Goal: Task Accomplishment & Management: Use online tool/utility

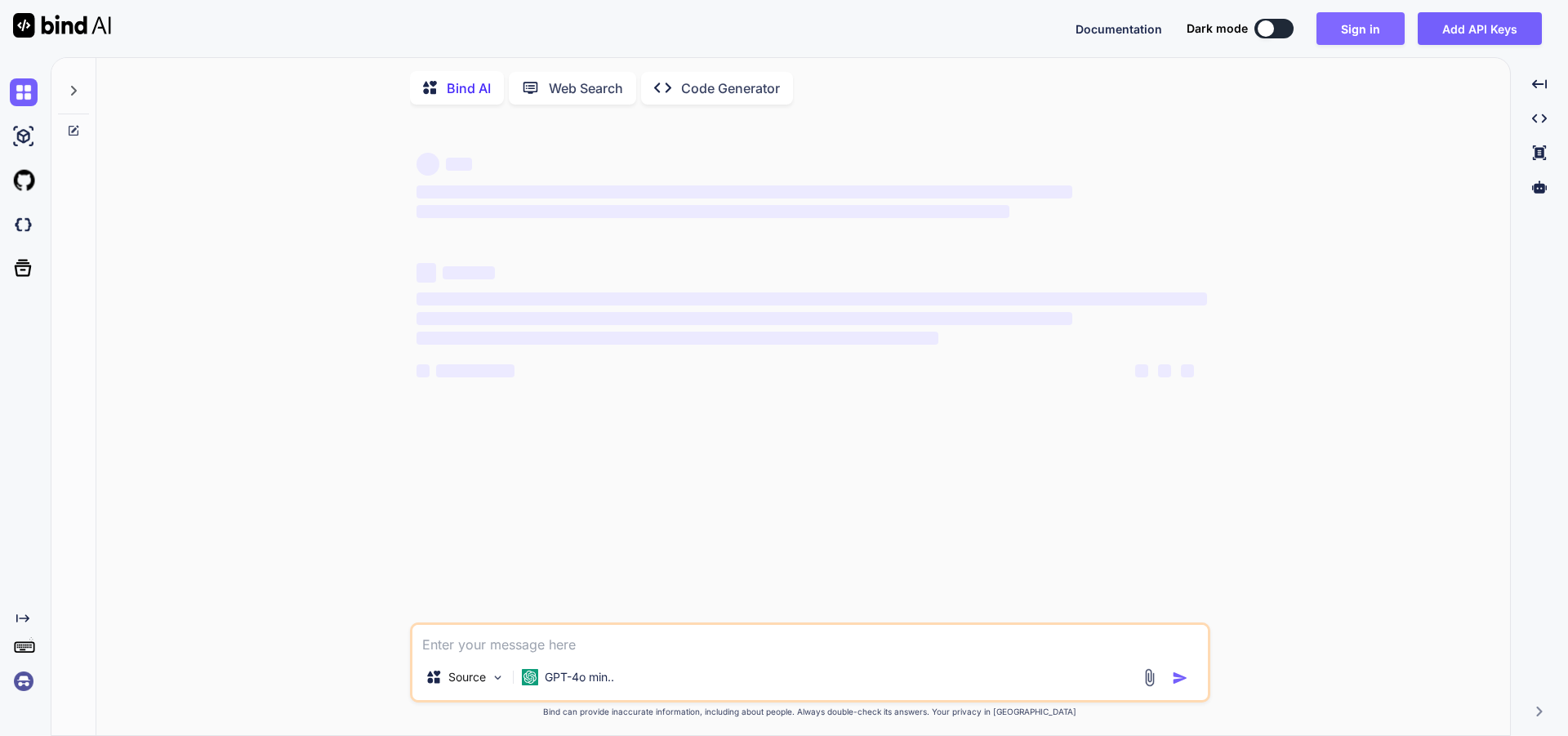
click at [1359, 23] on button "Sign in" at bounding box center [1361, 28] width 88 height 33
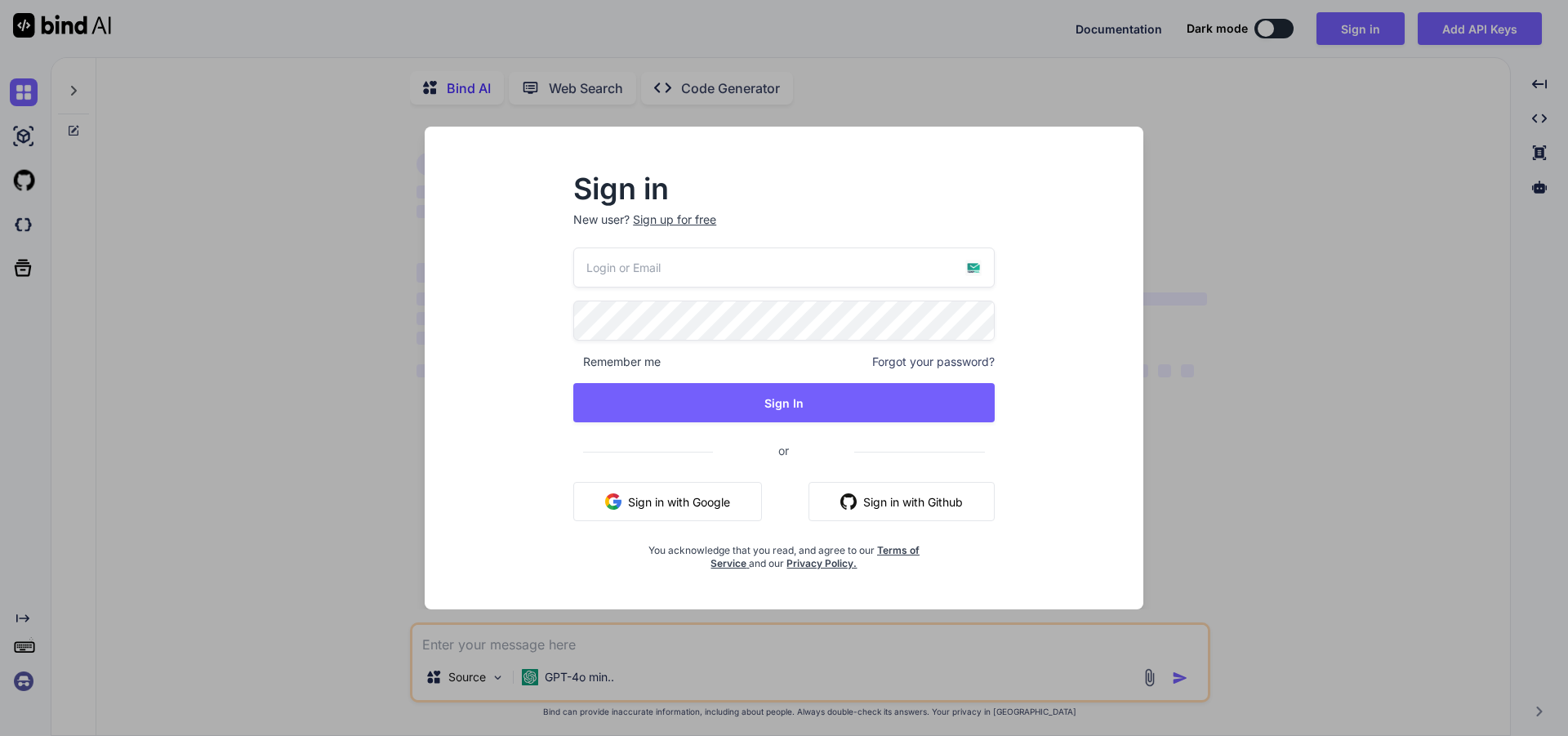
type textarea "x"
click at [627, 273] on input "email" at bounding box center [784, 268] width 422 height 40
click at [666, 229] on p "New user? Sign up for free" at bounding box center [784, 229] width 422 height 36
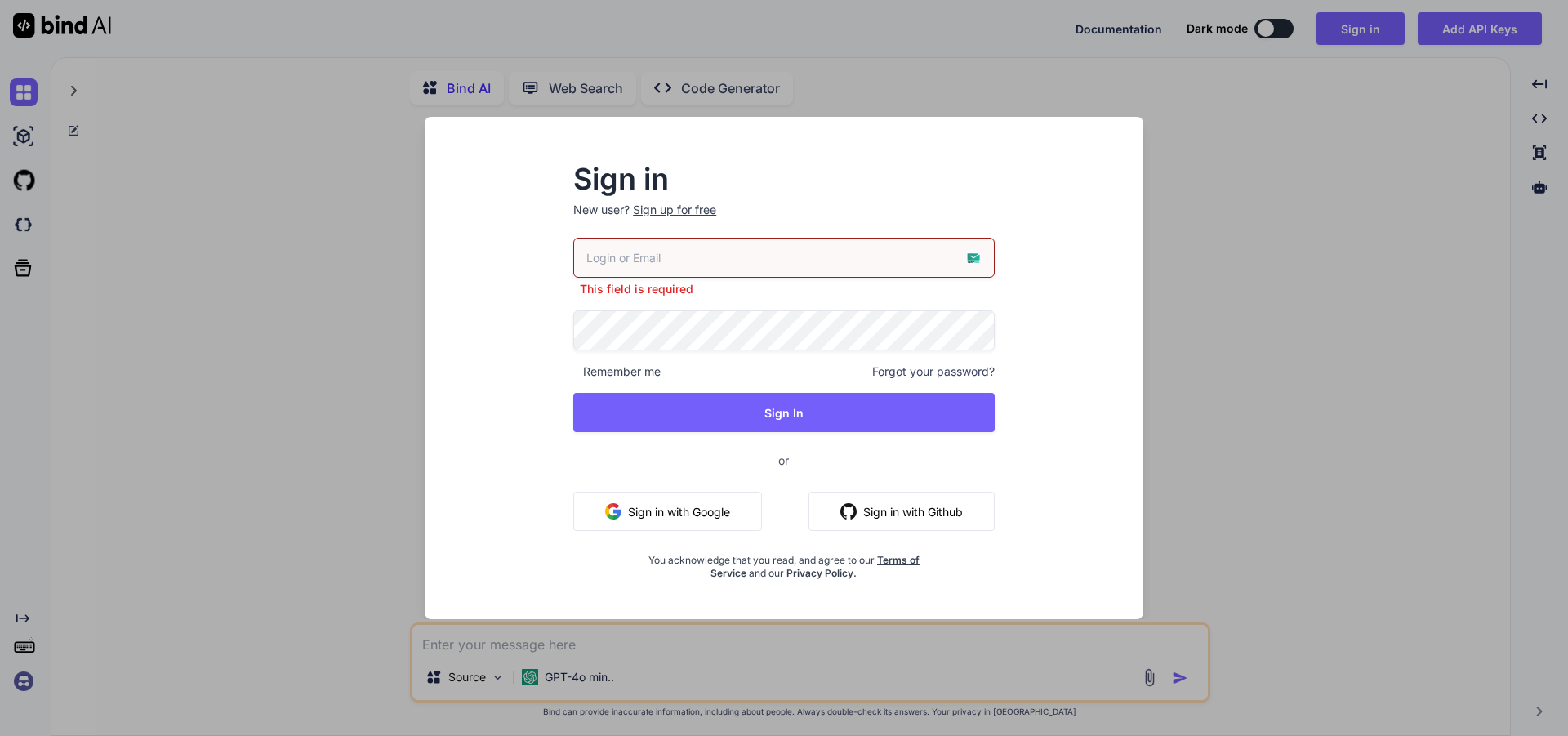
click at [672, 212] on div "Sign up for free" at bounding box center [675, 210] width 83 height 17
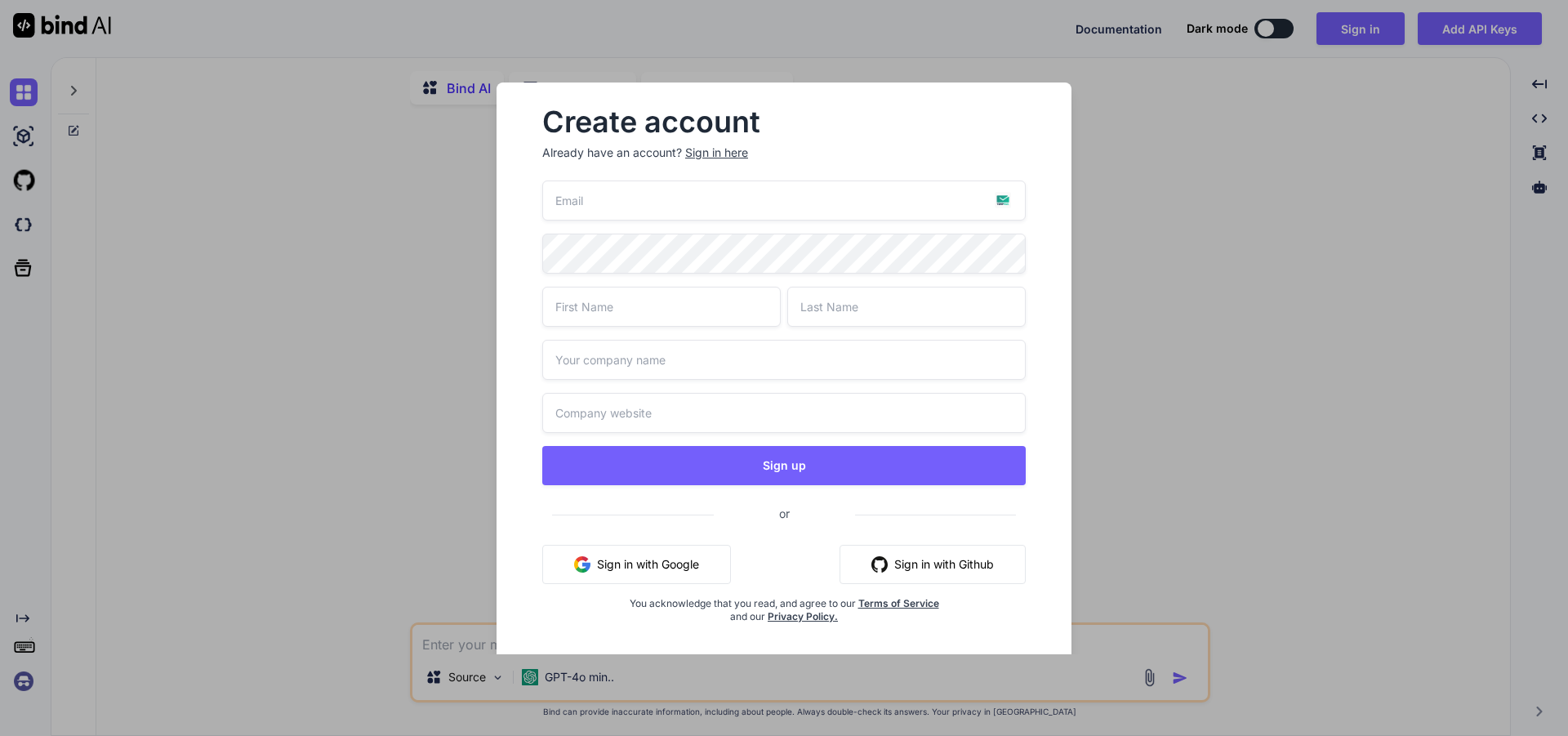
click at [639, 203] on input "email" at bounding box center [784, 201] width 483 height 40
paste input "[EMAIL_ADDRESS][DOMAIN_NAME]"
type input "[EMAIL_ADDRESS][DOMAIN_NAME]"
click at [614, 307] on input "text" at bounding box center [662, 307] width 238 height 40
click at [847, 310] on input "text" at bounding box center [906, 307] width 238 height 40
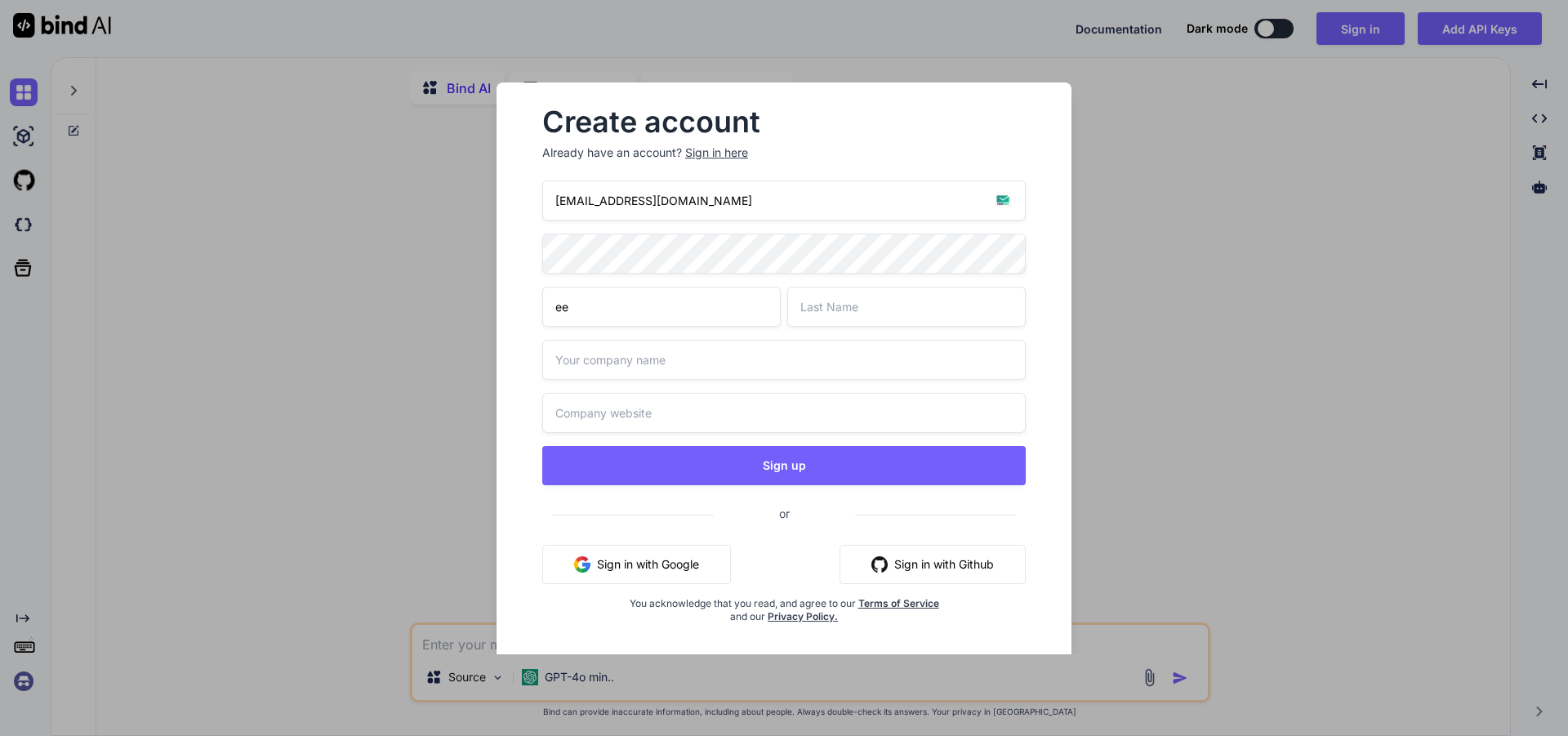
click at [675, 313] on input "ee" at bounding box center [662, 307] width 238 height 40
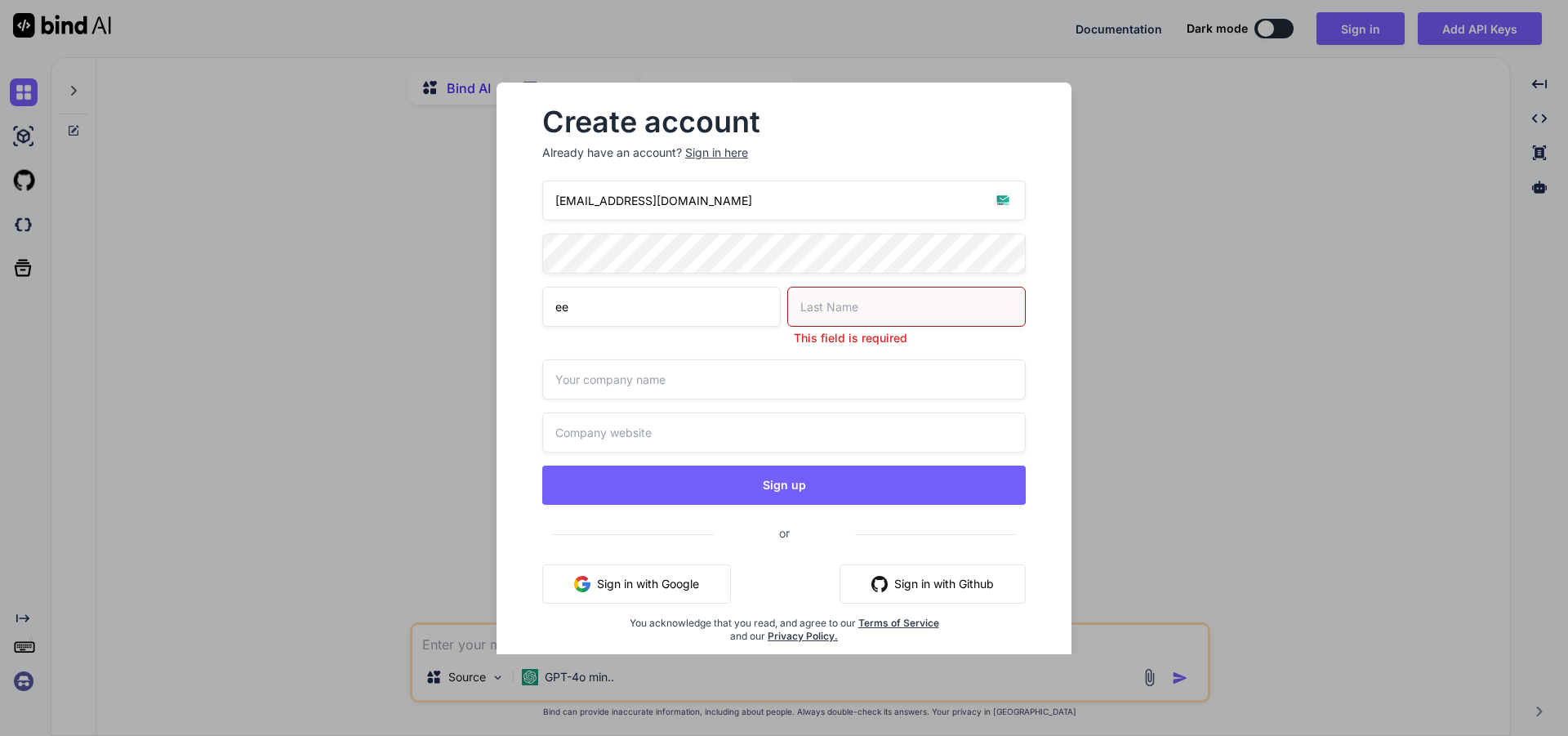
click at [675, 313] on input "ee" at bounding box center [662, 307] width 238 height 40
click at [682, 308] on input "ee" at bounding box center [662, 307] width 238 height 40
click at [682, 308] on input "eeww" at bounding box center [662, 307] width 238 height 40
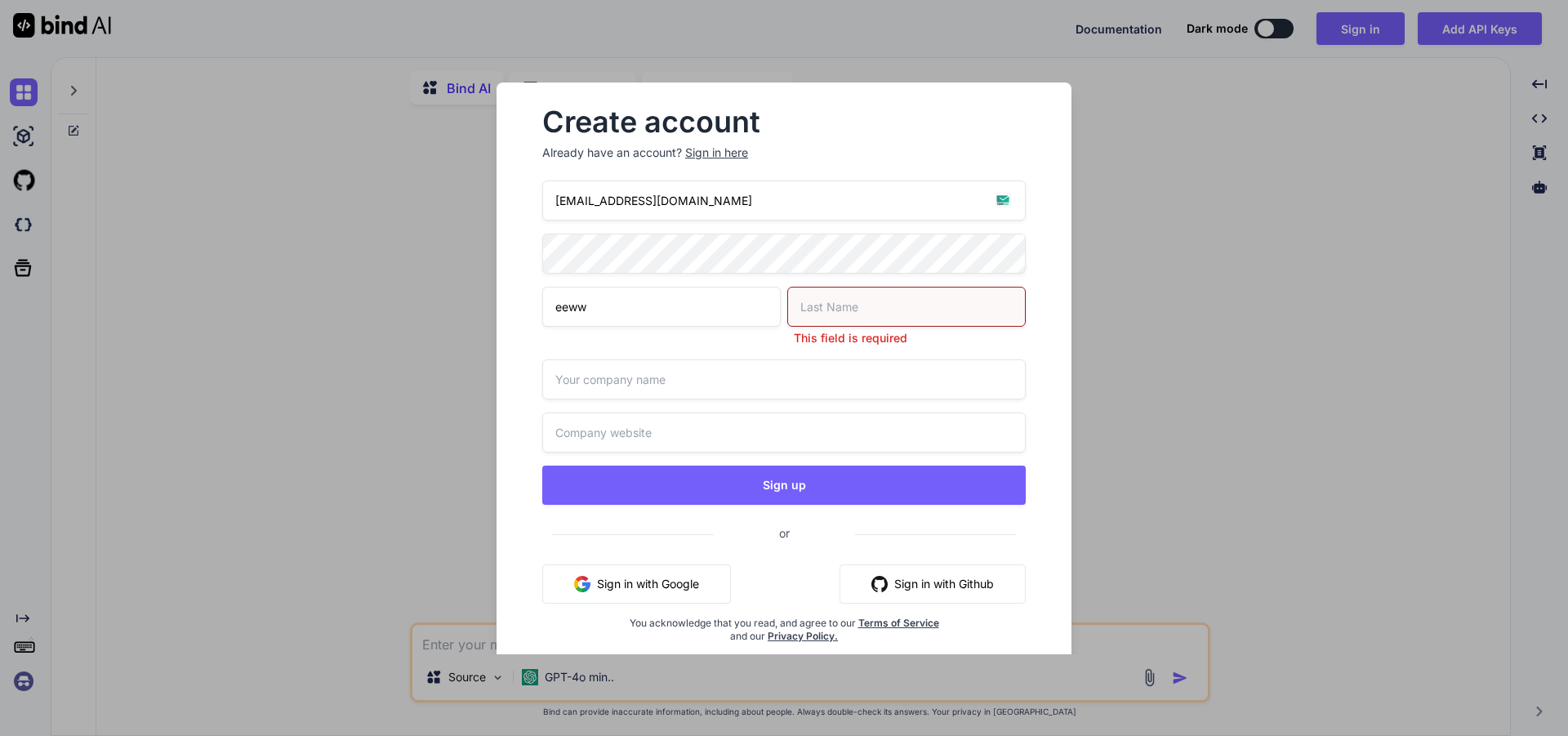
click at [682, 308] on input "eeww" at bounding box center [662, 307] width 238 height 40
click at [682, 308] on input "e" at bounding box center [662, 307] width 238 height 40
click at [680, 308] on input "eww" at bounding box center [662, 307] width 238 height 40
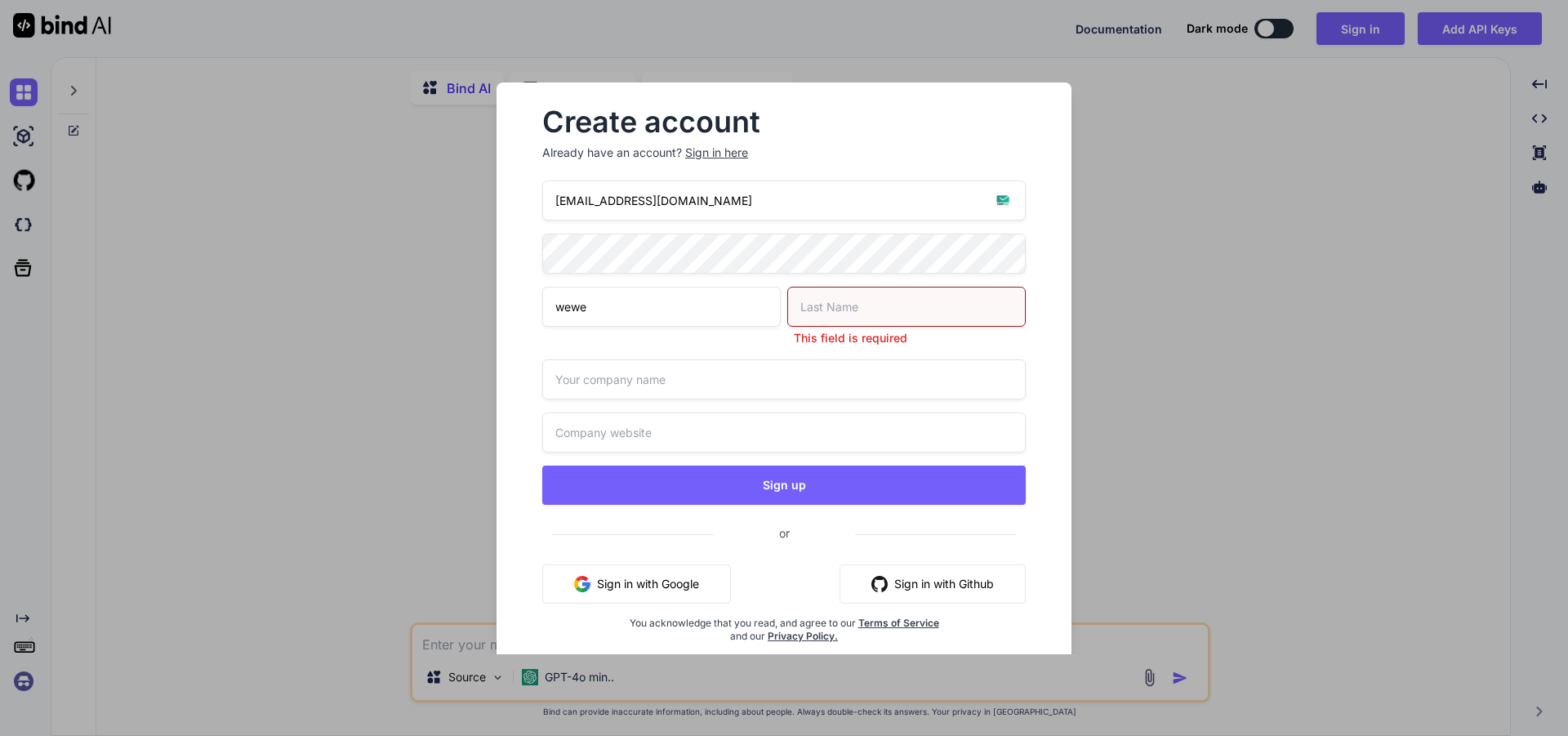
type input "wewe"
click at [803, 304] on input "text" at bounding box center [906, 307] width 238 height 40
type input "rere"
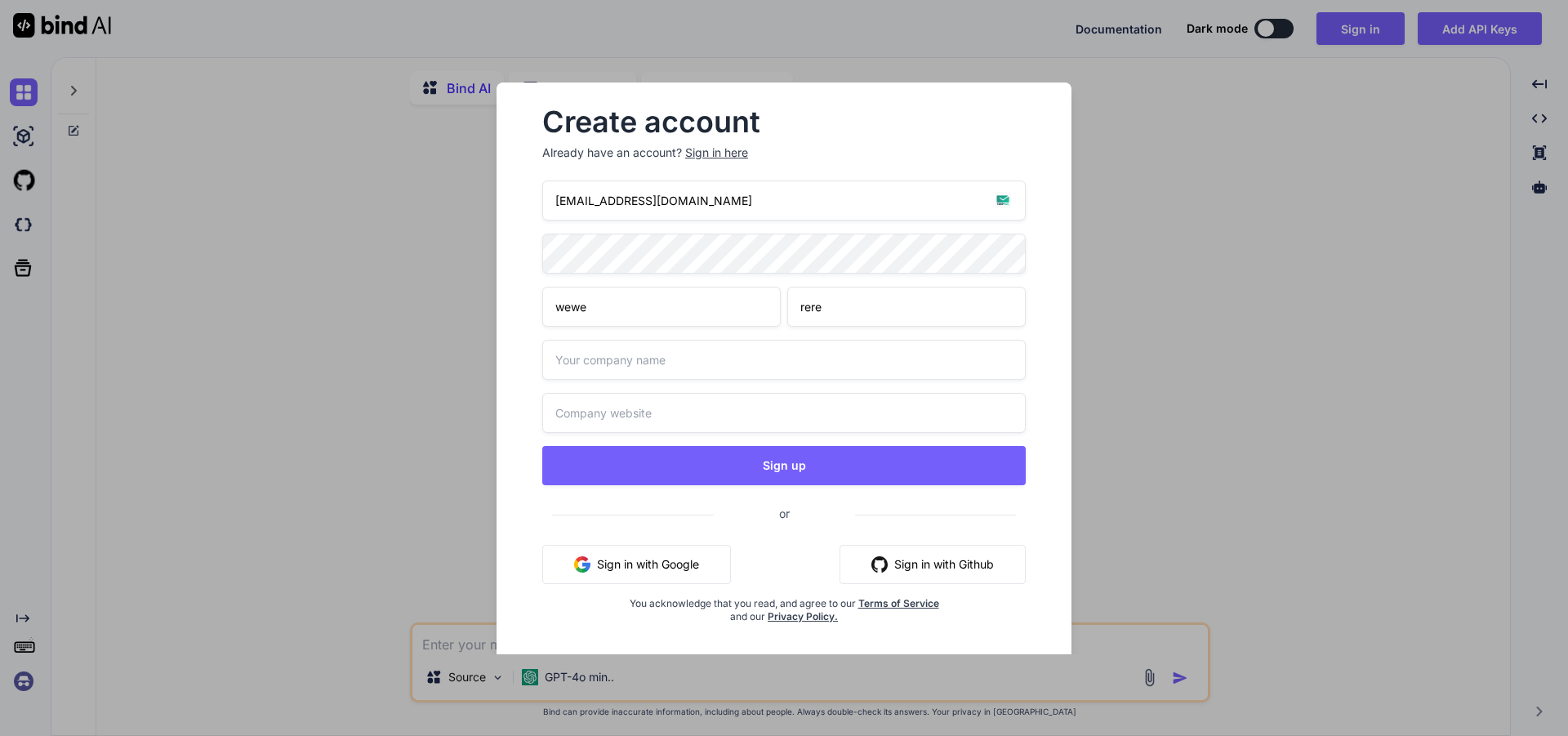
click at [745, 376] on input "text" at bounding box center [784, 360] width 483 height 40
paste input "[EMAIL_ADDRESS][DOMAIN_NAME]"
drag, startPoint x: 613, startPoint y: 368, endPoint x: 825, endPoint y: 362, distance: 212.1
click at [817, 362] on input "[EMAIL_ADDRESS][DOMAIN_NAME]" at bounding box center [784, 360] width 483 height 40
type input "mtgfffz576"
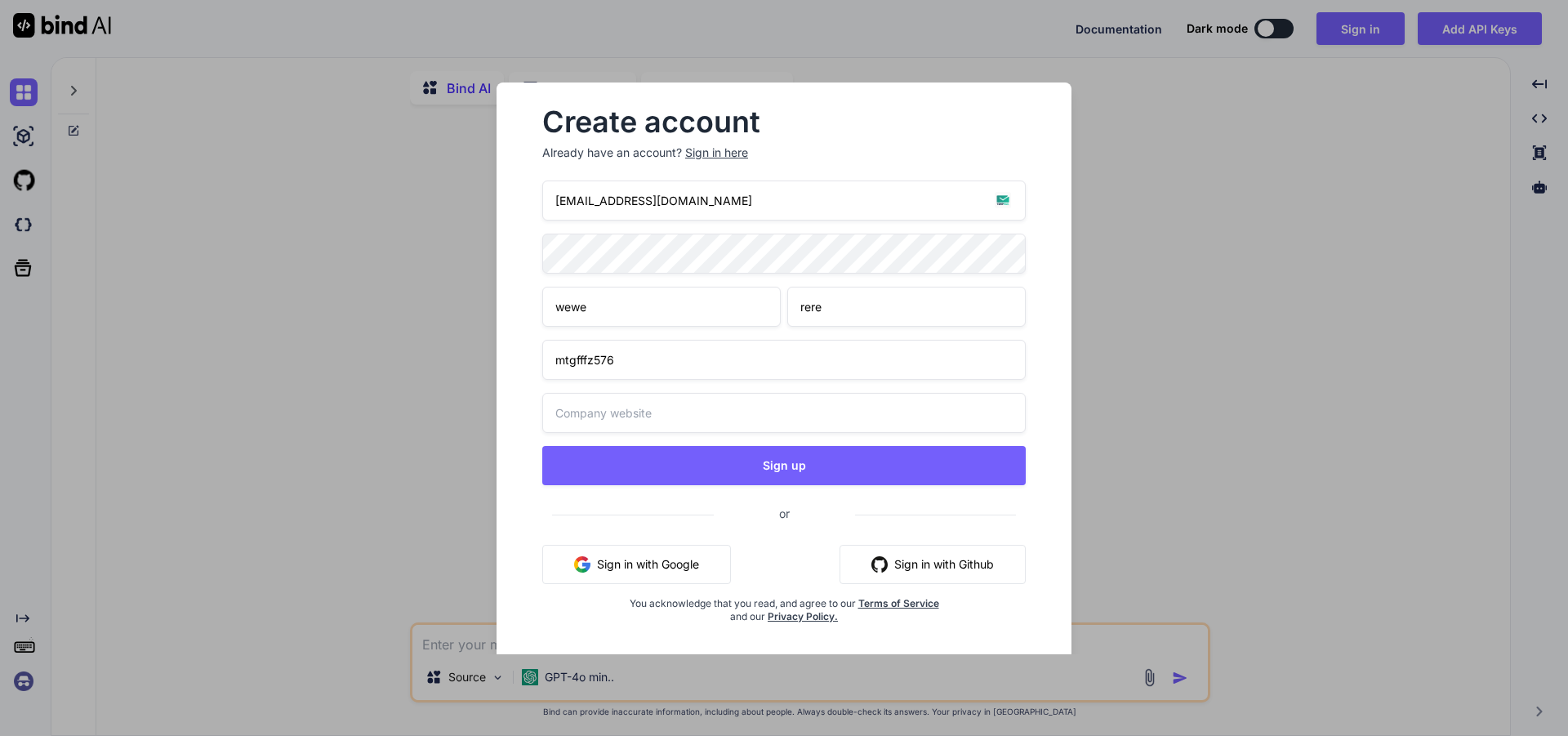
click at [668, 412] on input "text" at bounding box center [784, 413] width 483 height 40
paste input "[EMAIL_ADDRESS][DOMAIN_NAME]"
drag, startPoint x: 618, startPoint y: 418, endPoint x: 893, endPoint y: 407, distance: 275.2
click at [861, 411] on input "[EMAIL_ADDRESS][DOMAIN_NAME]" at bounding box center [784, 413] width 483 height 40
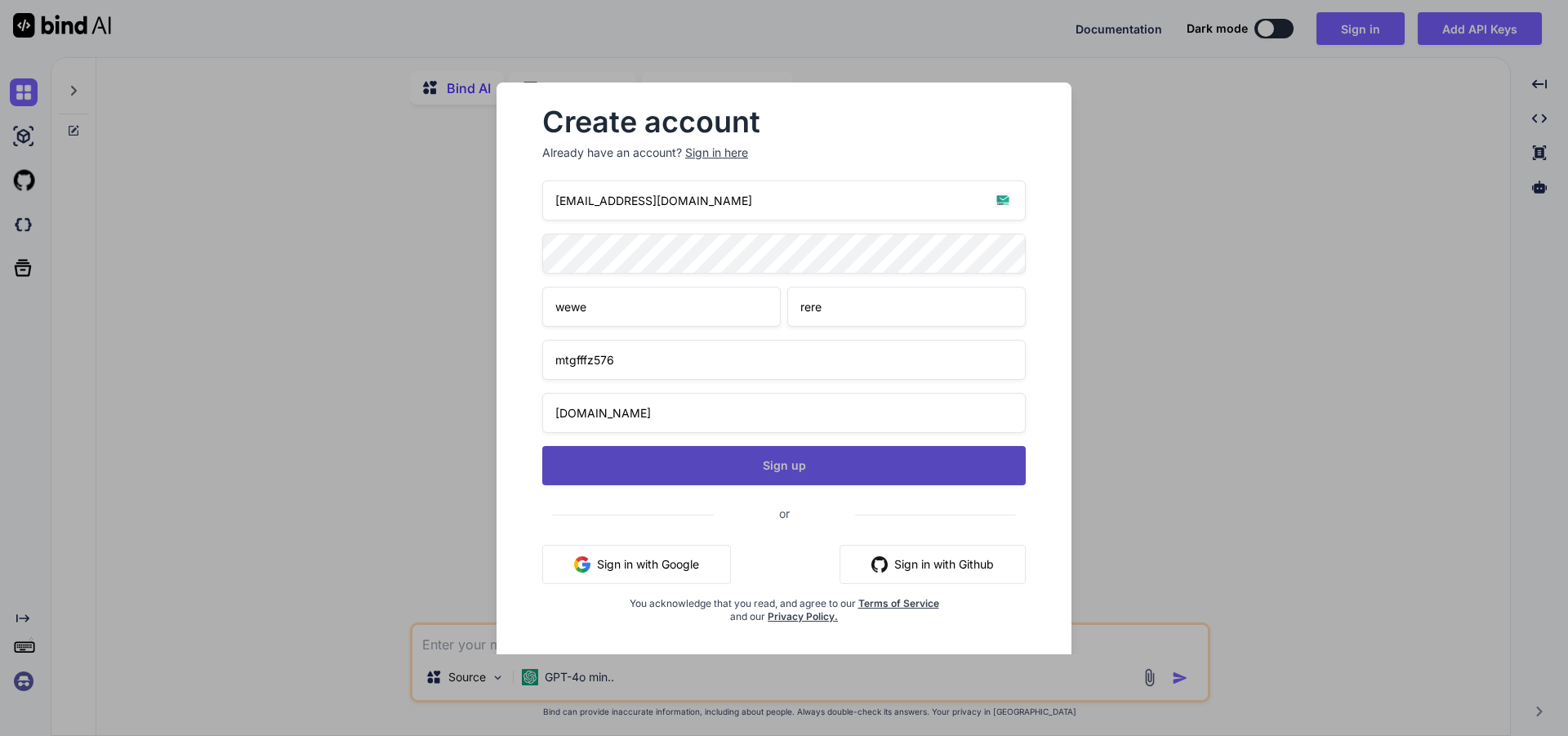
type input "mtgfffz576.com"
click at [832, 470] on button "Sign up" at bounding box center [784, 465] width 483 height 39
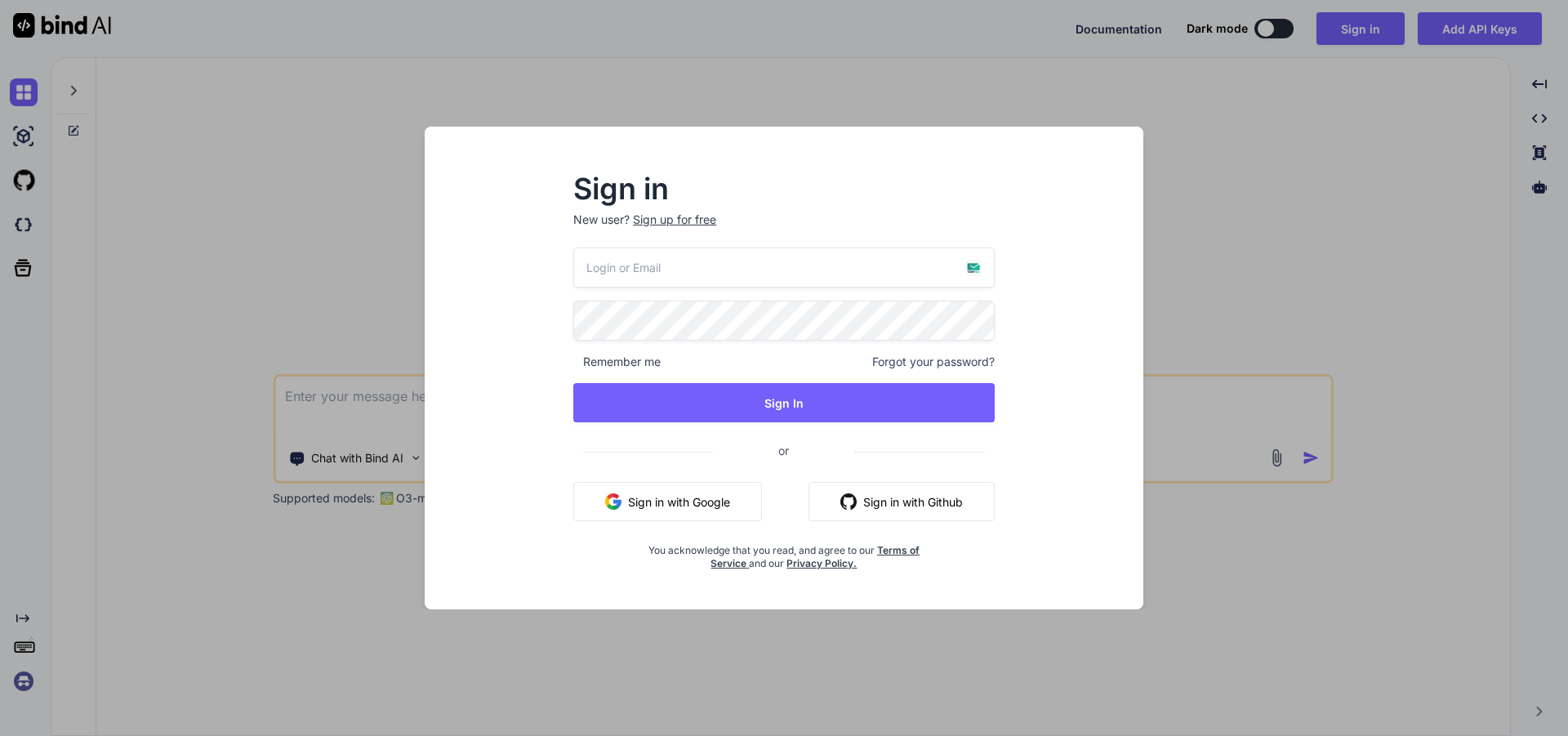
click at [714, 263] on input "email" at bounding box center [784, 268] width 422 height 40
paste input "[EMAIL_ADDRESS][DOMAIN_NAME]"
type input "[EMAIL_ADDRESS][DOMAIN_NAME]"
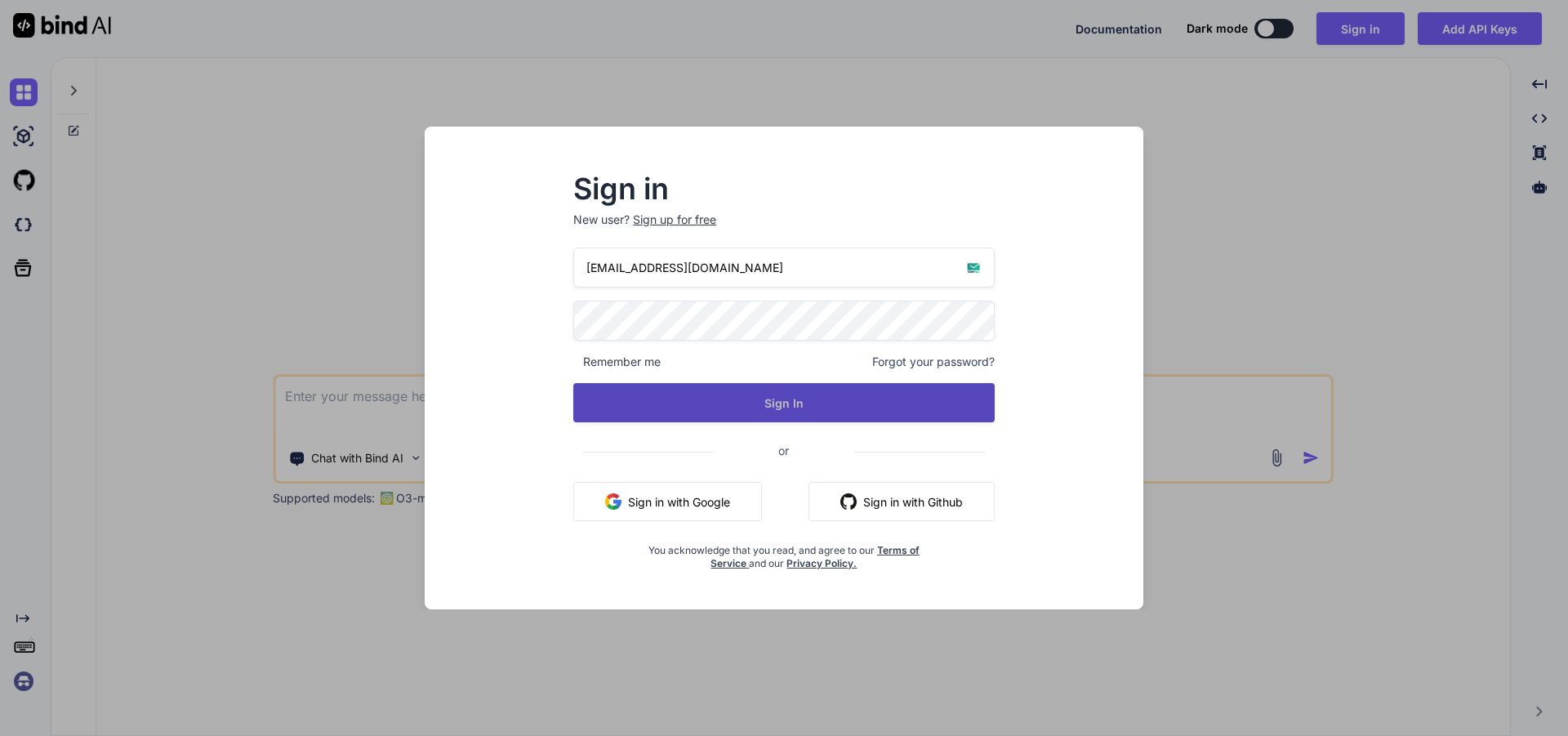
click at [749, 393] on button "Sign In" at bounding box center [784, 403] width 422 height 39
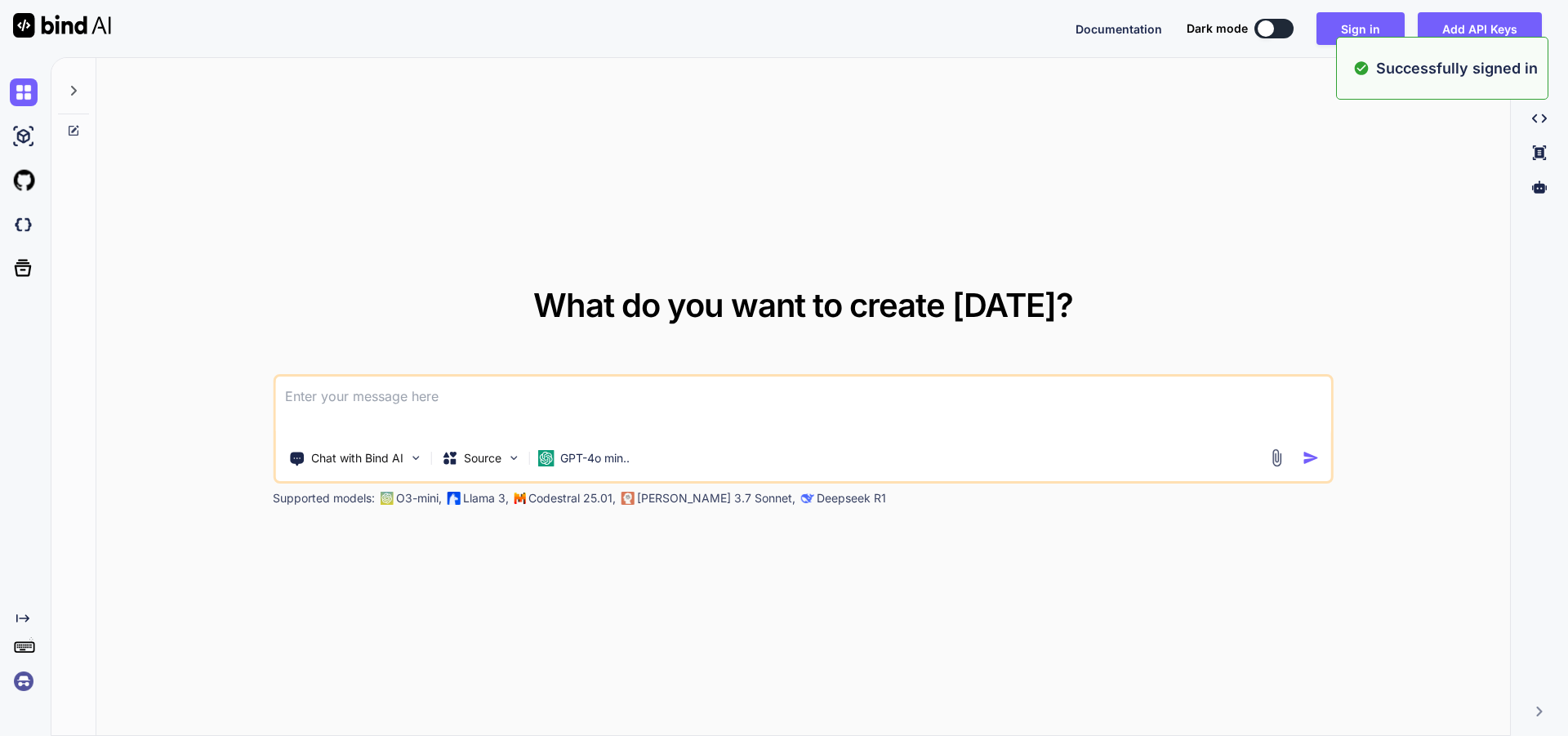
type textarea "x"
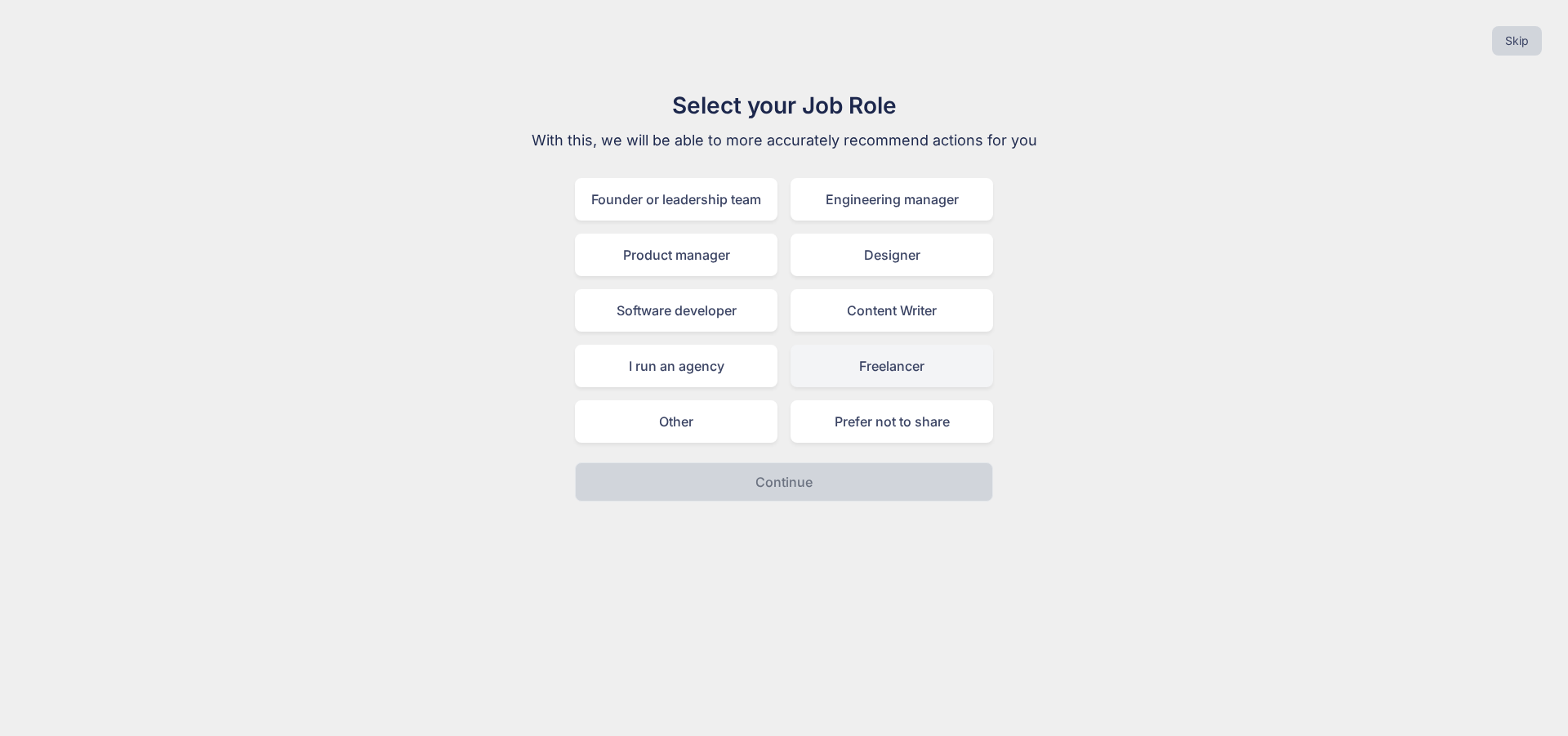
click at [891, 367] on div "Freelancer" at bounding box center [891, 366] width 202 height 43
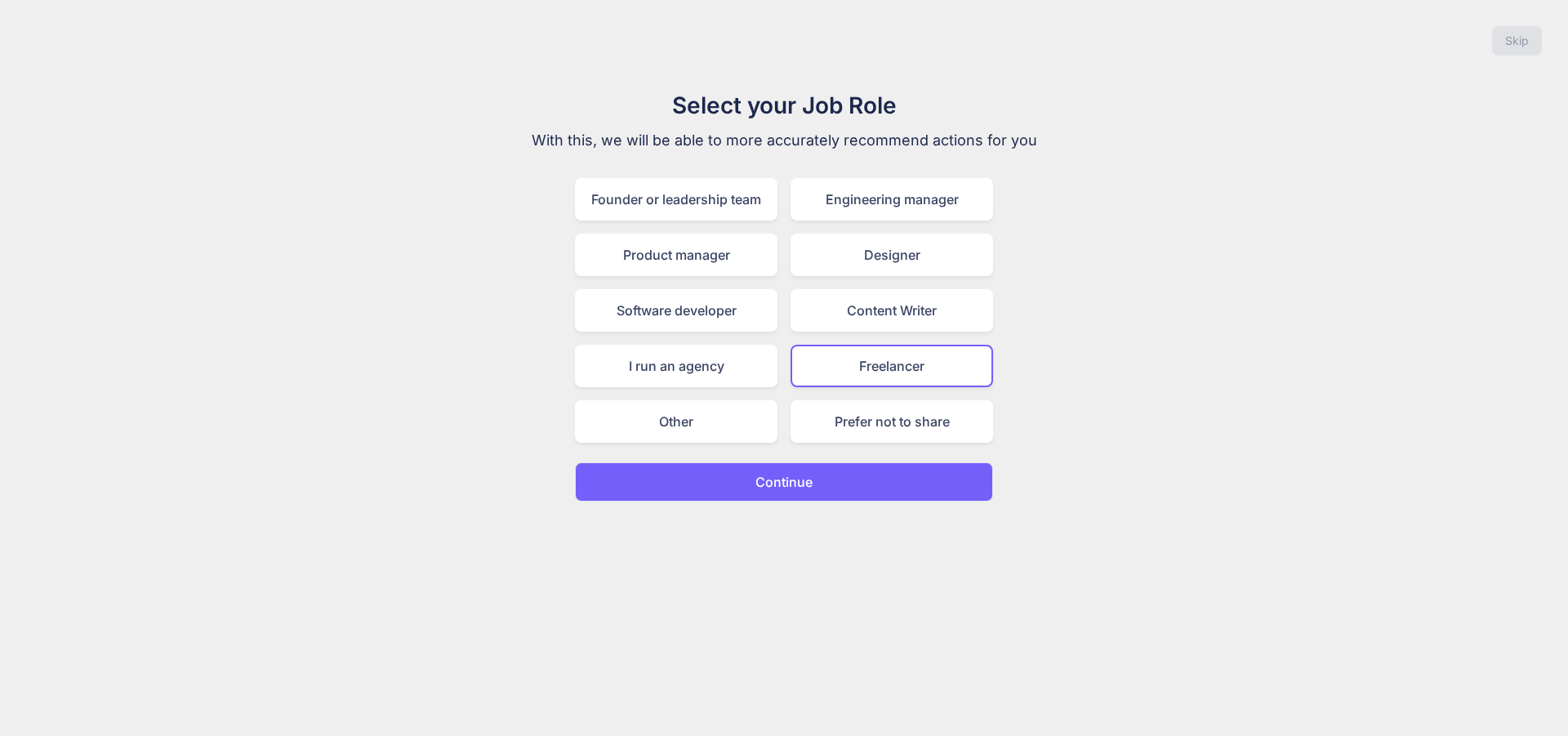
click at [856, 498] on button "Continue" at bounding box center [784, 482] width 418 height 39
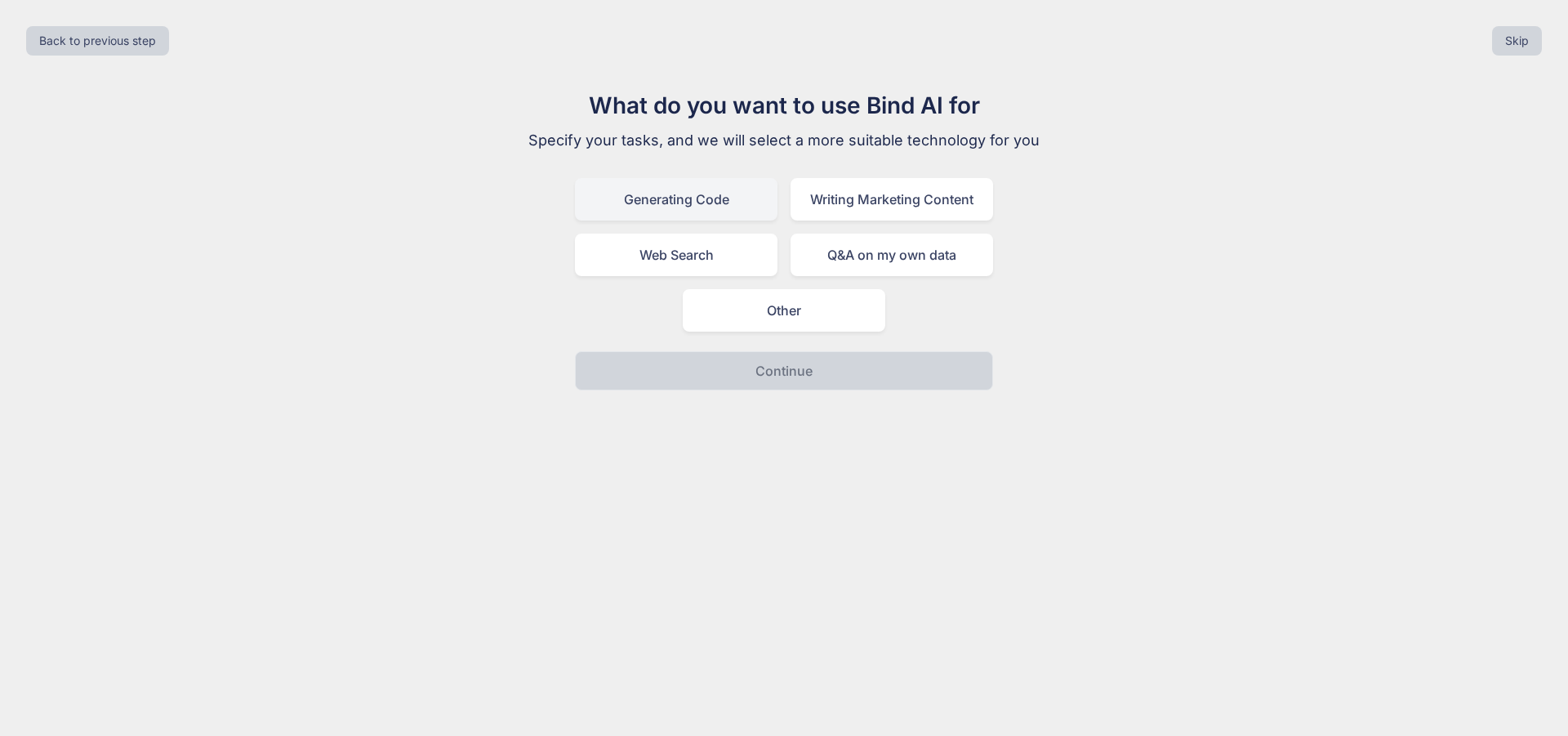
click at [686, 202] on div "Generating Code" at bounding box center [676, 199] width 202 height 43
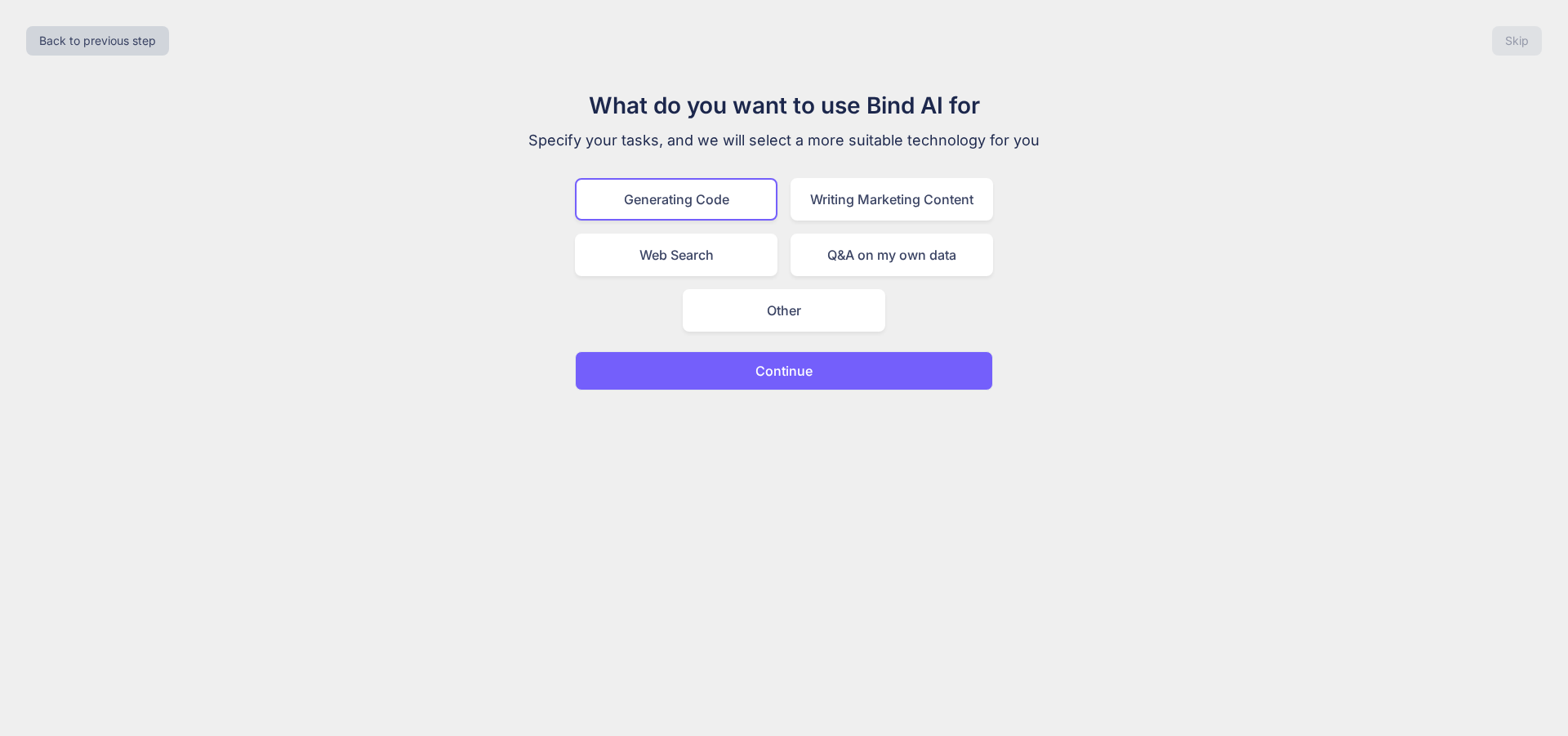
click at [863, 366] on button "Continue" at bounding box center [784, 371] width 418 height 39
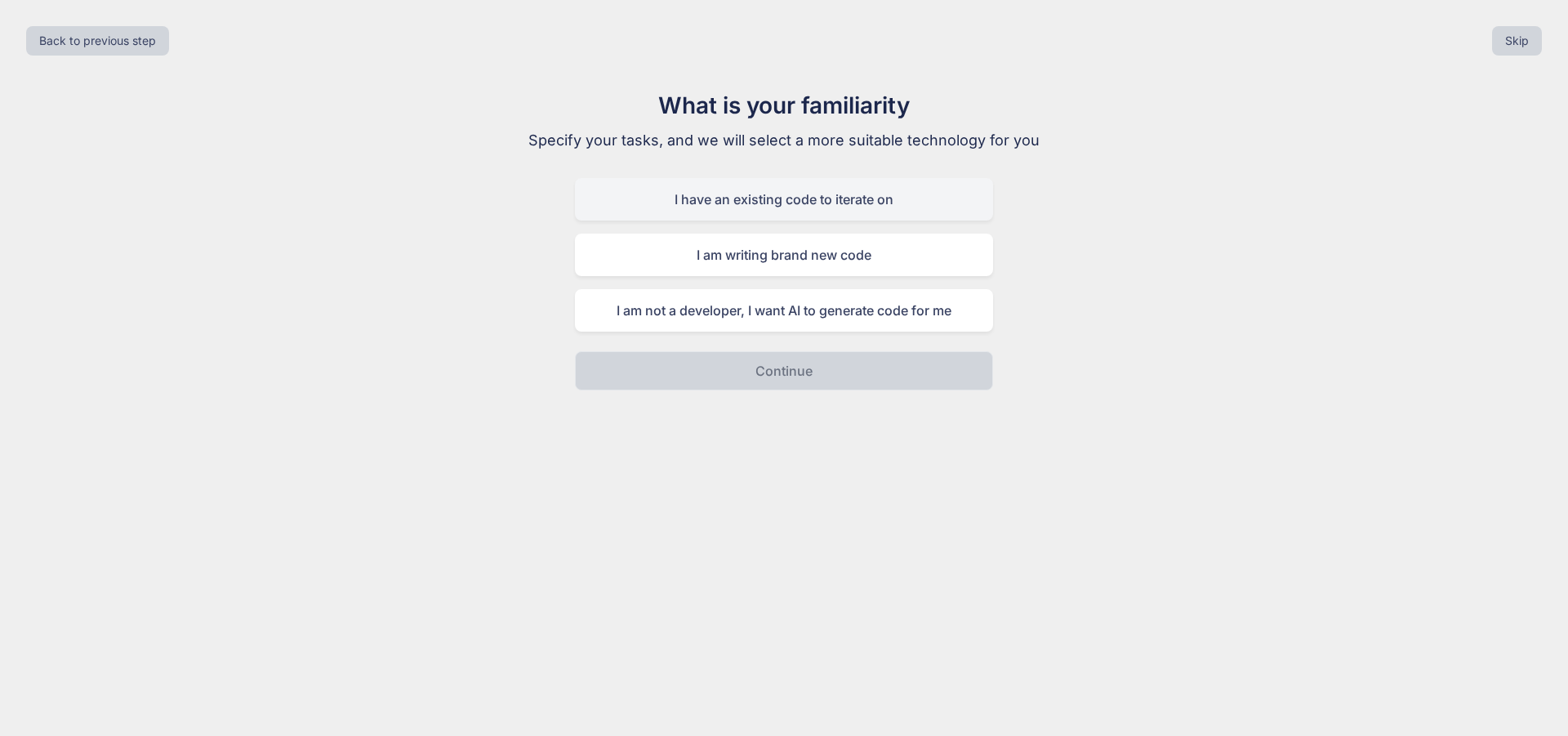
click at [777, 209] on div "I have an existing code to iterate on" at bounding box center [784, 199] width 418 height 43
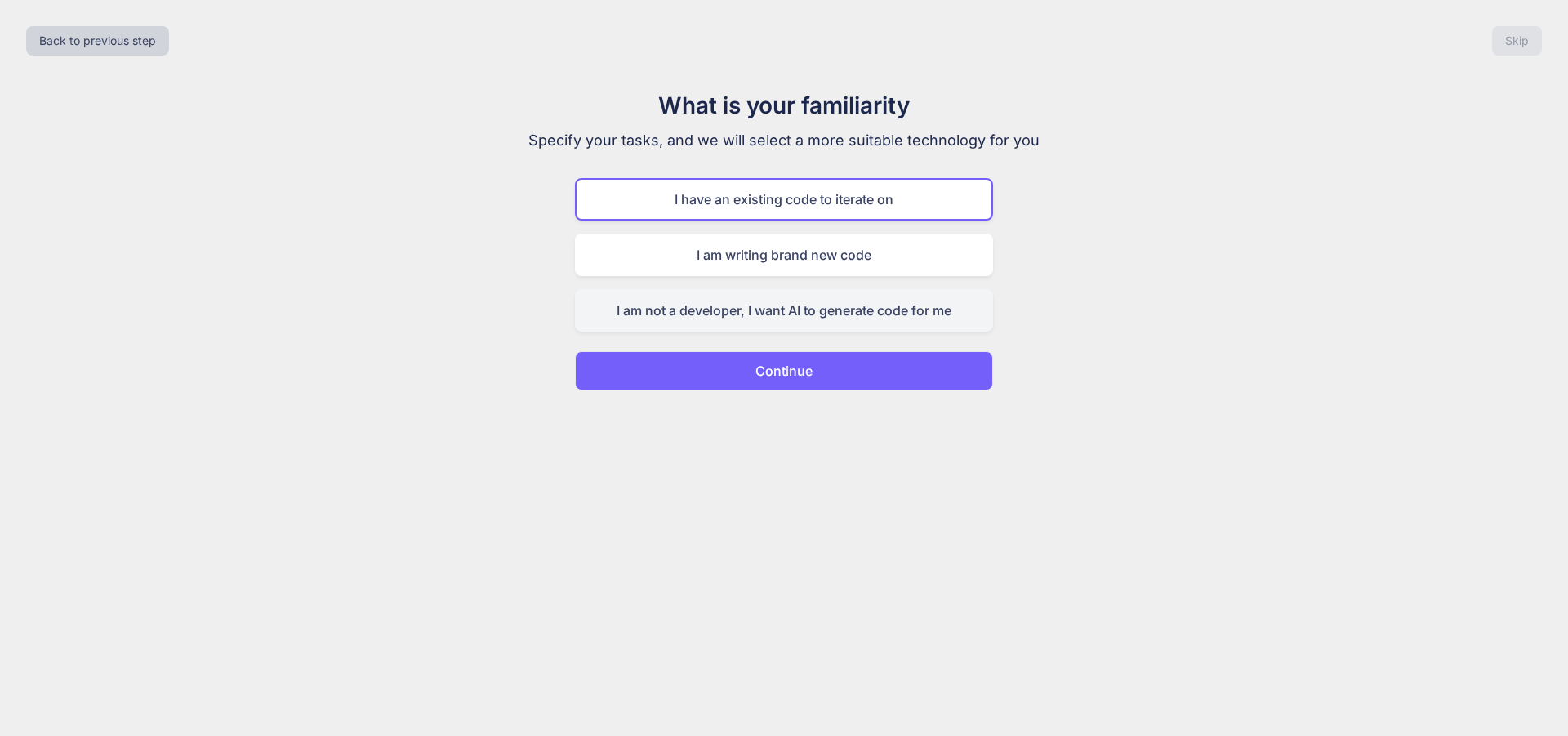
click at [828, 322] on div "I am not a developer, I want AI to generate code for me" at bounding box center [784, 310] width 418 height 43
click at [840, 388] on button "Continue" at bounding box center [784, 371] width 418 height 39
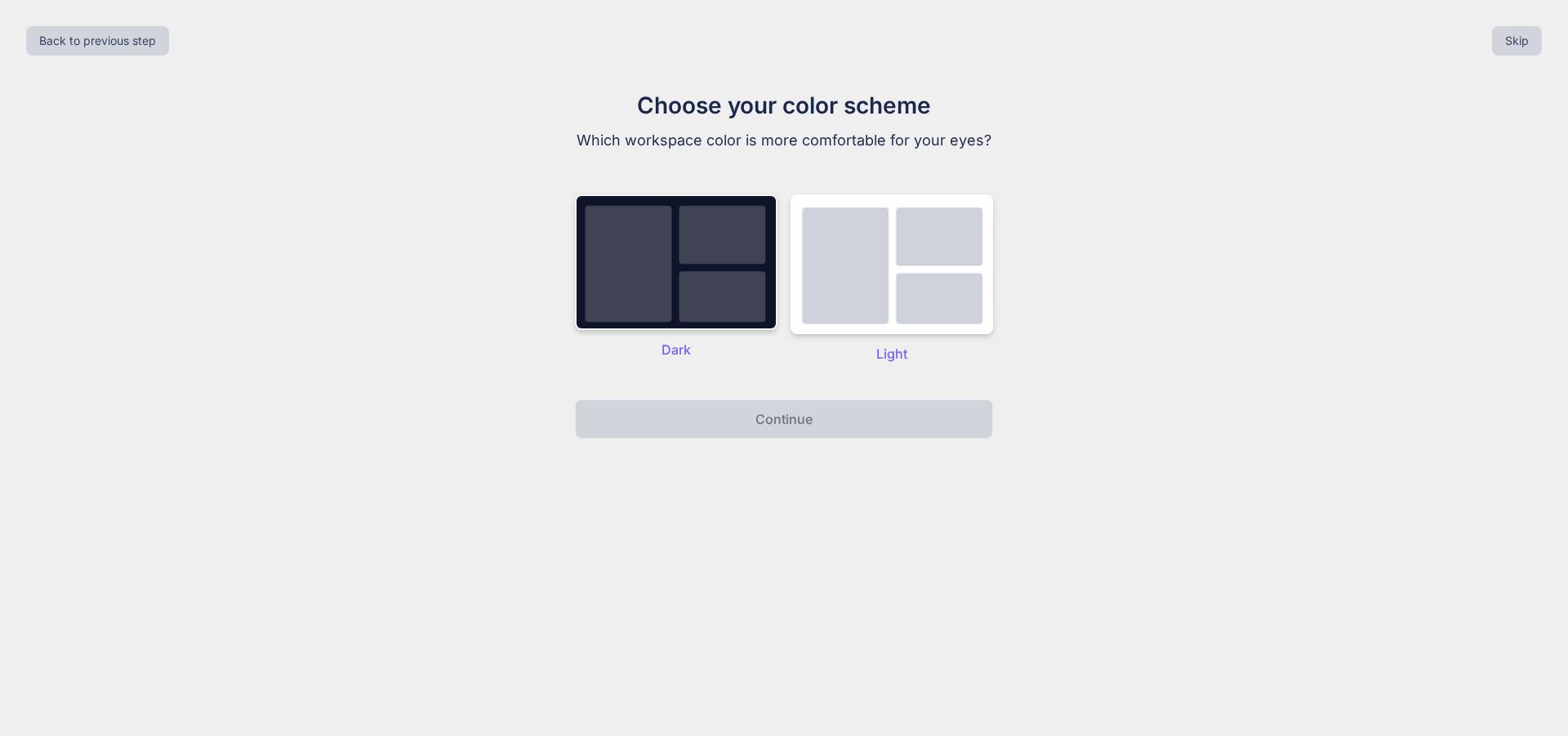
click at [737, 325] on img at bounding box center [676, 262] width 202 height 136
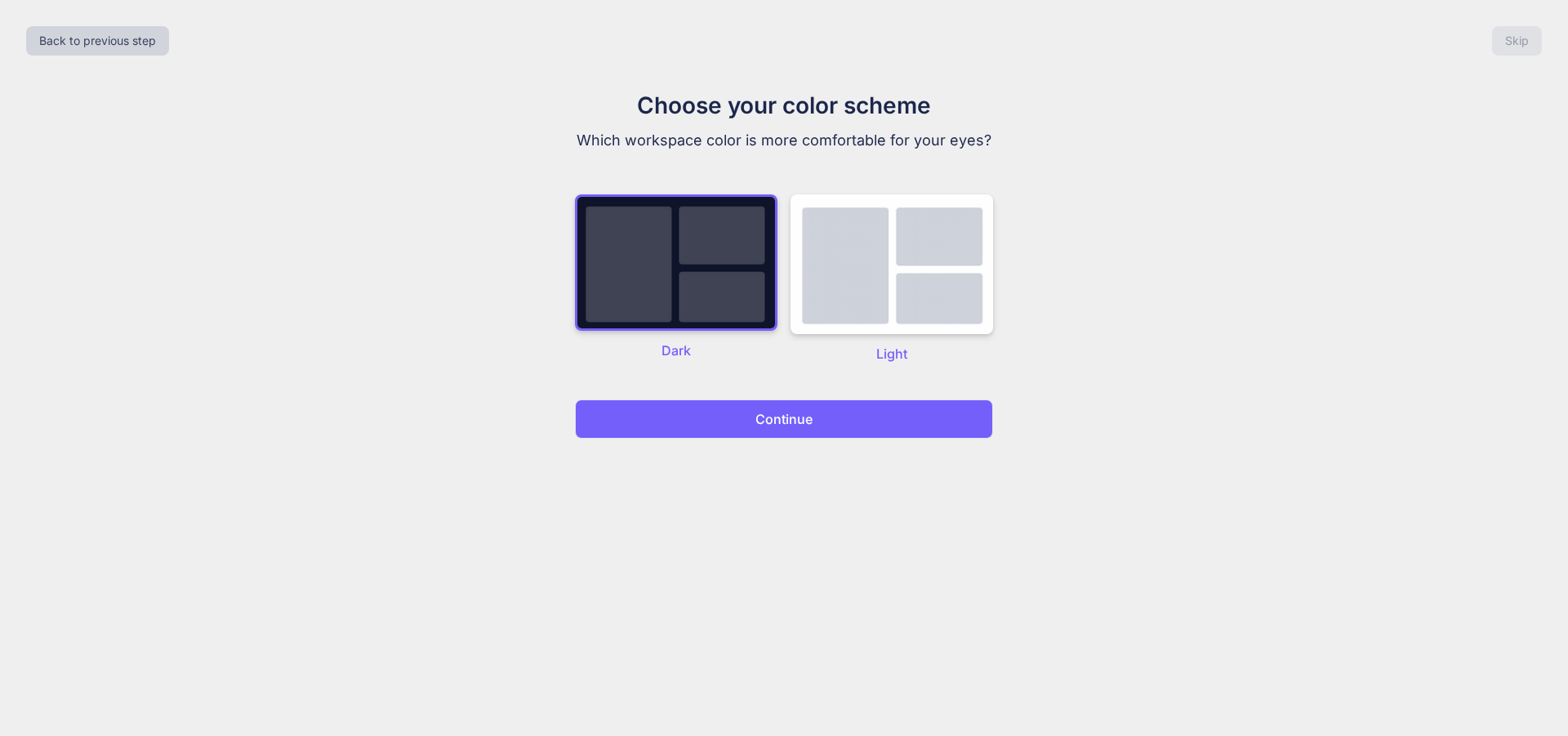
click at [831, 438] on button "Continue" at bounding box center [784, 418] width 418 height 39
click at [841, 438] on button "Continue" at bounding box center [784, 418] width 418 height 39
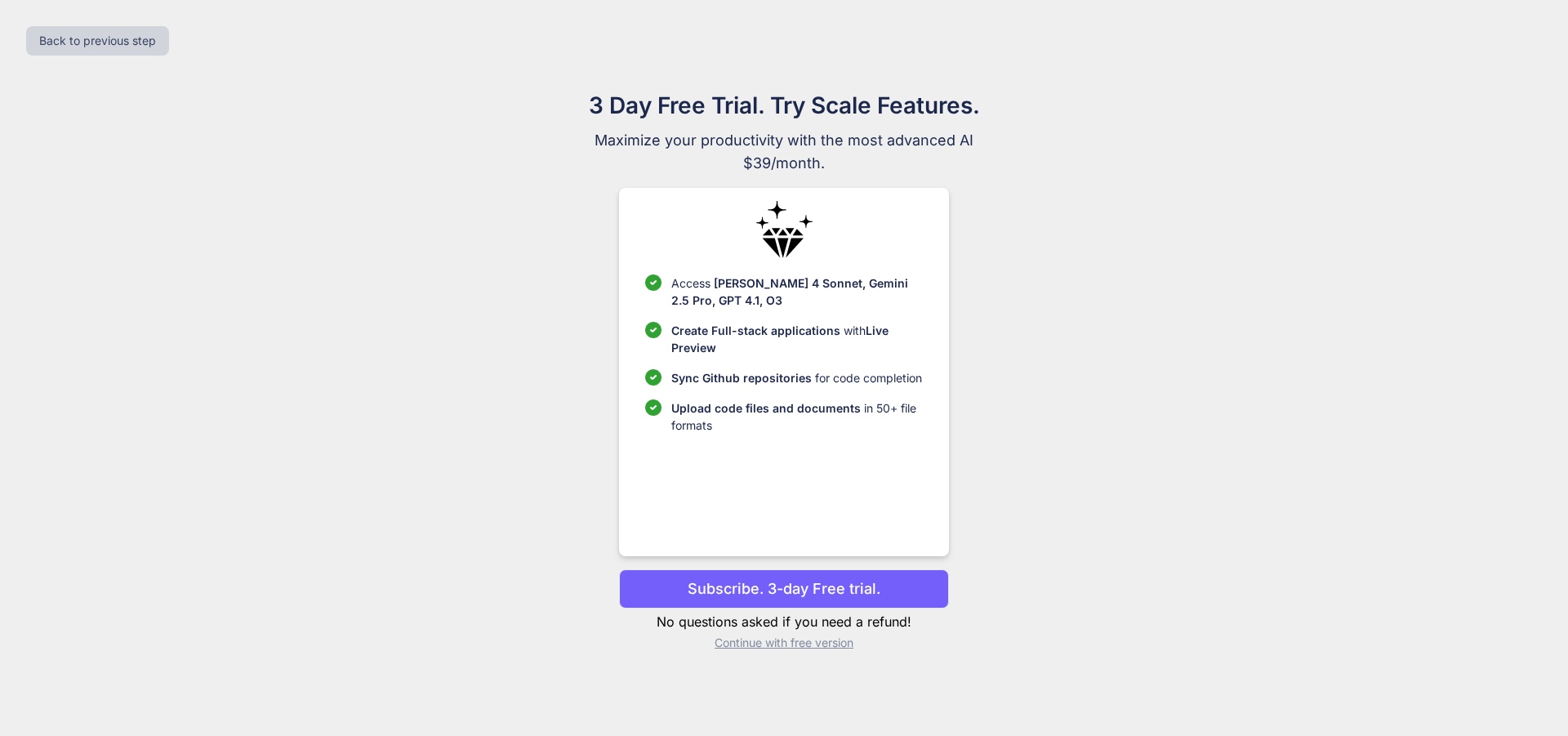
click at [815, 642] on p "Continue with free version" at bounding box center [783, 643] width 329 height 17
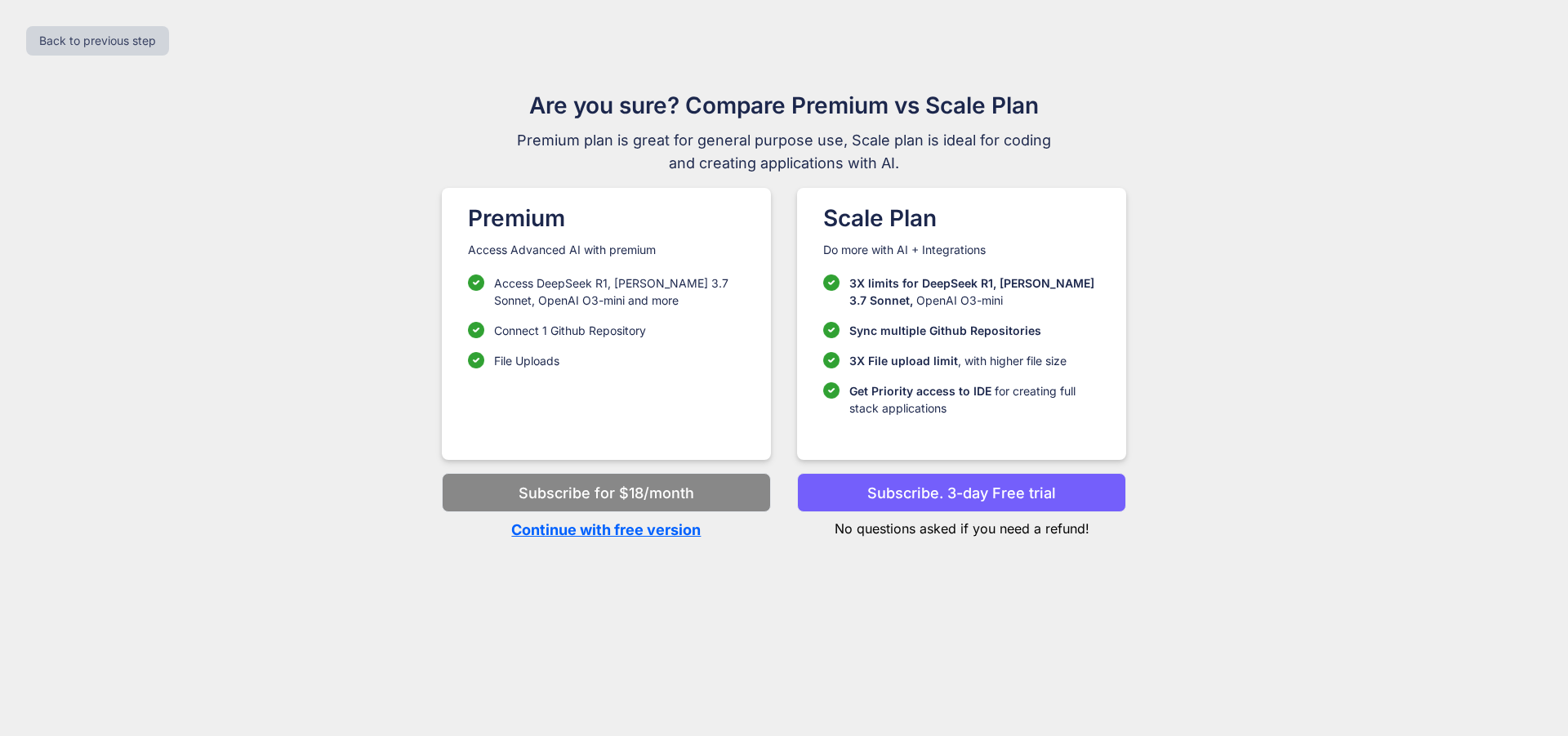
click at [639, 523] on p "Continue with free version" at bounding box center [606, 529] width 329 height 22
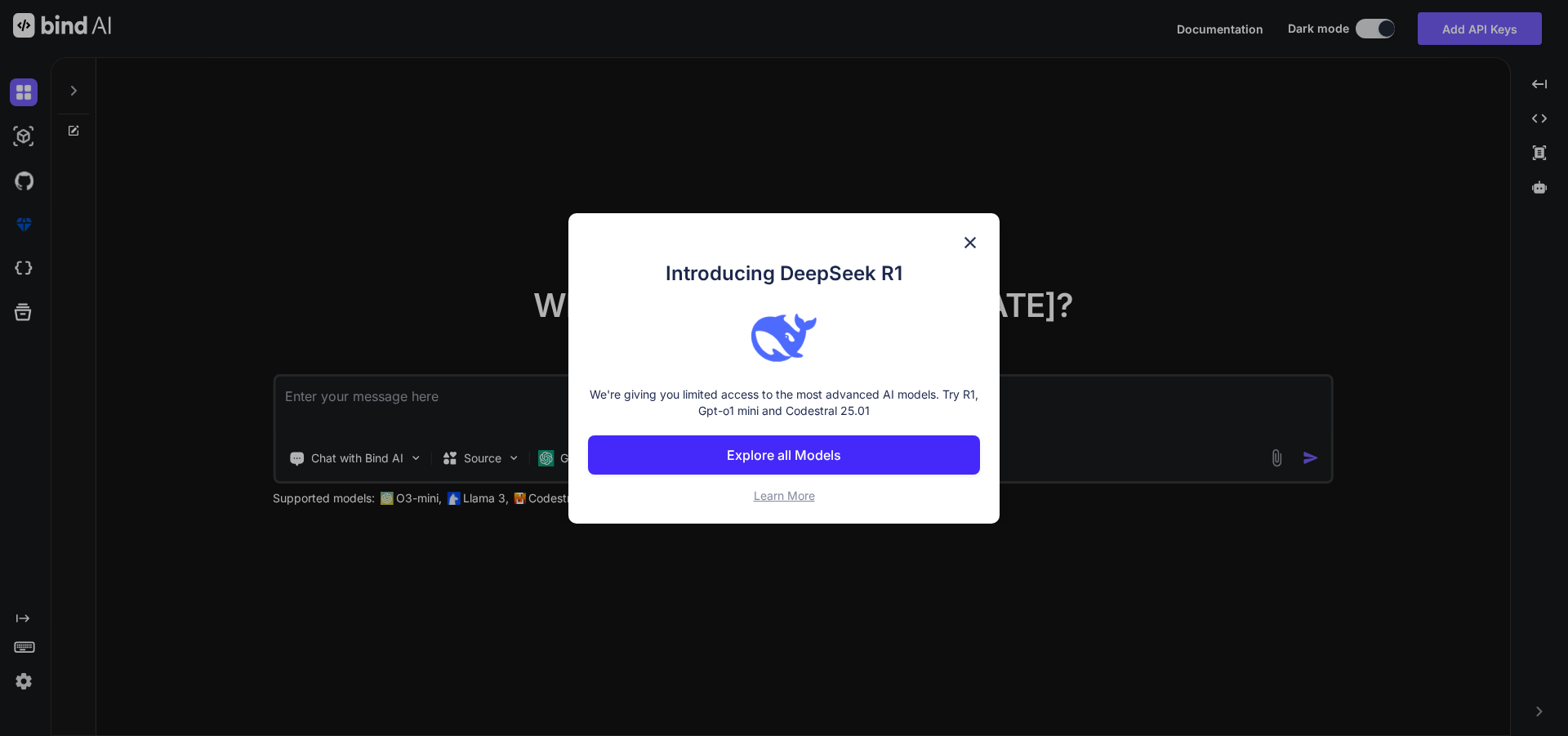
drag, startPoint x: 778, startPoint y: 459, endPoint x: 659, endPoint y: 414, distance: 127.2
click at [659, 414] on p "We're giving you limited access to the most advanced AI models. Try R1, Gpt-o1 …" at bounding box center [784, 403] width 392 height 33
click at [685, 458] on button "Explore all Models" at bounding box center [784, 454] width 392 height 39
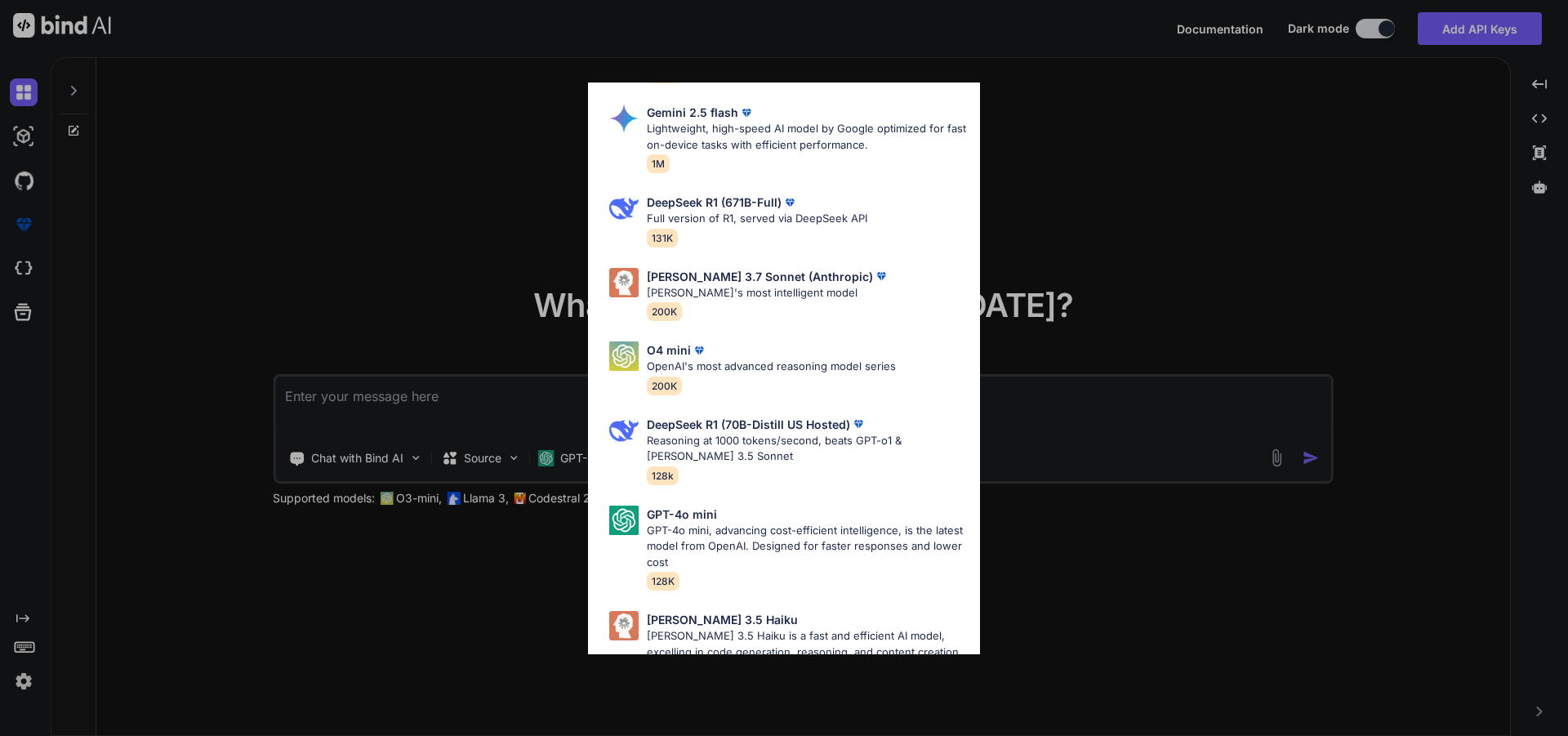
scroll to position [801, 0]
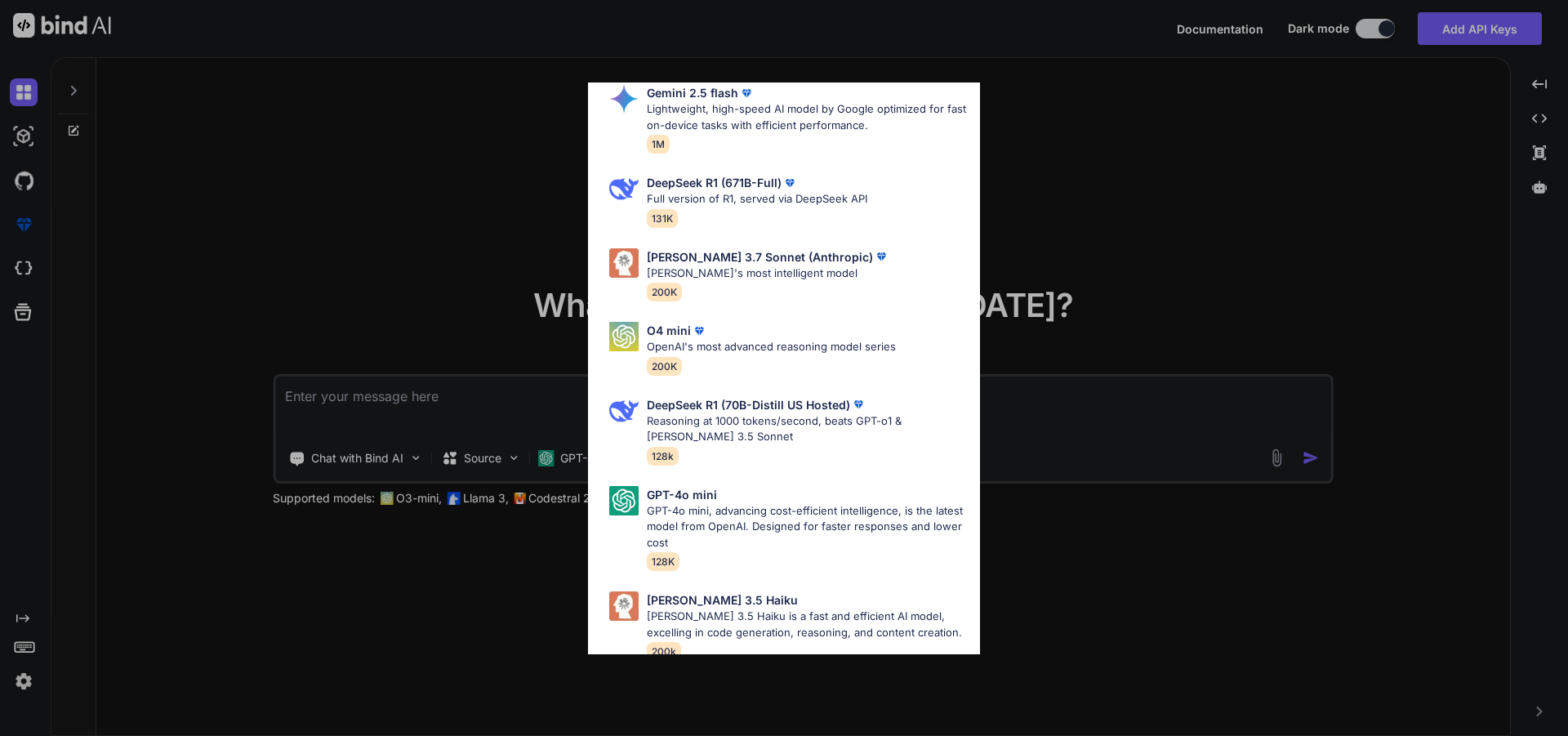
click at [1159, 198] on div "All GPT-4.1 GPT-4.1 is an advanced AI language model by OpenAI, offering improv…" at bounding box center [784, 368] width 1568 height 736
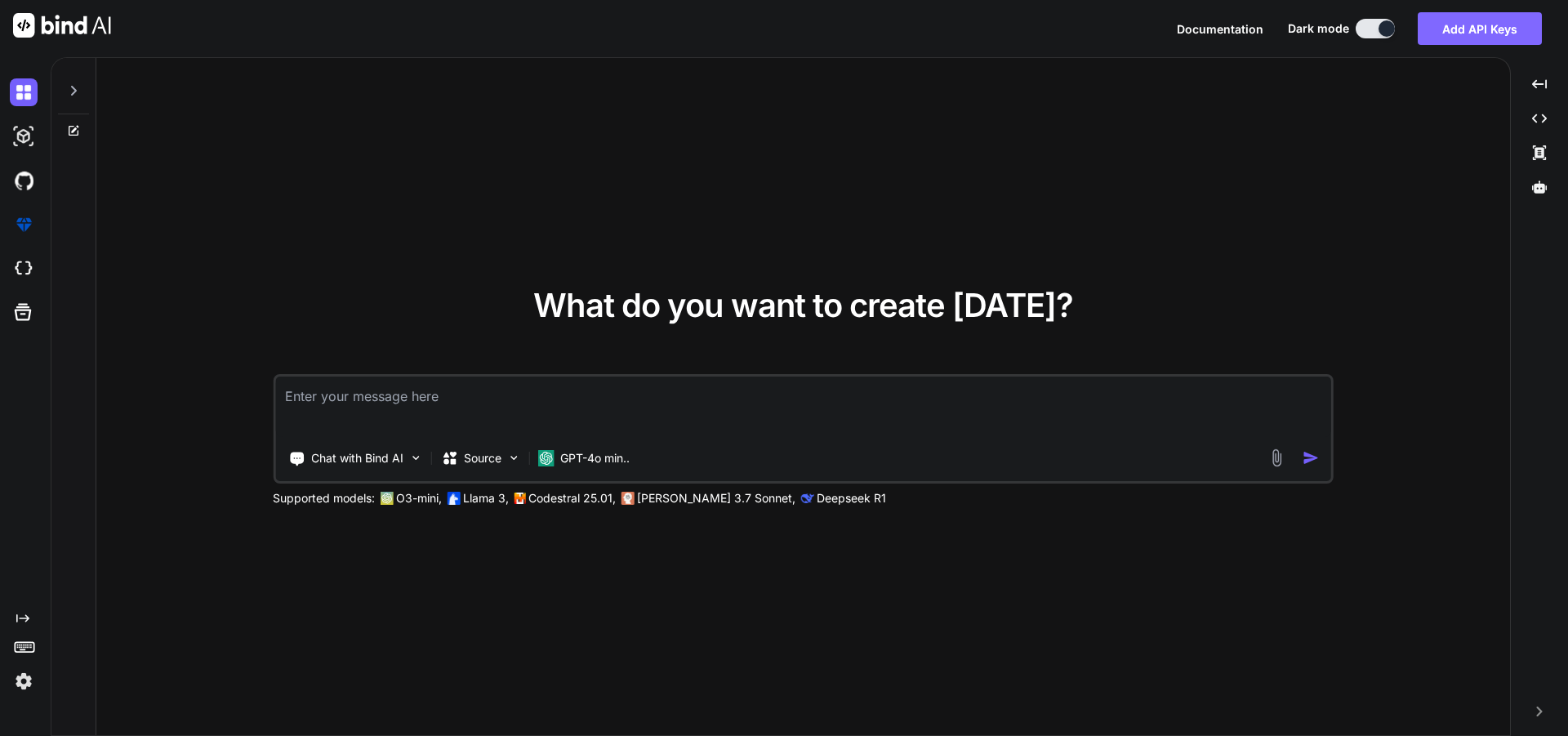
click at [1481, 29] on button "Add API Keys" at bounding box center [1480, 28] width 124 height 33
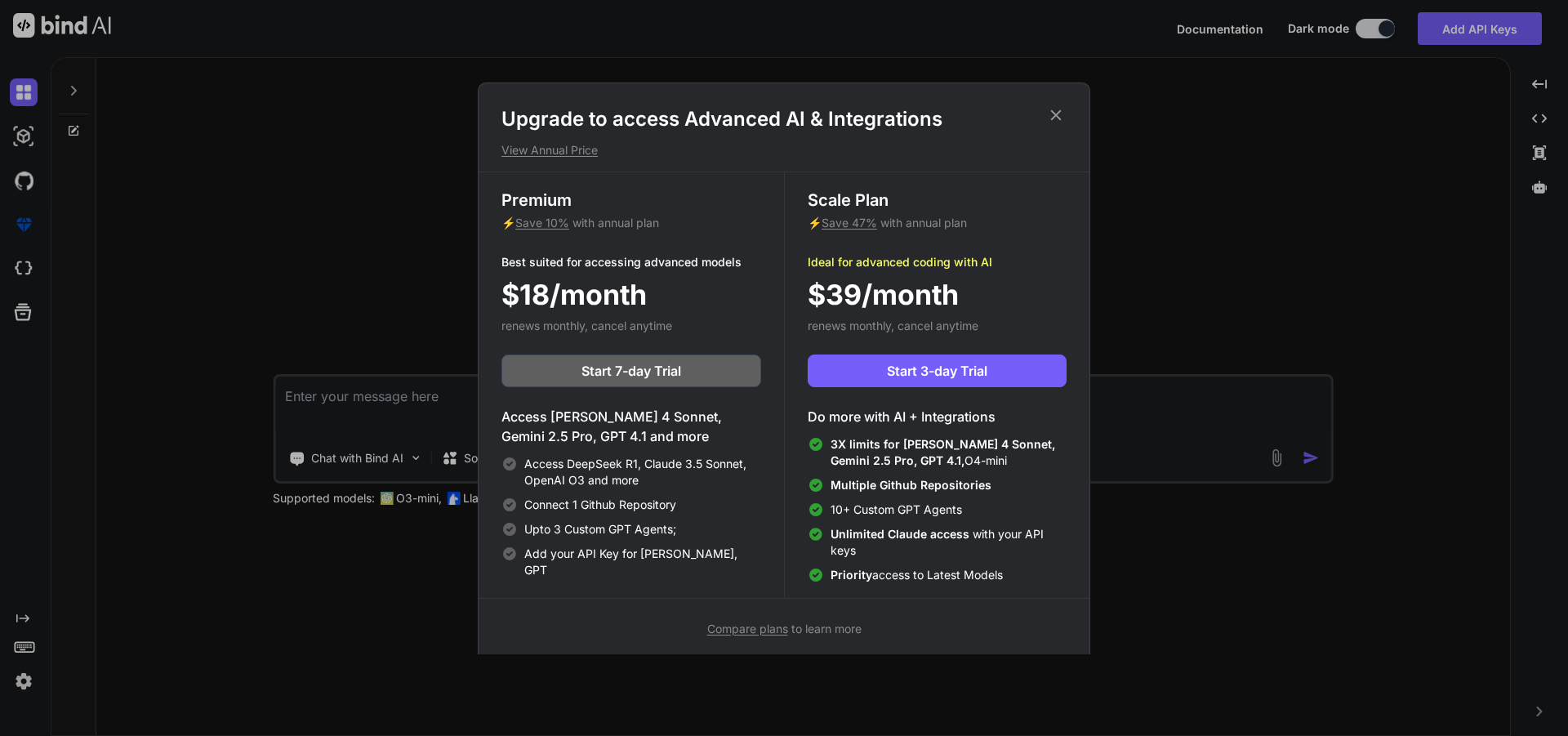
click at [1303, 253] on div "Upgrade to access Advanced AI & Integrations View Annual Price Premium ⚡ Save 1…" at bounding box center [784, 368] width 1568 height 736
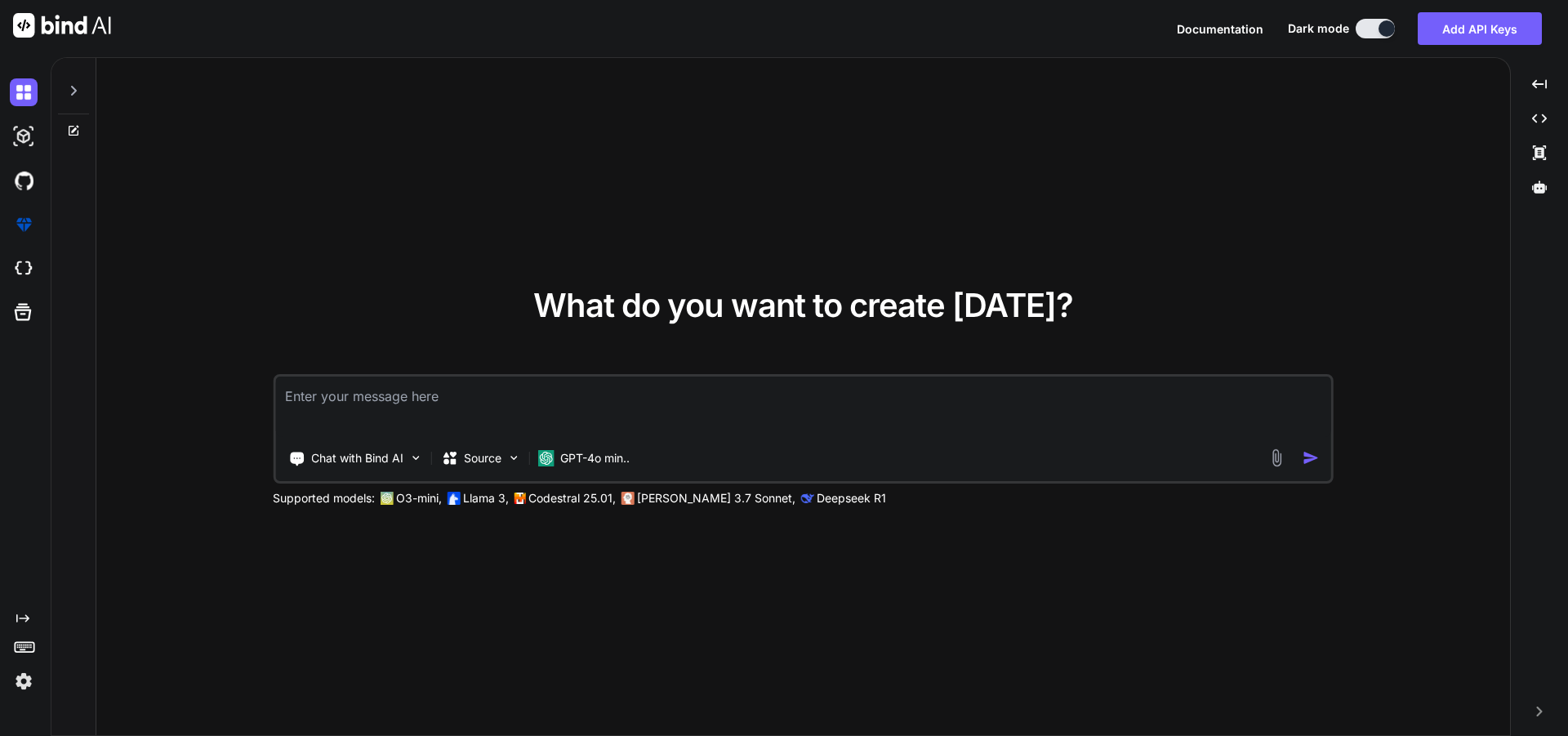
click at [23, 683] on img at bounding box center [23, 681] width 27 height 28
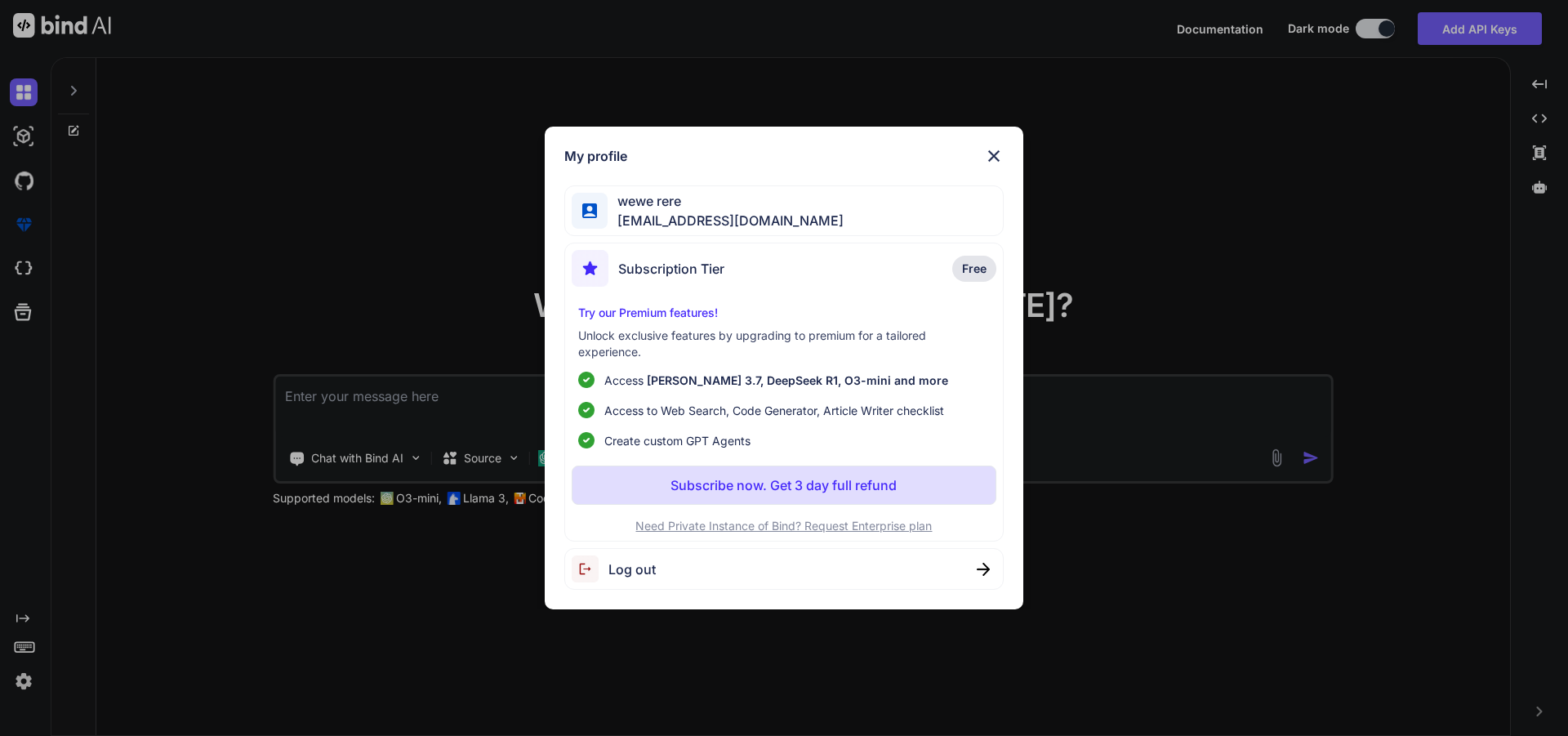
click at [1240, 279] on div "My profile wewe rere mtgfffz576@pandai.art Subscription Tier Free Try our Premi…" at bounding box center [784, 368] width 1568 height 736
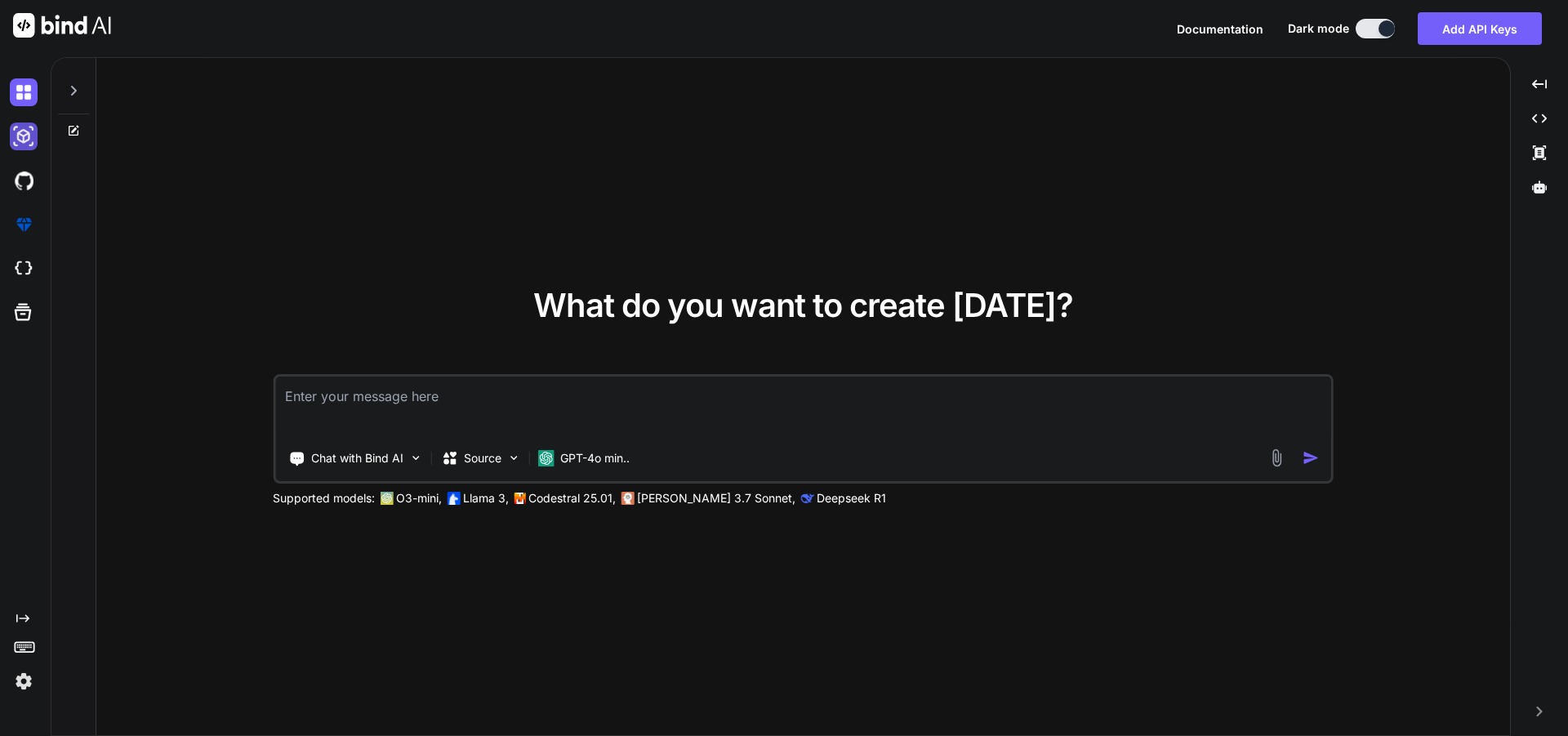
click at [27, 145] on img at bounding box center [23, 136] width 27 height 28
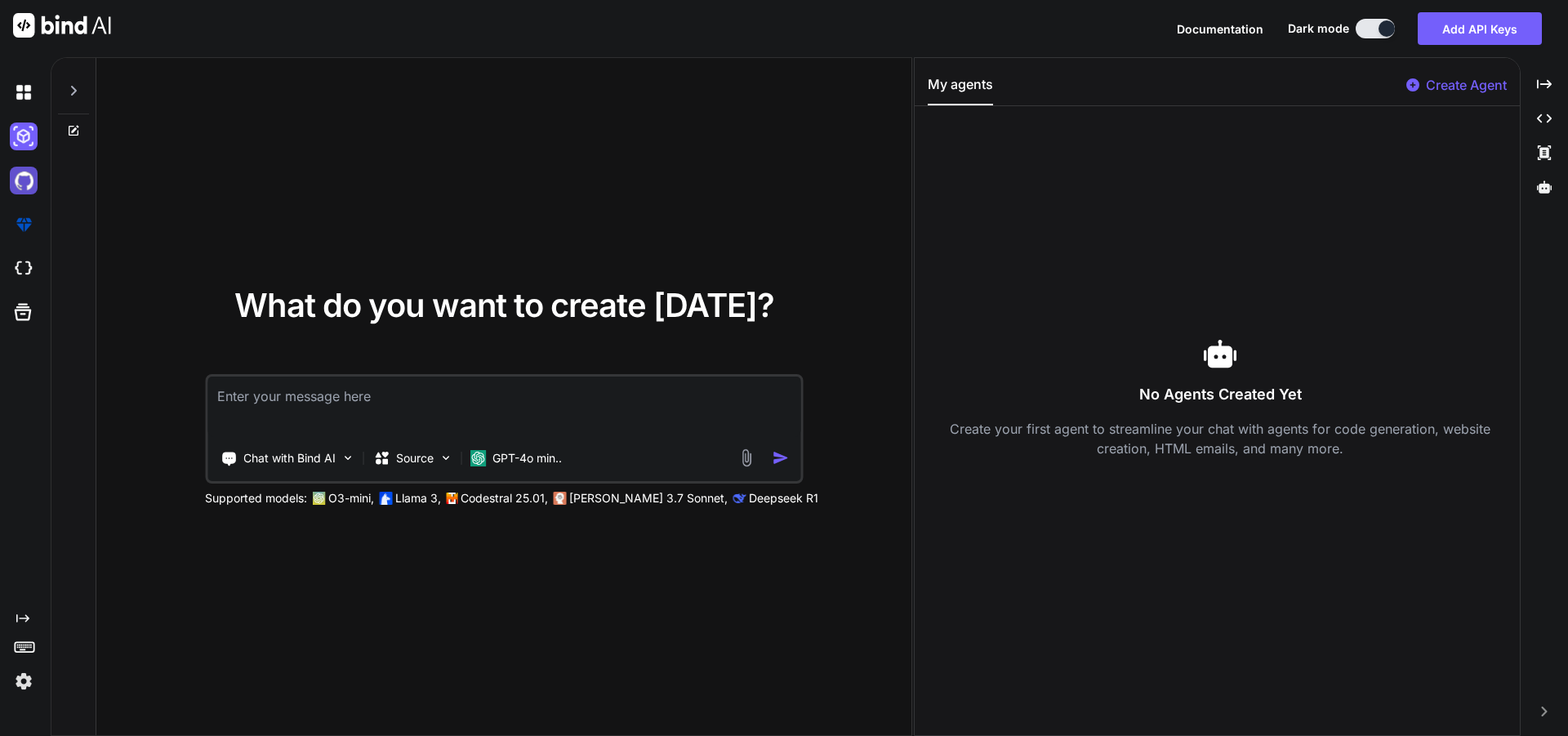
click at [27, 188] on img at bounding box center [23, 180] width 27 height 28
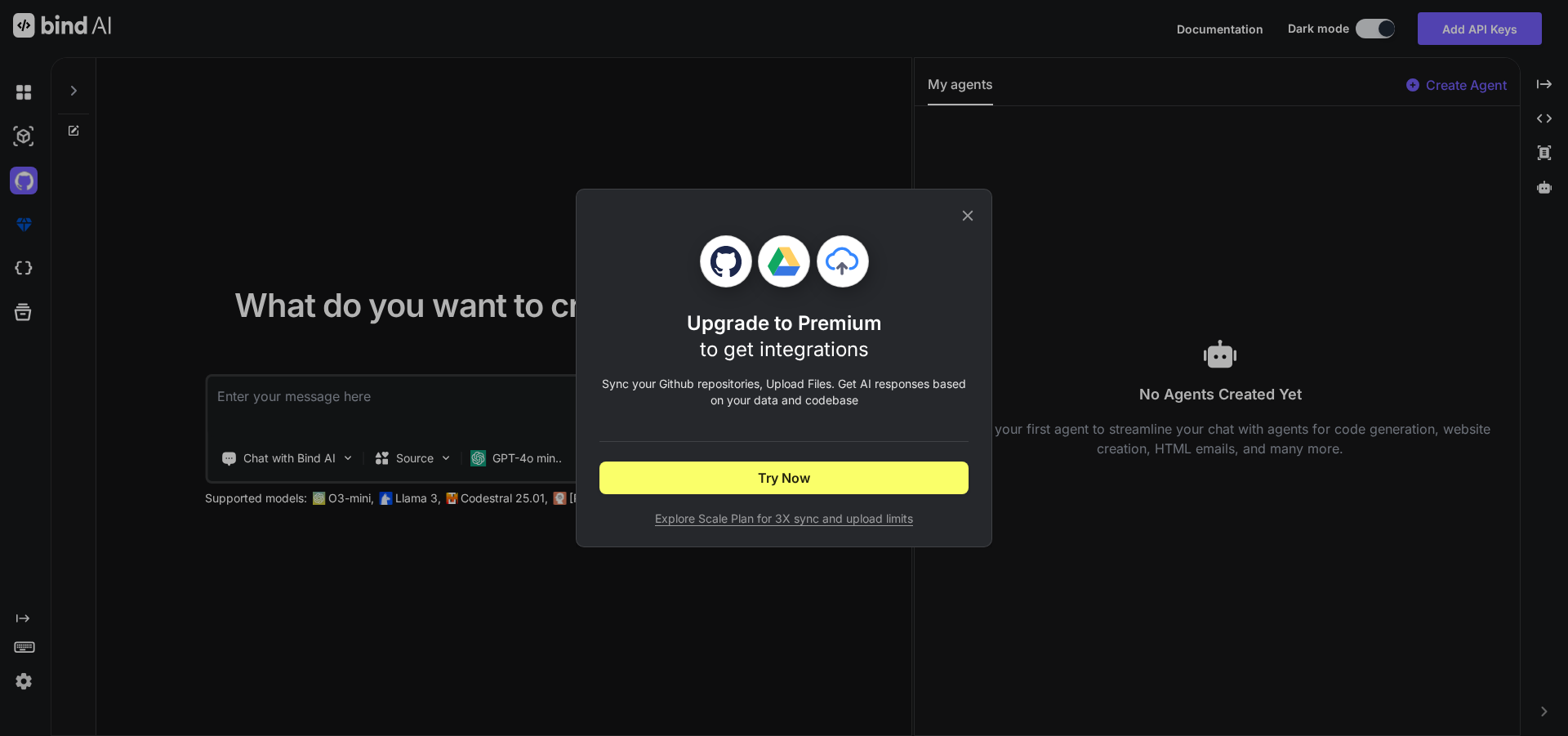
drag, startPoint x: 303, startPoint y: 198, endPoint x: 920, endPoint y: 208, distance: 617.1
click at [305, 198] on div "Upgrade to Premium to get integrations Sync your Github repositories, Upload Fi…" at bounding box center [784, 368] width 1568 height 736
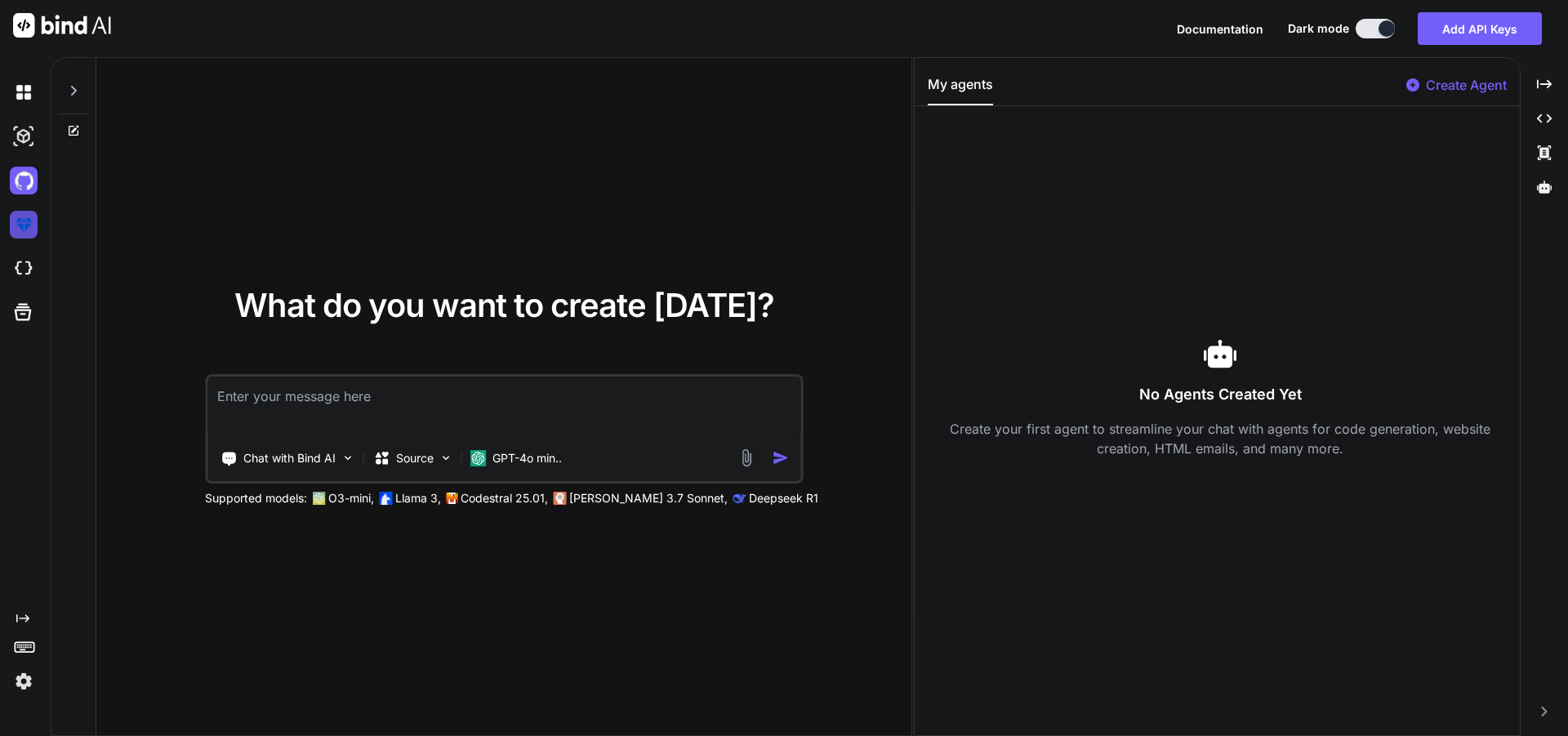
click at [22, 226] on img at bounding box center [23, 224] width 27 height 28
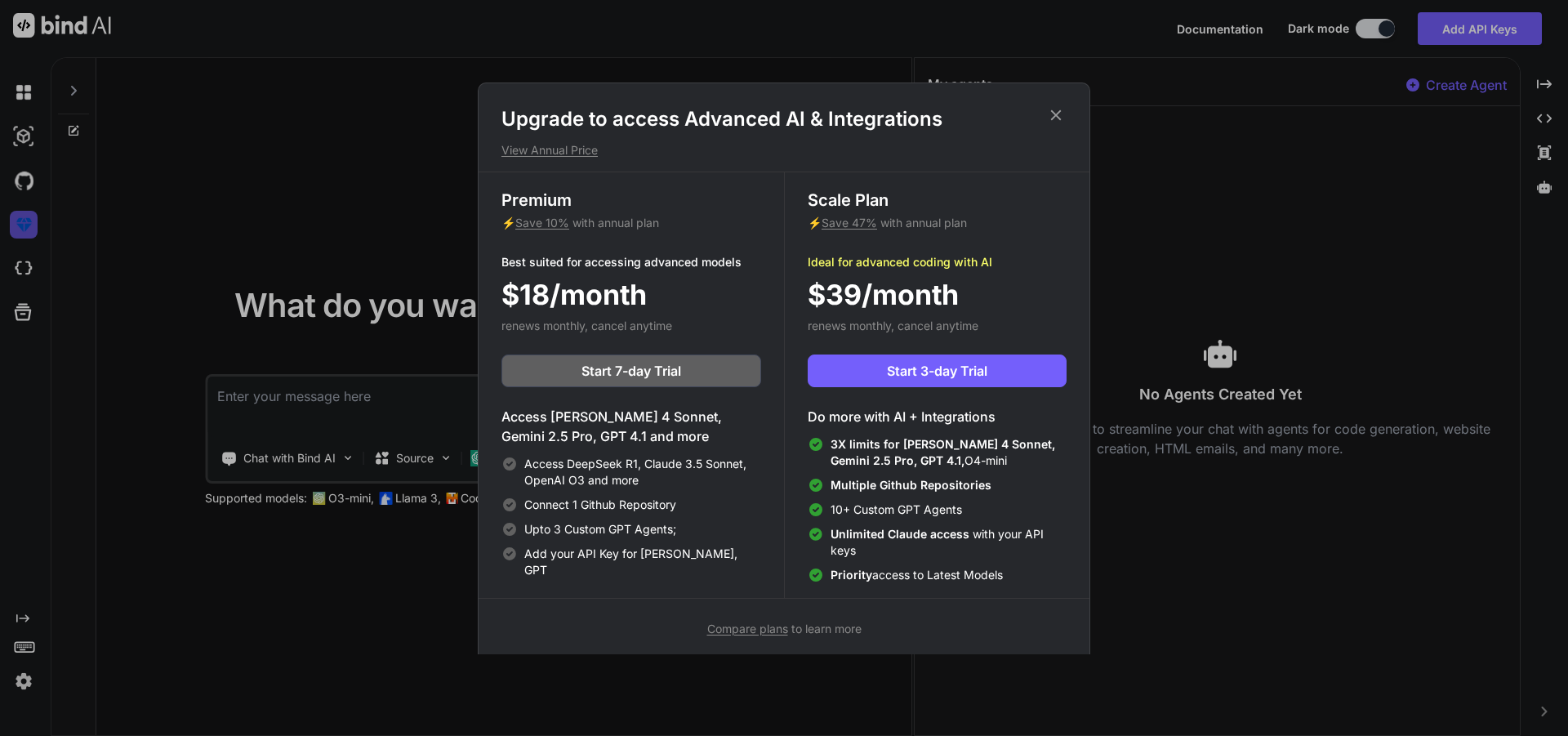
click at [22, 226] on div "Upgrade to access Advanced AI & Integrations View Annual Price Premium ⚡ Save 1…" at bounding box center [784, 368] width 1568 height 736
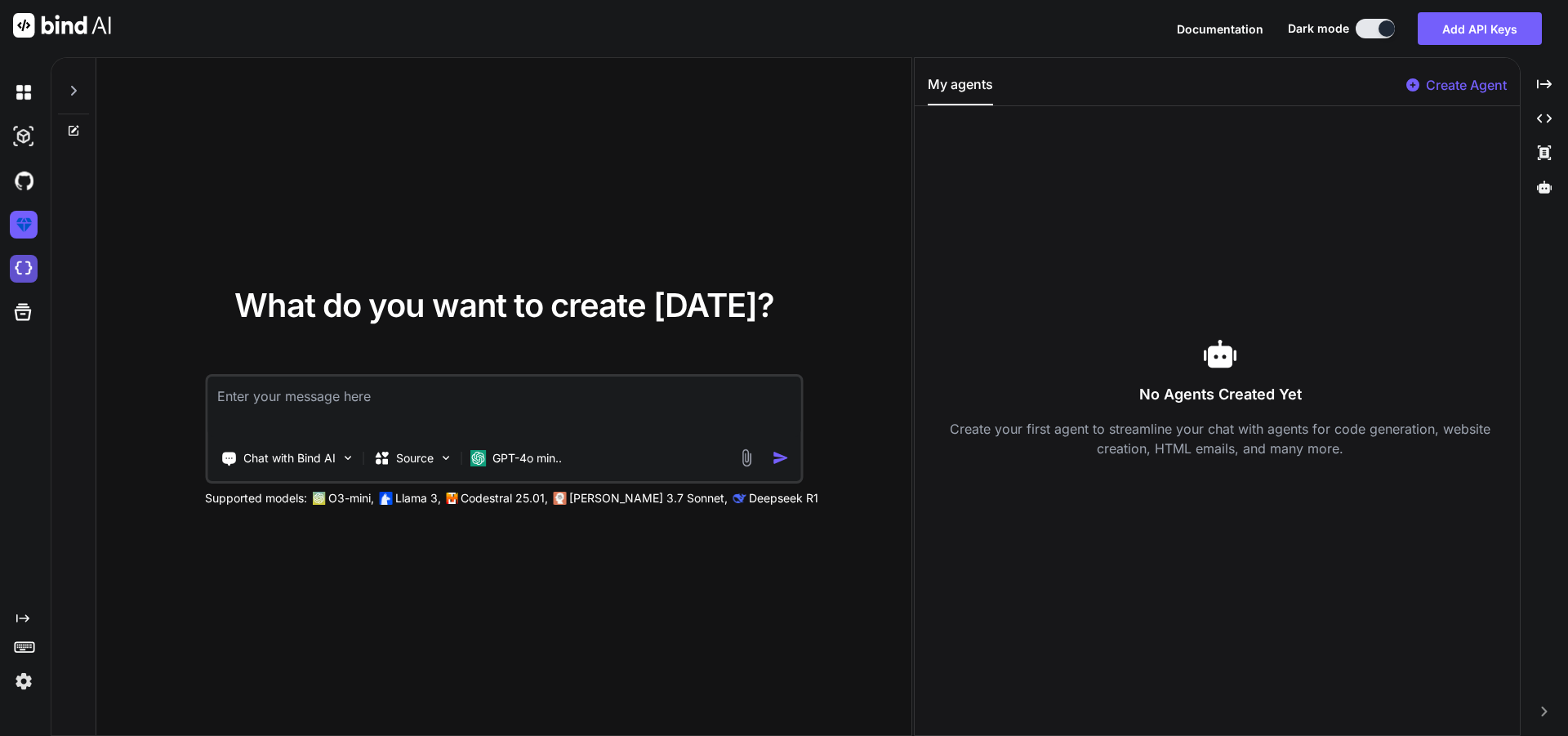
click at [25, 269] on img at bounding box center [23, 268] width 27 height 28
click at [367, 408] on textarea at bounding box center [504, 407] width 593 height 61
click at [18, 693] on div "Created with Pixso." at bounding box center [25, 397] width 51 height 679
click at [20, 683] on img at bounding box center [23, 681] width 27 height 28
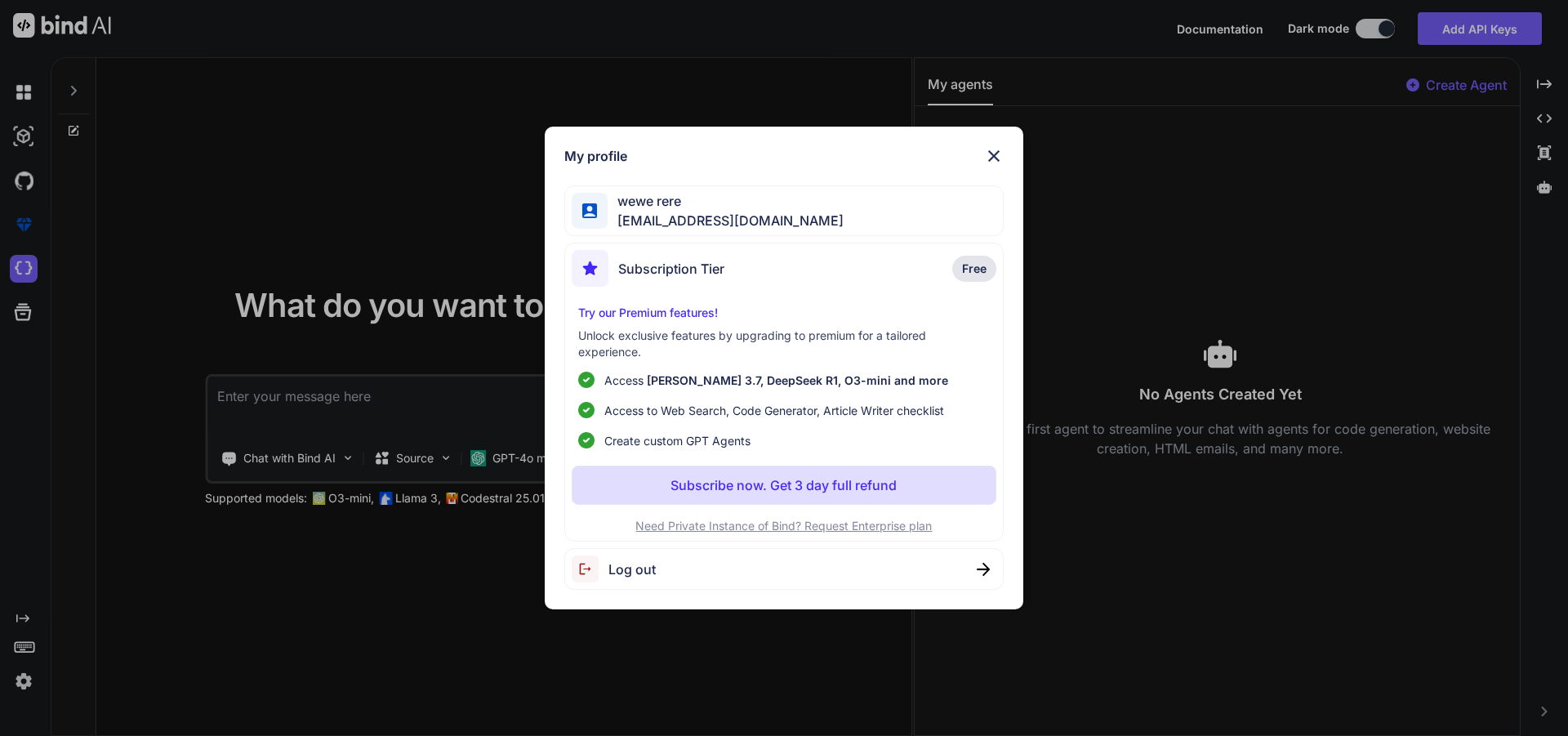
click at [17, 683] on div "My profile wewe rere mtgfffz576@pandai.art Subscription Tier Free Try our Premi…" at bounding box center [784, 368] width 1568 height 736
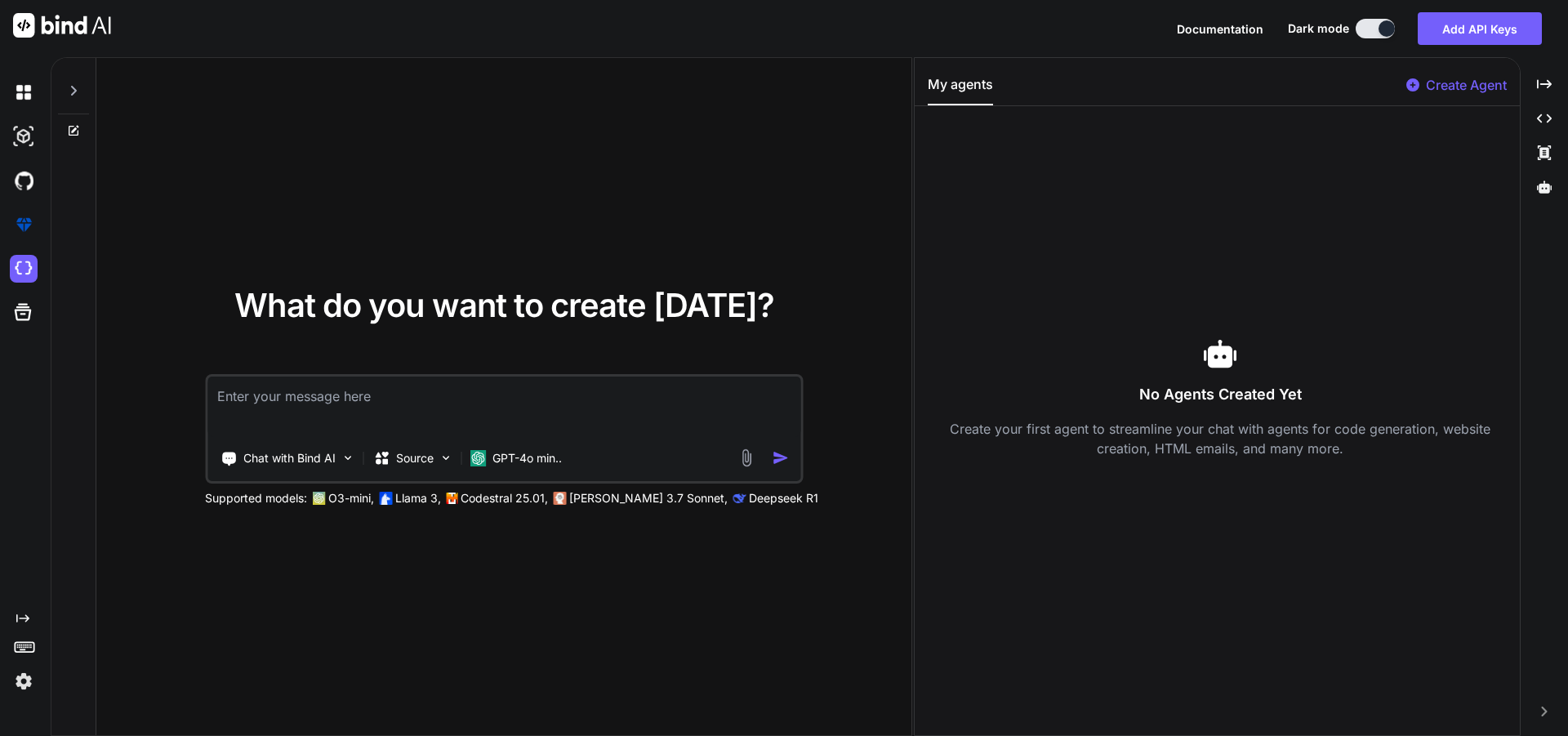
click at [18, 677] on img at bounding box center [23, 681] width 27 height 28
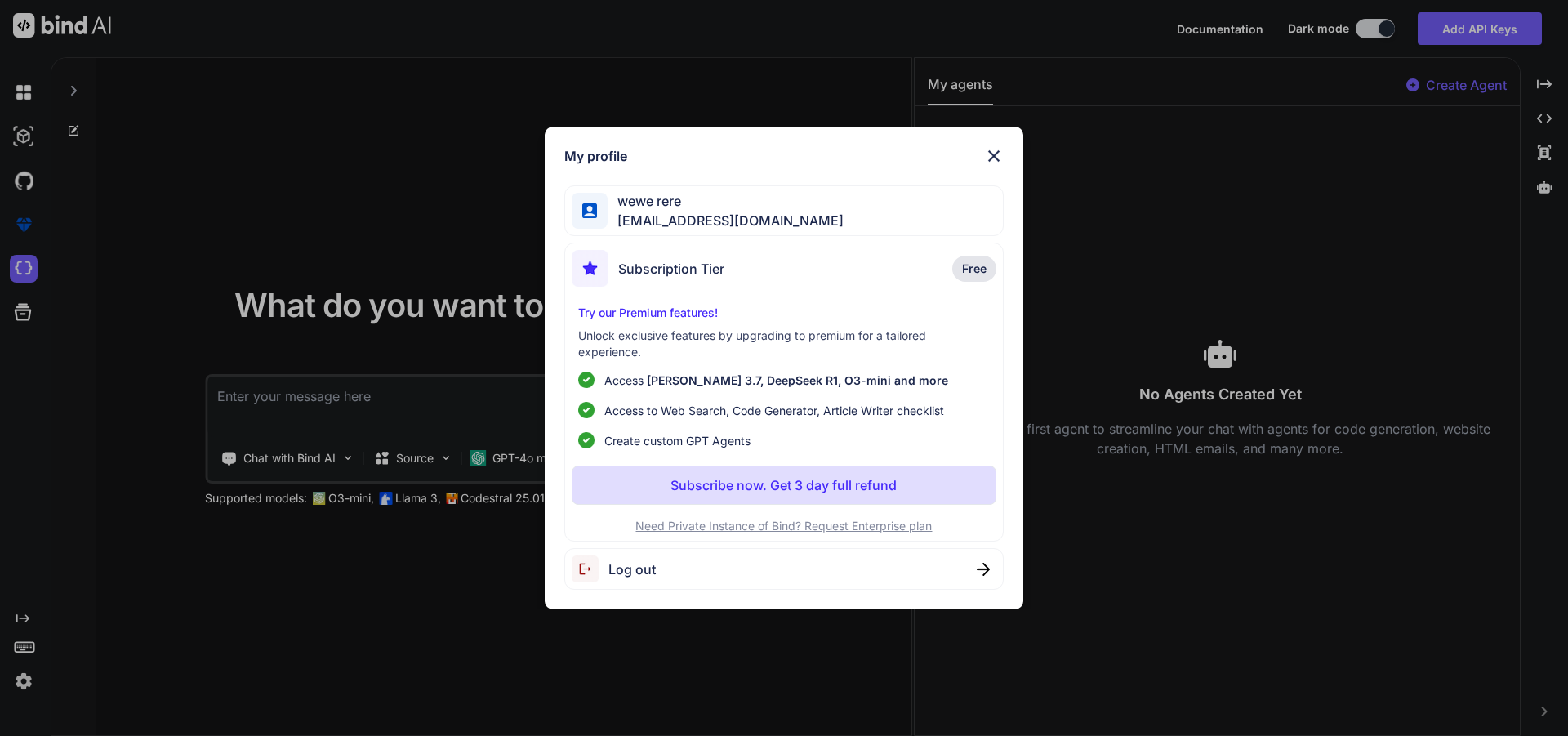
click at [28, 534] on div "My profile wewe rere mtgfffz576@pandai.art Subscription Tier Free Try our Premi…" at bounding box center [784, 368] width 1568 height 736
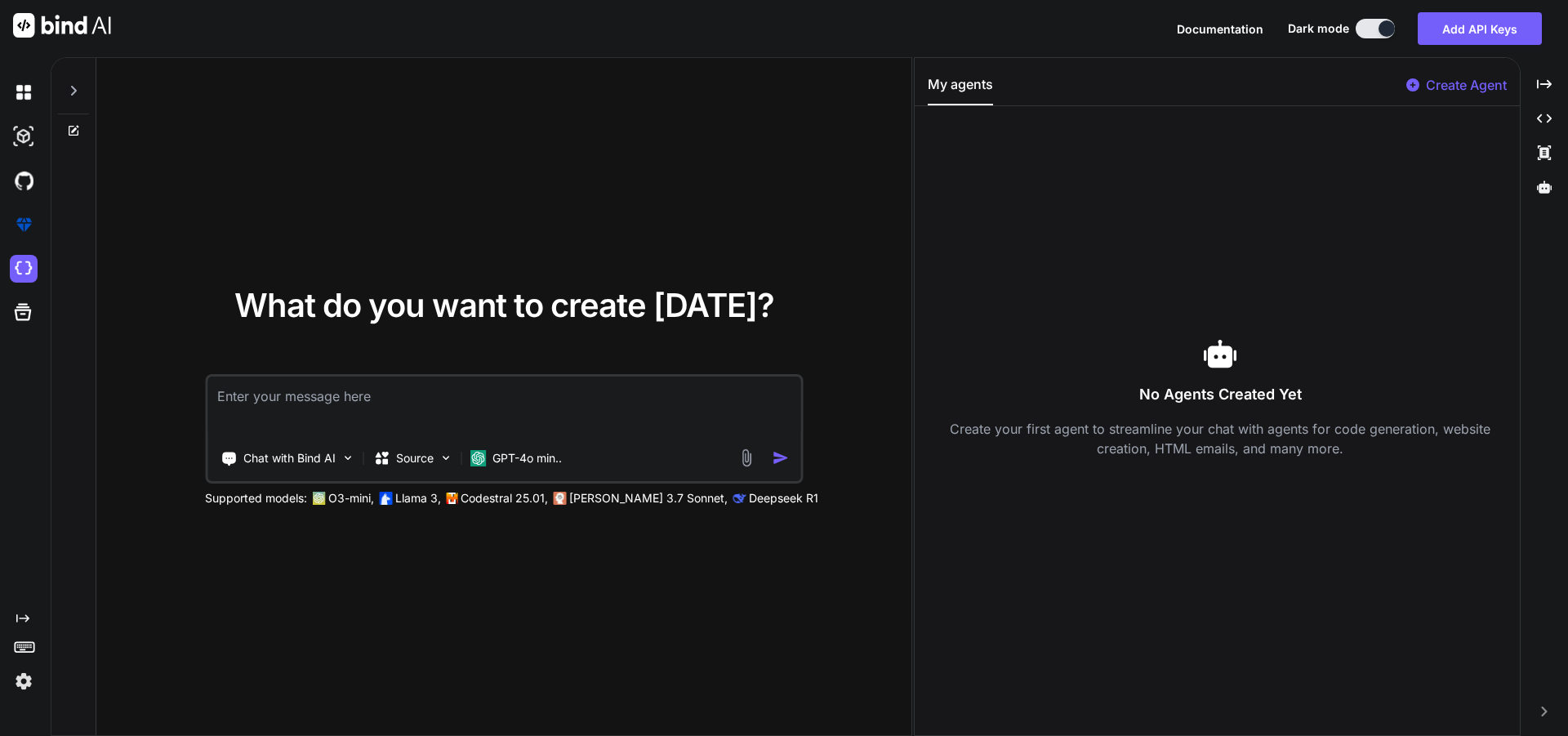
click at [20, 616] on icon "Created with Pixso." at bounding box center [23, 618] width 13 height 13
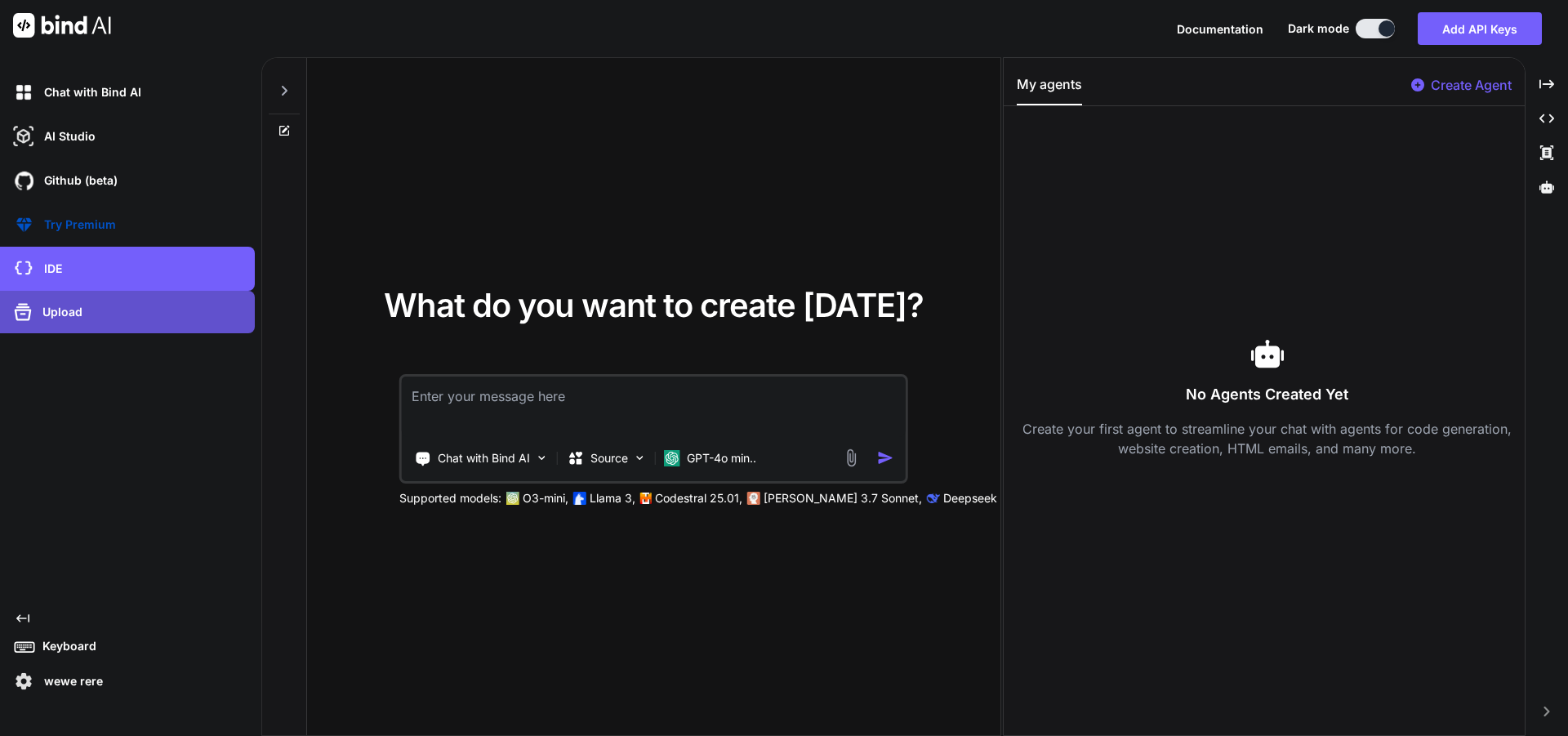
click at [128, 314] on div "Upload" at bounding box center [132, 312] width 245 height 26
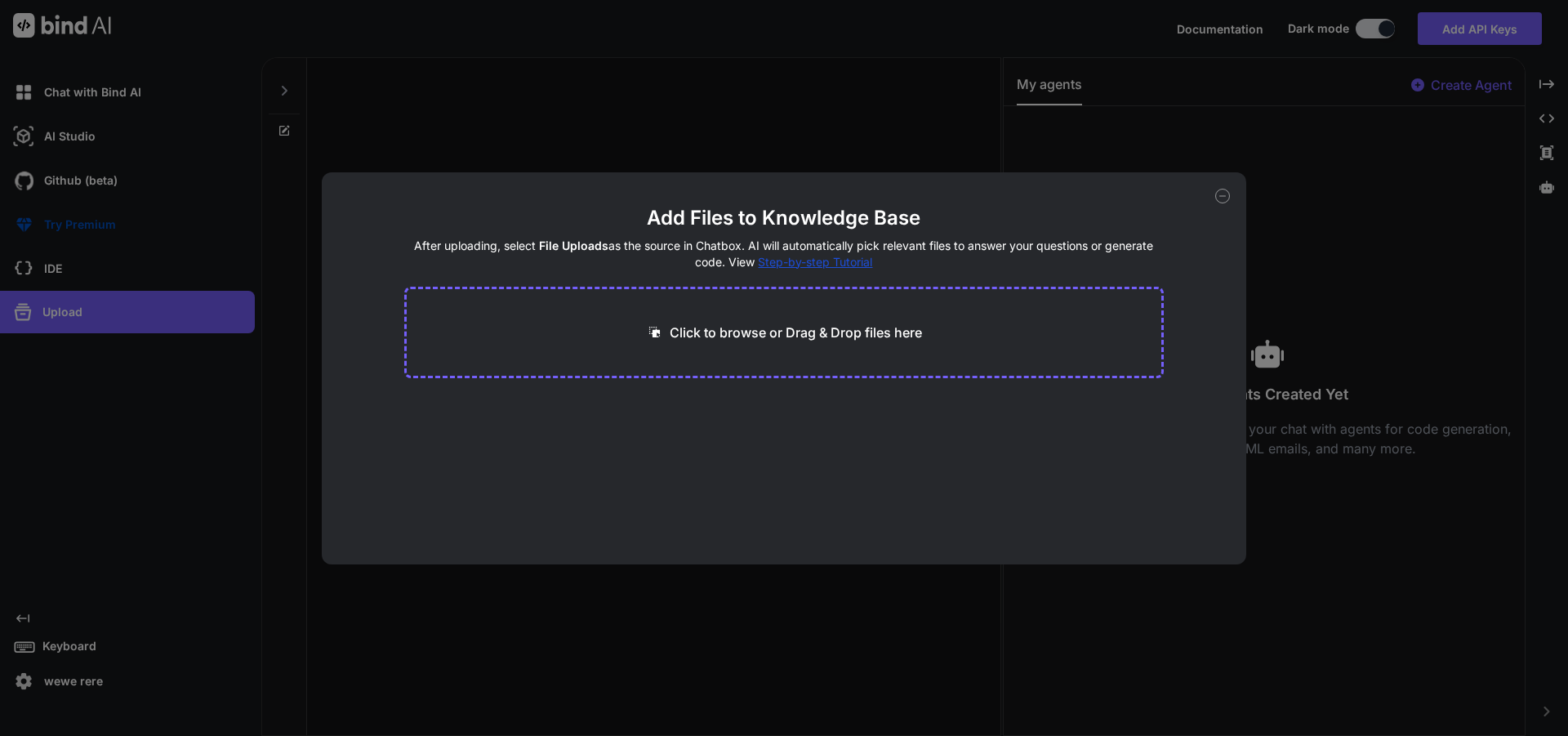
click at [735, 148] on div "Add Files to Knowledge Base After uploading, select File Uploads as the source …" at bounding box center [784, 368] width 1568 height 736
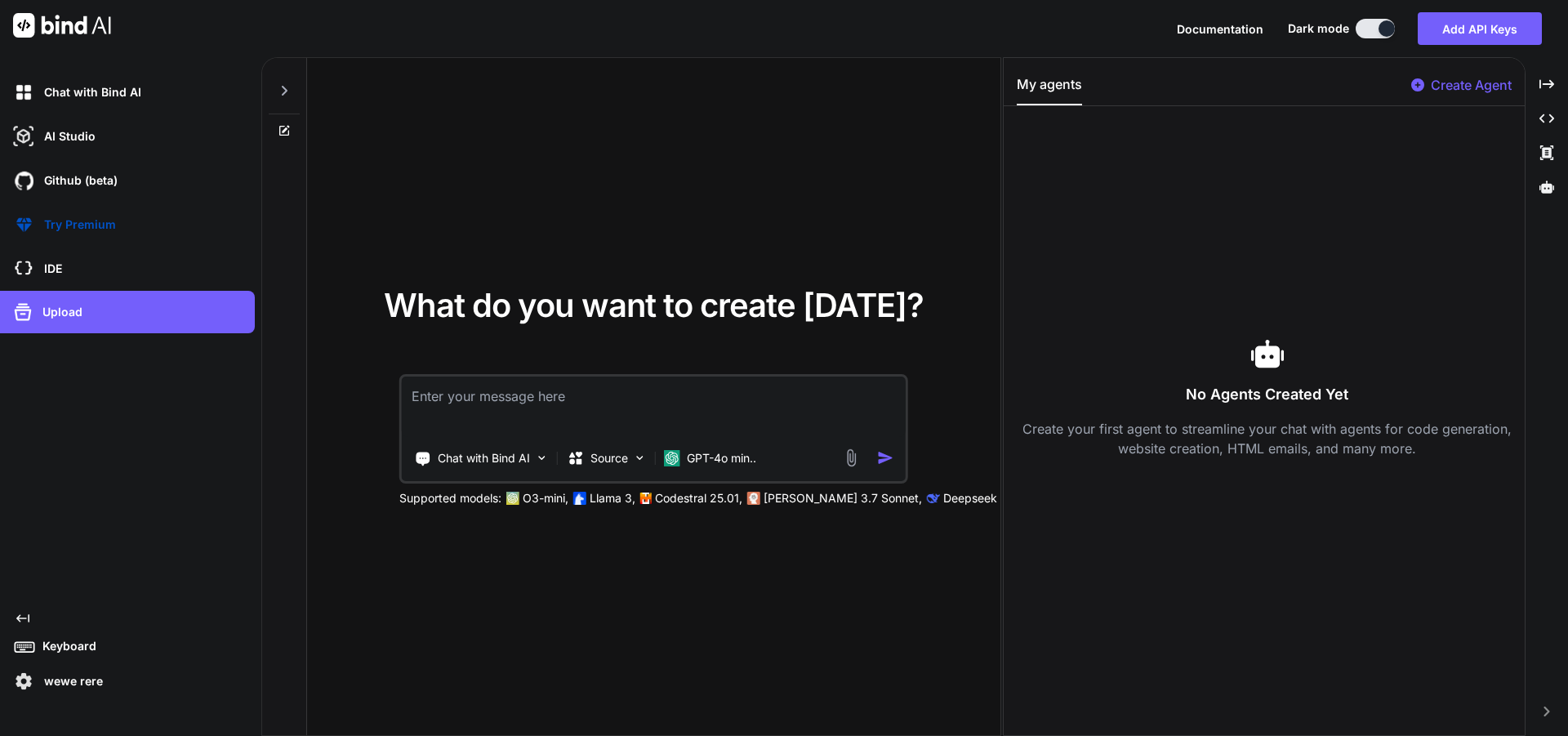
click at [585, 407] on textarea at bounding box center [653, 407] width 504 height 61
paste textarea "Buat aplikasi workout berbasis swipe untuk menemukan partner latihan. Fitur: Re…"
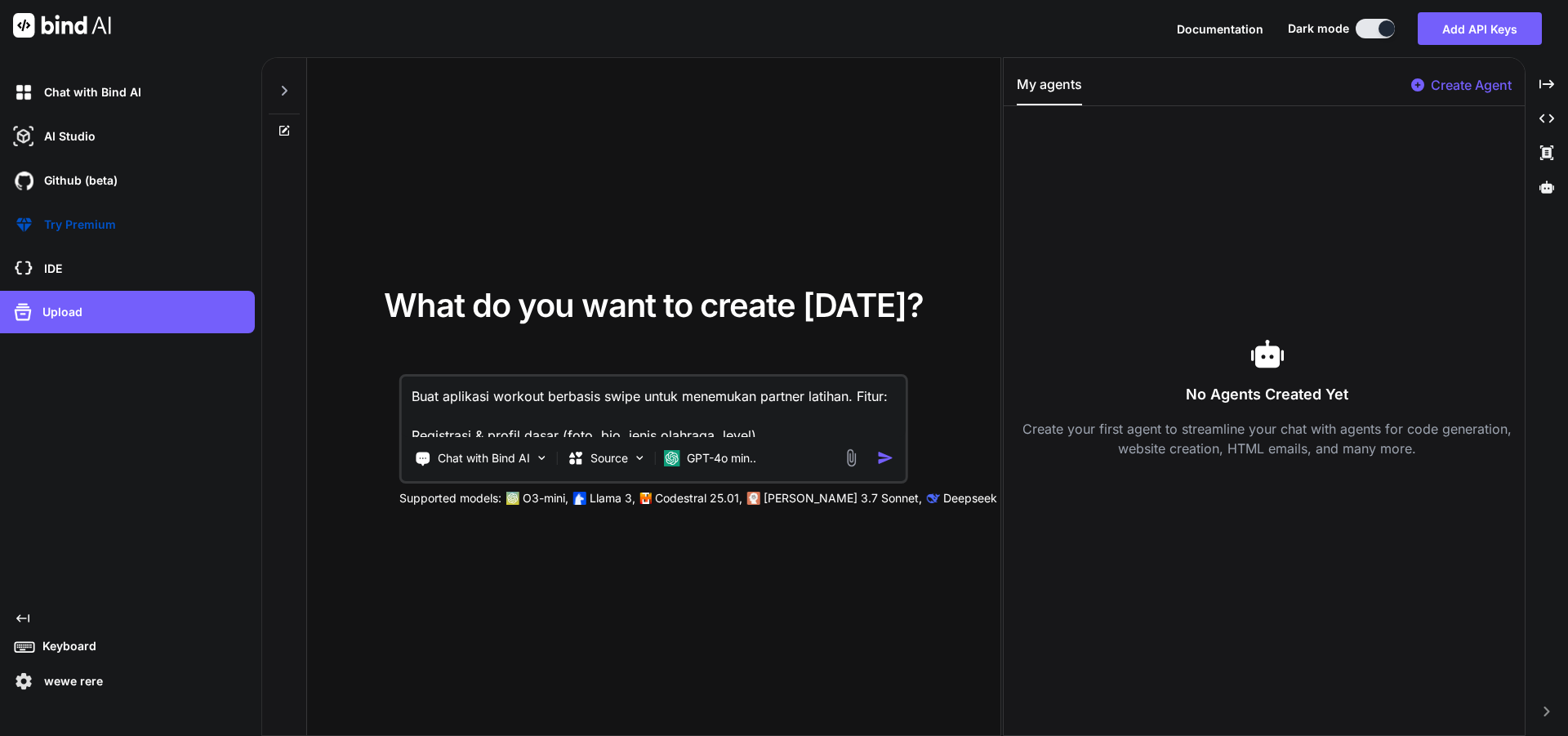
scroll to position [42, 0]
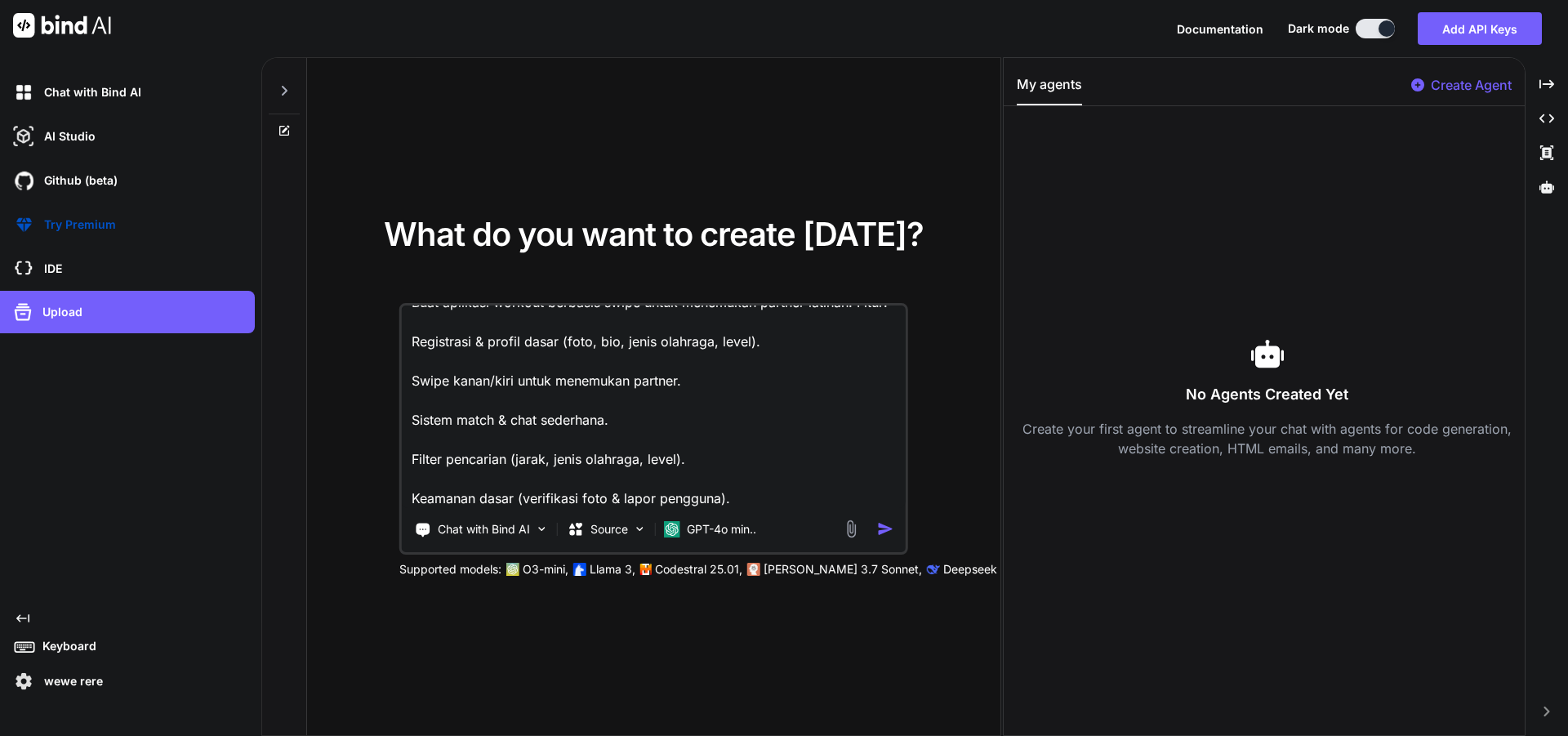
type textarea "Buat aplikasi workout berbasis swipe untuk menemukan partner latihan. Fitur: Re…"
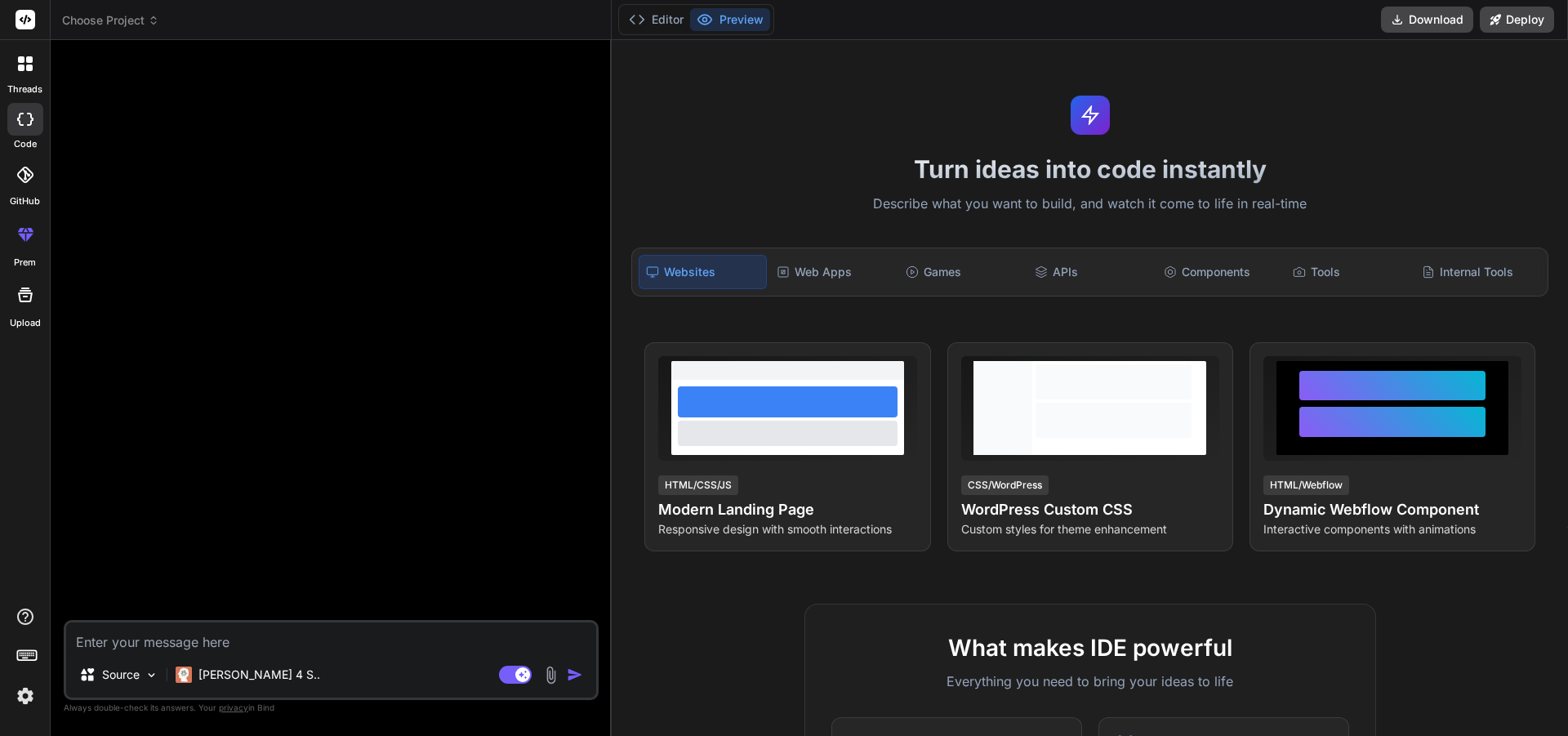
type textarea "x"
click at [291, 647] on textarea at bounding box center [331, 637] width 530 height 29
paste textarea "Buat aplikasi workout berbasis swipe untuk menemukan partner latihan. Fitur: Re…"
type textarea "Buat aplikasi workout berbasis swipe untuk menemukan partner latihan. Fitur: Re…"
type textarea "x"
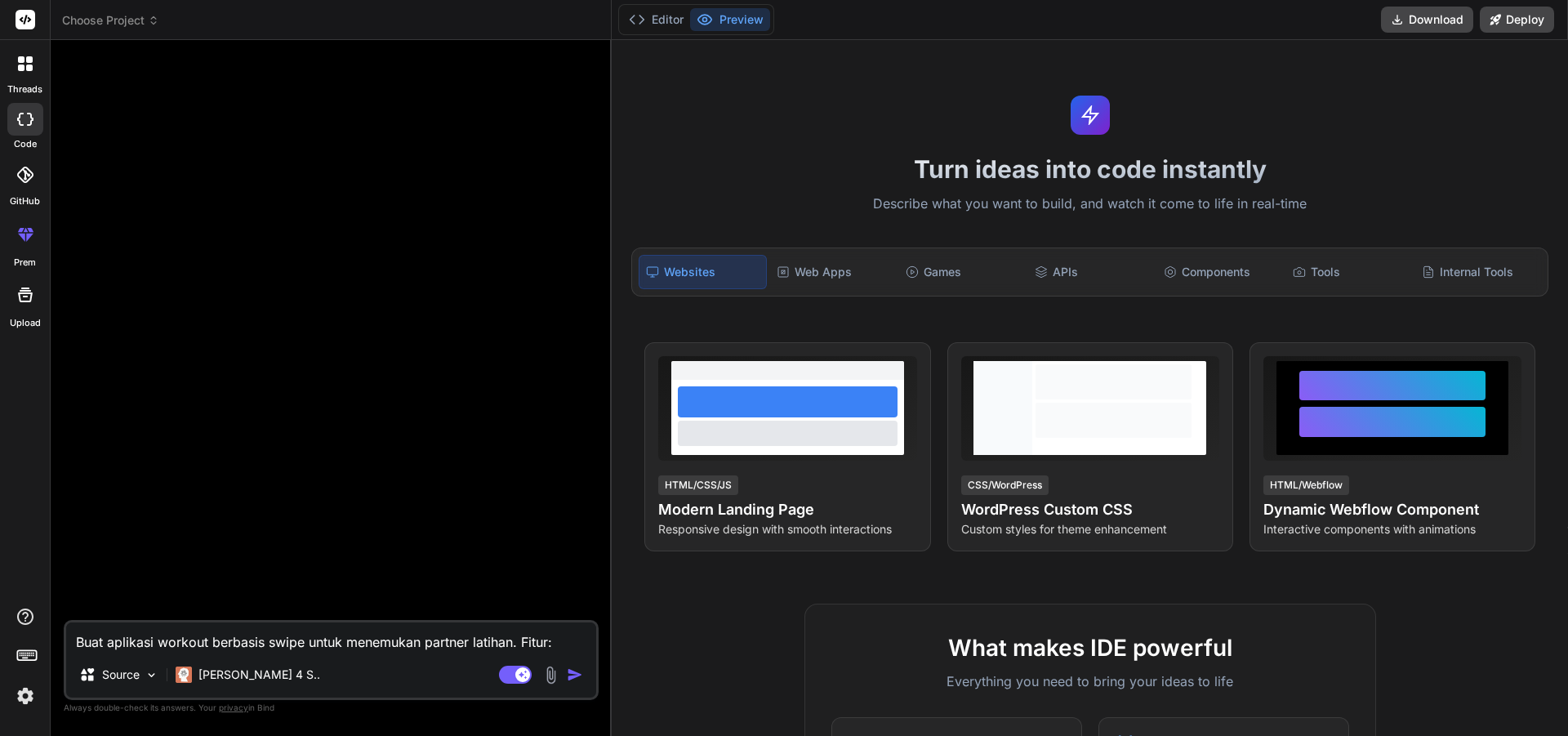
scroll to position [21, 0]
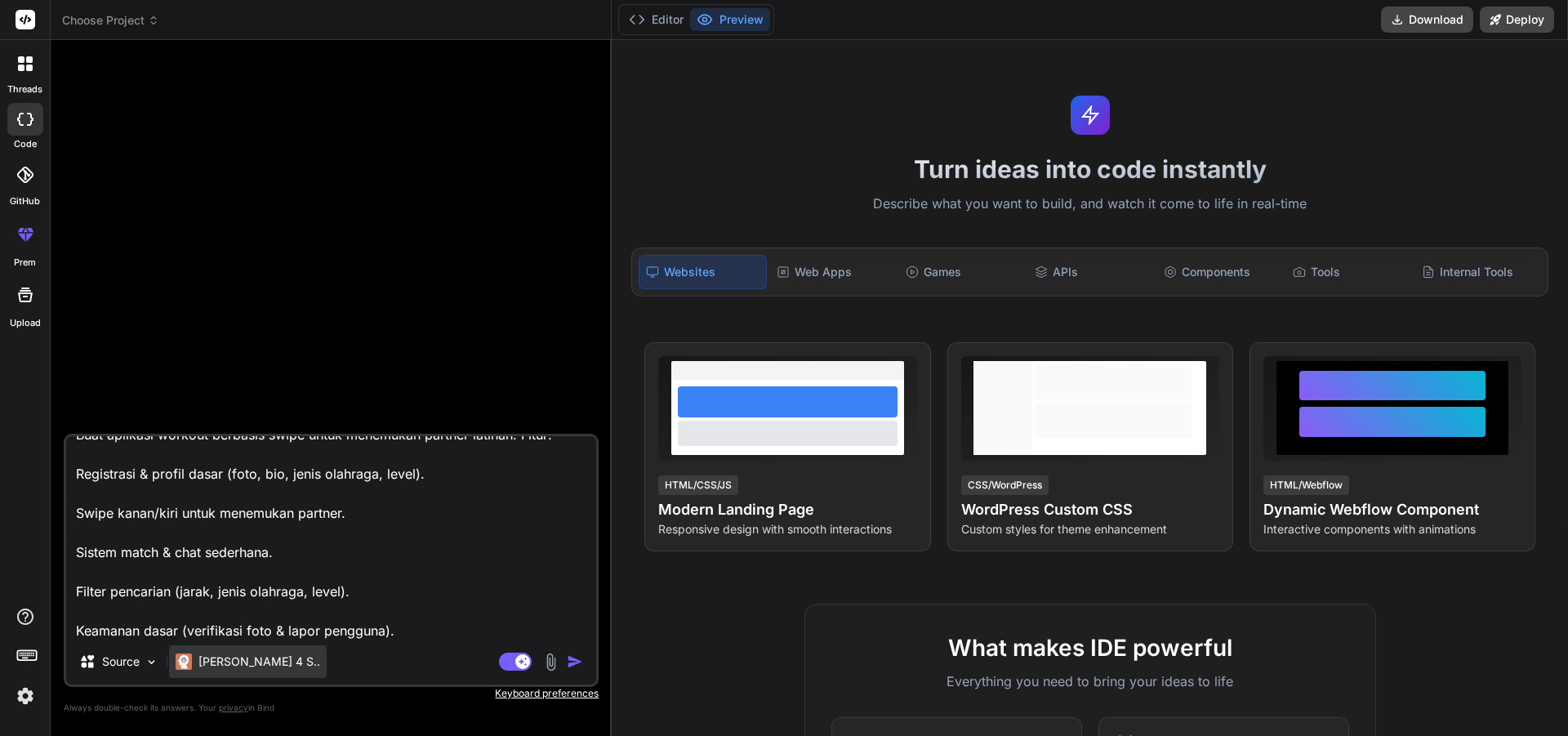
type textarea "Buat aplikasi workout berbasis swipe untuk menemukan partner latihan. Fitur: Re…"
click at [262, 667] on p "Claude 4 S.." at bounding box center [259, 662] width 122 height 17
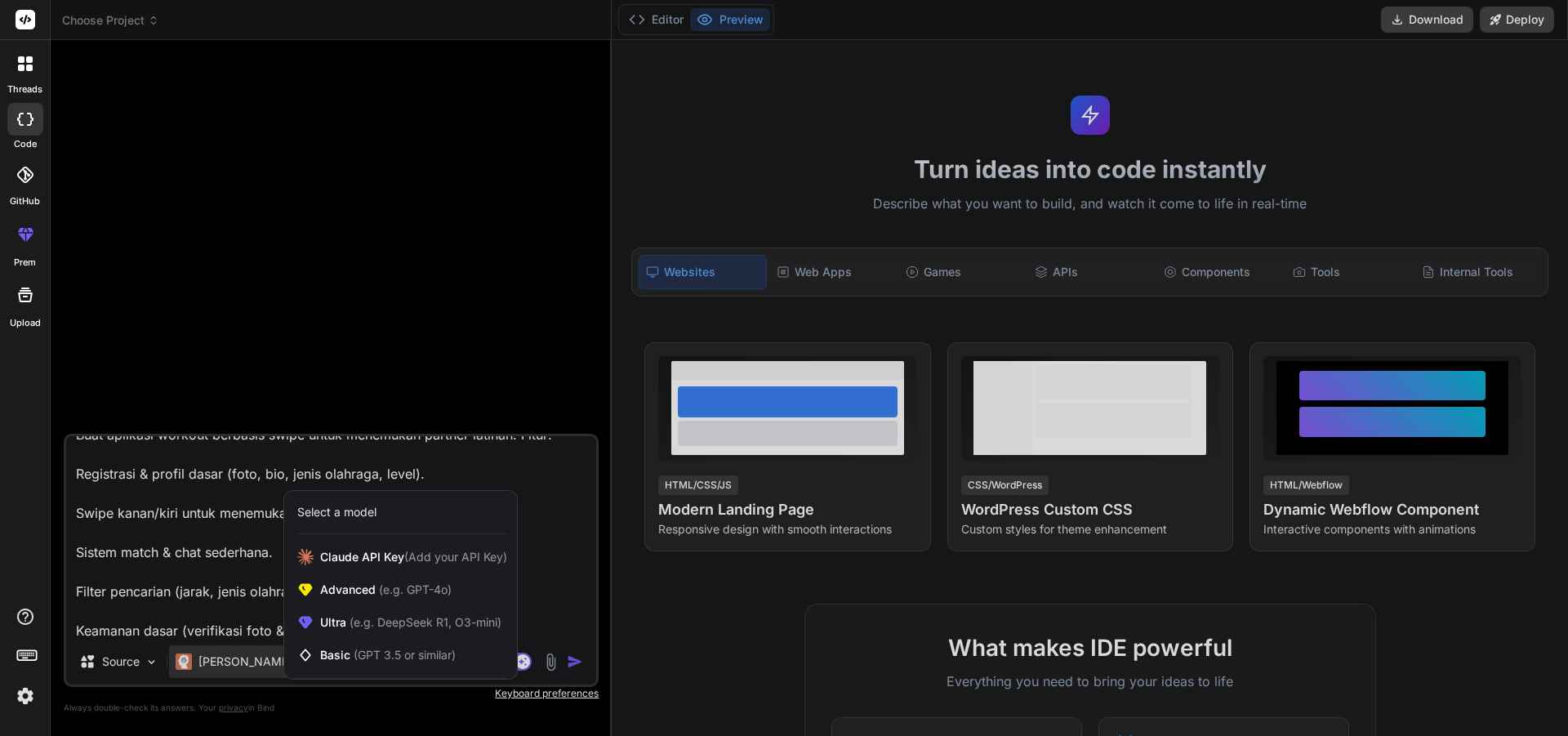
click at [252, 578] on div at bounding box center [784, 368] width 1568 height 736
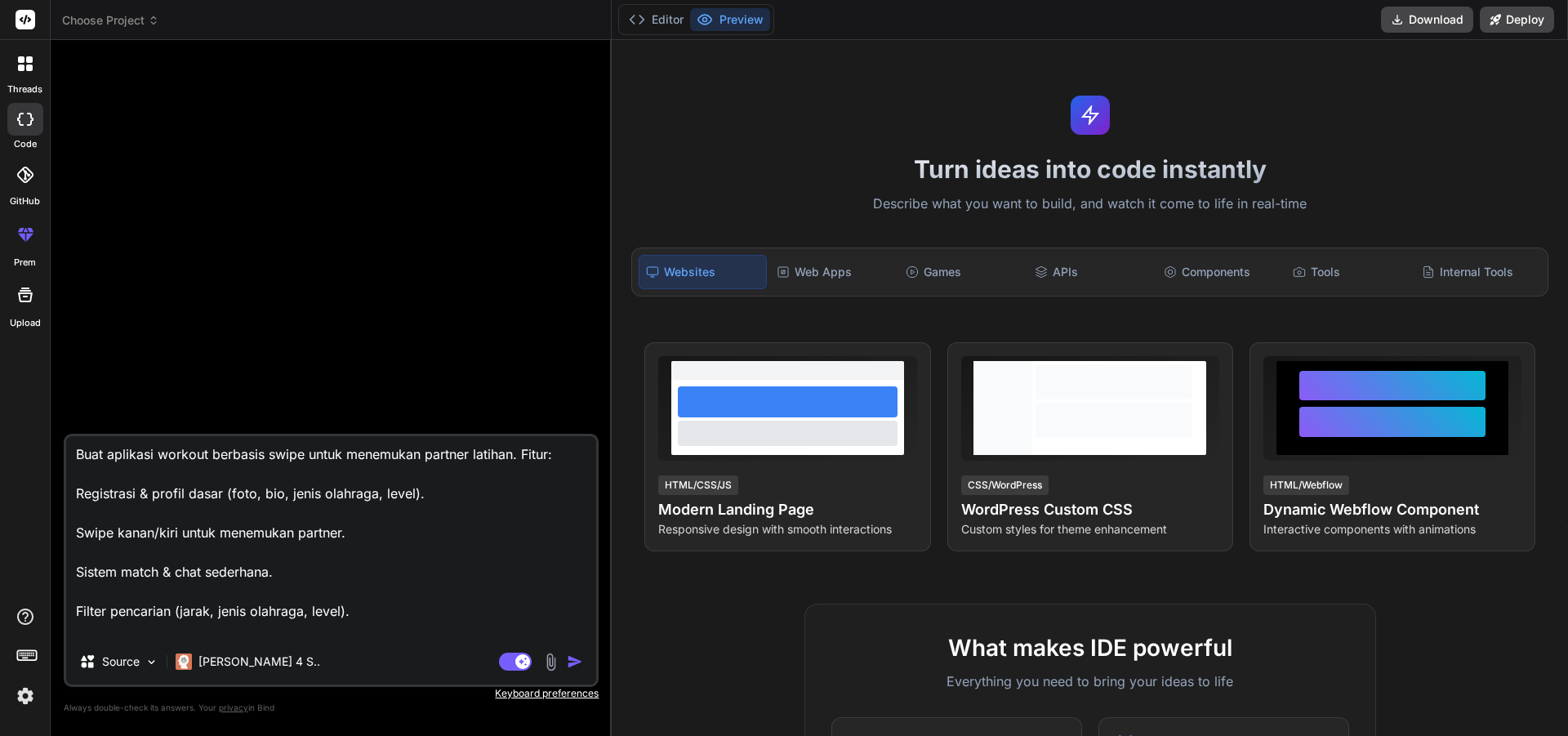
scroll to position [0, 0]
click at [578, 662] on img "button" at bounding box center [575, 662] width 17 height 17
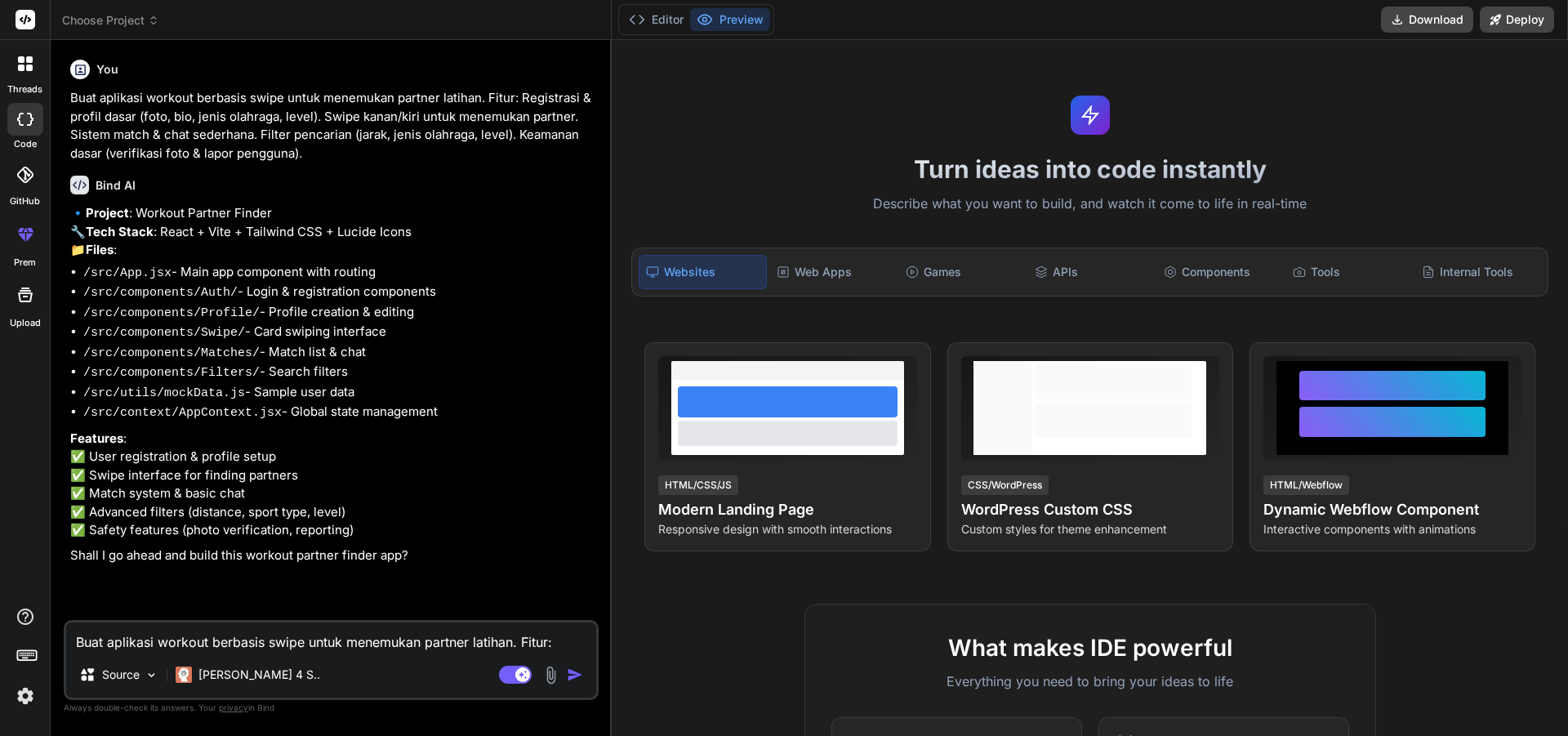
scroll to position [45, 0]
type textarea "x"
click at [436, 502] on p "Features : ✅ User registration & profile setup ✅ Swipe interface for finding pa…" at bounding box center [332, 485] width 525 height 110
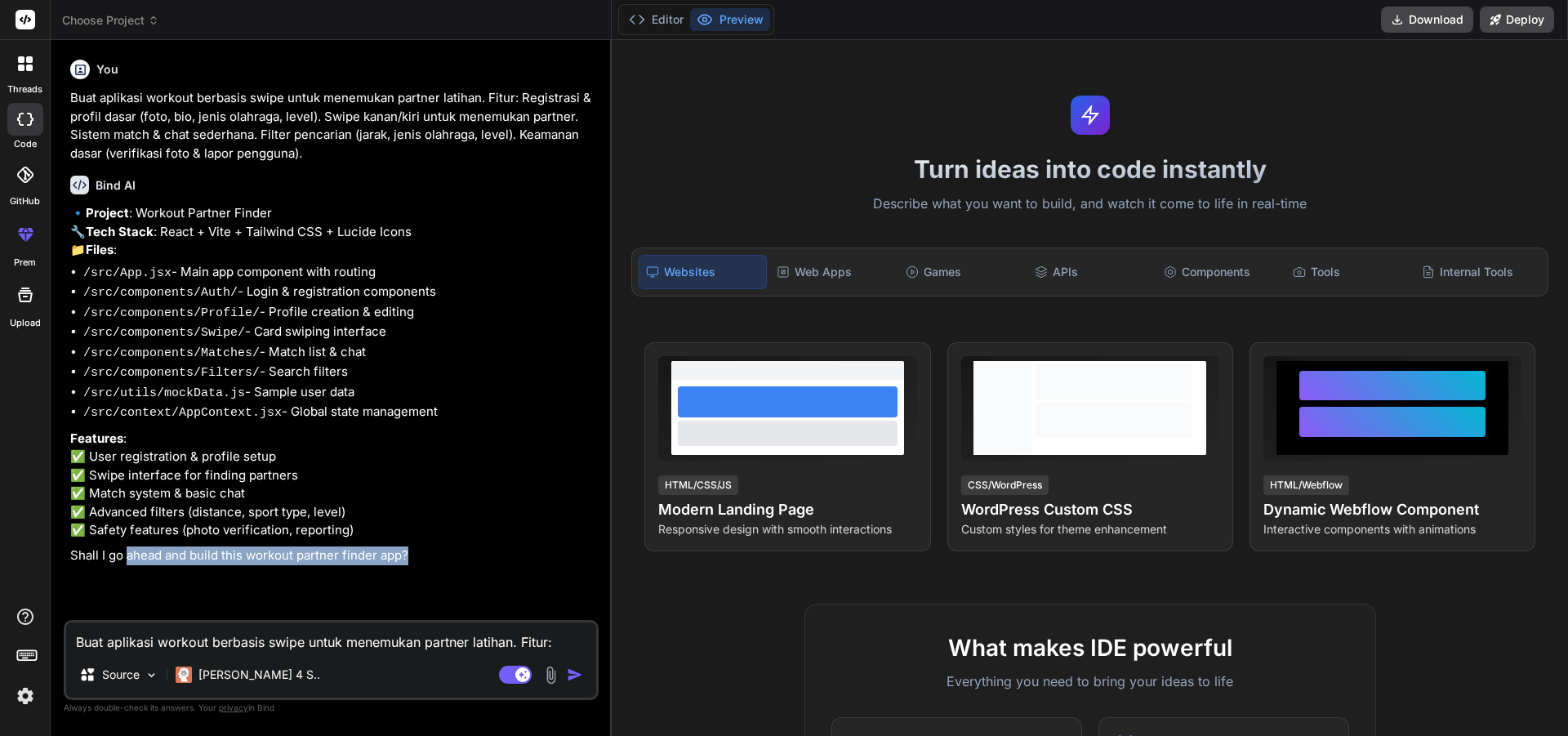
drag, startPoint x: 130, startPoint y: 610, endPoint x: 407, endPoint y: 612, distance: 277.0
click at [407, 565] on p "Shall I go ahead and build this workout partner finder app?" at bounding box center [332, 556] width 525 height 19
click at [370, 655] on div "Buat aplikasi workout berbasis swipe untuk menemukan partner latihan. Fitur: Re…" at bounding box center [331, 660] width 535 height 80
click at [372, 645] on textarea "Buat aplikasi workout berbasis swipe untuk menemukan partner latihan. Fitur: Re…" at bounding box center [331, 637] width 530 height 29
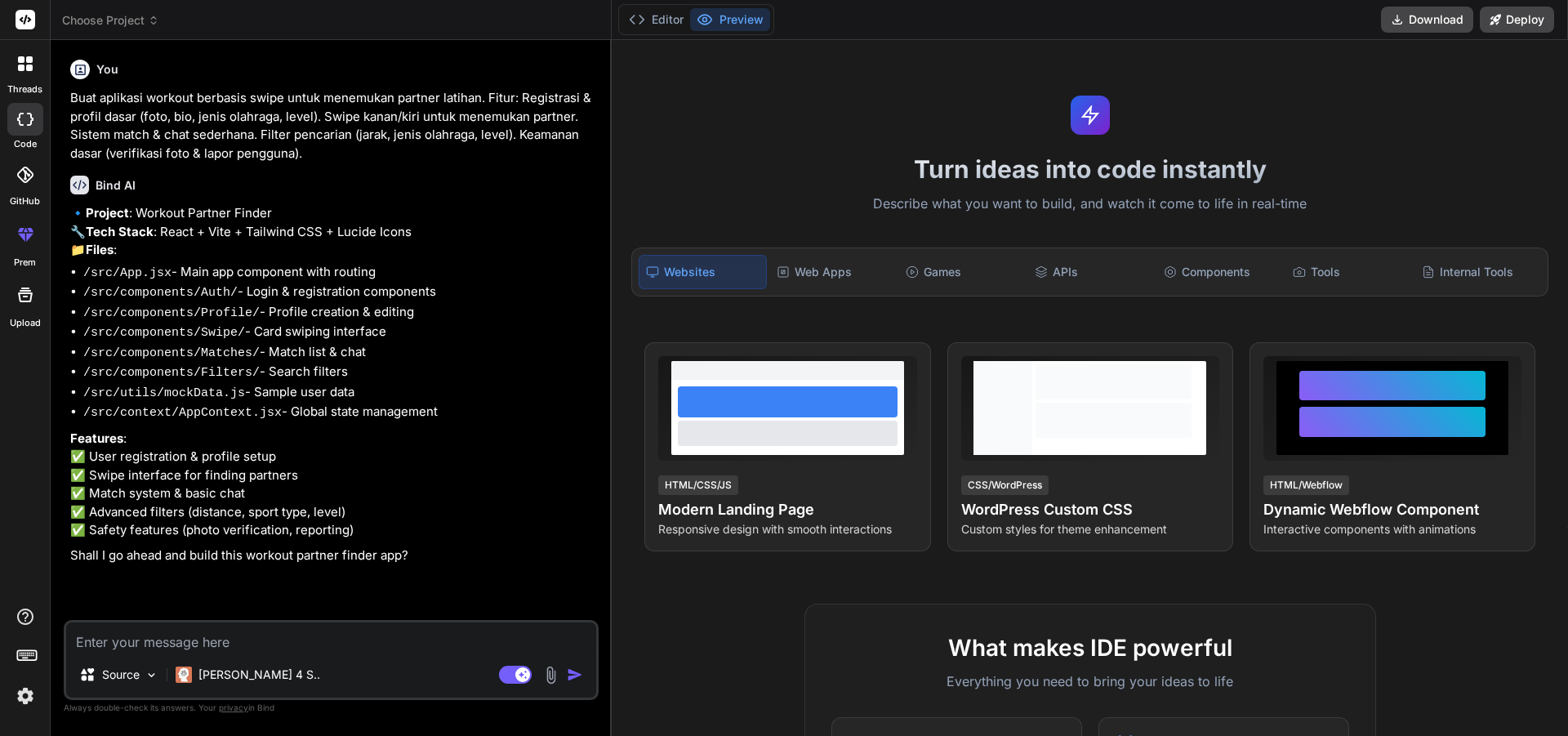
type textarea "i"
type textarea "x"
type textarea "iy"
type textarea "x"
type textarea "iya"
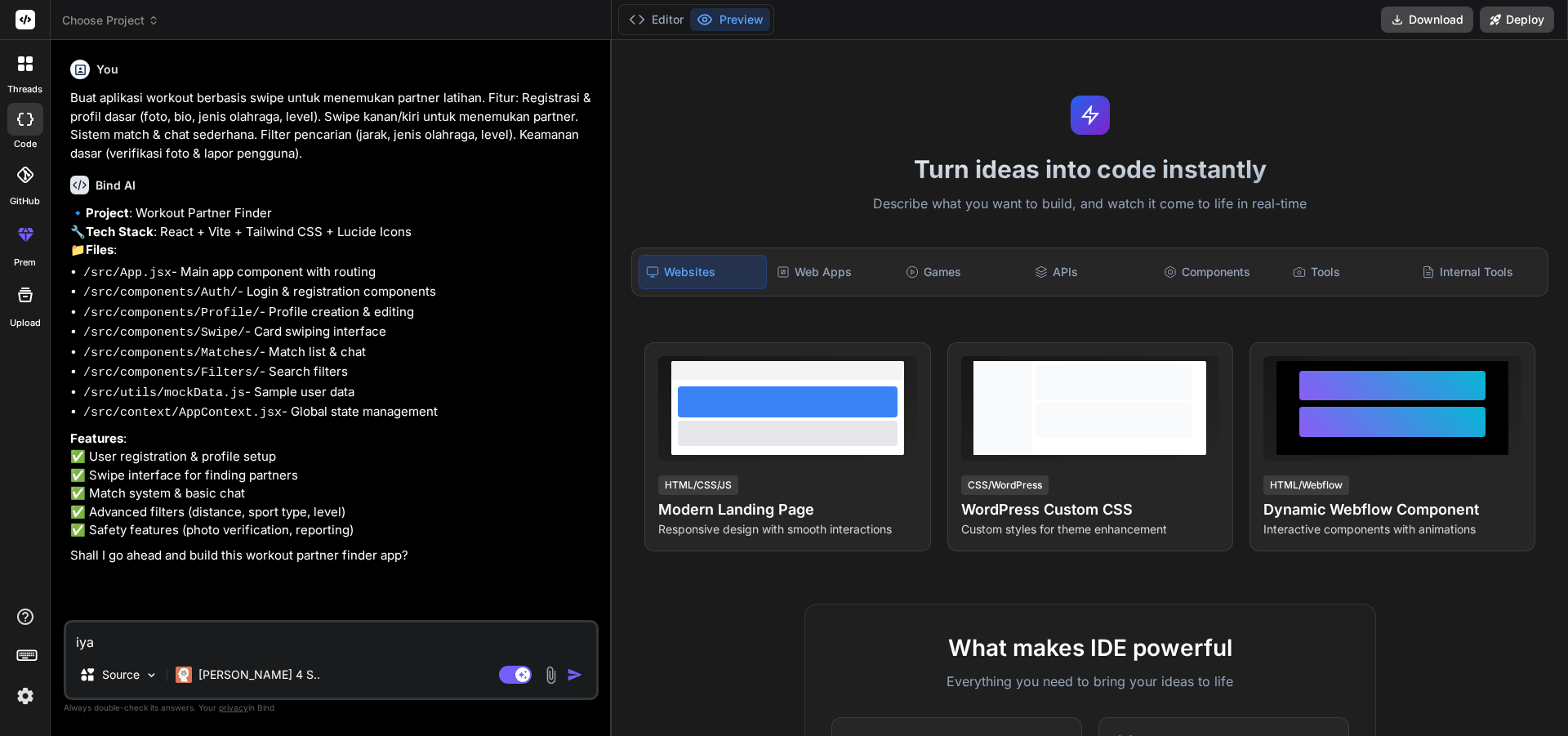
type textarea "x"
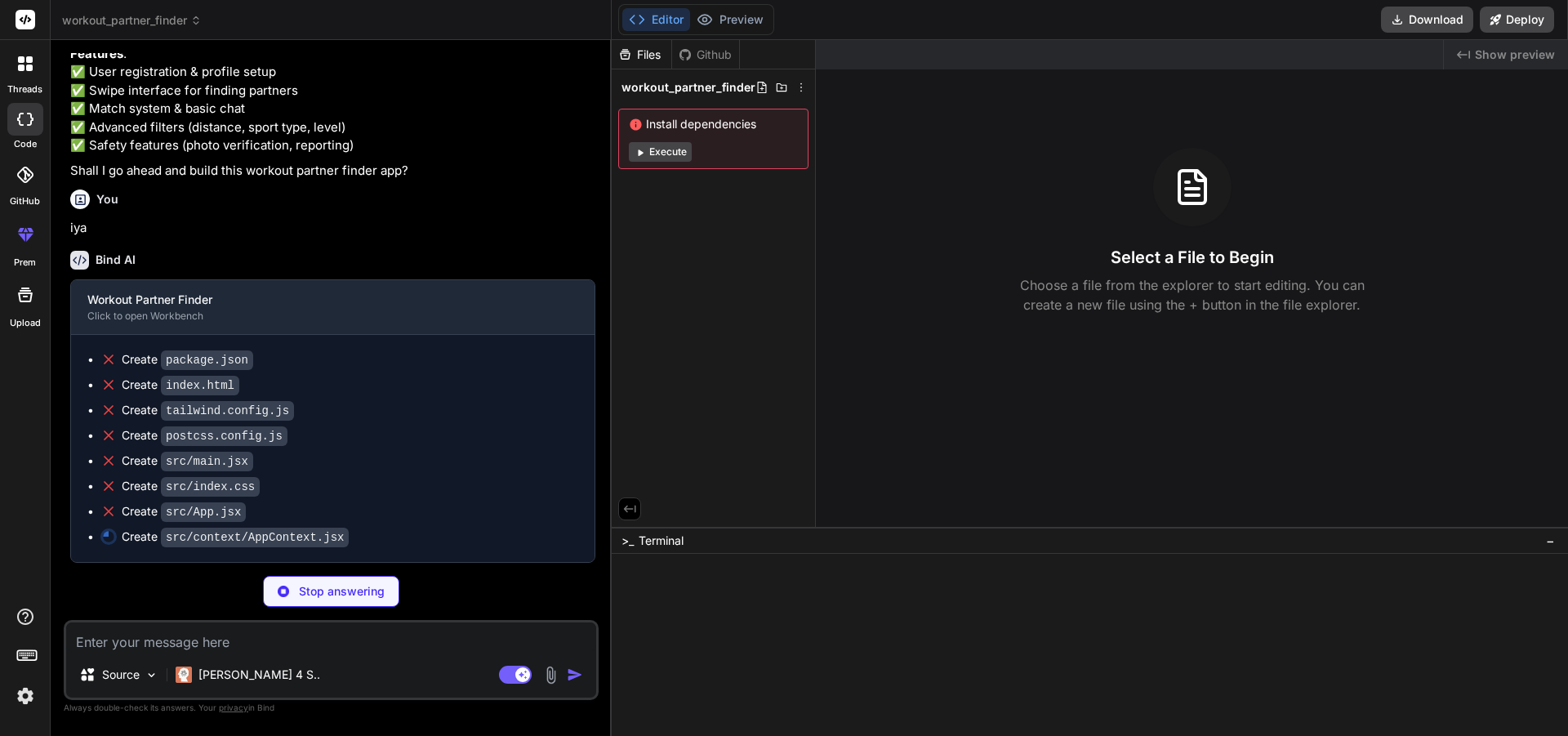
scroll to position [482, 0]
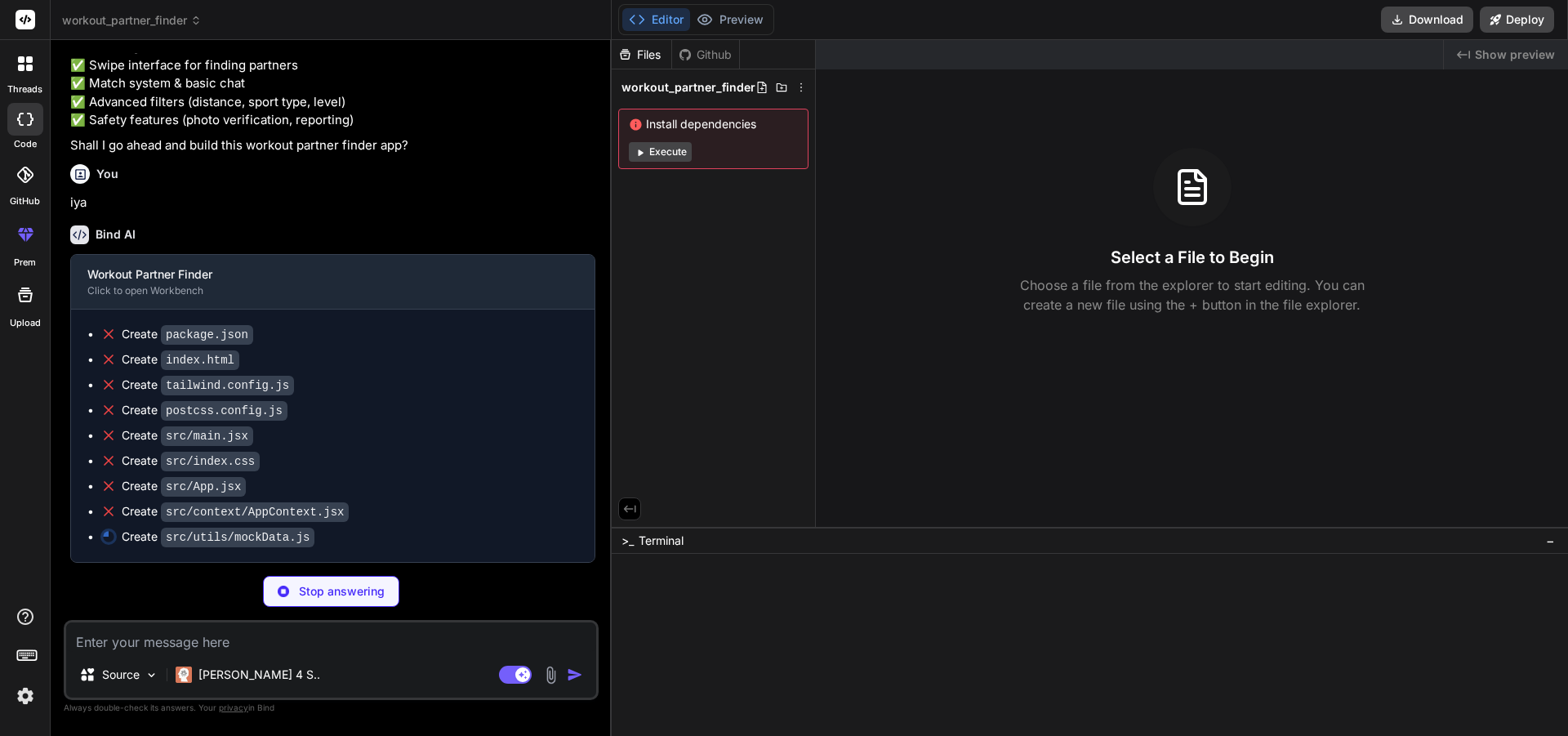
click at [685, 25] on button "Editor" at bounding box center [656, 19] width 67 height 23
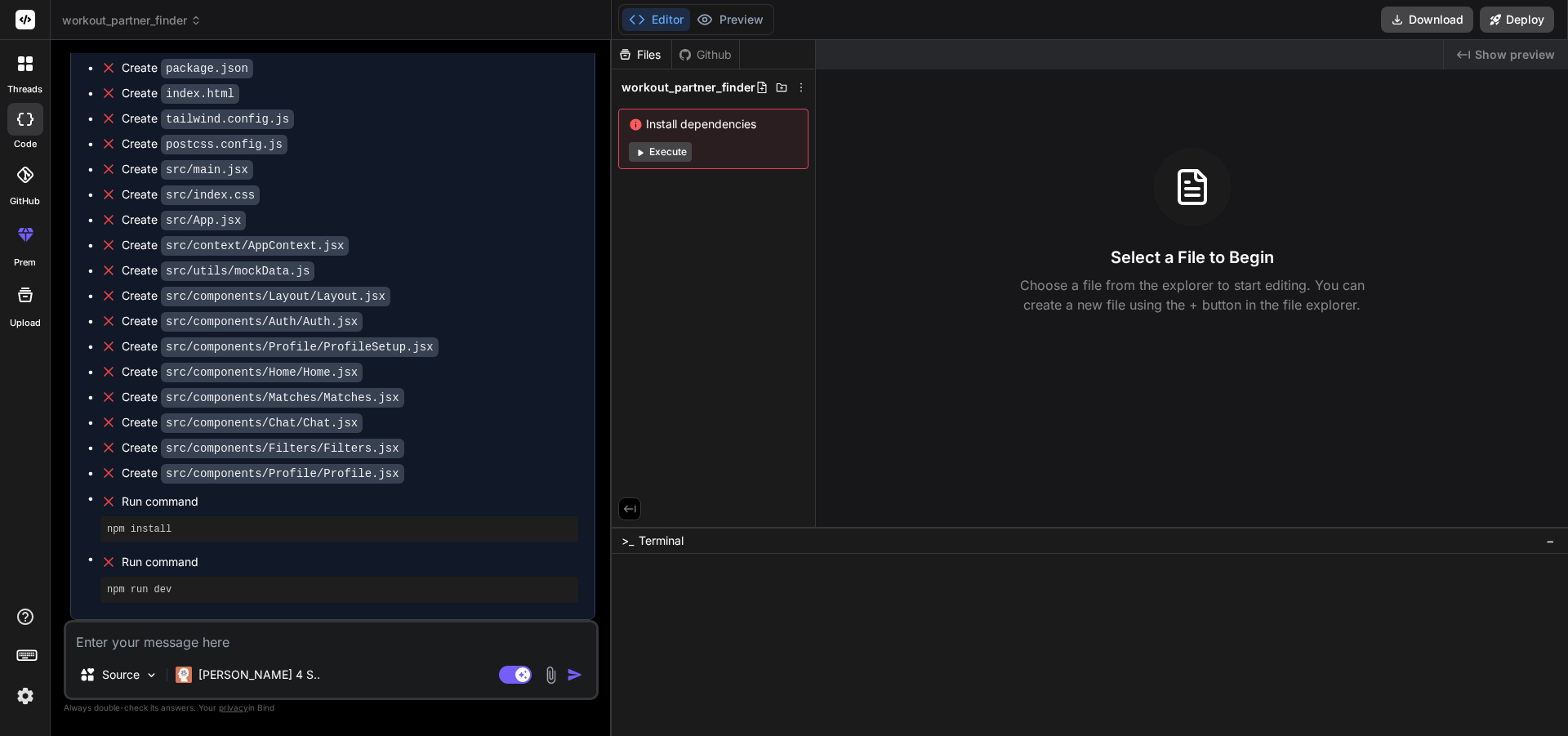
scroll to position [774, 0]
click at [514, 670] on rect at bounding box center [515, 675] width 32 height 18
type textarea "x"
click at [426, 653] on div "Source Agent Mode. When this toggle is activated, AI automatically makes decisi…" at bounding box center [331, 660] width 535 height 80
click at [426, 651] on textarea at bounding box center [331, 637] width 530 height 29
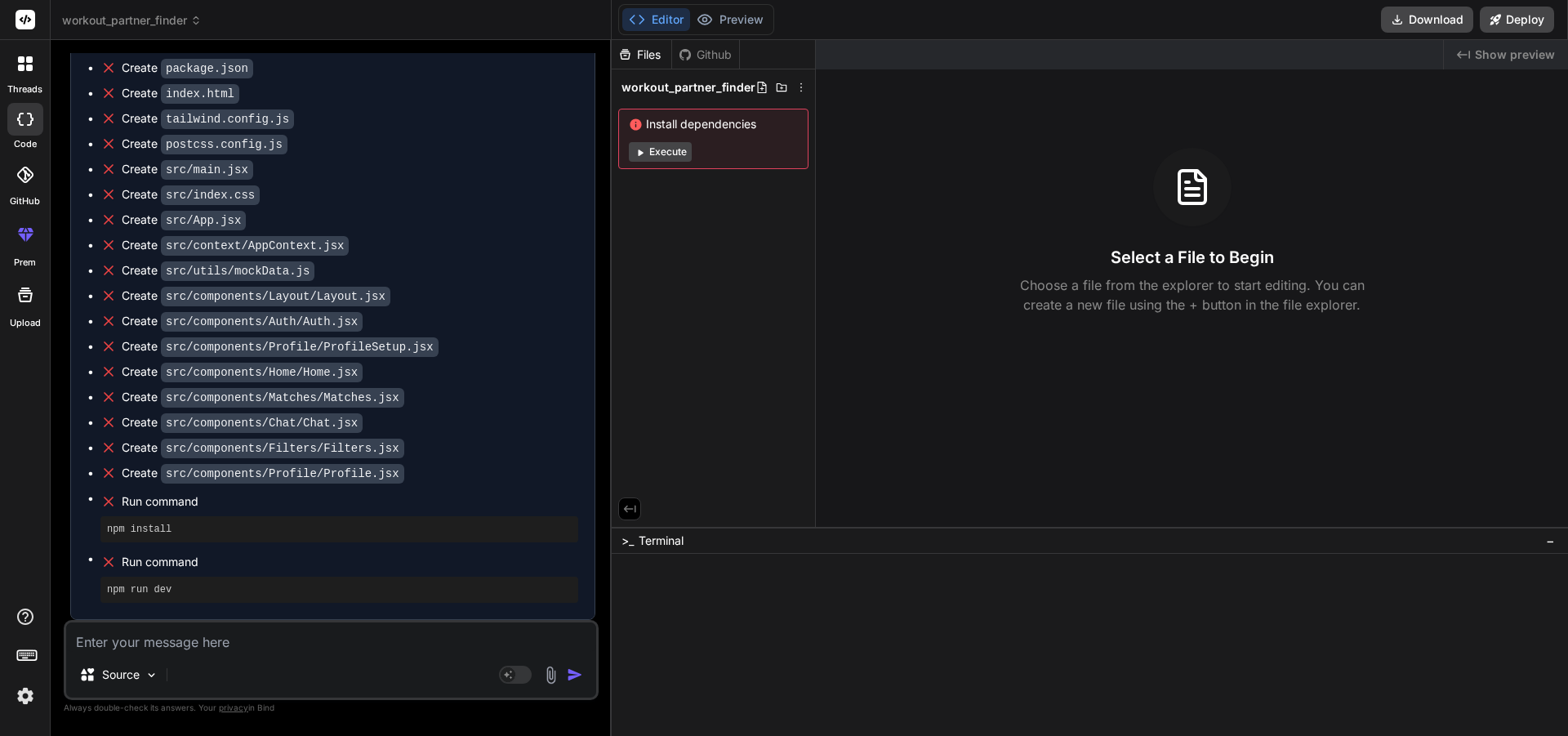
click at [426, 650] on textarea at bounding box center [331, 637] width 530 height 29
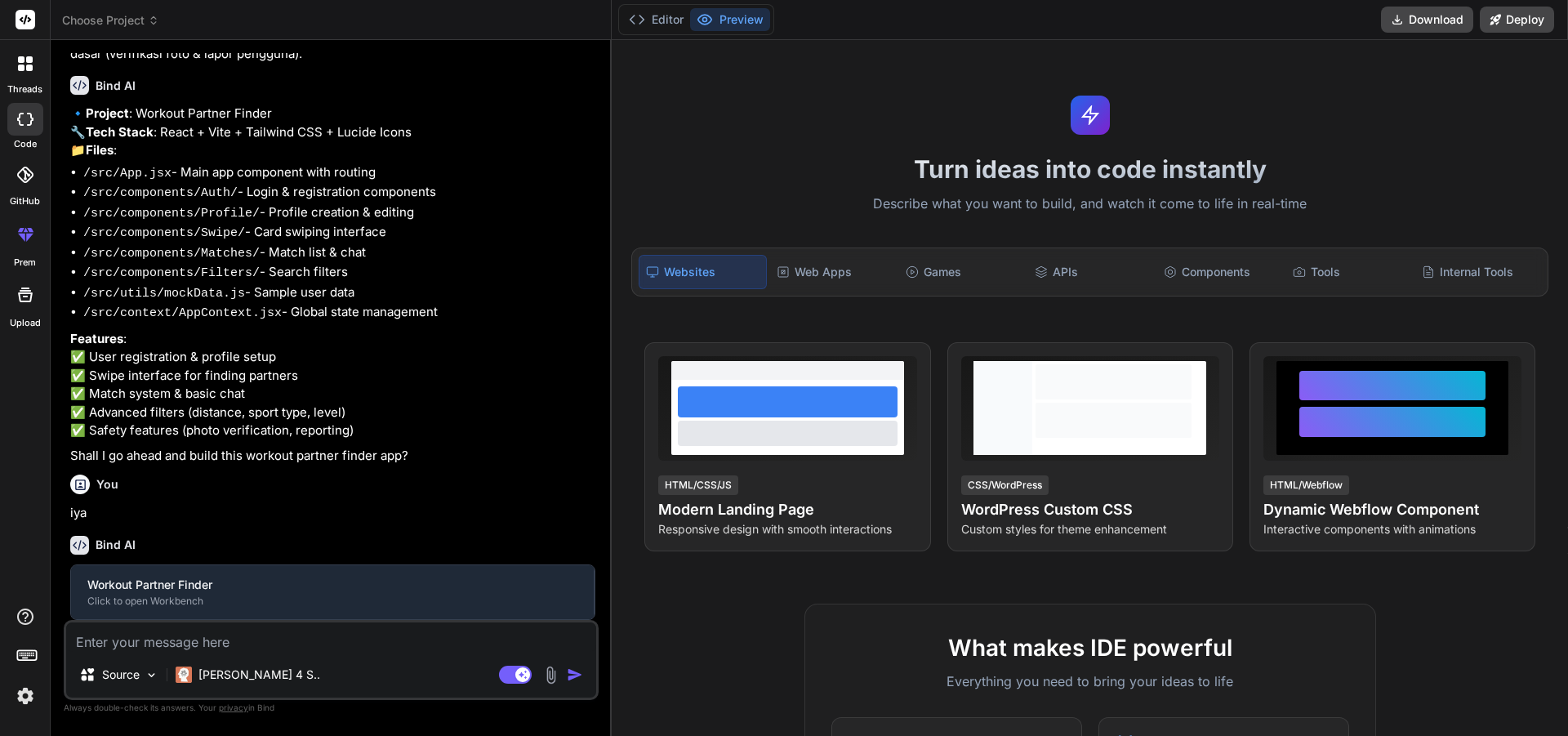
scroll to position [197, 0]
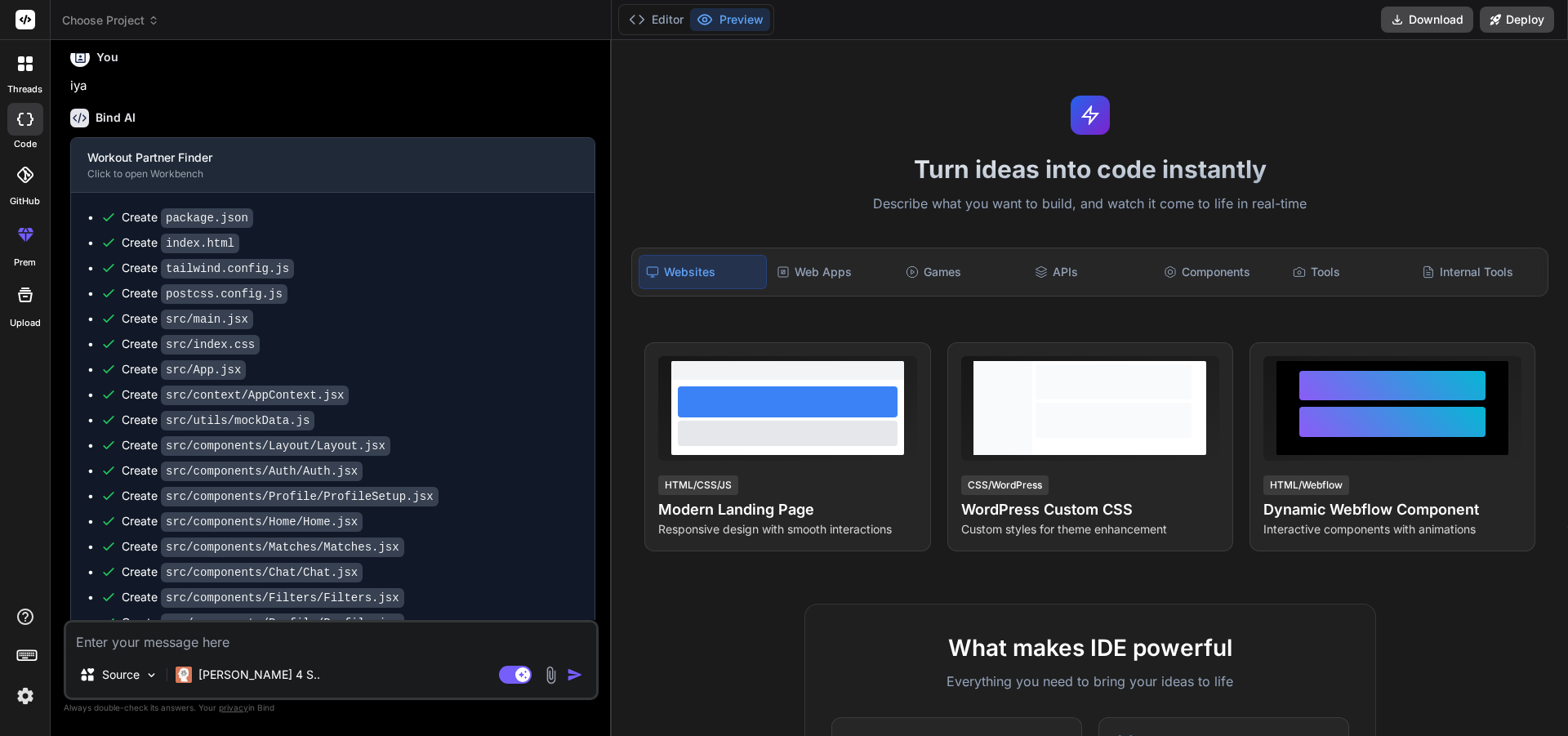
type textarea "x"
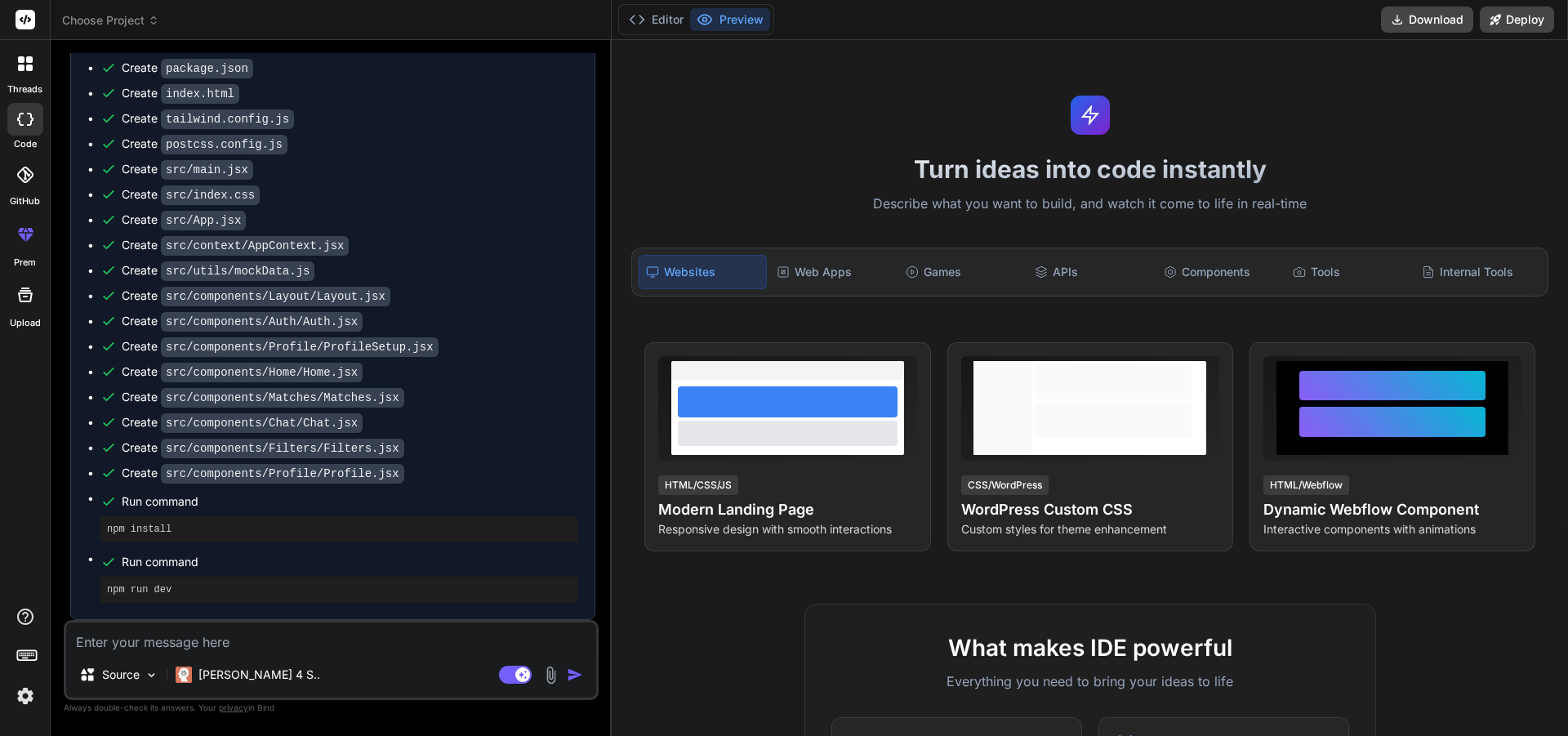
scroll to position [774, 0]
click at [717, 18] on button "Preview" at bounding box center [730, 19] width 80 height 23
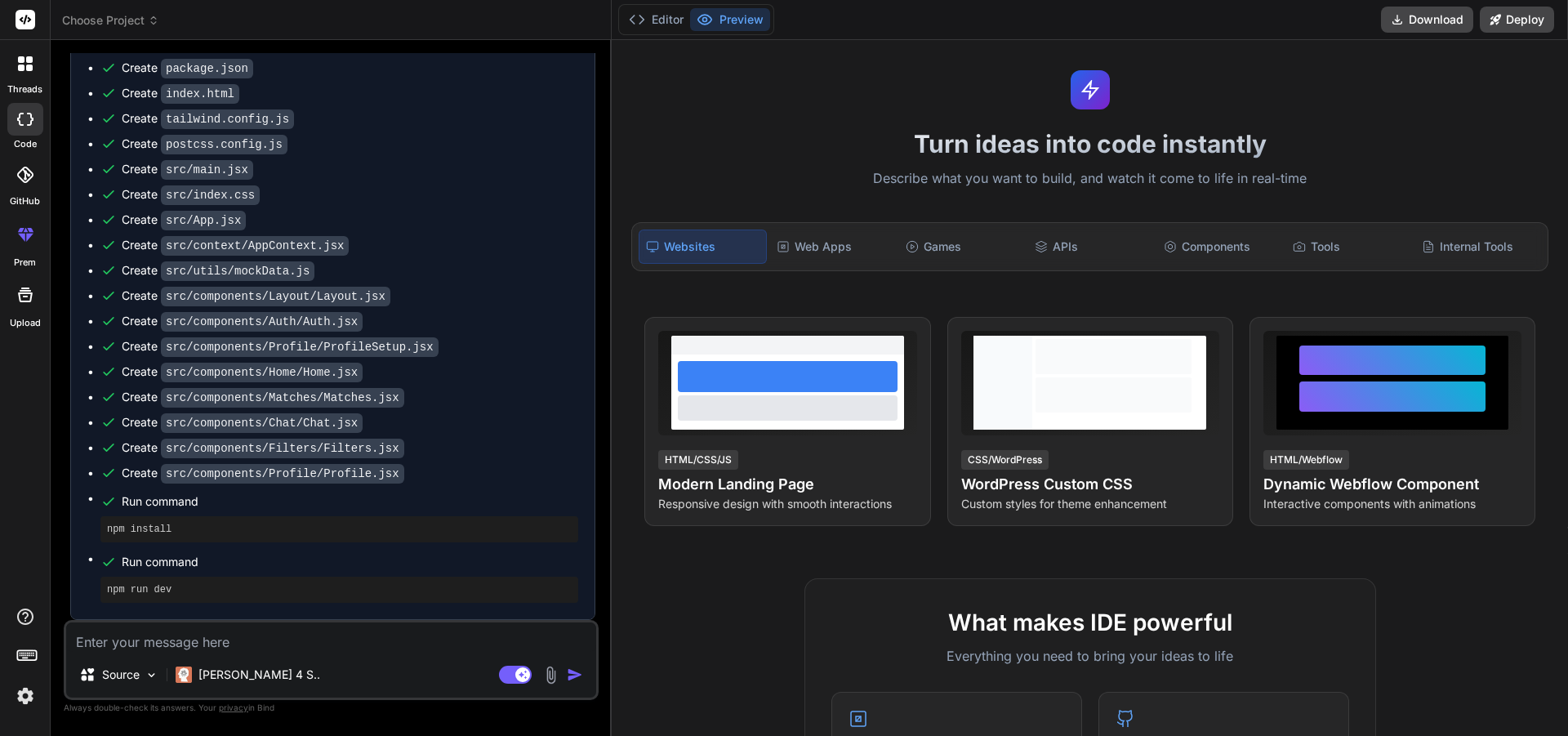
scroll to position [0, 0]
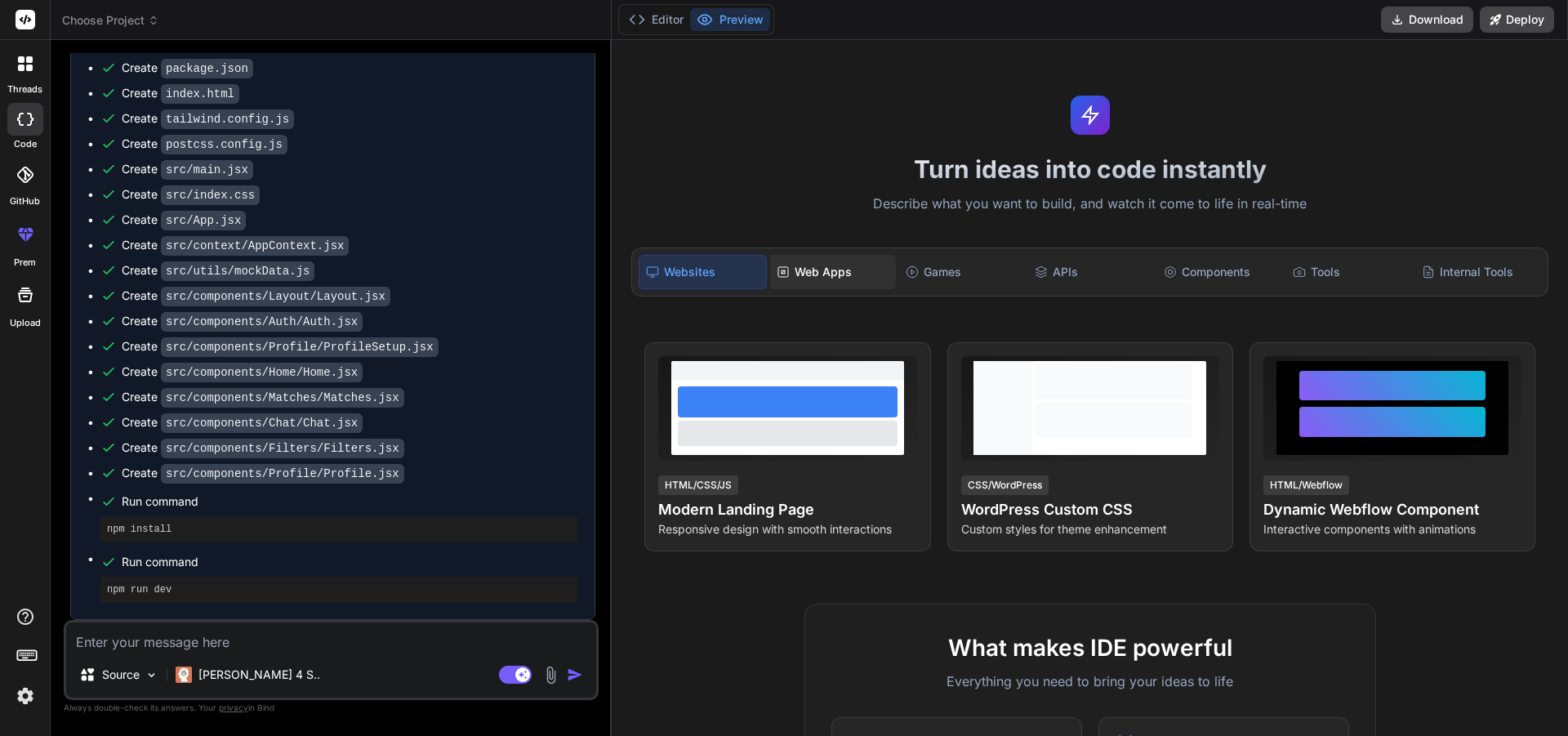
click at [814, 288] on div "Web Apps" at bounding box center [832, 272] width 126 height 34
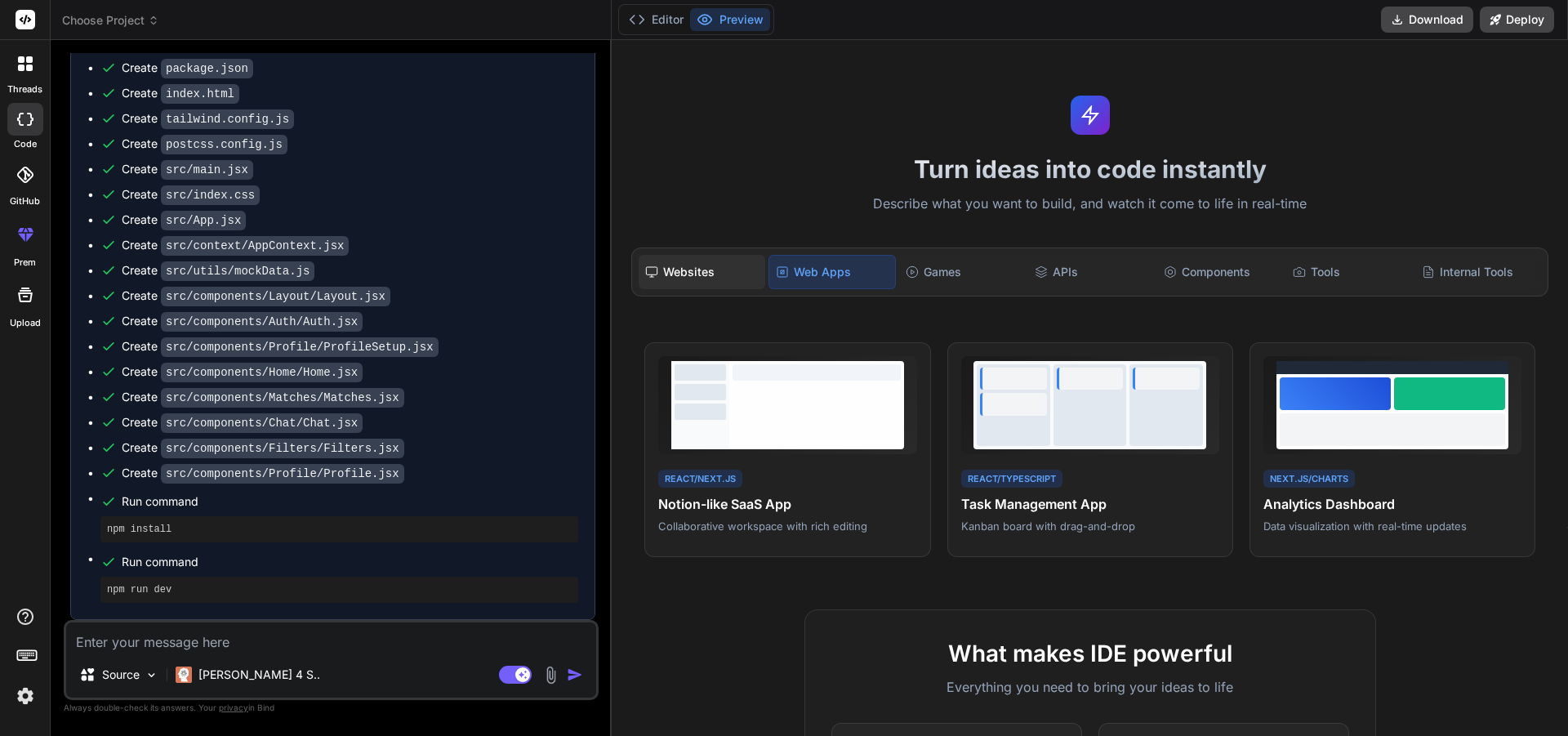
click at [731, 274] on div "Websites" at bounding box center [702, 272] width 126 height 34
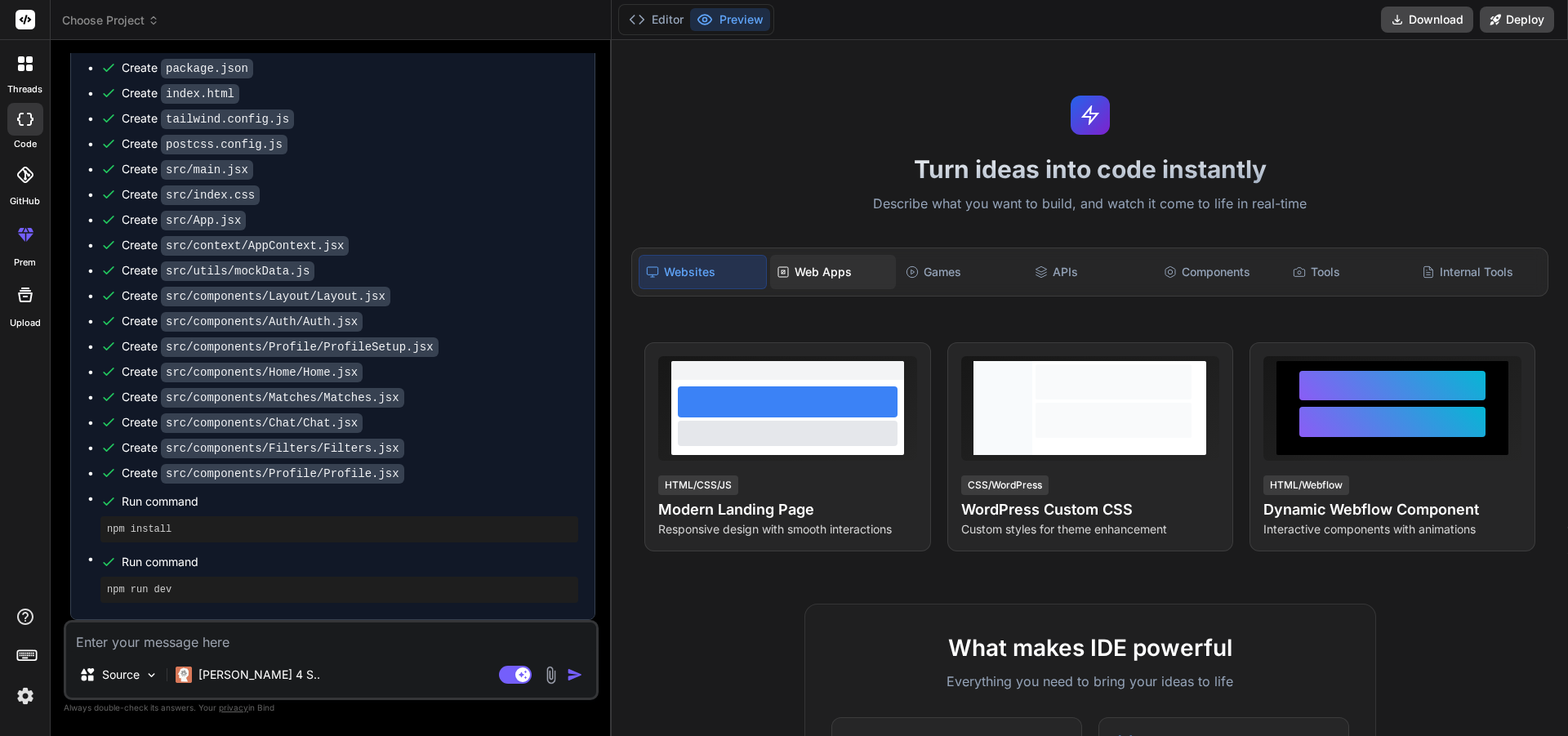
click at [829, 280] on div "Web Apps" at bounding box center [832, 272] width 126 height 34
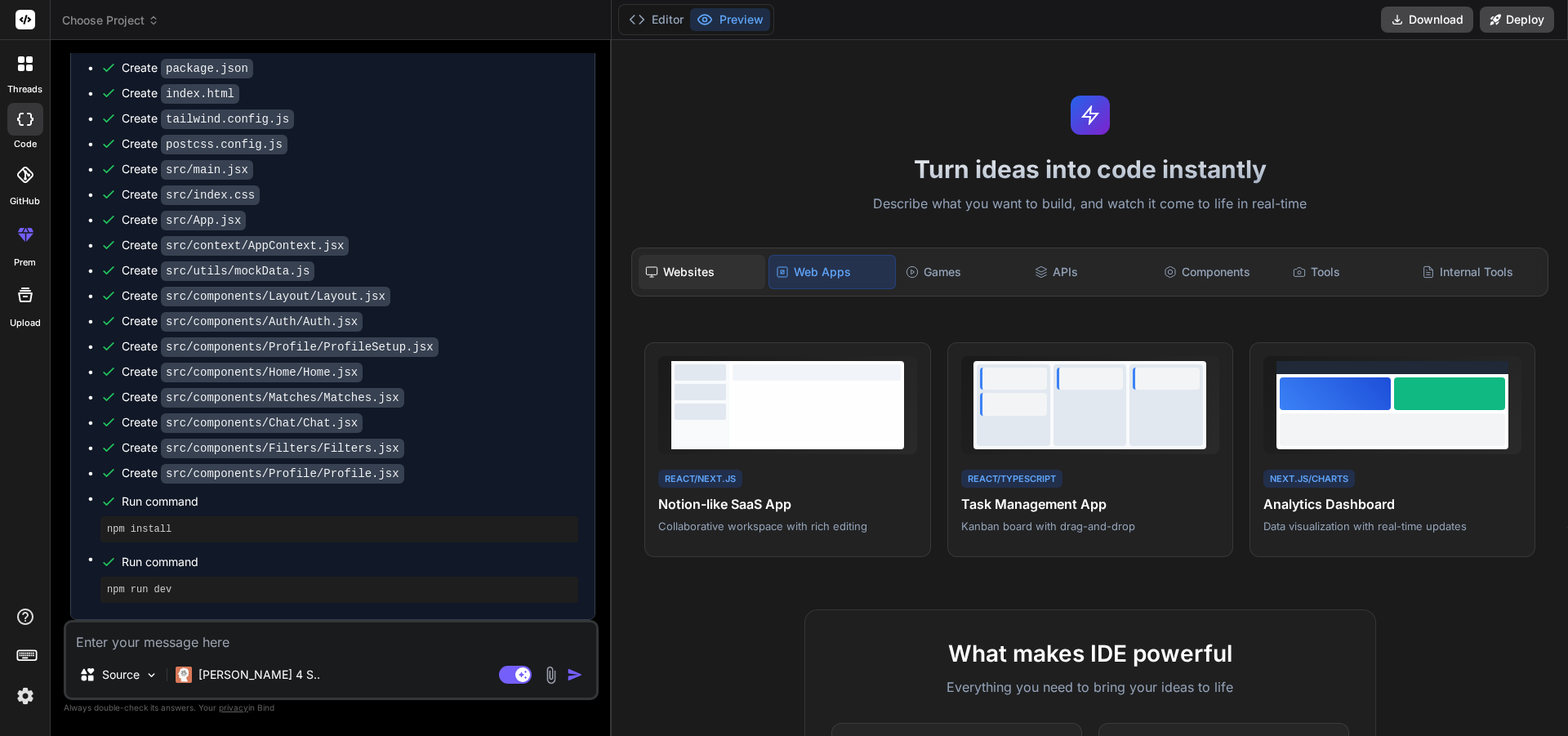
click at [717, 278] on div "Websites" at bounding box center [702, 272] width 126 height 34
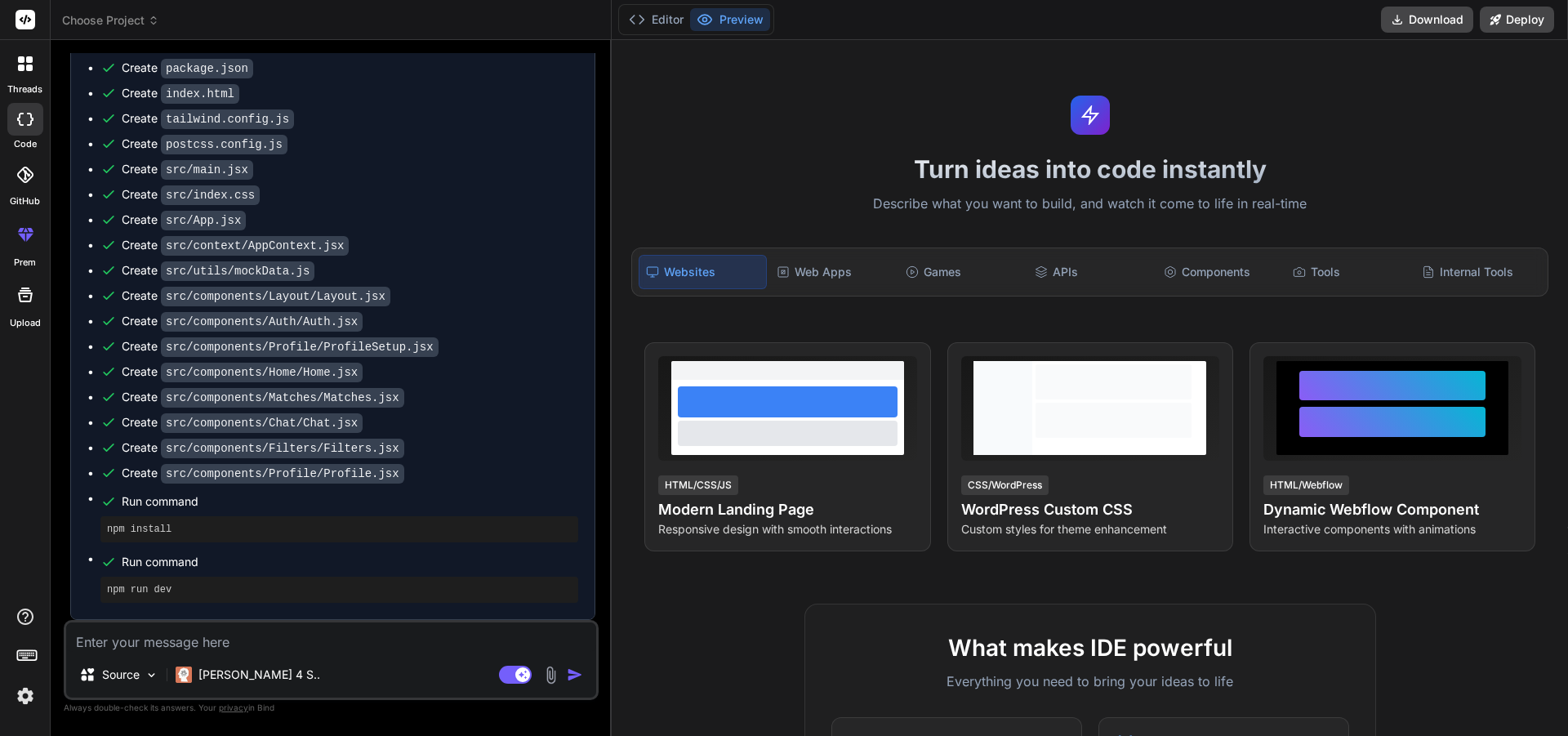
click at [737, 10] on button "Preview" at bounding box center [730, 19] width 80 height 23
click at [737, 11] on button "Preview" at bounding box center [730, 19] width 80 height 23
click at [650, 28] on button "Editor" at bounding box center [656, 19] width 67 height 23
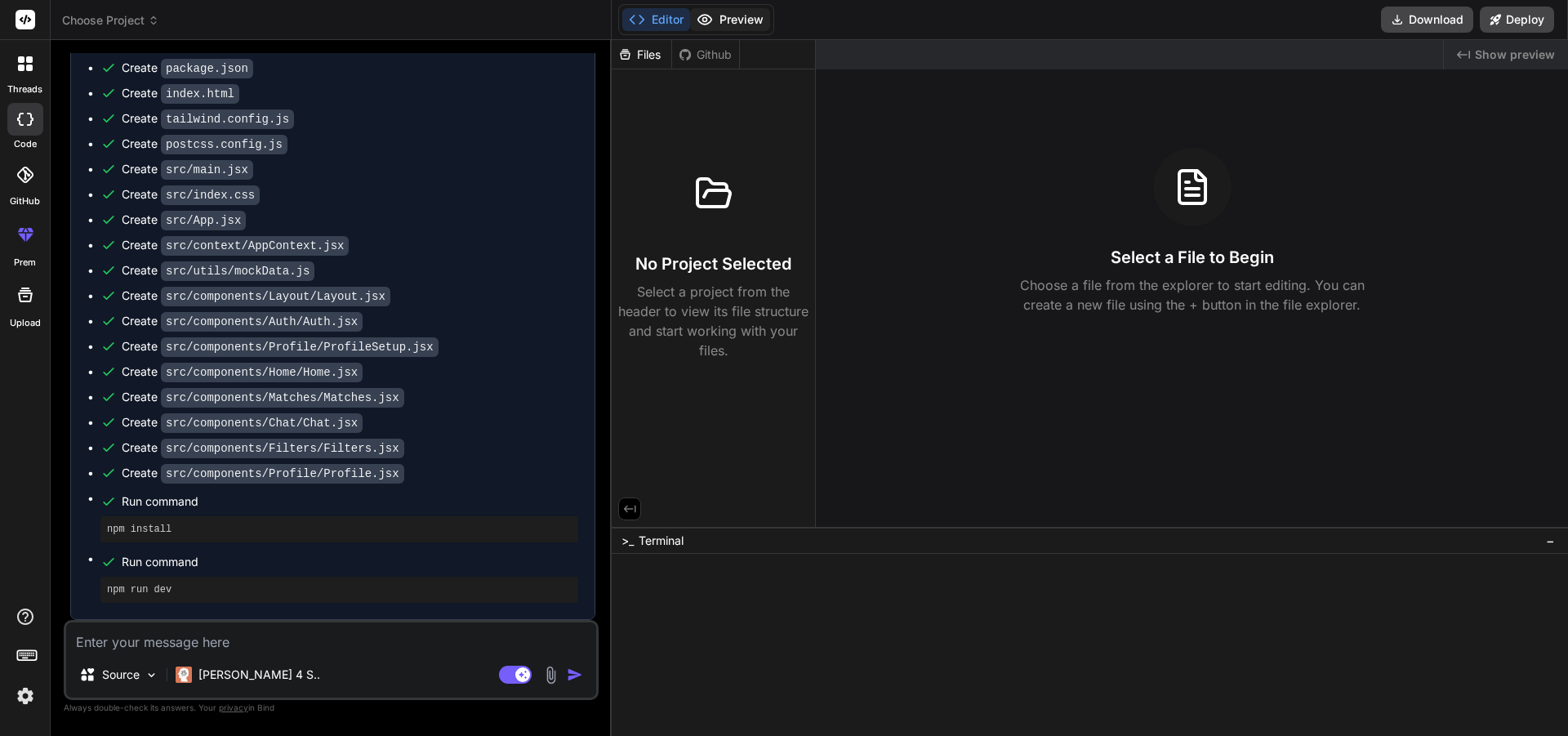
click at [732, 17] on button "Preview" at bounding box center [730, 19] width 80 height 23
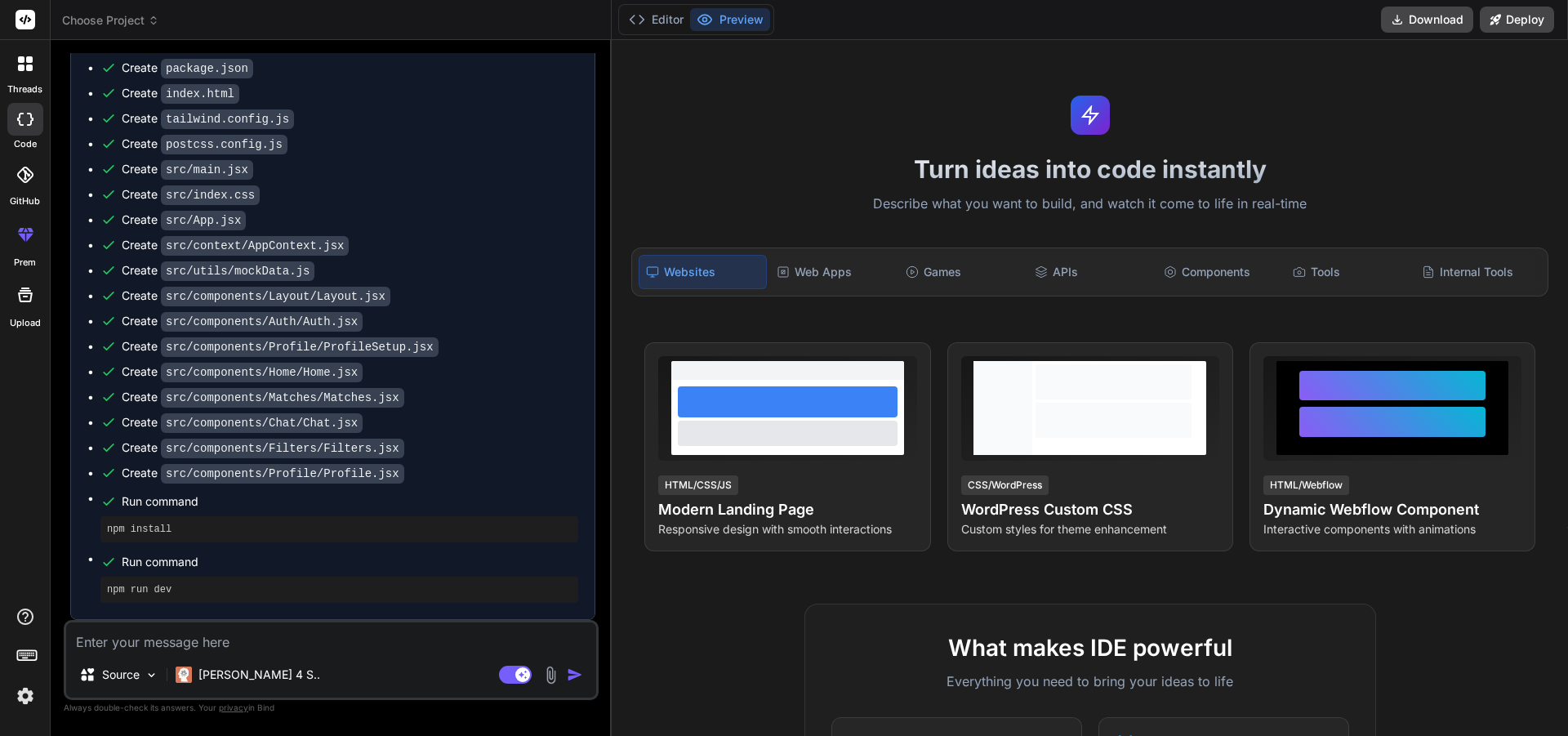
click at [302, 649] on textarea at bounding box center [331, 637] width 530 height 29
type textarea "a"
type textarea "x"
type textarea "ap"
type textarea "x"
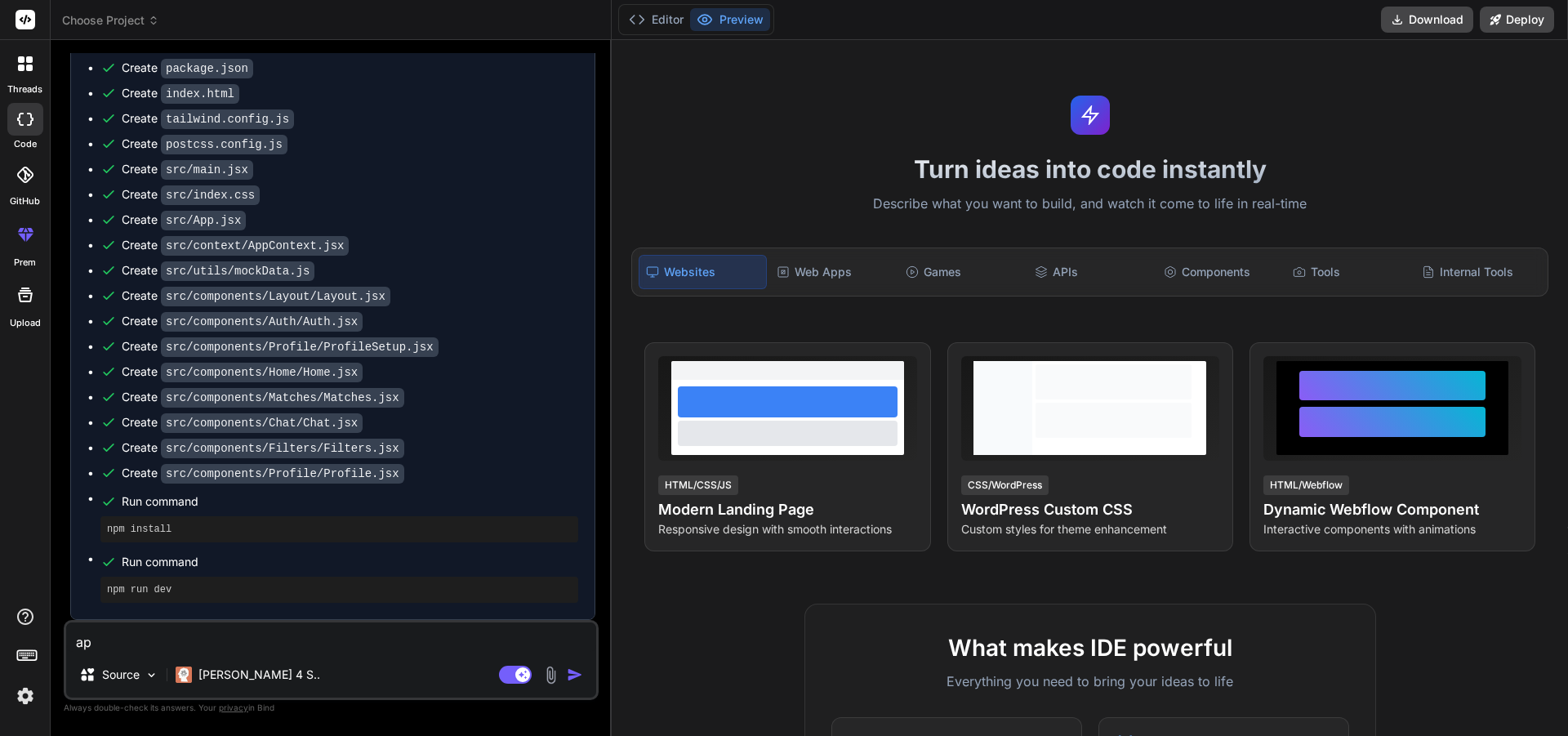
type textarea "apl"
type textarea "x"
type textarea "apli"
type textarea "x"
type textarea "aplik"
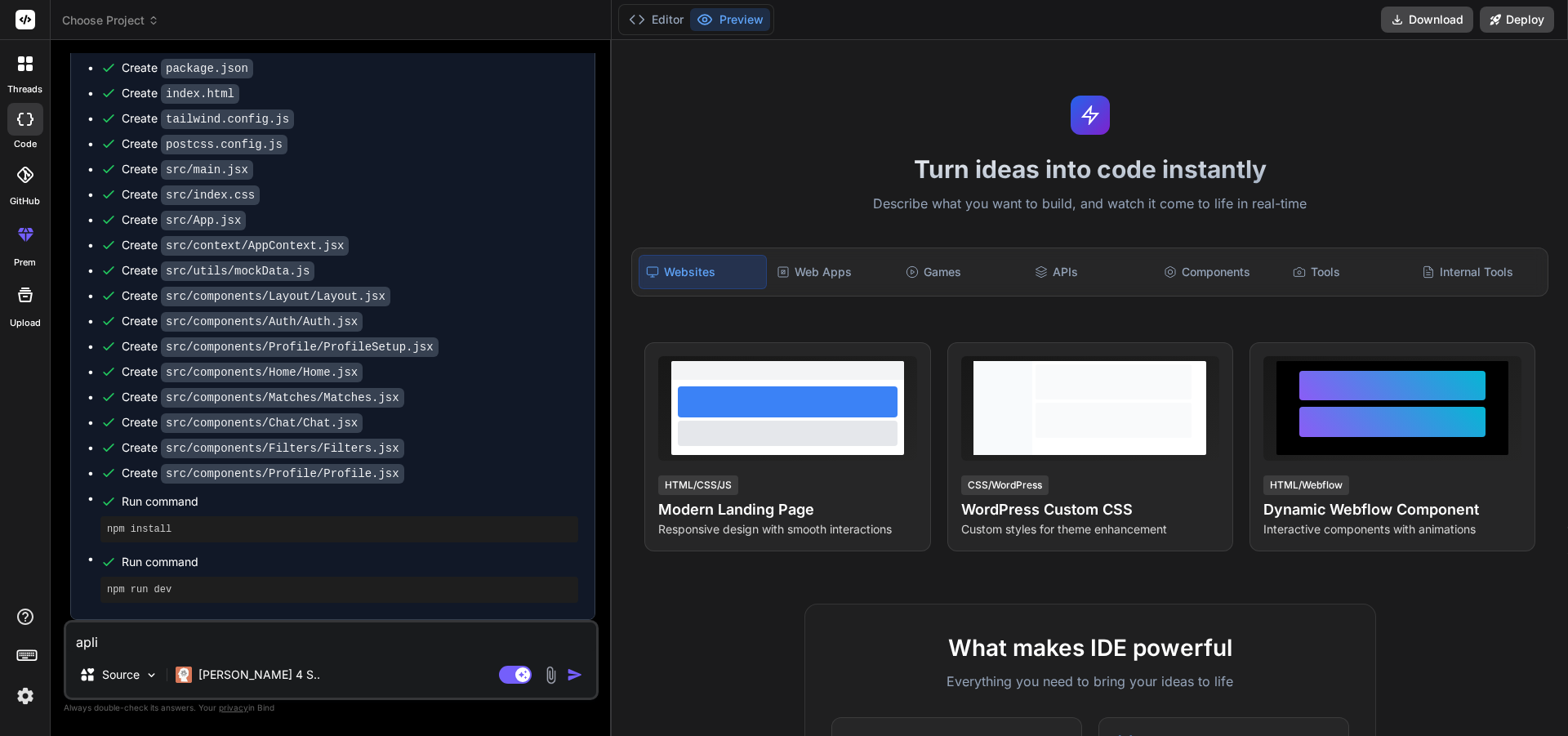
type textarea "x"
type textarea "aplika"
type textarea "x"
type textarea "aplikas"
type textarea "x"
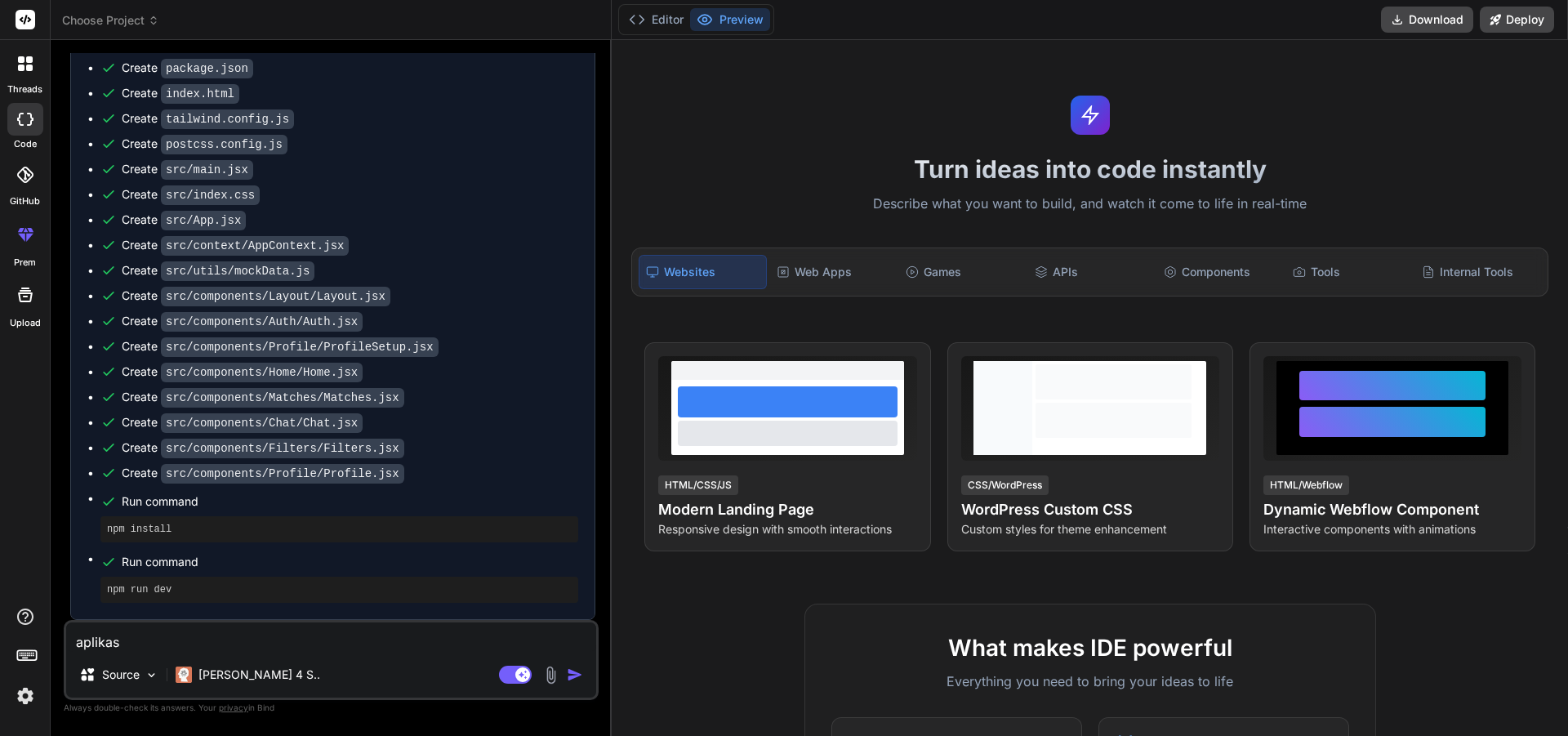
type textarea "aplikasi"
type textarea "x"
type textarea "aplikasi"
type textarea "x"
type textarea "aplikasi t"
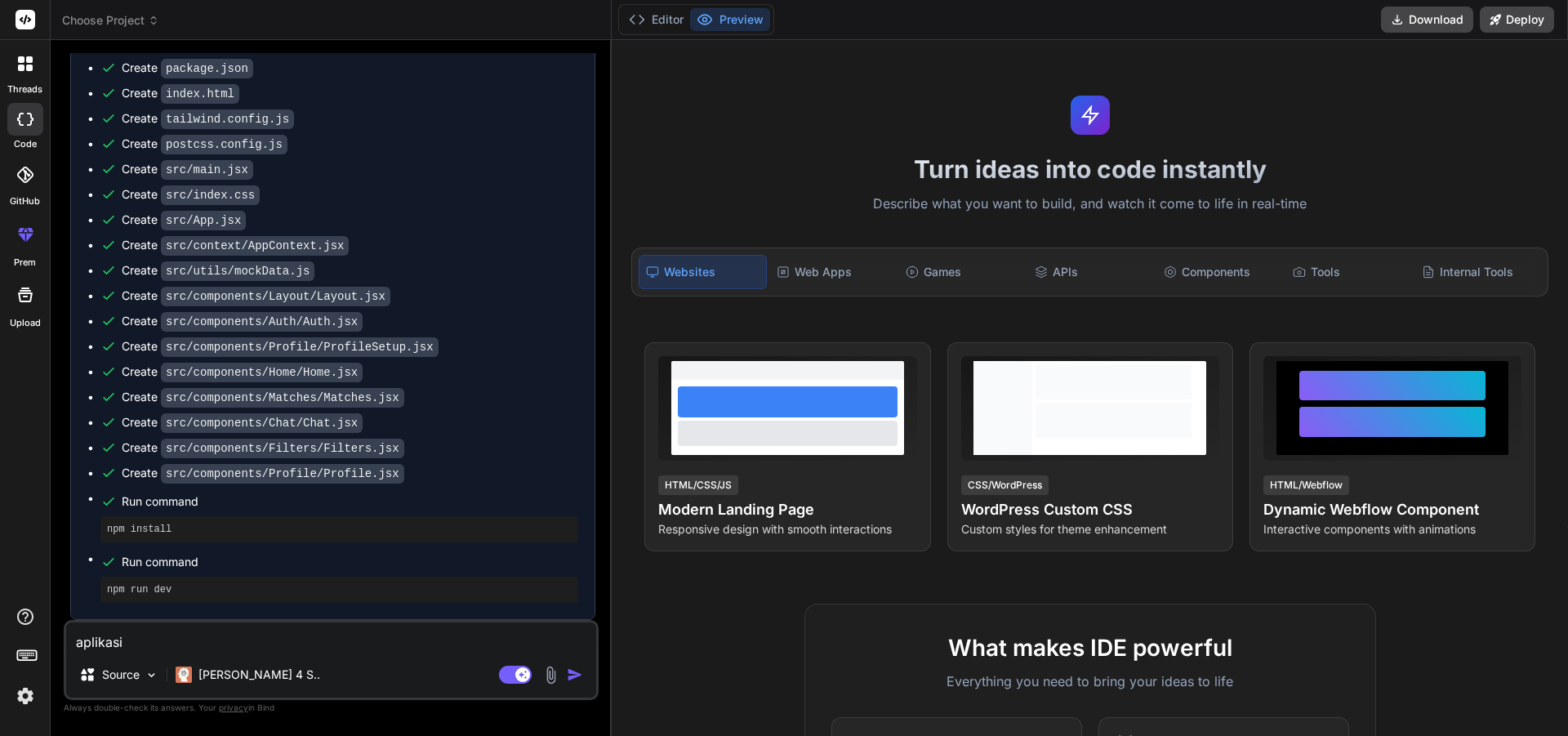
type textarea "x"
type textarea "aplikasi ti"
type textarea "x"
type textarea "aplikasi tid"
type textarea "x"
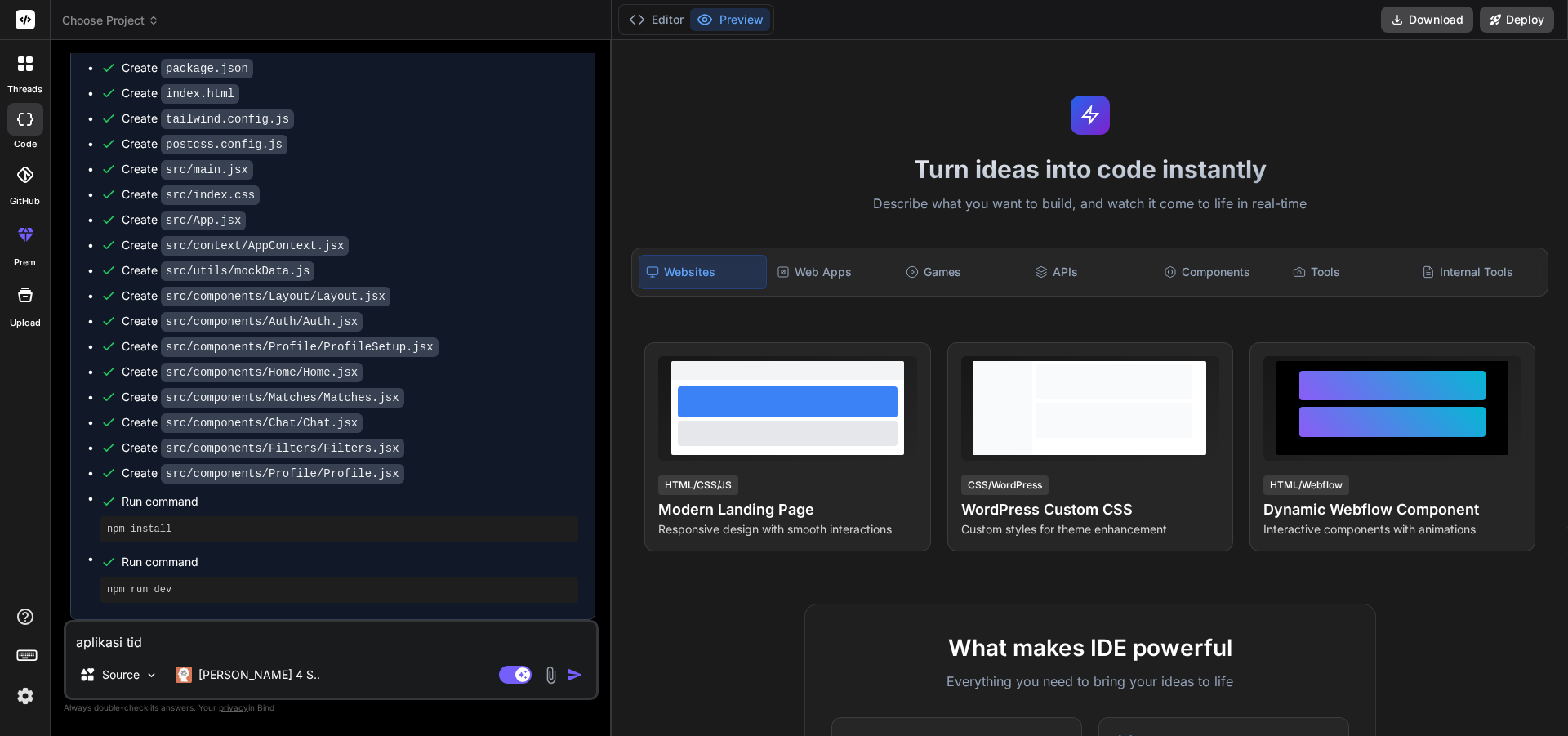
type textarea "aplikasi tida"
type textarea "x"
type textarea "aplikasi tidak"
type textarea "x"
type textarea "aplikasi tidak"
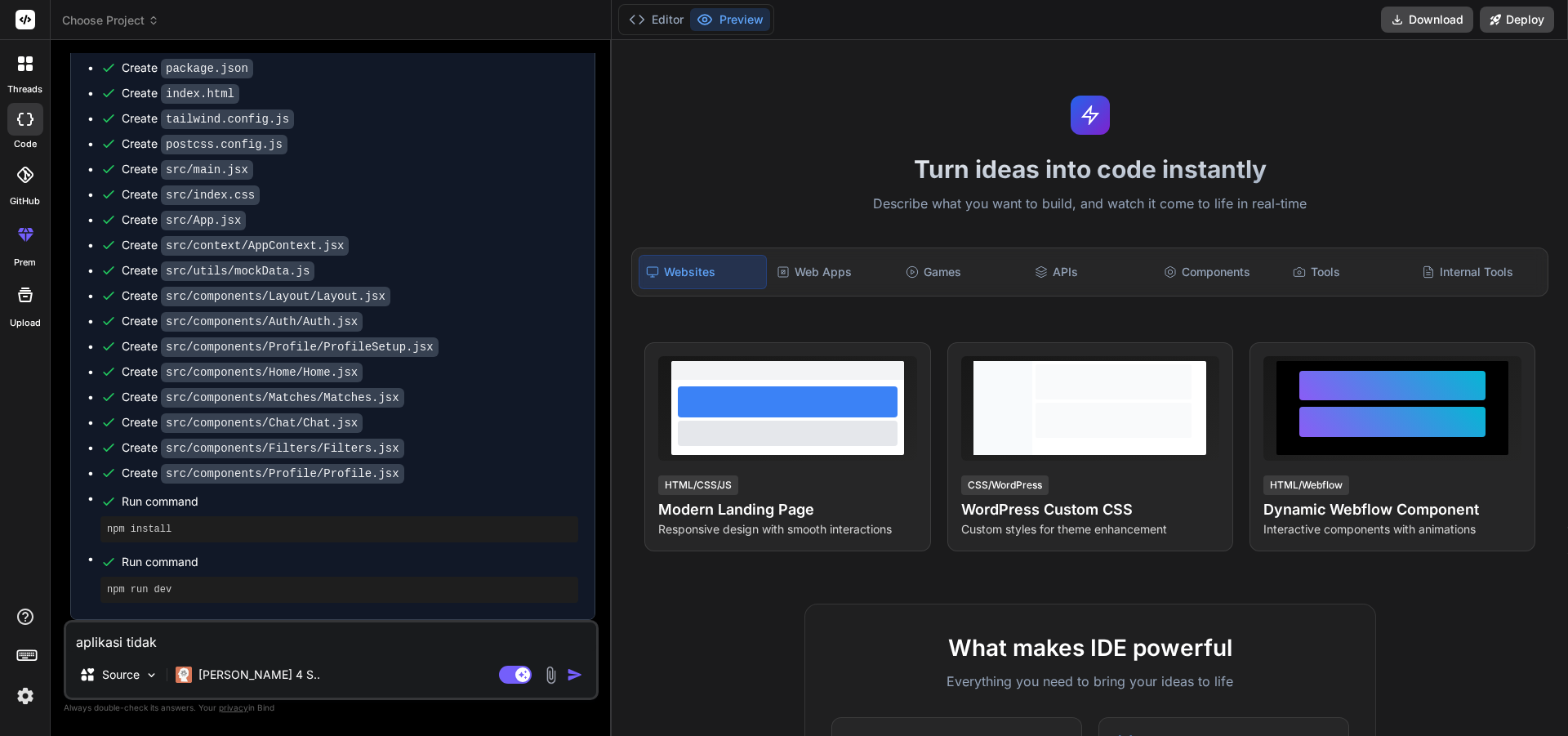
type textarea "x"
type textarea "aplikasi tidak nm"
type textarea "x"
type textarea "aplikasi tidak n"
type textarea "x"
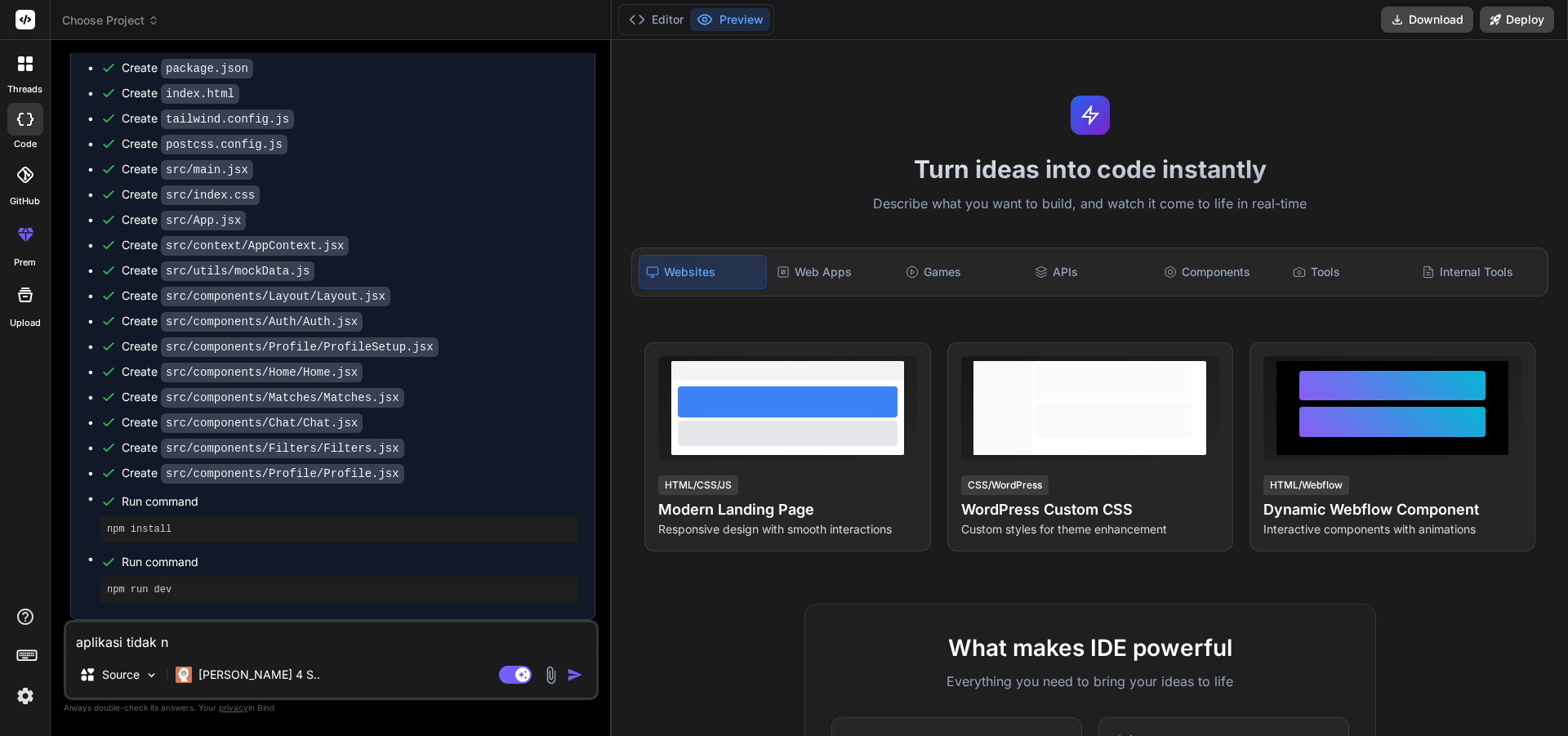
type textarea "aplikasi tidak"
type textarea "x"
type textarea "aplikasi tidak m"
type textarea "x"
type textarea "aplikasi tidak mu"
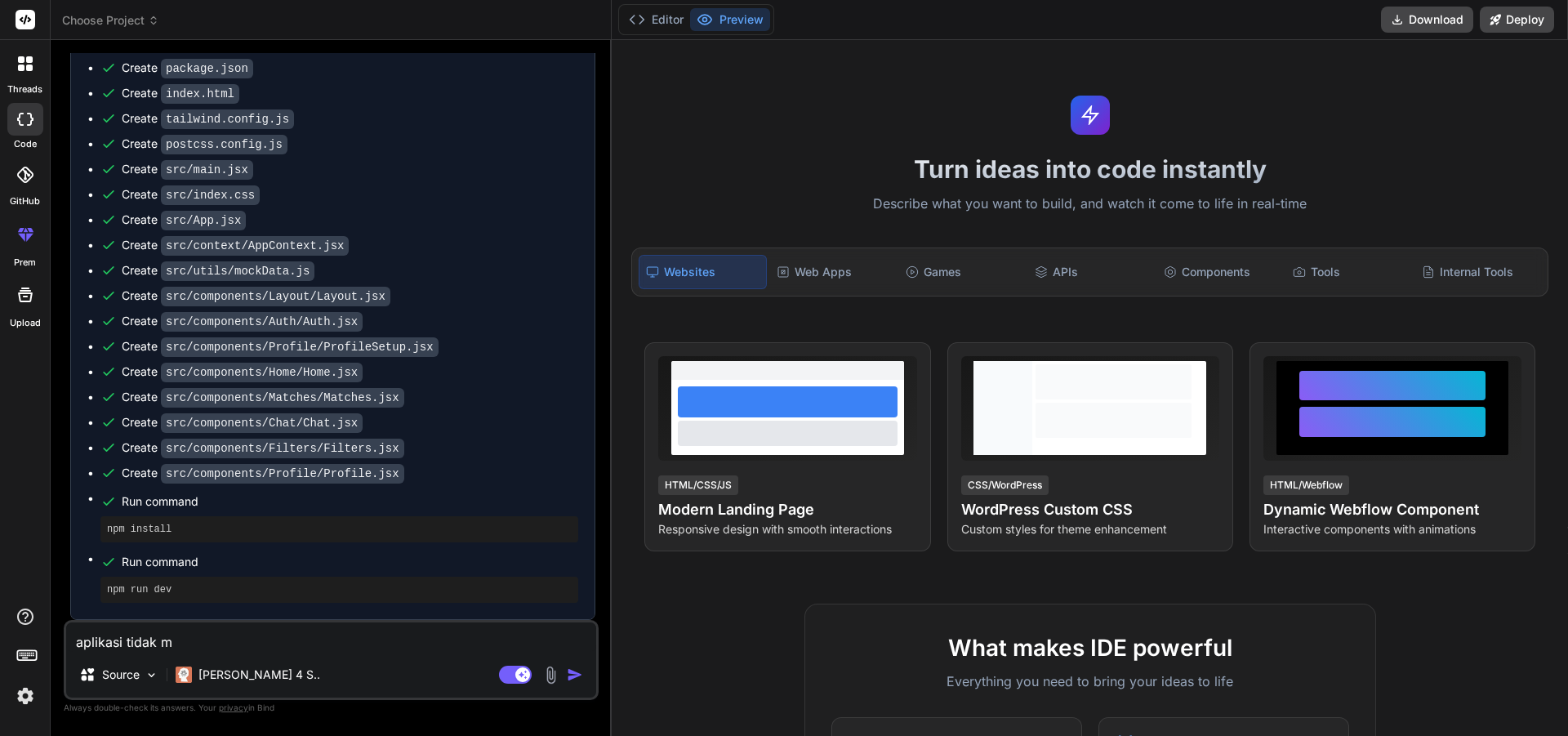
type textarea "x"
type textarea "aplikasi tidak mun"
type textarea "x"
type textarea "aplikasi tidak munc"
type textarea "x"
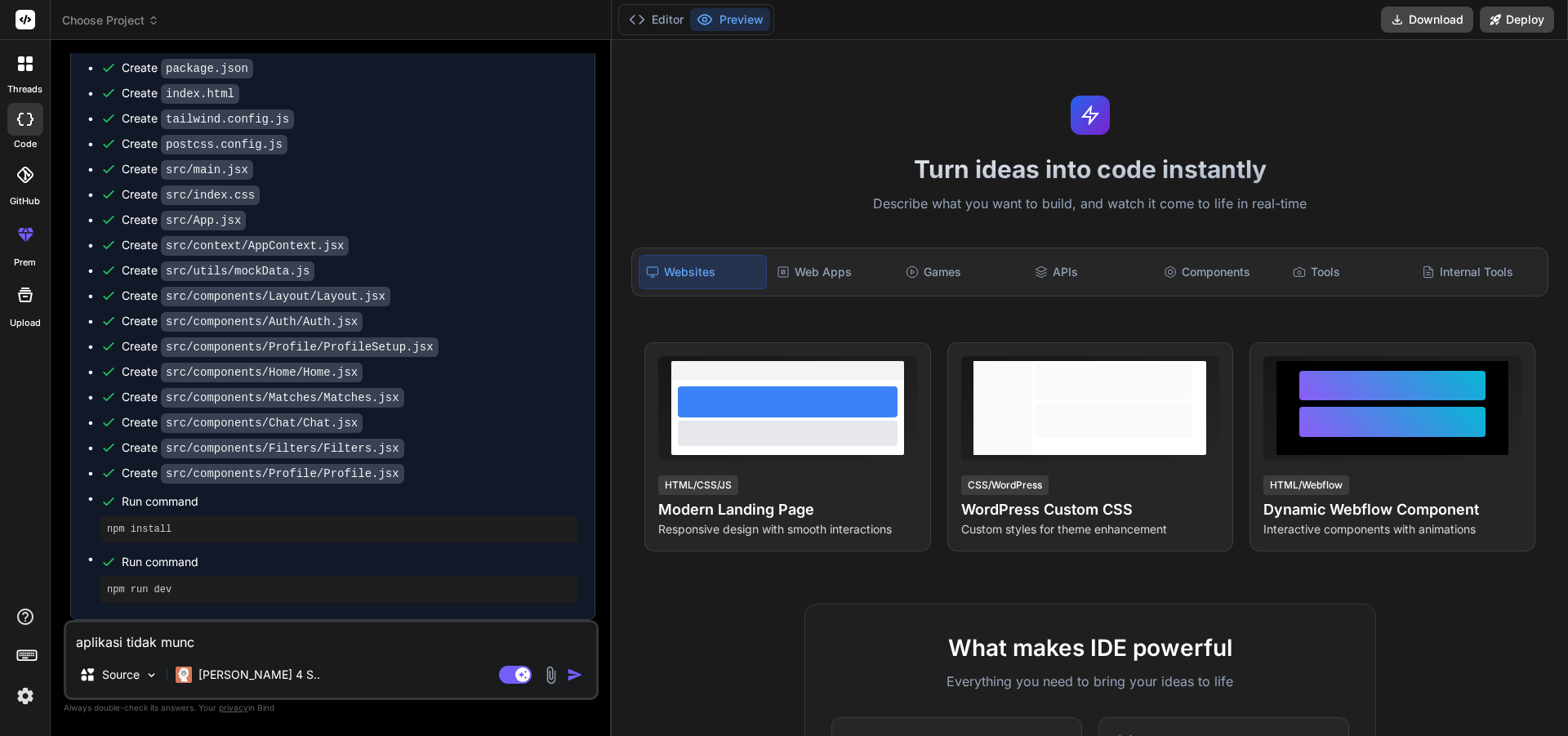
type textarea "aplikasi tidak muncu"
type textarea "x"
type textarea "aplikasi tidak muncul"
type textarea "x"
type textarea "aplikasi tidak muncul"
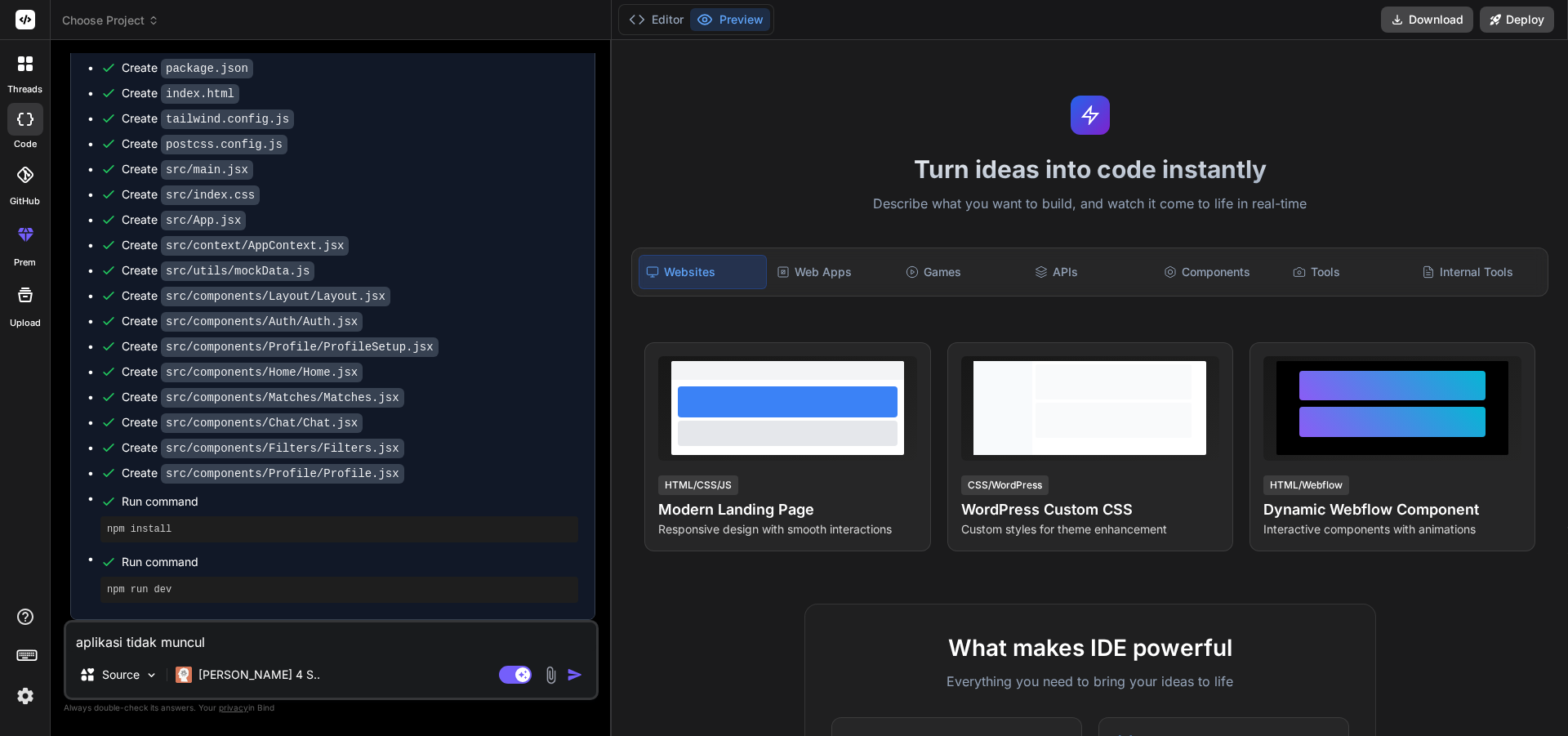
type textarea "x"
type textarea "aplikasi tidak muncul t"
type textarea "x"
type textarea "aplikasi tidak muncul ti"
type textarea "x"
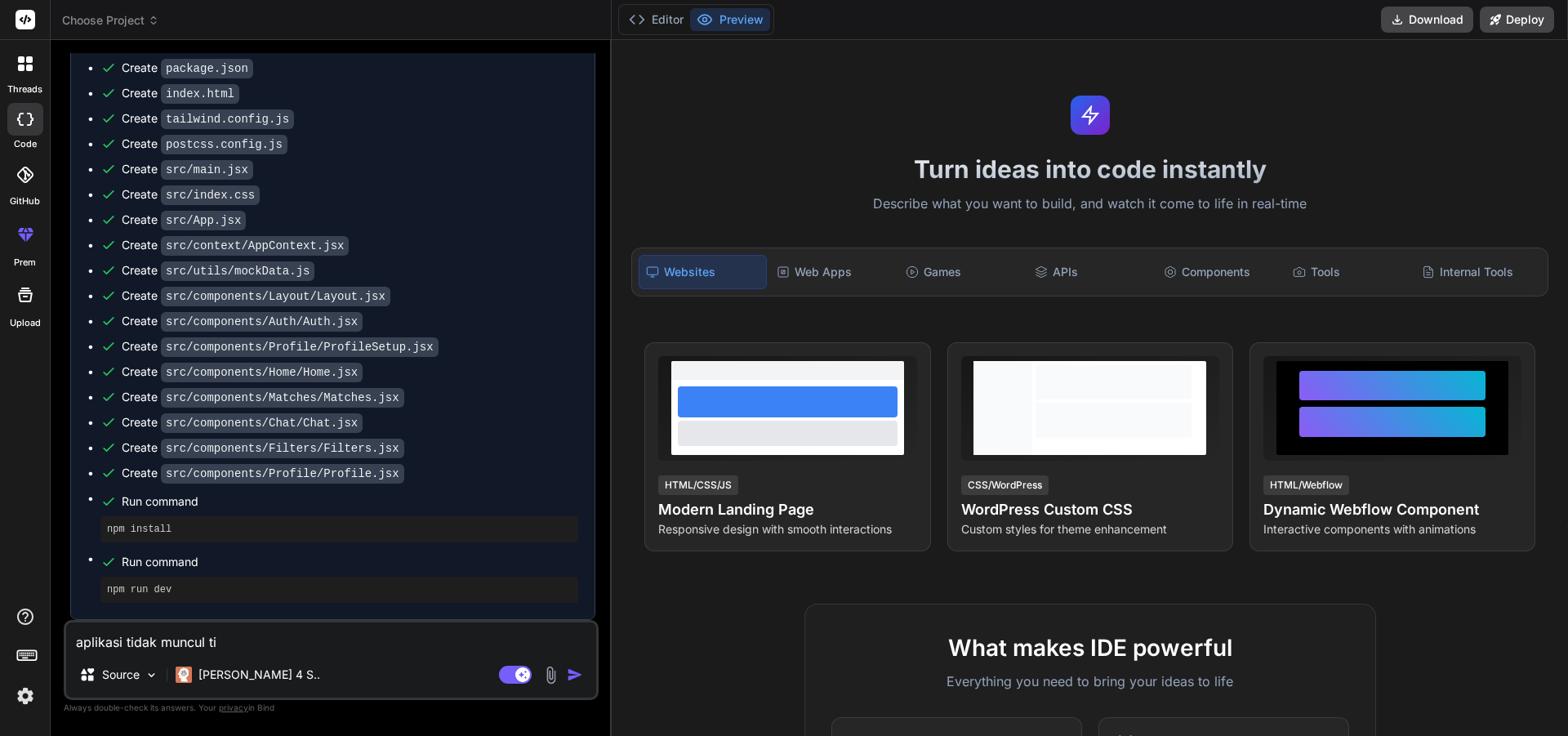
type textarea "aplikasi tidak muncul til"
type textarea "x"
type textarea "aplikasi tidak muncul tila"
type textarea "x"
type textarea "aplikasi tidak muncul tilay"
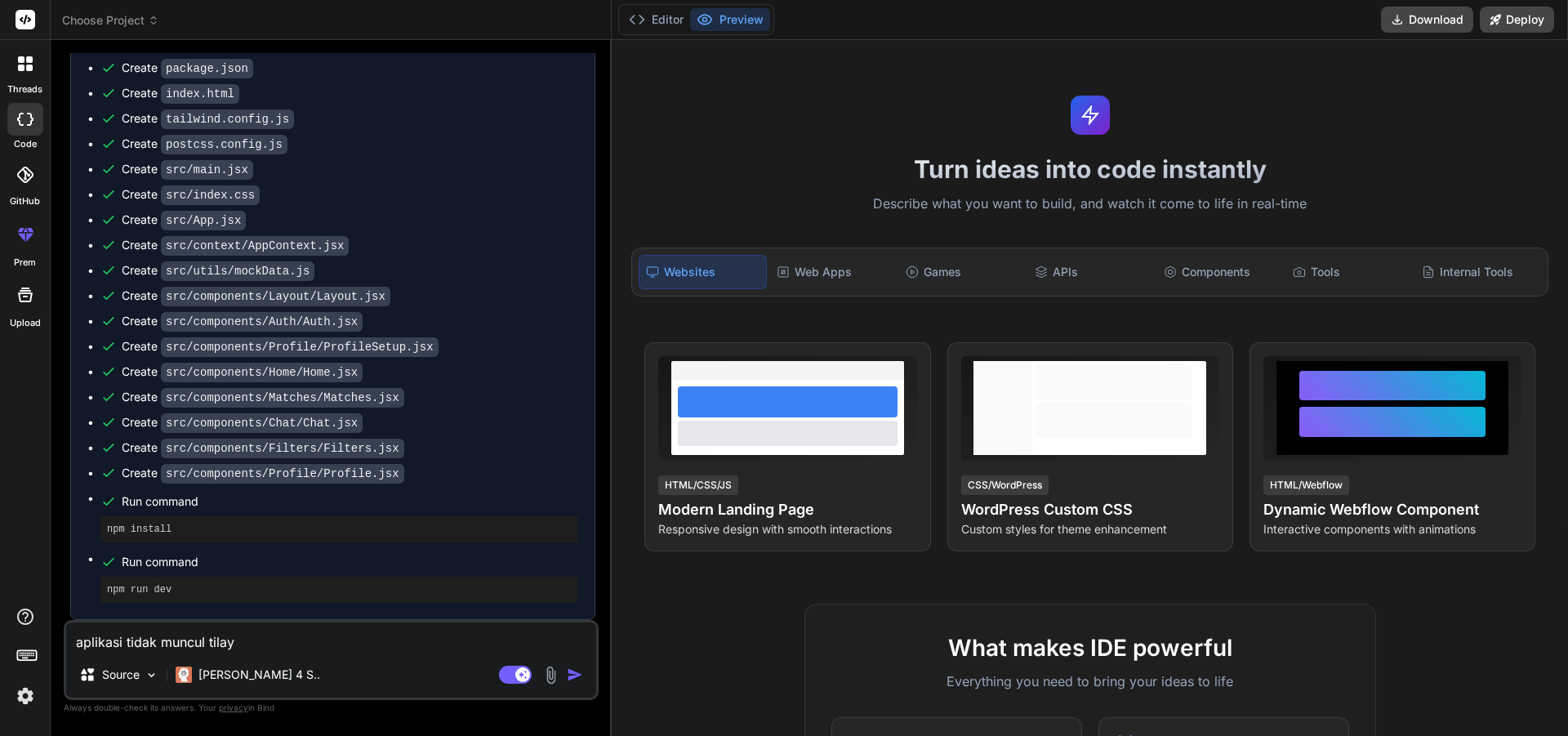
type textarea "x"
type textarea "aplikasi tidak muncul tila"
type textarea "x"
type textarea "aplikasi tidak muncul til"
type textarea "x"
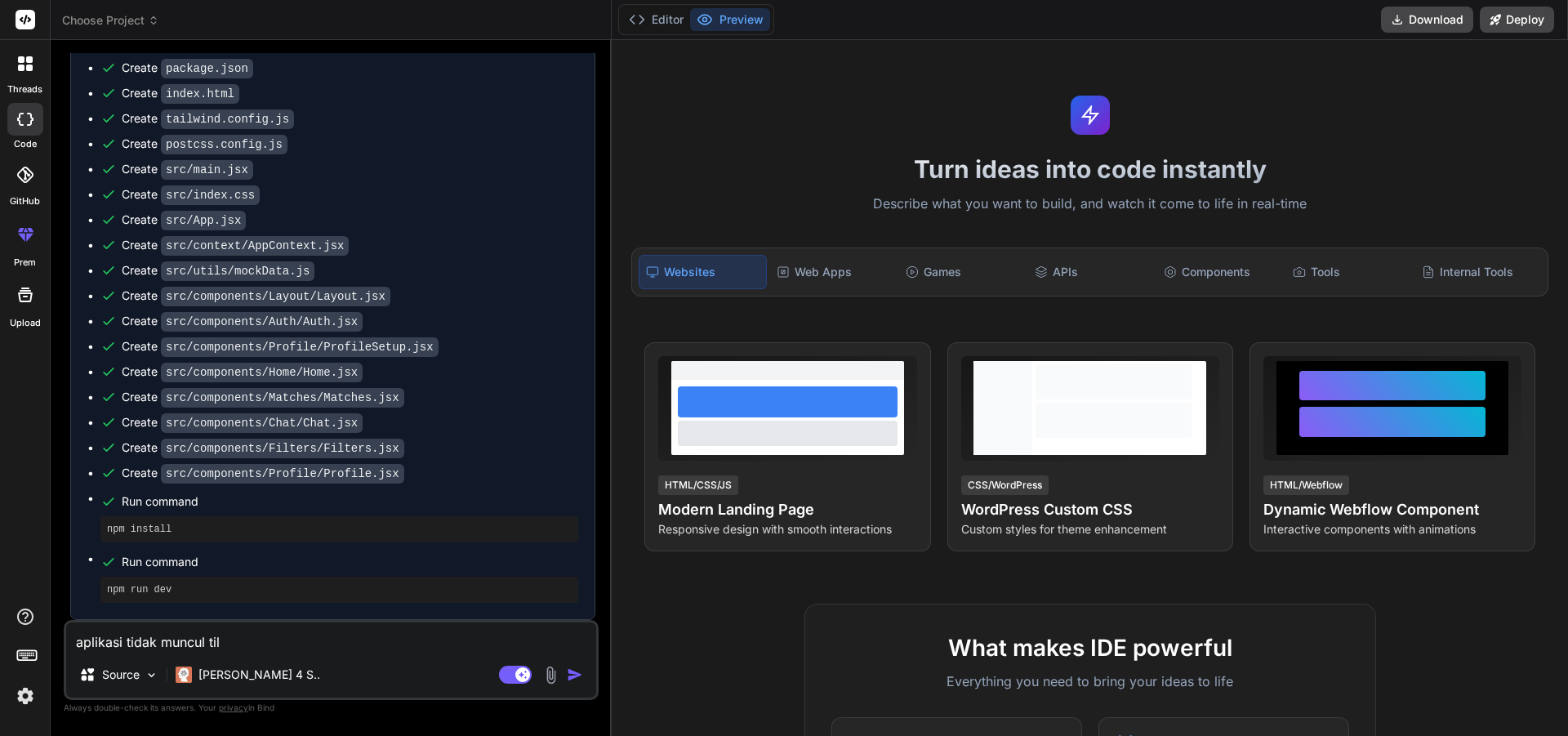
type textarea "aplikasi tidak muncul ti"
type textarea "x"
type textarea "aplikasi tidak muncul t"
type textarea "x"
type textarea "aplikasi tidak muncul"
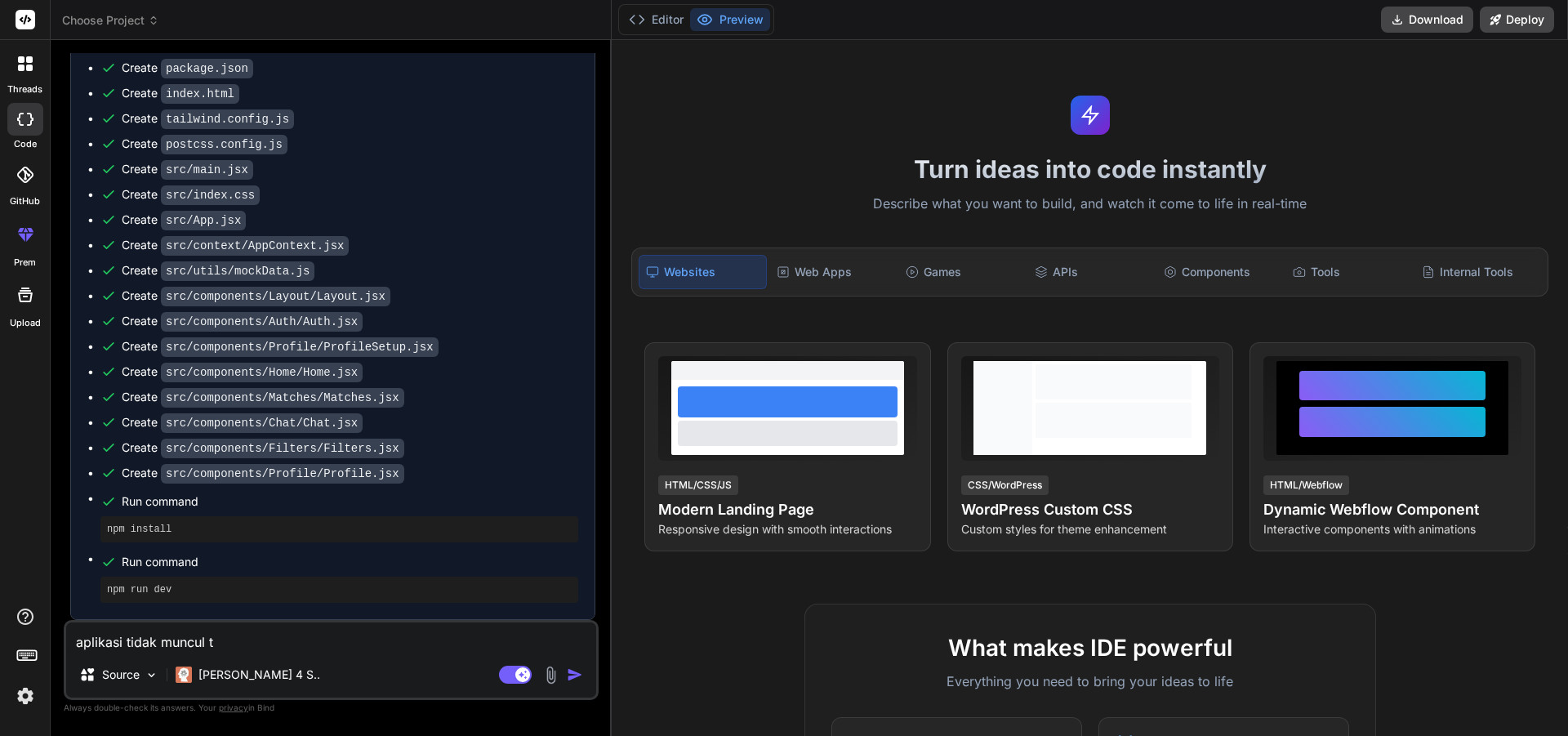
type textarea "x"
type textarea "aplikasi tidak muncul d"
type textarea "x"
type textarea "aplikasi tidak muncul di"
type textarea "x"
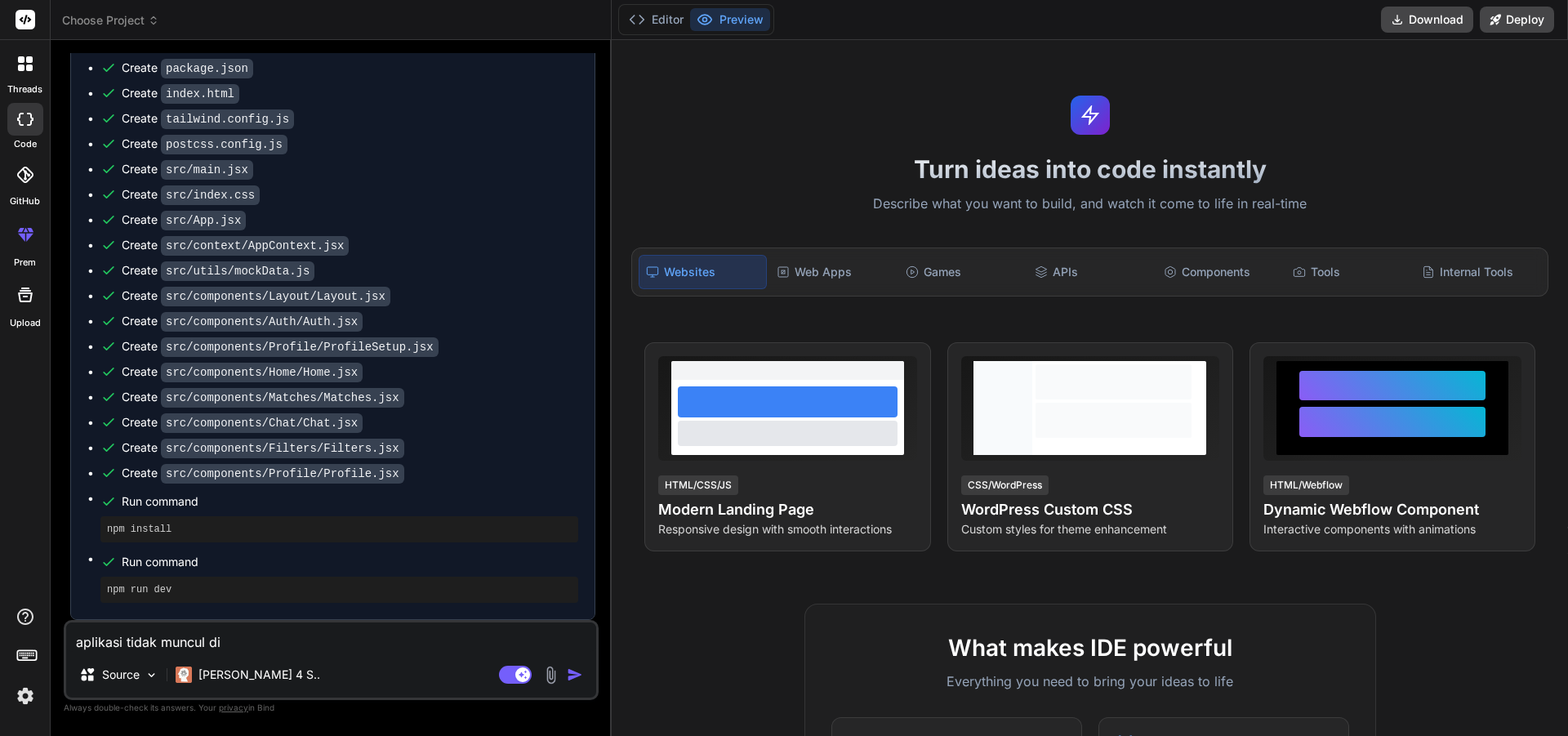
type textarea "aplikasi tidak muncul di"
type textarea "x"
type textarea "aplikasi tidak muncul di l"
type textarea "x"
type textarea "aplikasi tidak muncul di la"
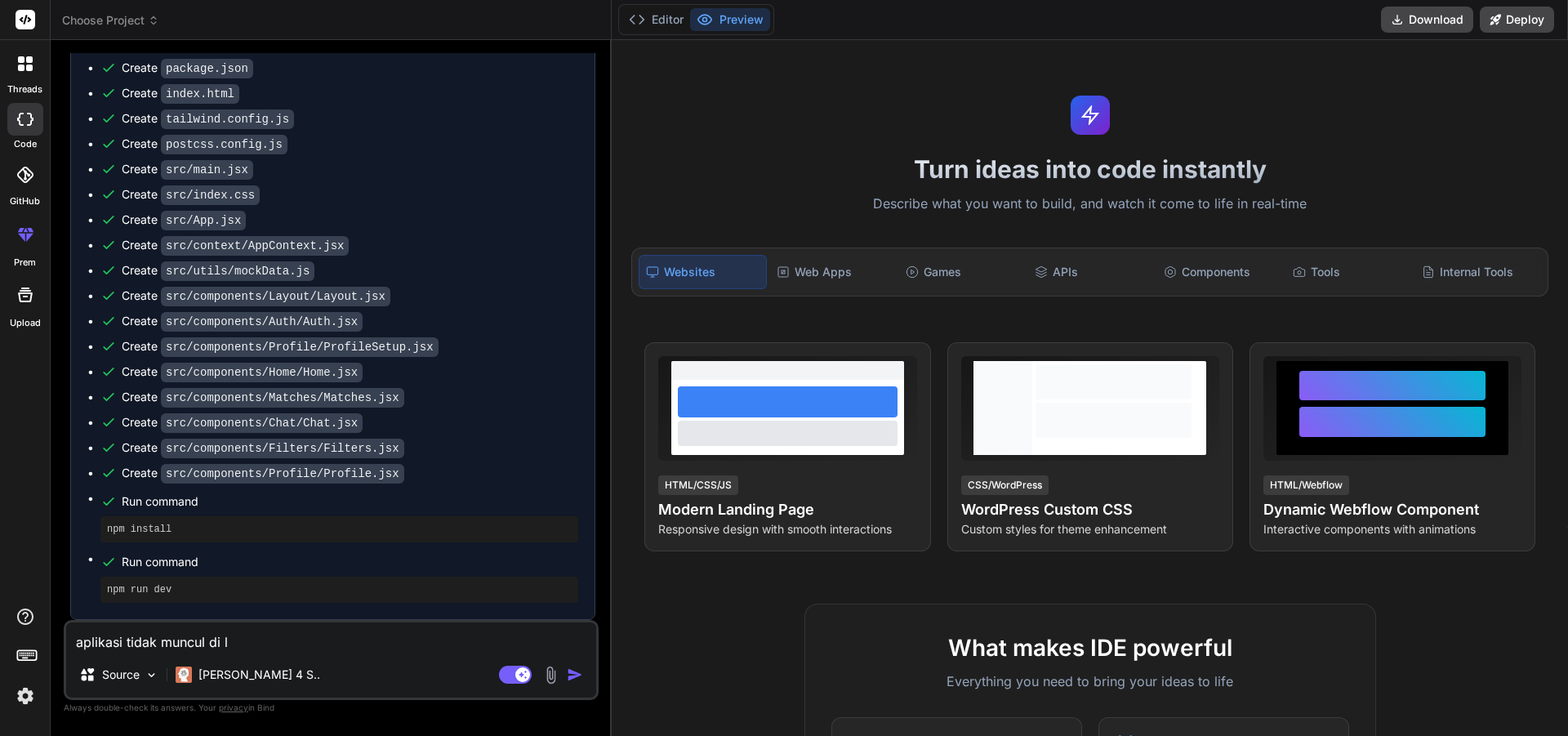
type textarea "x"
type textarea "aplikasi tidak muncul di lay"
type textarea "x"
type textarea "aplikasi tidak muncul di laya"
type textarea "x"
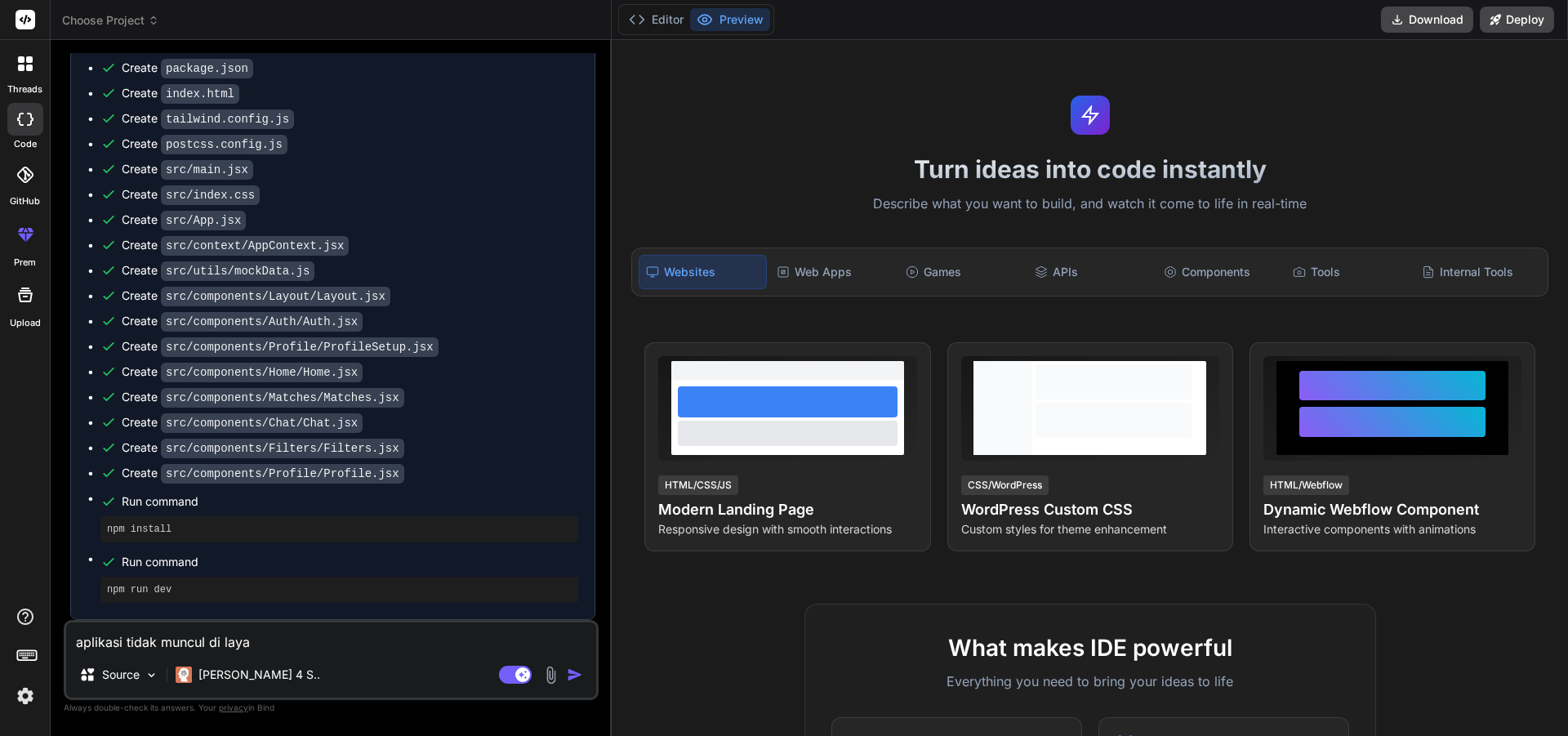
type textarea "aplikasi tidak muncul di layar"
type textarea "x"
type textarea "aplikasi tidak muncul di layart"
type textarea "x"
type textarea "aplikasi tidak muncul di layar"
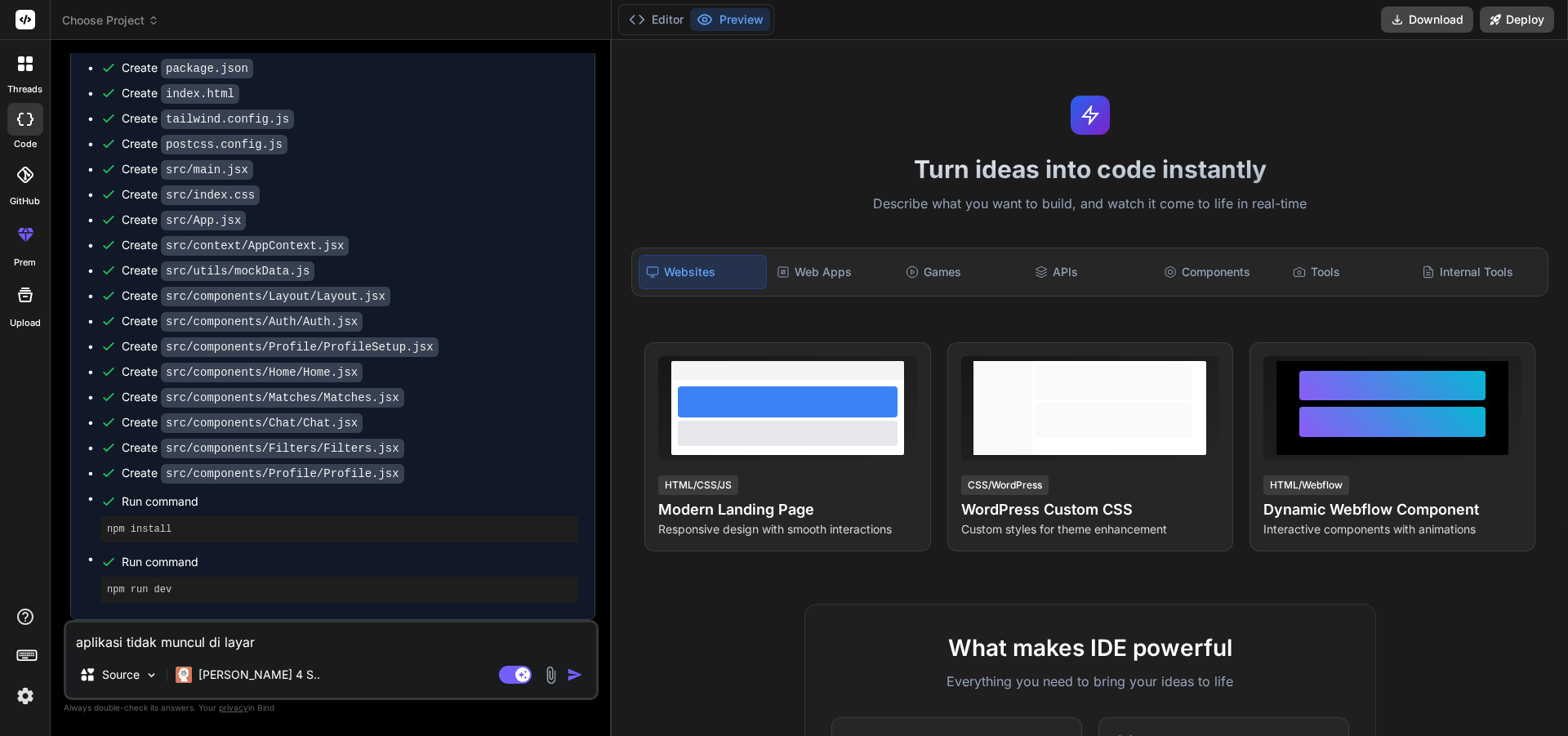
type textarea "x"
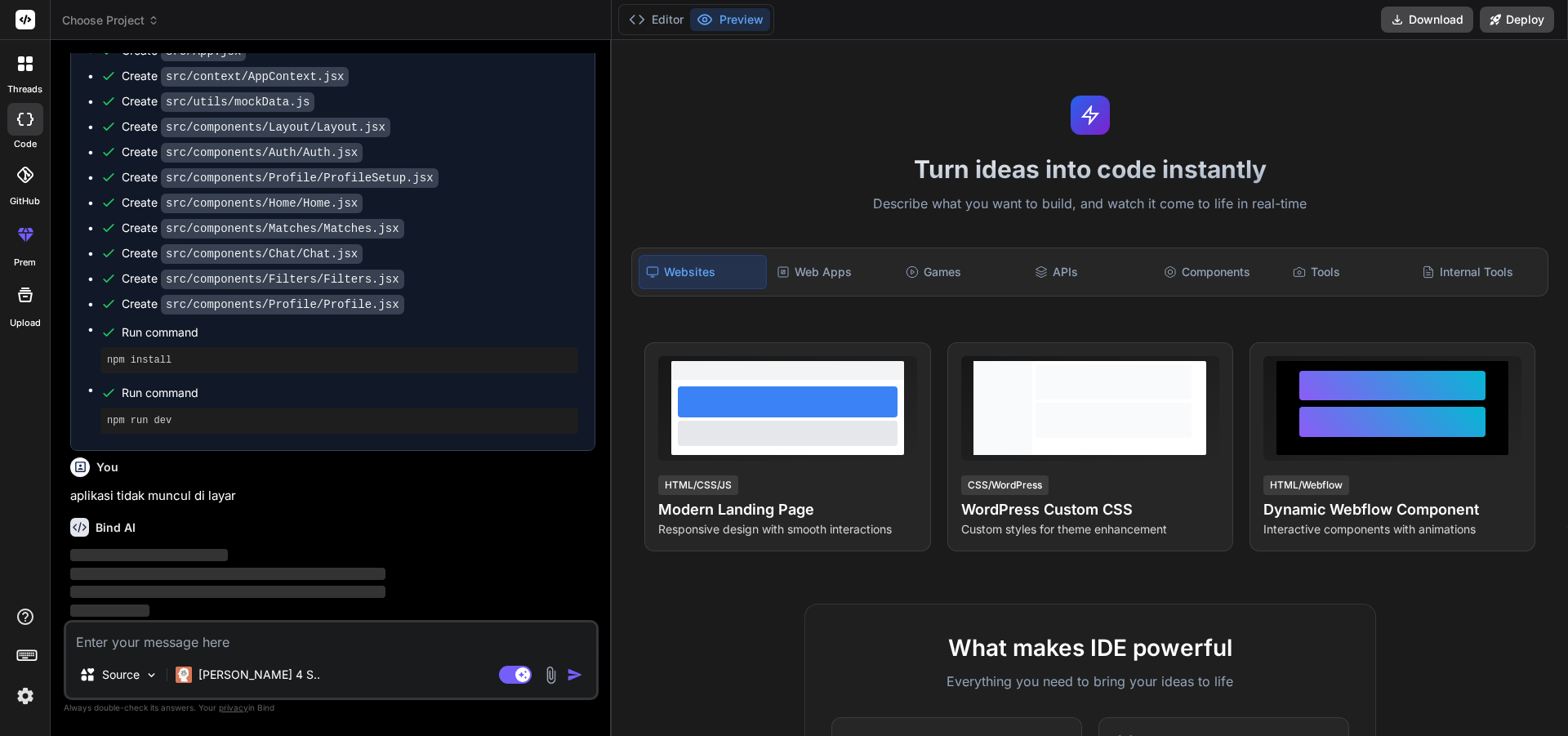
scroll to position [943, 0]
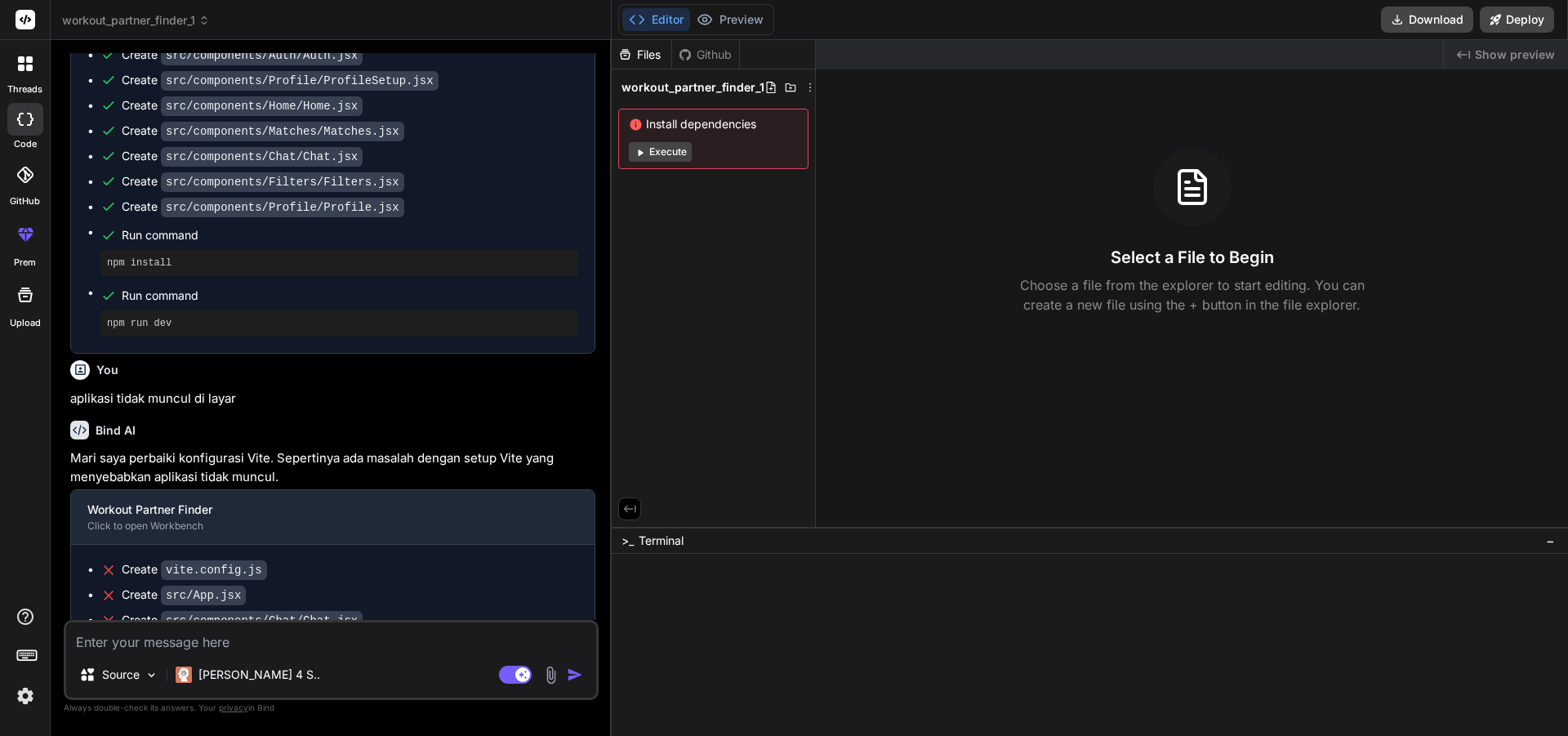
type textarea "x"
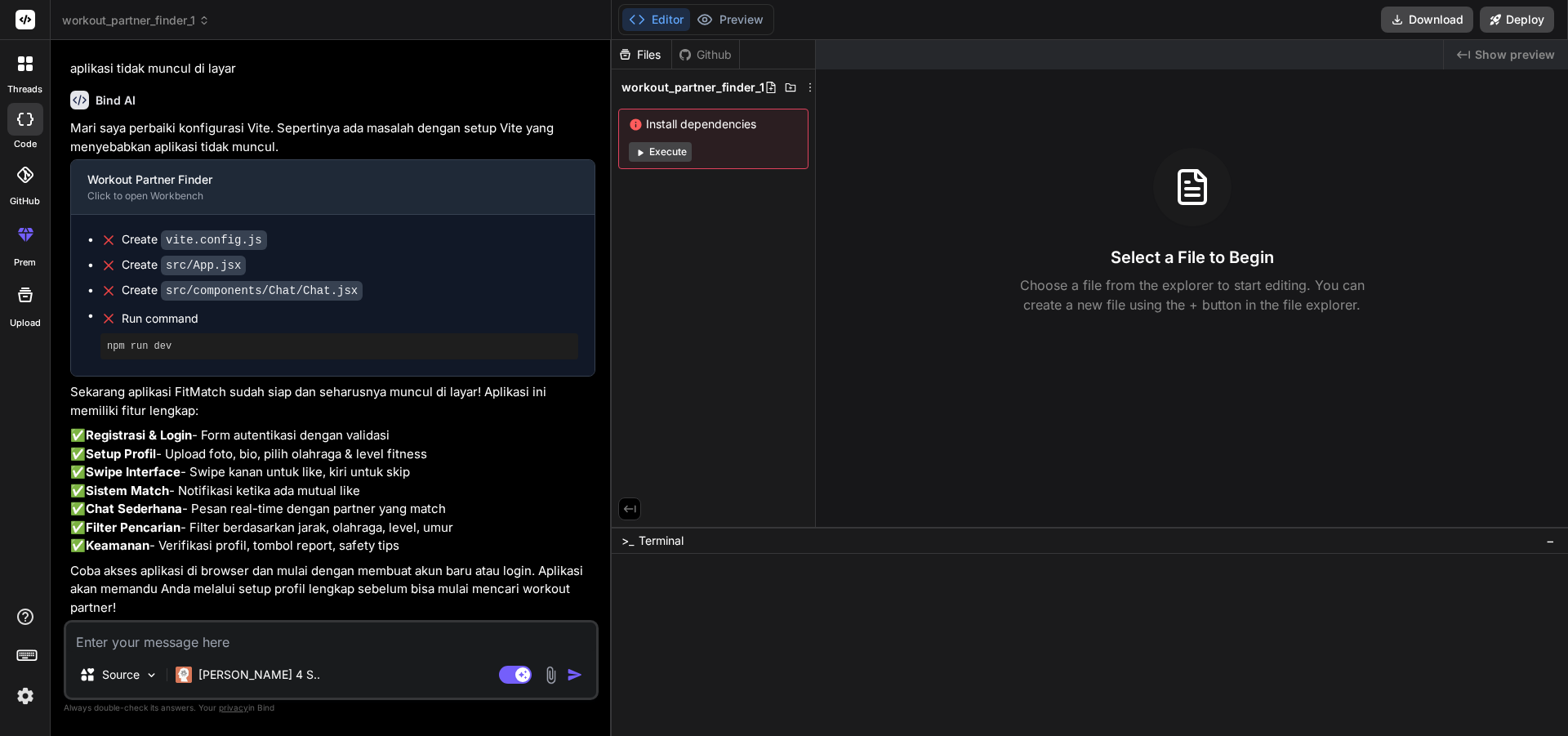
scroll to position [1480, 0]
click at [665, 31] on div "Editor Preview Disabled until preview for your project is generated" at bounding box center [696, 19] width 156 height 31
click at [702, 59] on div "Github" at bounding box center [706, 55] width 67 height 17
click at [707, 83] on span "workout_partner_finder_1" at bounding box center [693, 88] width 143 height 17
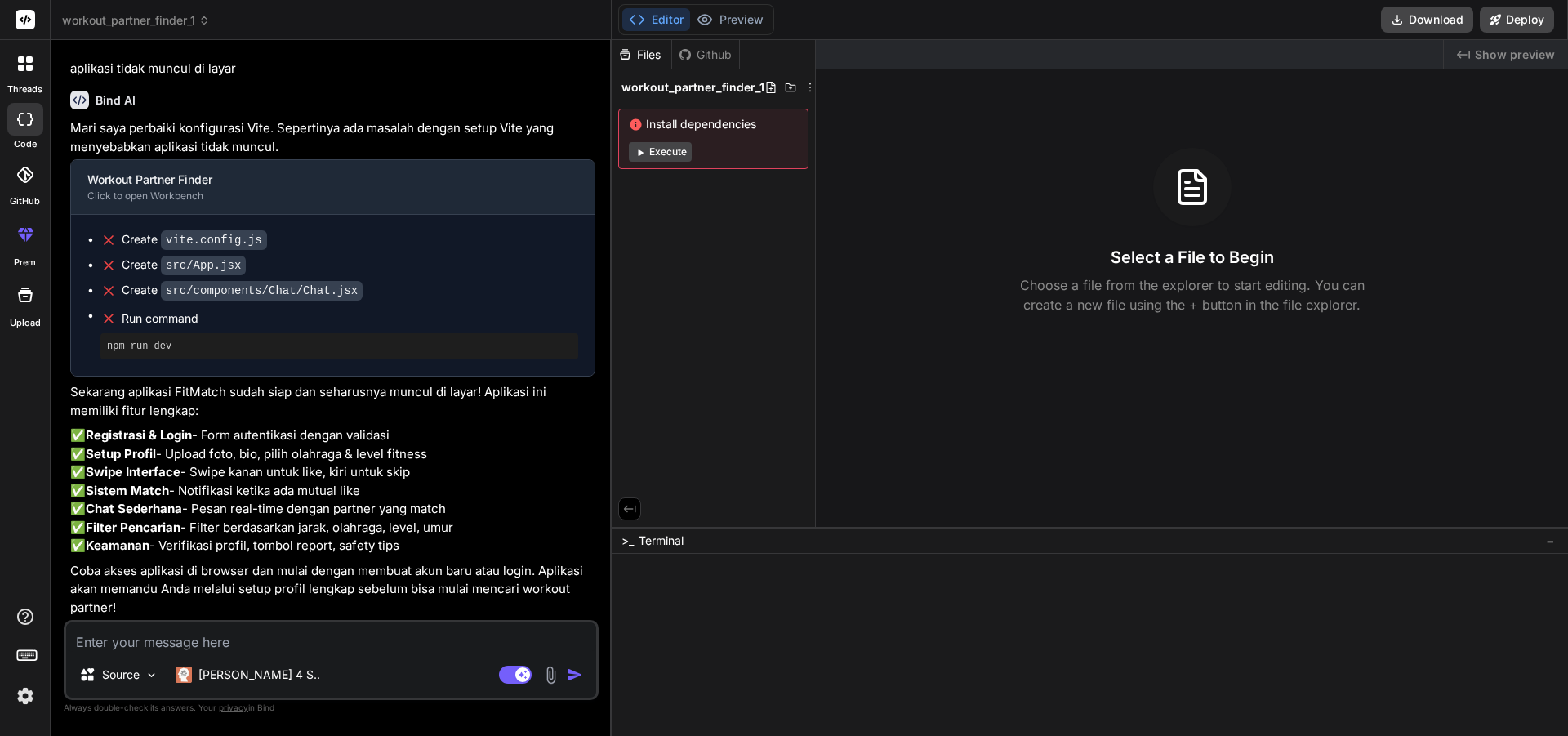
click at [200, 21] on span "workout_partner_finder_1" at bounding box center [135, 21] width 147 height 17
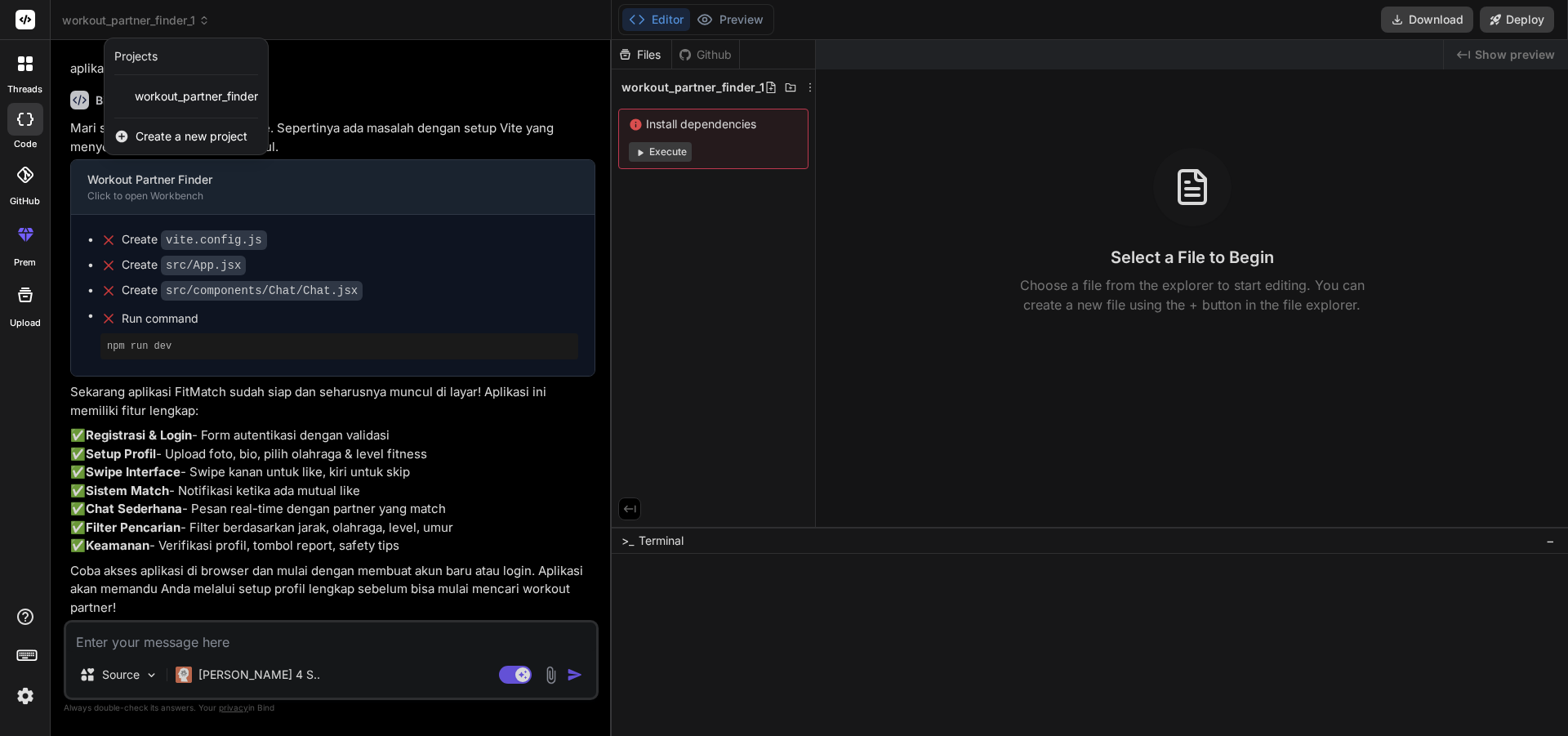
click at [391, 403] on div at bounding box center [784, 368] width 1568 height 736
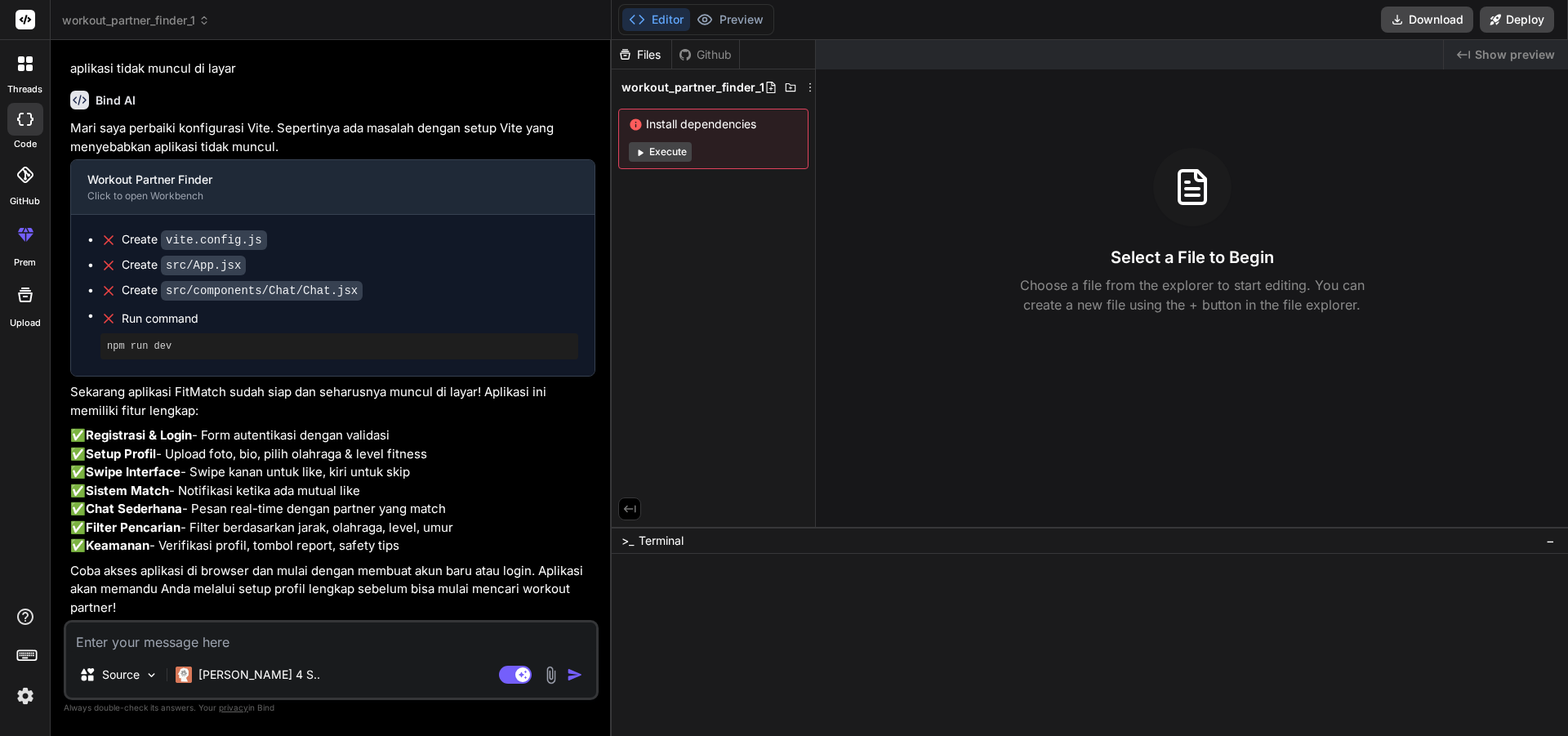
click at [184, 20] on span "workout_partner_finder_1" at bounding box center [135, 21] width 147 height 17
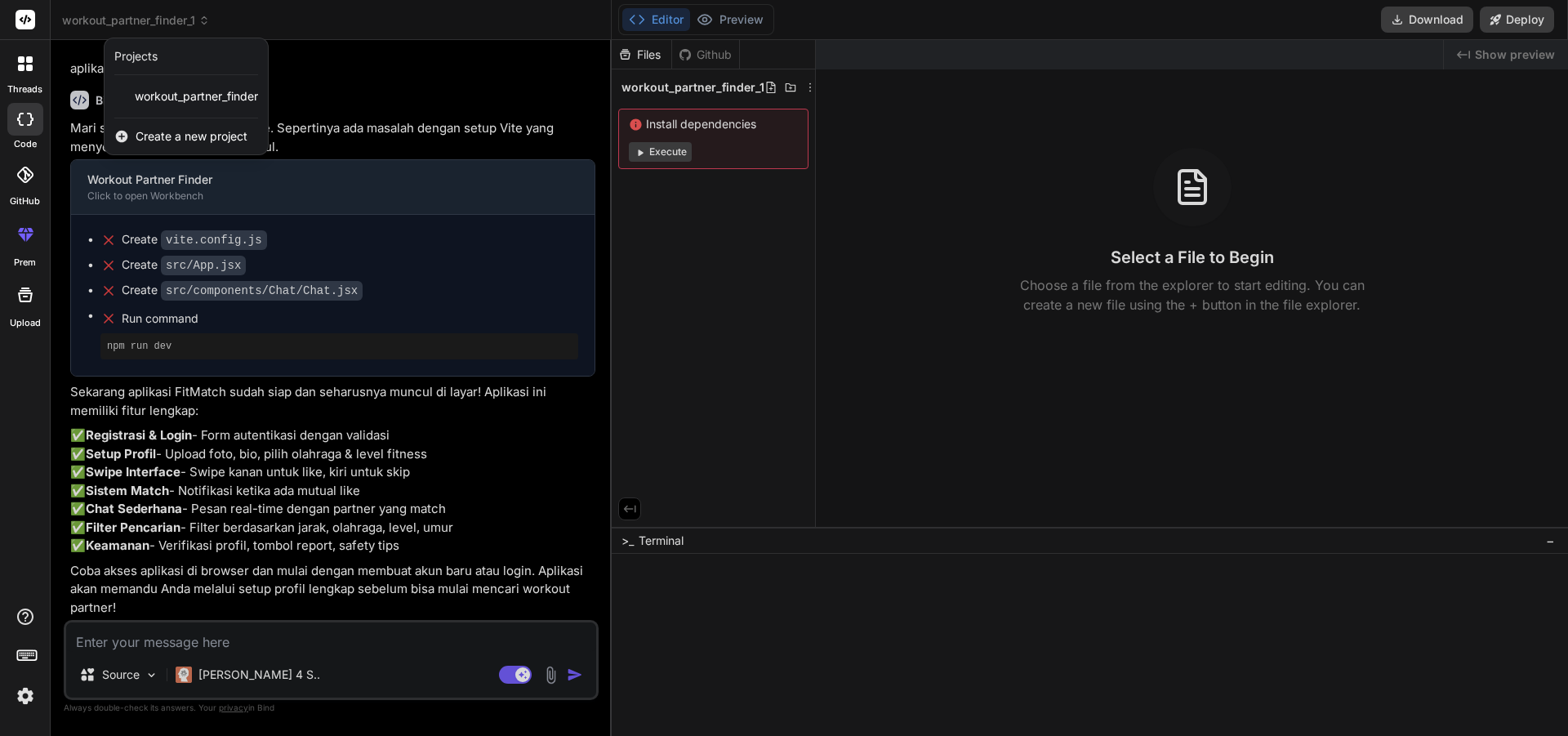
click at [179, 135] on span "Create a new project" at bounding box center [192, 137] width 112 height 17
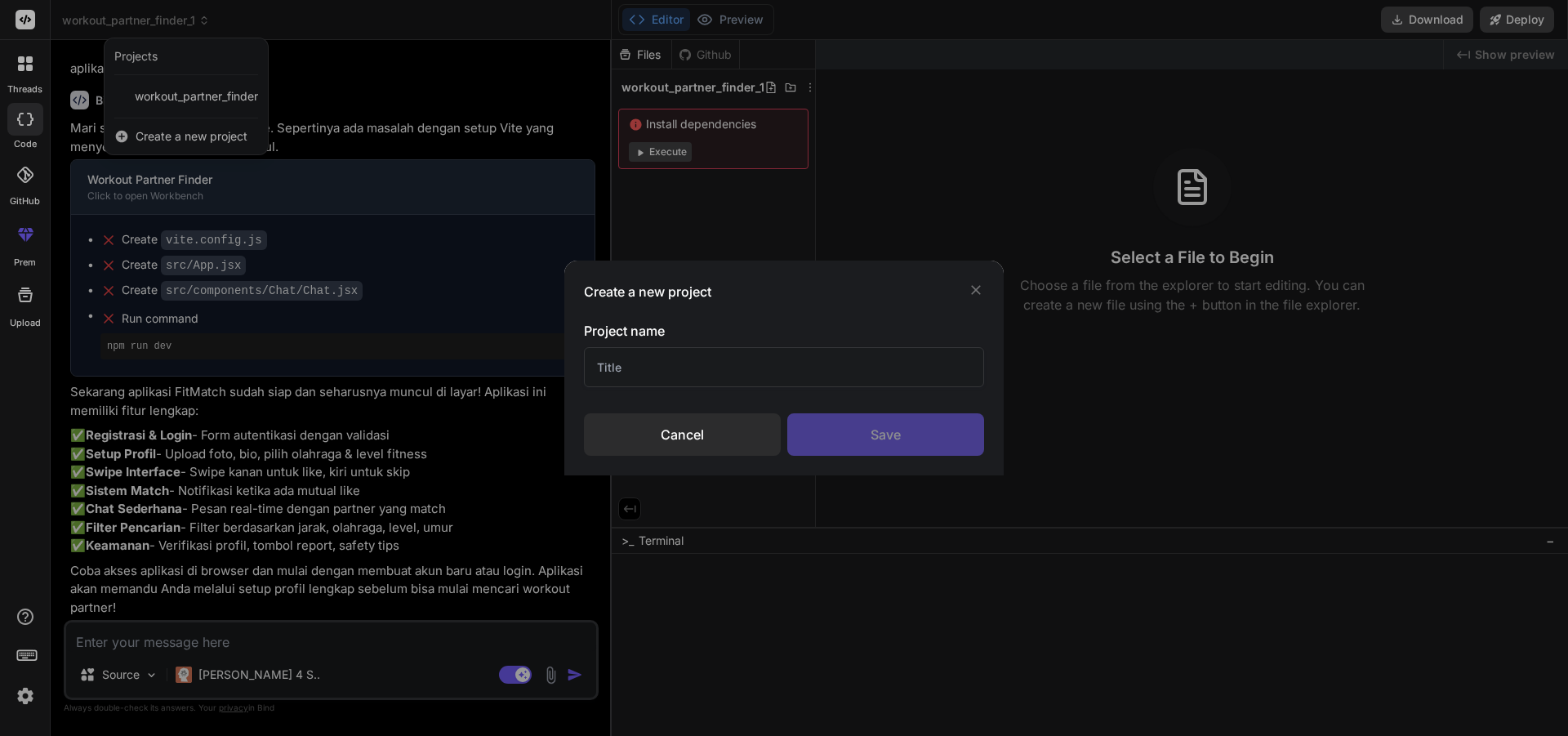
click at [726, 366] on input "text" at bounding box center [784, 368] width 400 height 40
type input "e"
type input "gym"
click at [901, 437] on div "Save" at bounding box center [886, 434] width 197 height 43
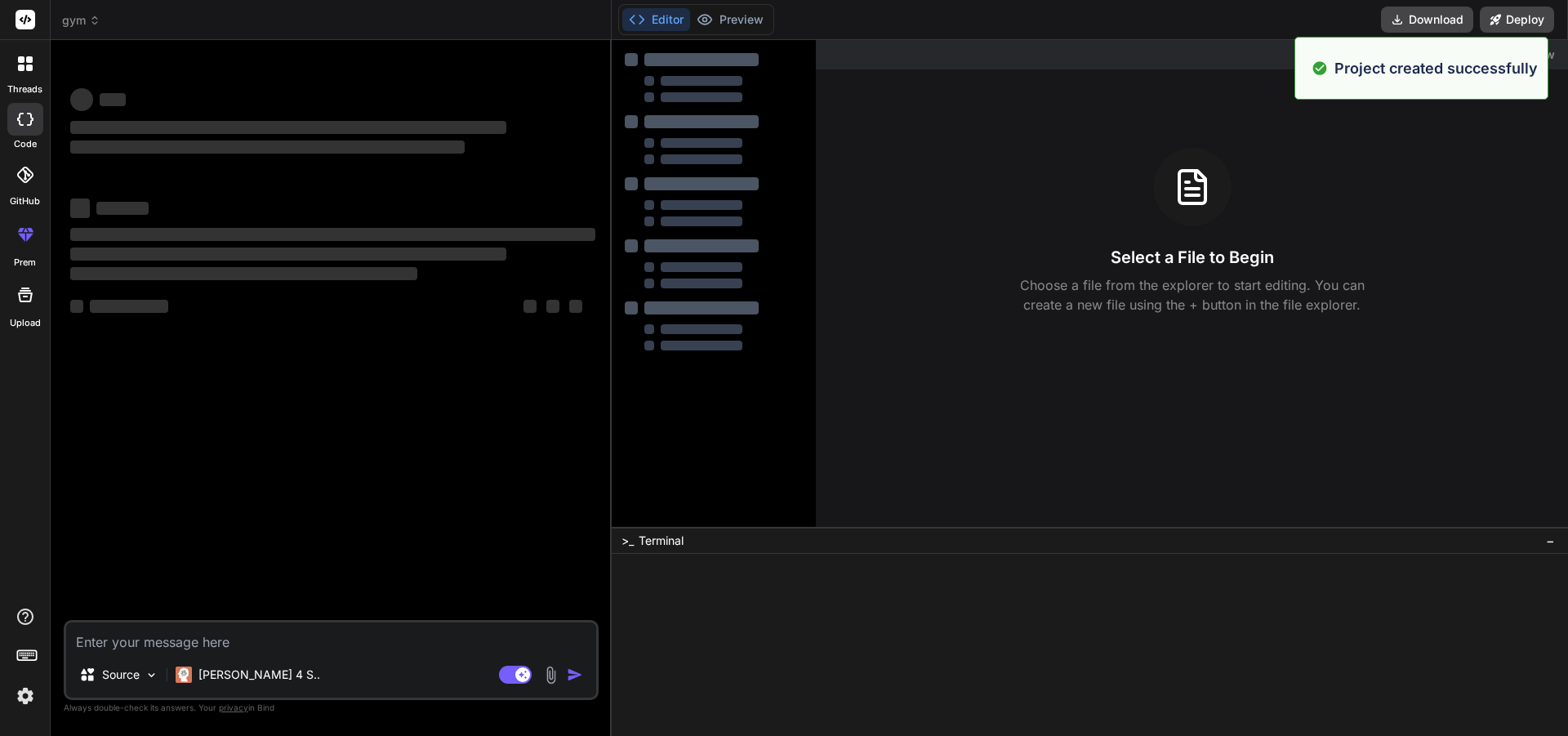
type textarea "x"
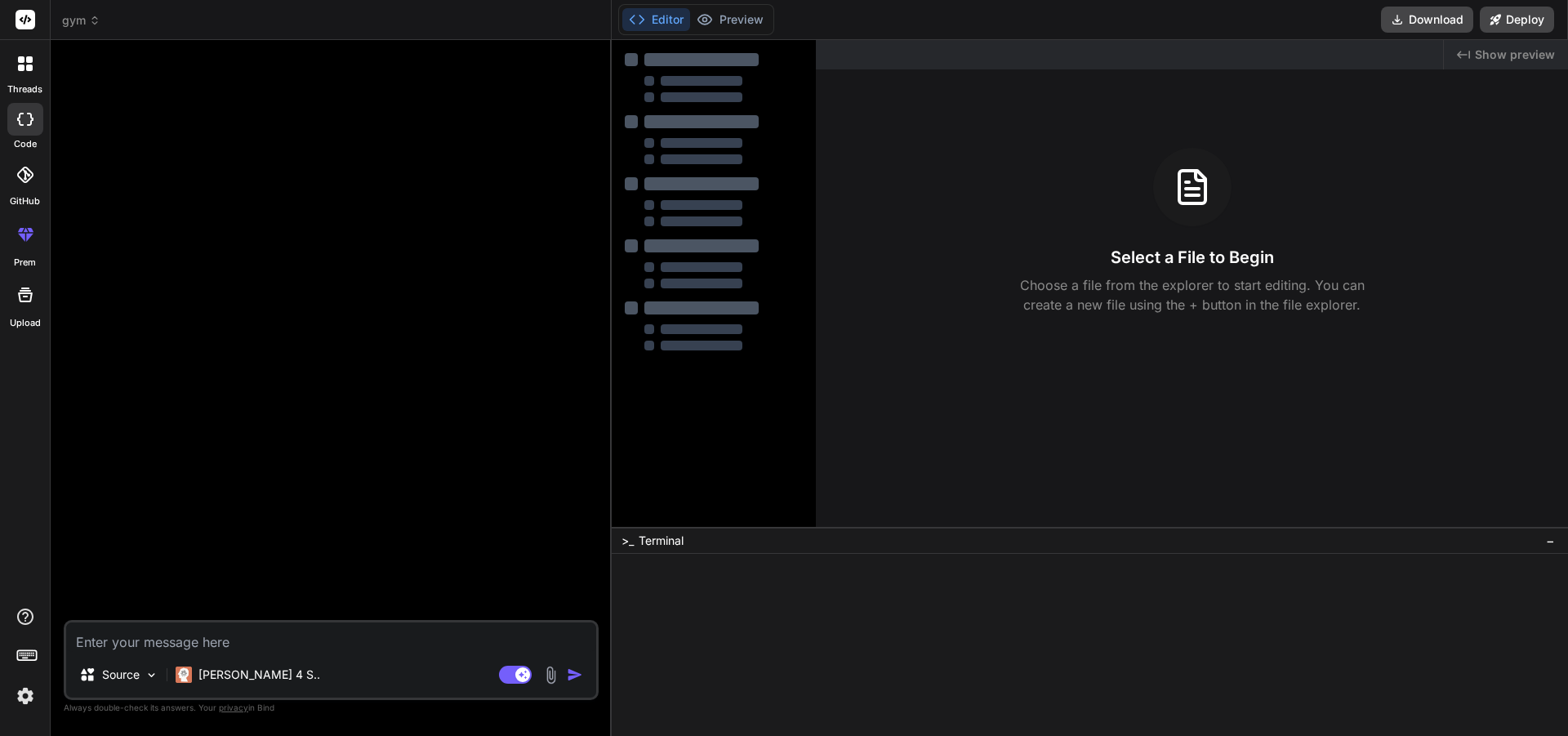
click at [354, 643] on textarea at bounding box center [331, 637] width 530 height 29
paste textarea "Buat aplikasi workout berbasis swipe untuk menemukan partner latihan. Fitur: Re…"
type textarea "Buat aplikasi workout berbasis swipe untuk menemukan partner latihan. Fitur: Re…"
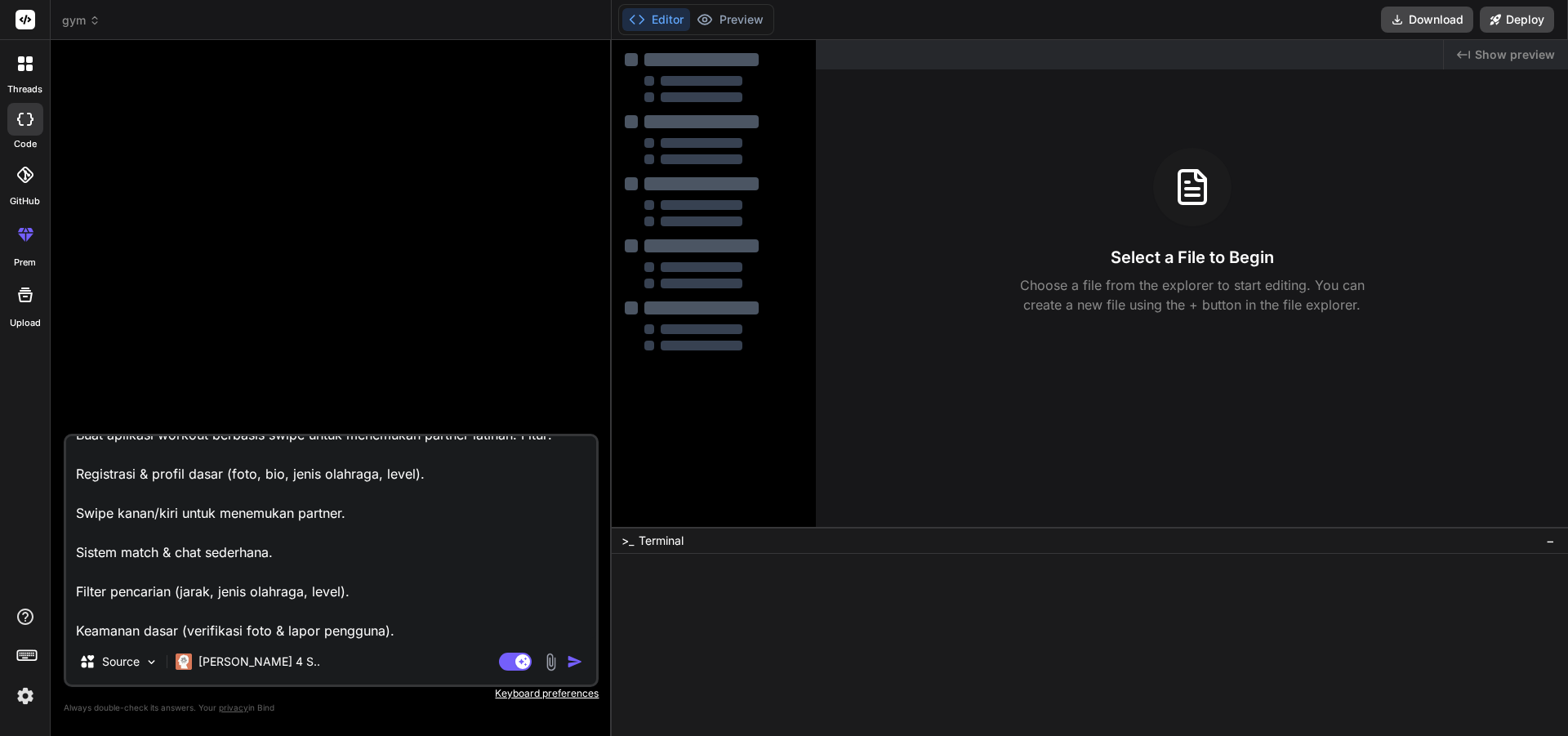
type textarea "x"
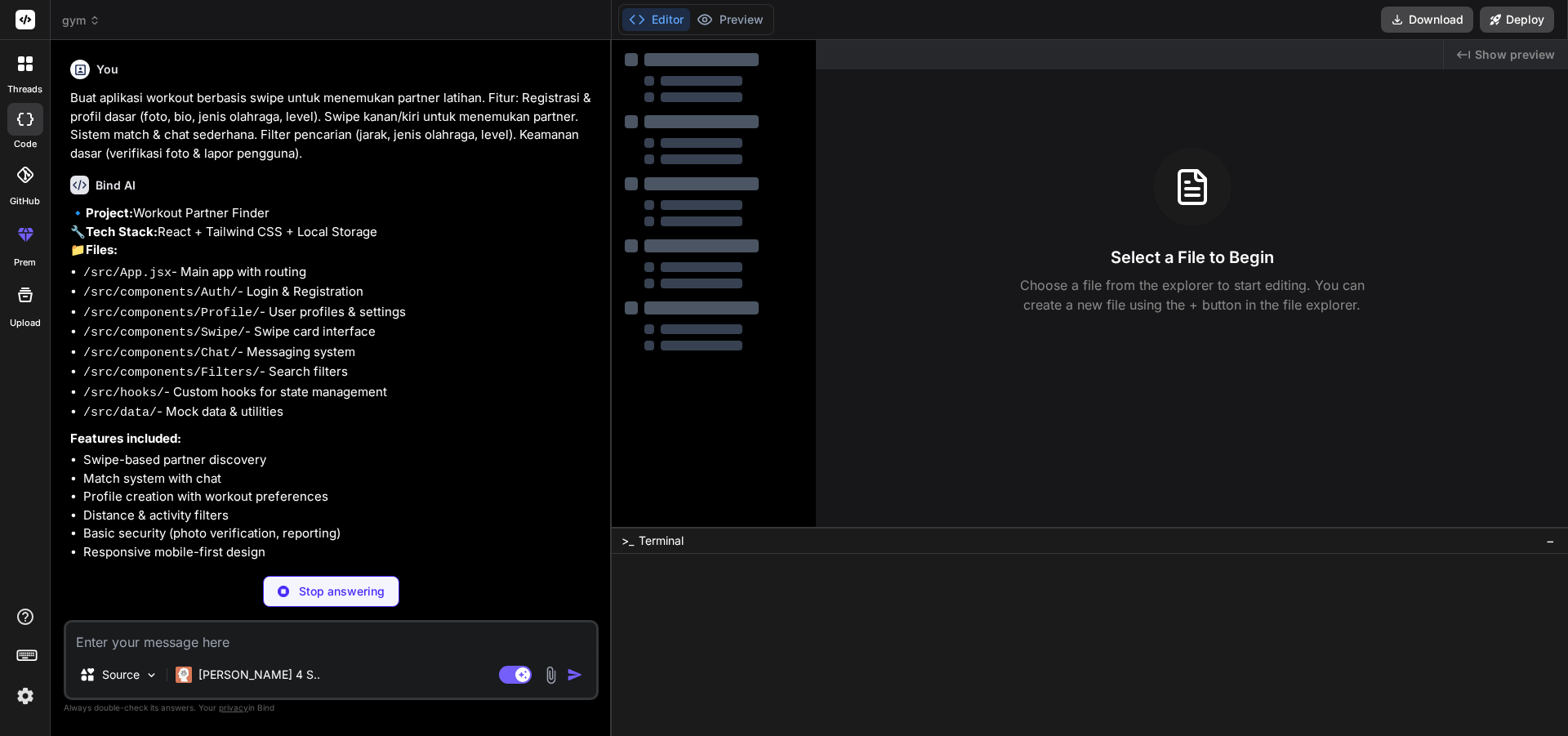
scroll to position [0, 0]
type textarea "x"
type textarea "i"
type textarea "x"
type textarea "iy"
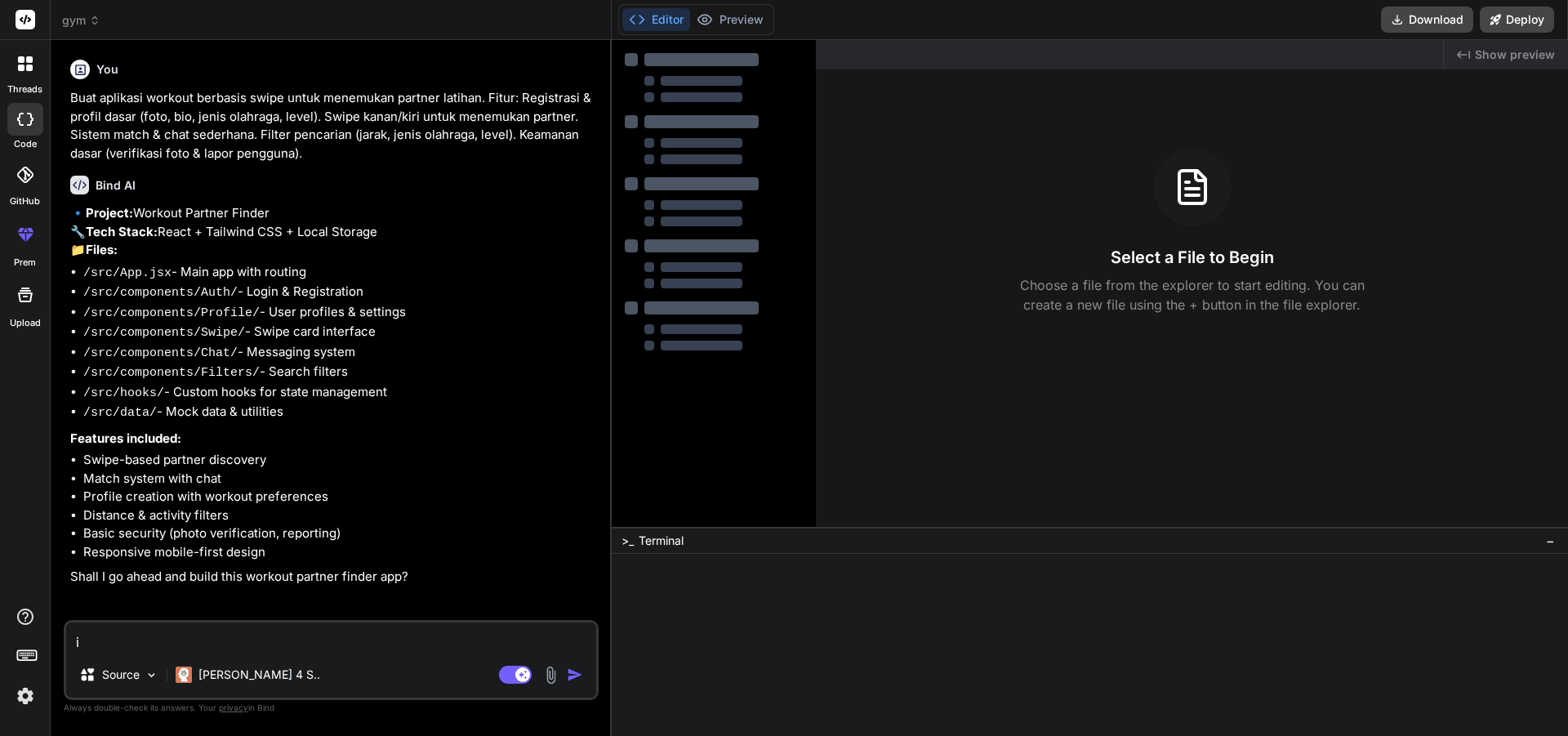
type textarea "x"
type textarea "iya"
type textarea "x"
type textarea "iya"
type textarea "x"
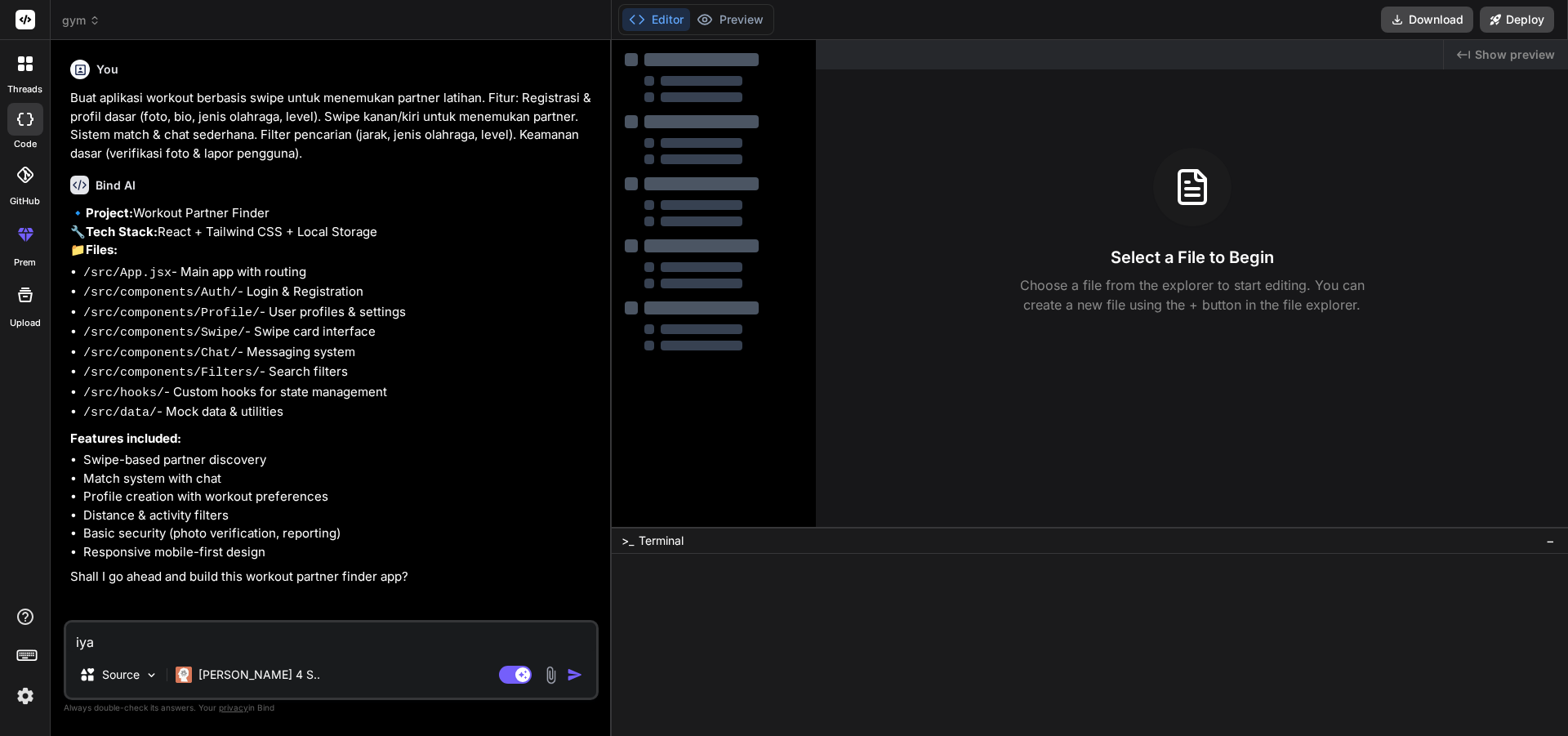
type textarea "iya y"
type textarea "x"
type textarea "iya yo"
type textarea "x"
type textarea "iya yol"
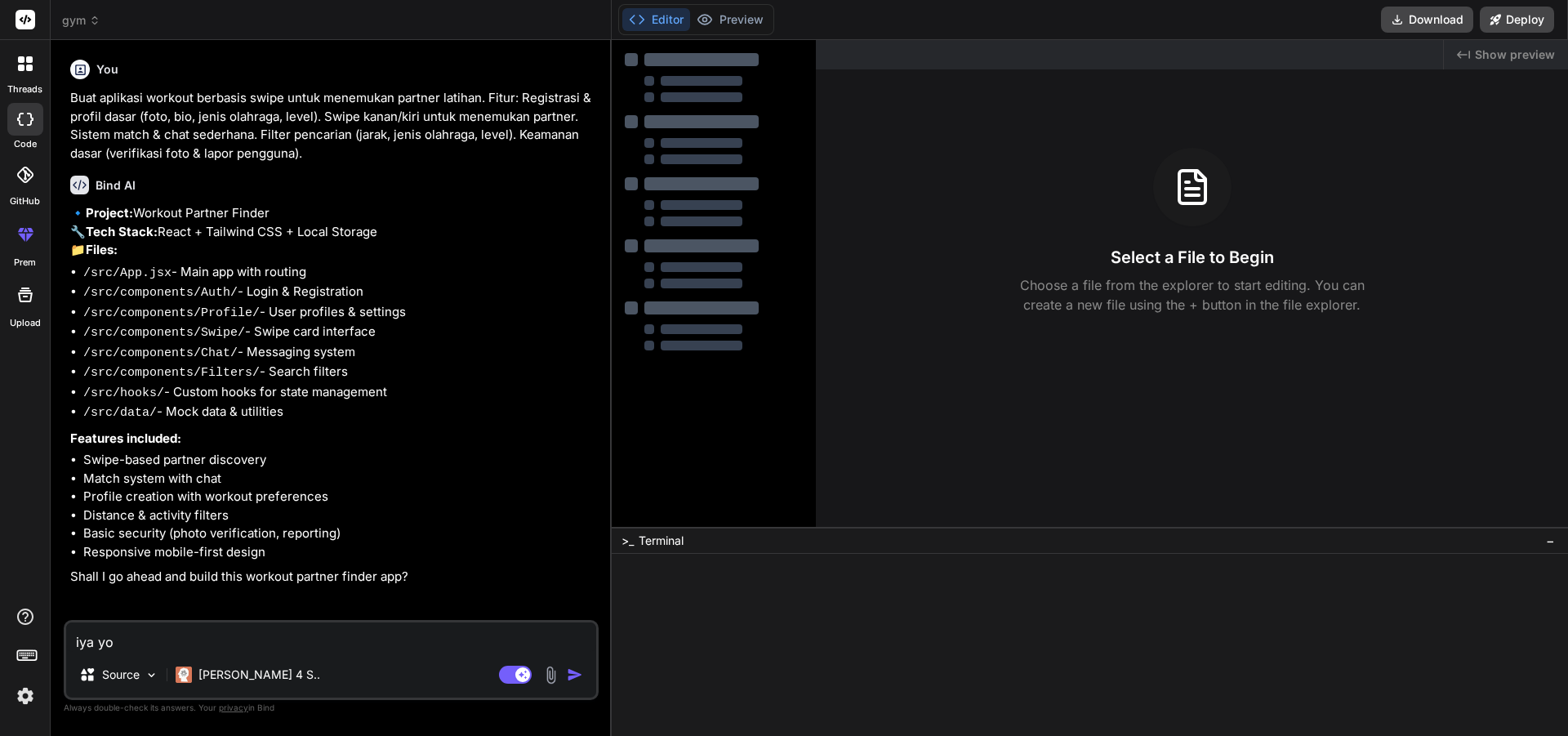
type textarea "x"
type textarea "iya yo"
type textarea "x"
type textarea "iya y"
type textarea "x"
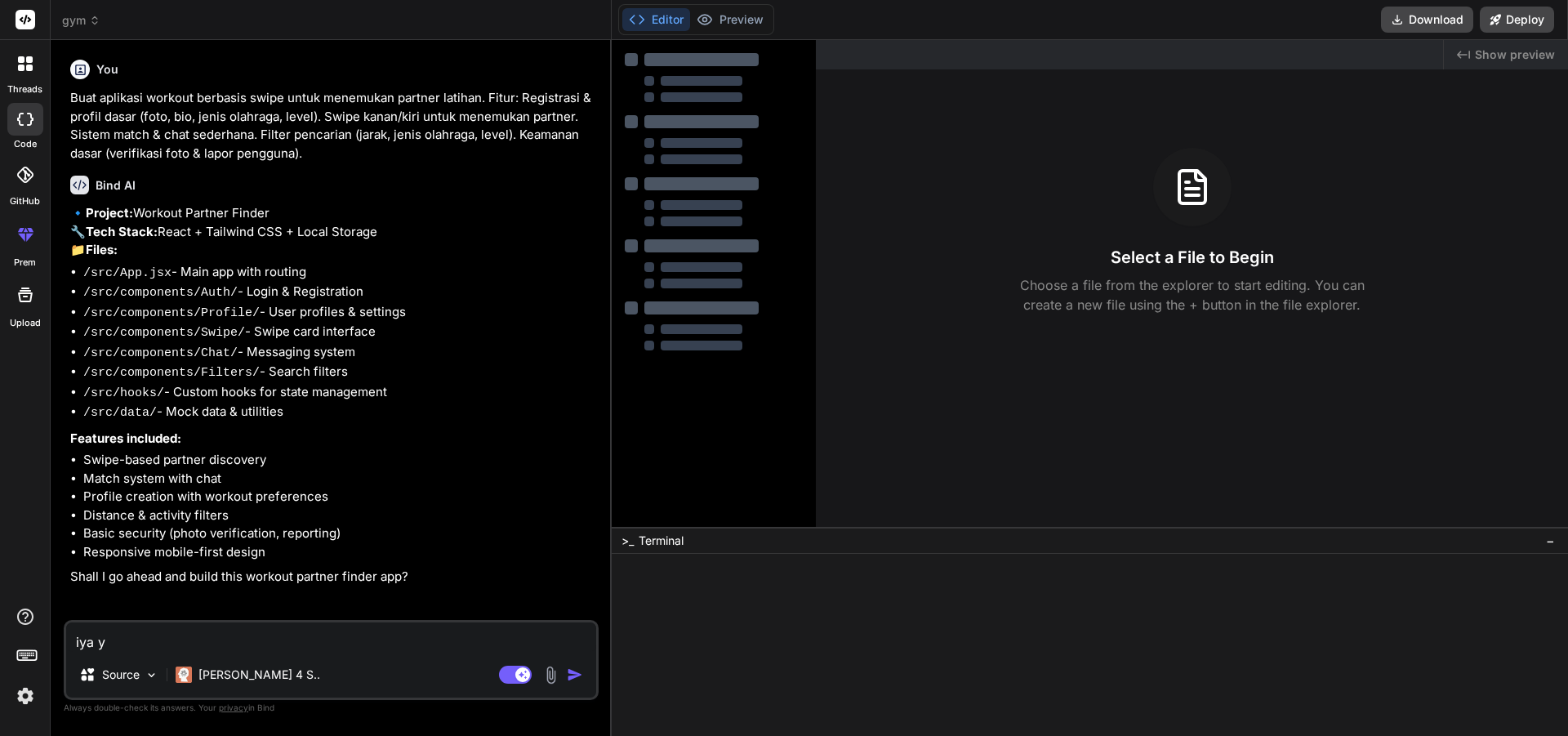
type textarea "iya"
type textarea "x"
type textarea "iya t"
type textarea "x"
type textarea "iya to"
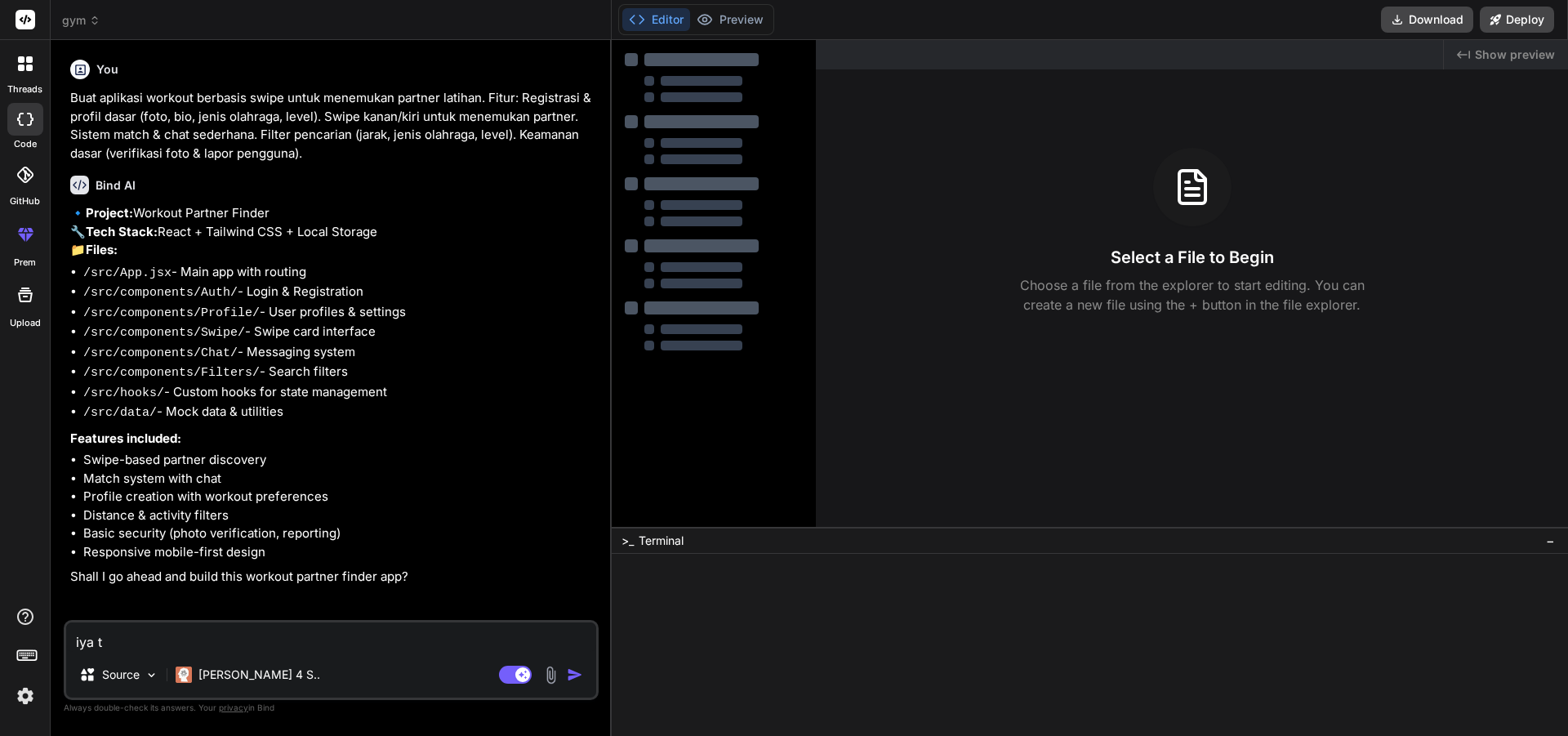
type textarea "x"
type textarea "iya tol"
type textarea "x"
type textarea "iya tolo"
type textarea "x"
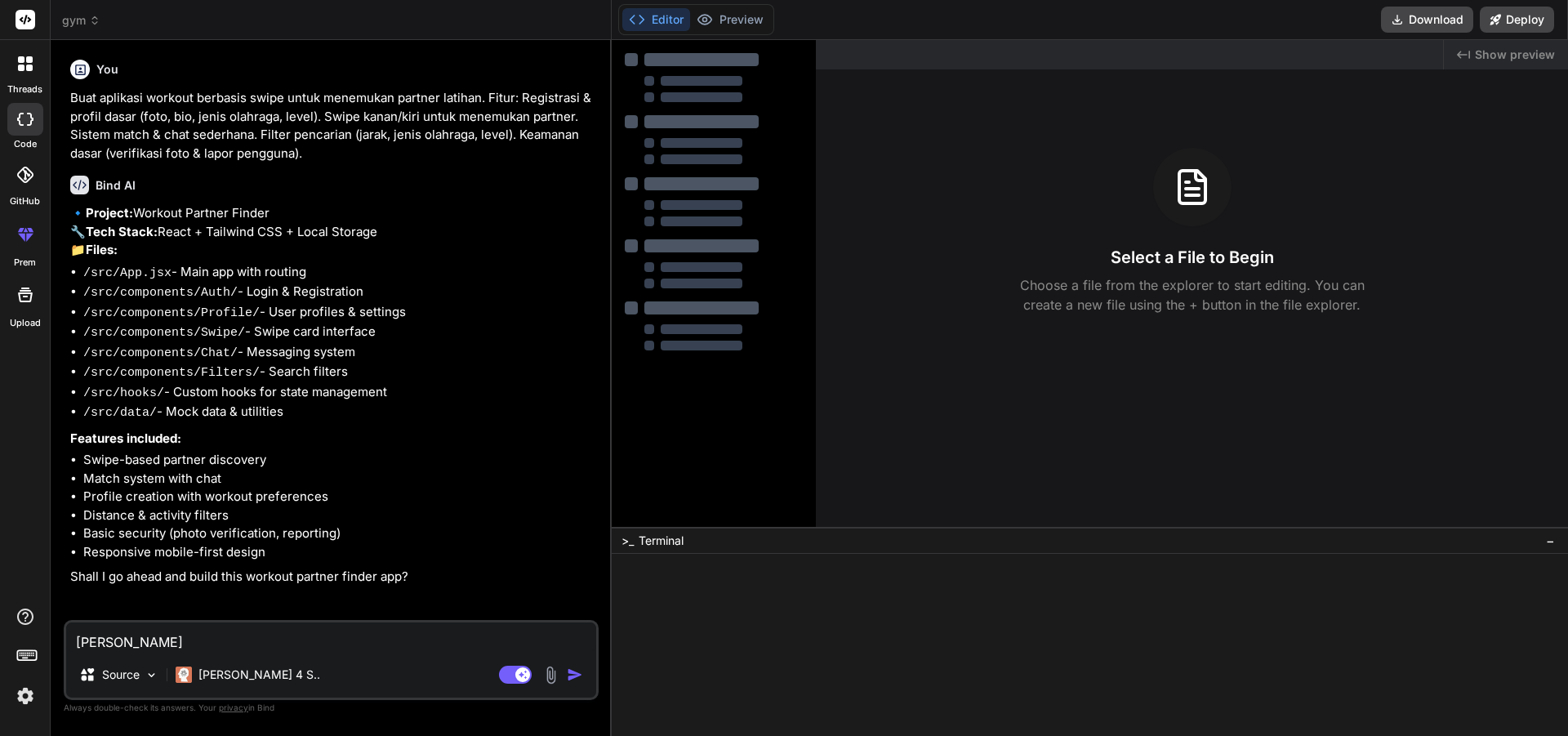
type textarea "iya tolon"
type textarea "x"
type textarea "iya tolong"
type textarea "x"
type textarea "iya tolong"
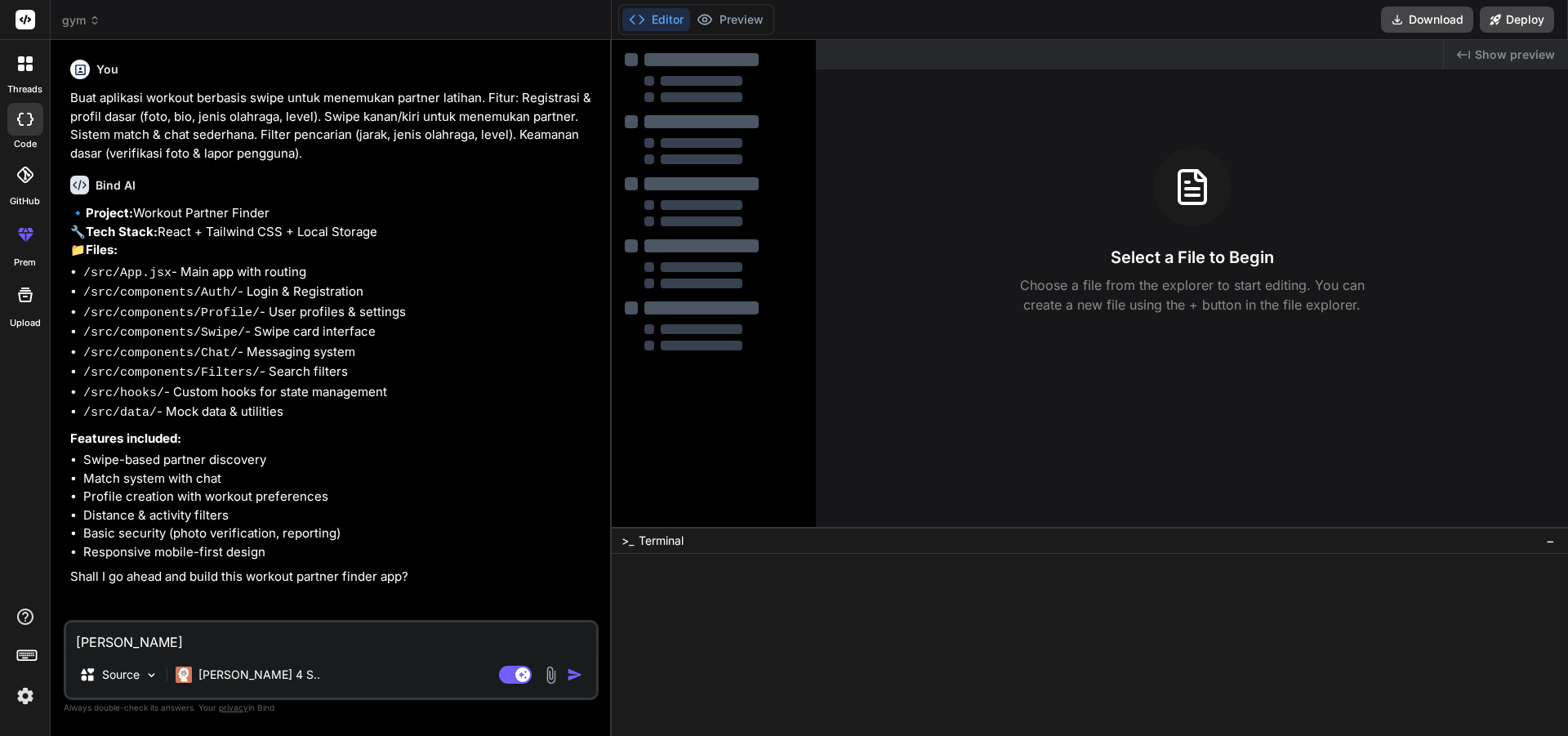
type textarea "x"
type textarea "iya tolong a"
type textarea "x"
type textarea "iya tolong aj"
type textarea "x"
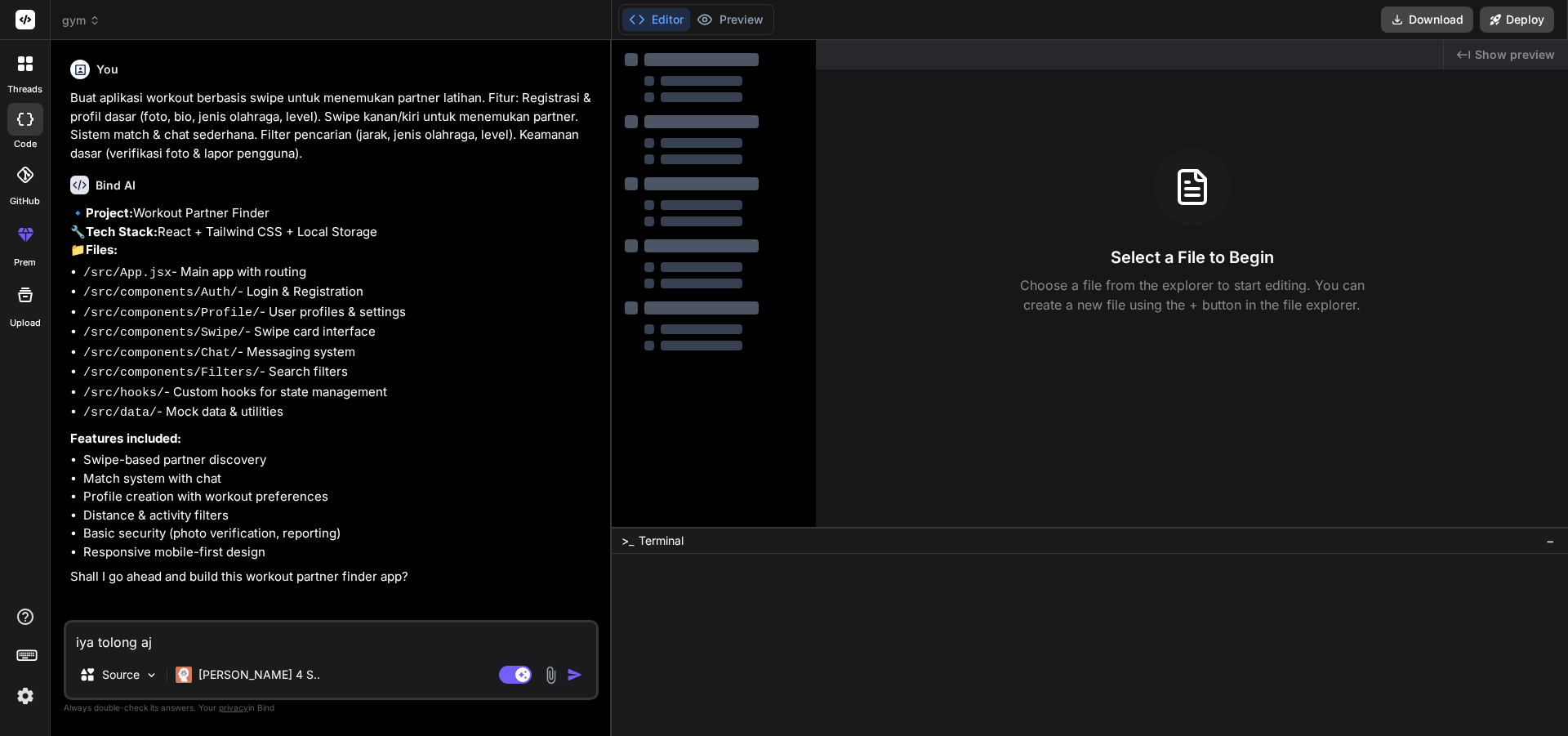
type textarea "iya tolong aja"
type textarea "x"
type textarea "iya tolong ajal"
type textarea "x"
type textarea "iya tolong ajala"
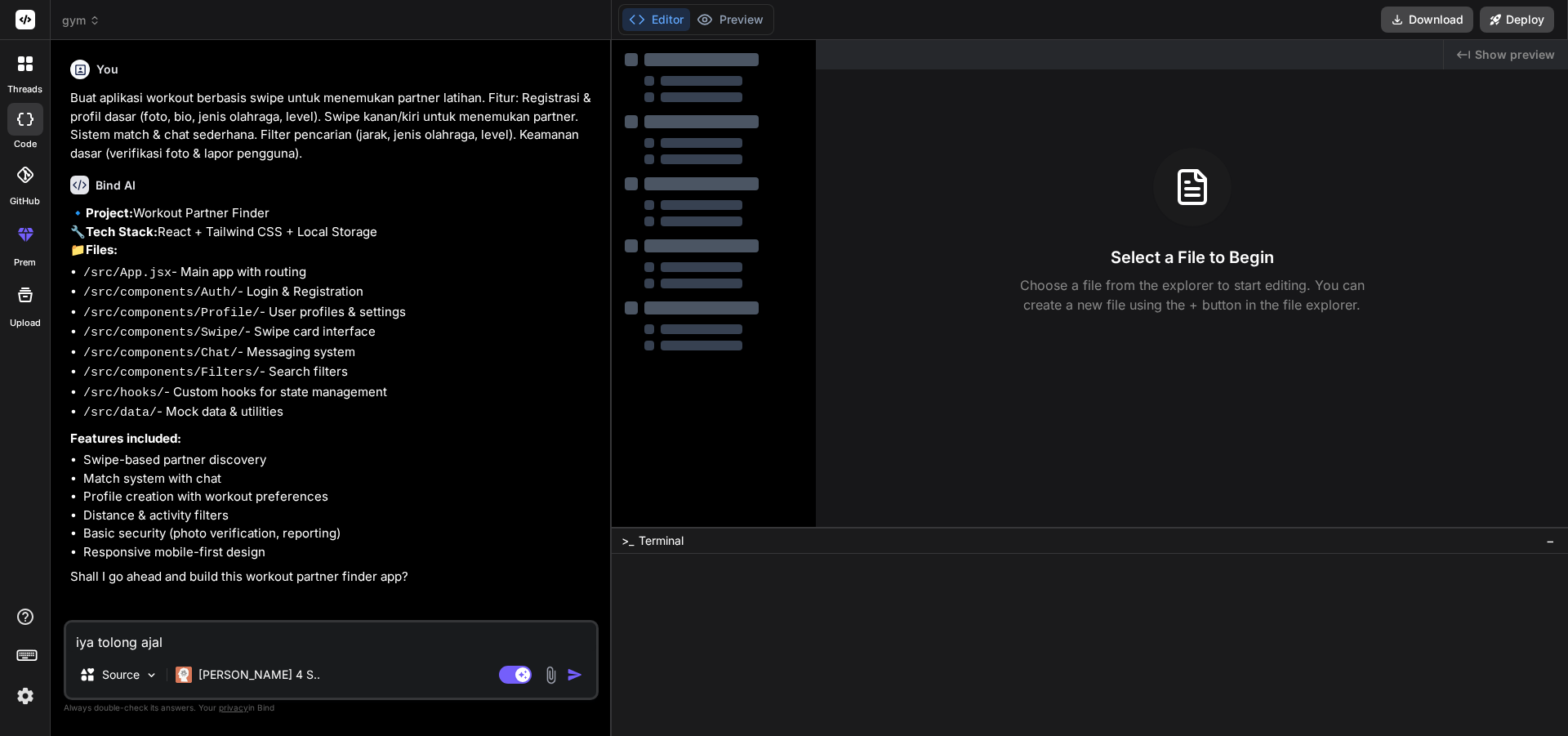
type textarea "x"
type textarea "iya tolong ajalan"
type textarea "x"
type textarea "iya tolong ajalank"
type textarea "x"
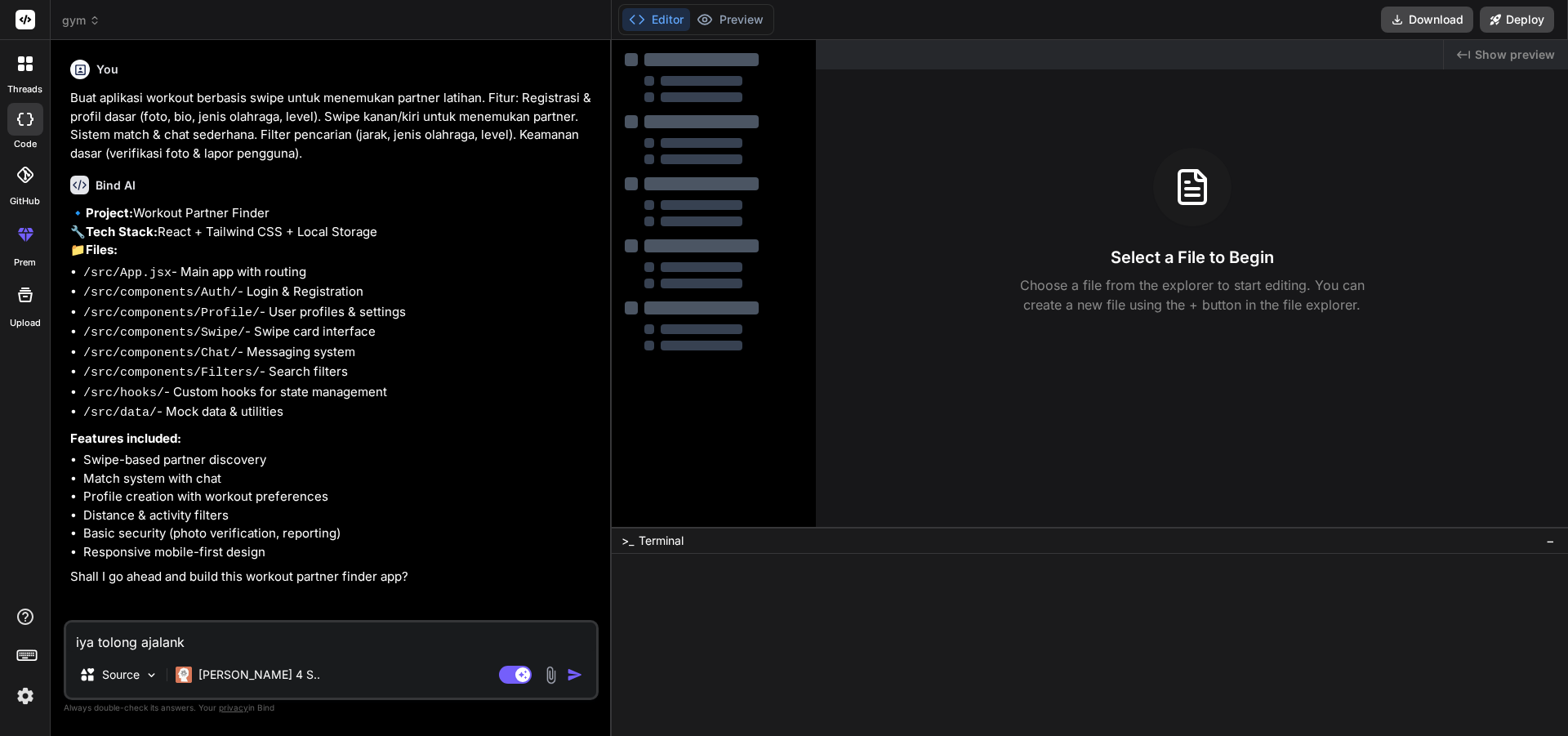
type textarea "iya tolong ajalanka"
type textarea "x"
type textarea "iya tolong ajalankan"
type textarea "x"
type textarea "iya tolong ajalankan"
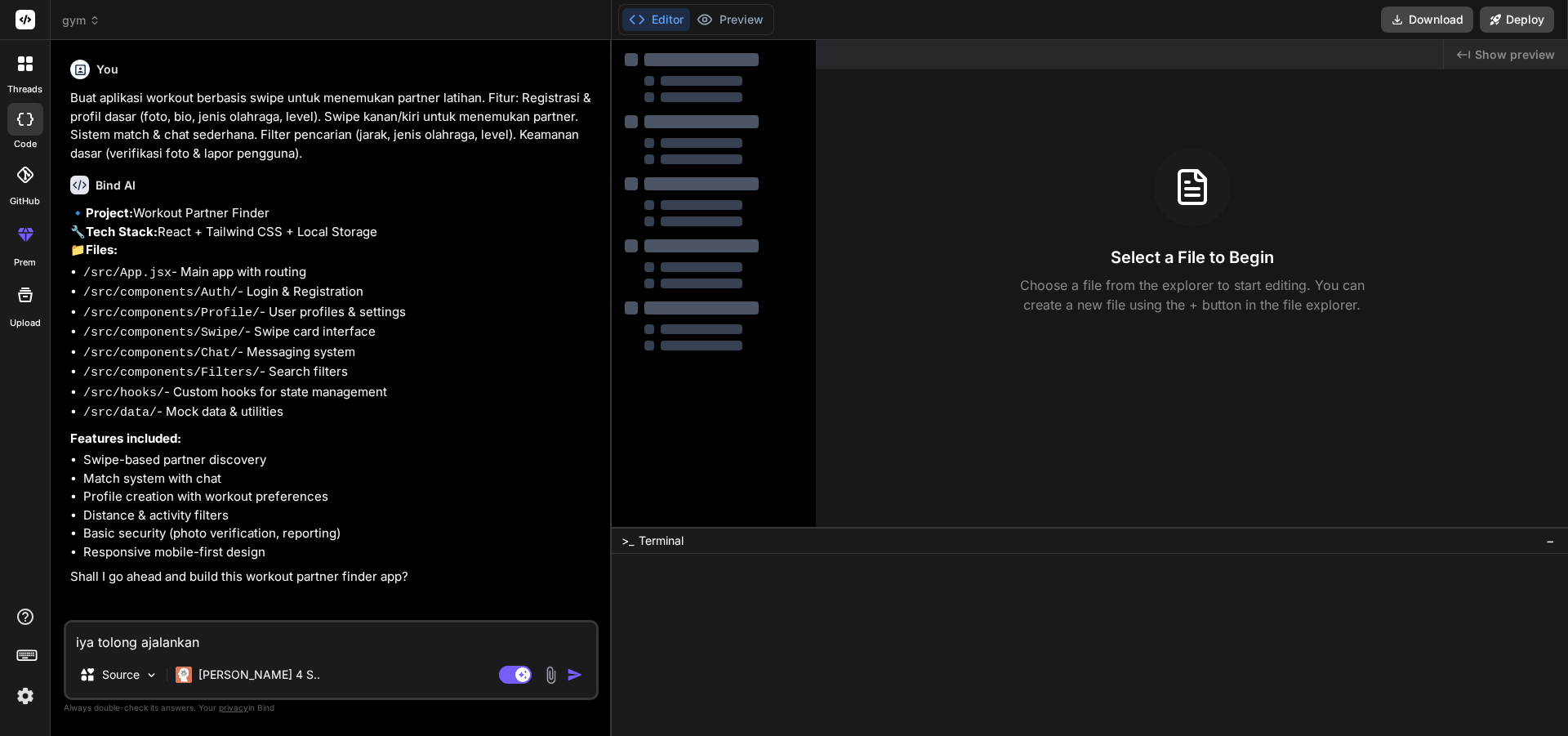
type textarea "x"
type textarea "iya tolong ajalankan d"
type textarea "x"
type textarea "iya tolong ajalankan de"
type textarea "x"
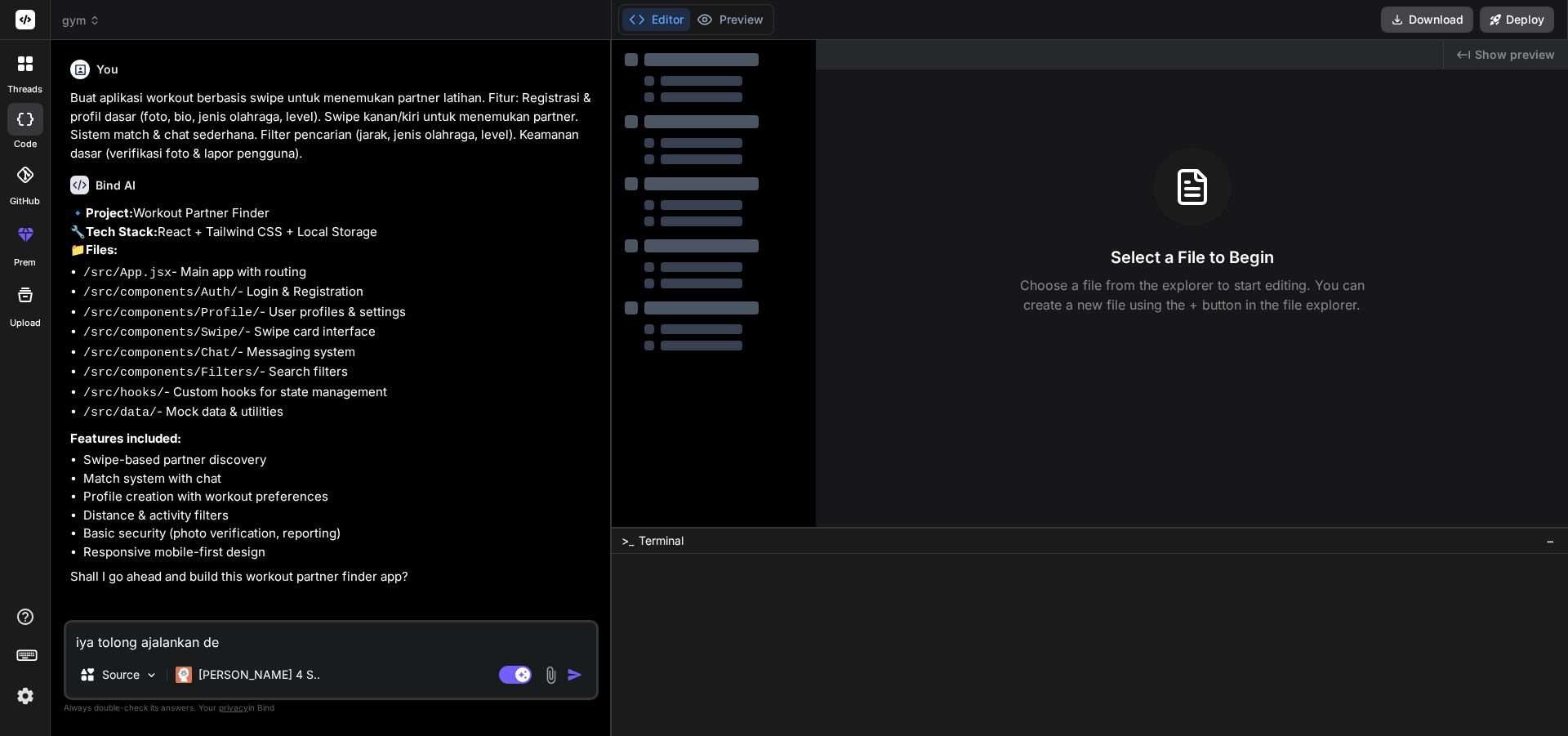
type textarea "iya tolong ajalankan den"
type textarea "x"
type textarea "iya tolong ajalankan deng"
type textarea "x"
type textarea "iya tolong ajalankan denga"
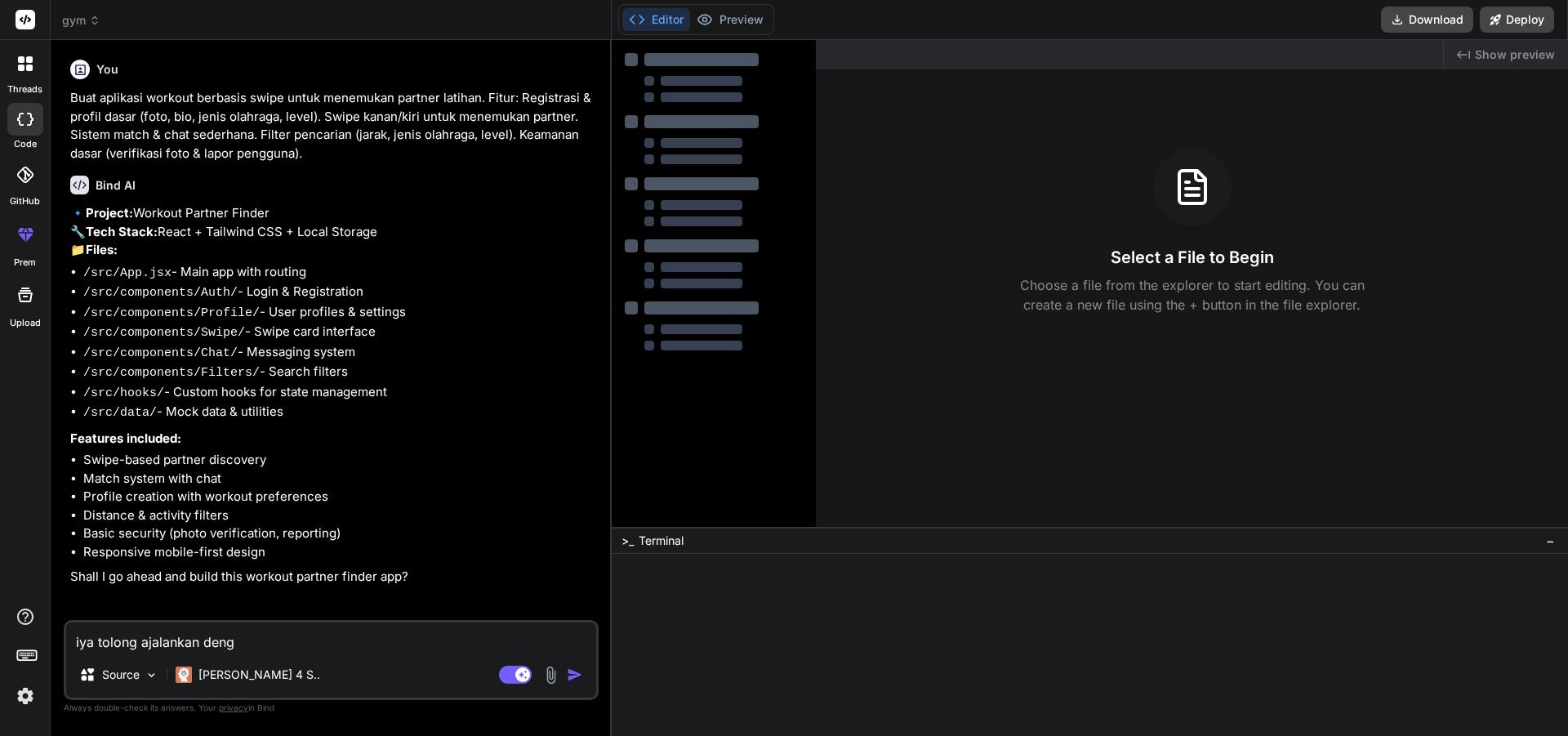
type textarea "x"
type textarea "iya tolong ajalankan dengan"
type textarea "x"
type textarea "iya tolong ajalankan dengan"
type textarea "x"
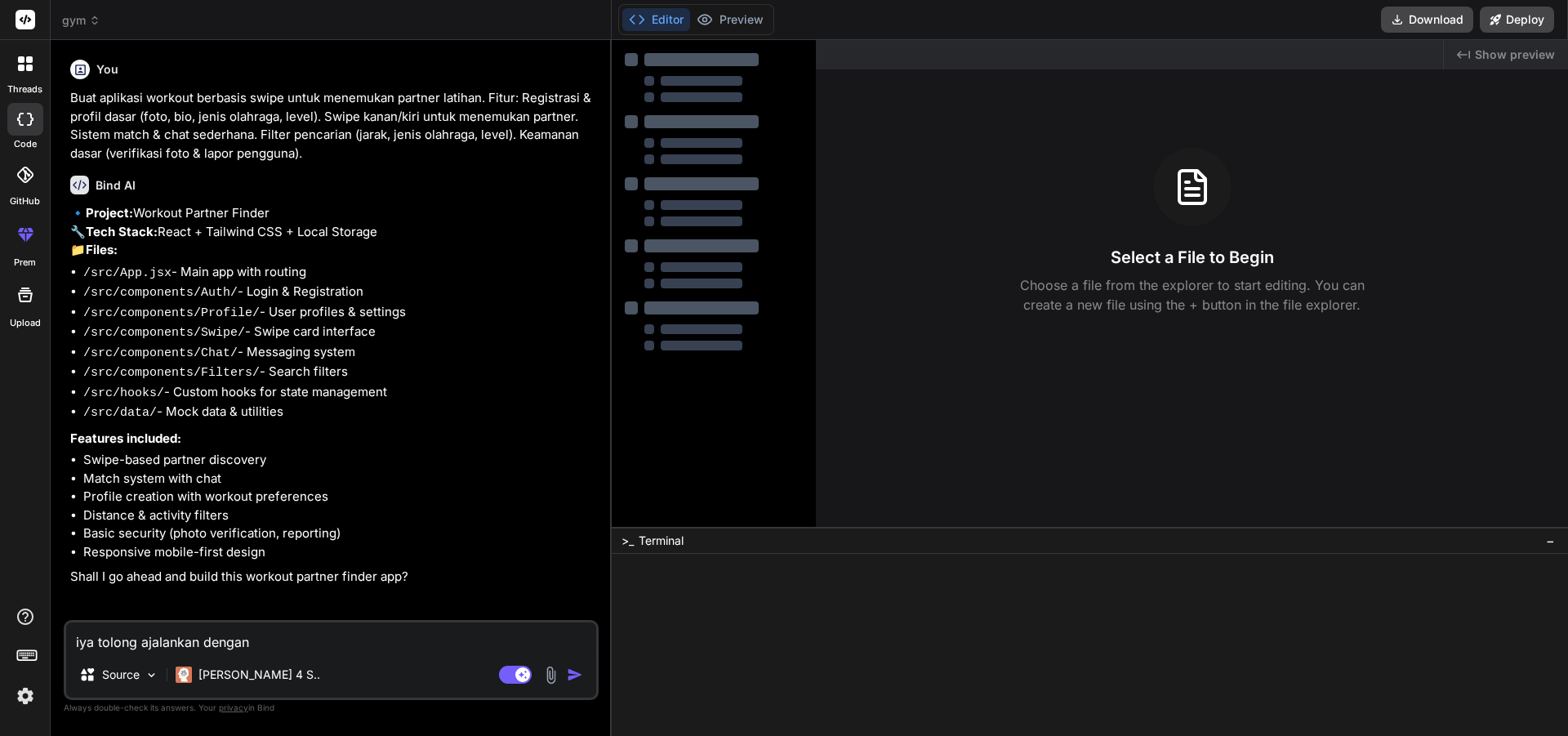
type textarea "iya tolong ajalankan dengan b"
type textarea "x"
type textarea "iya tolong ajalankan dengan be"
type textarea "x"
type textarea "iya tolong ajalankan dengan ben"
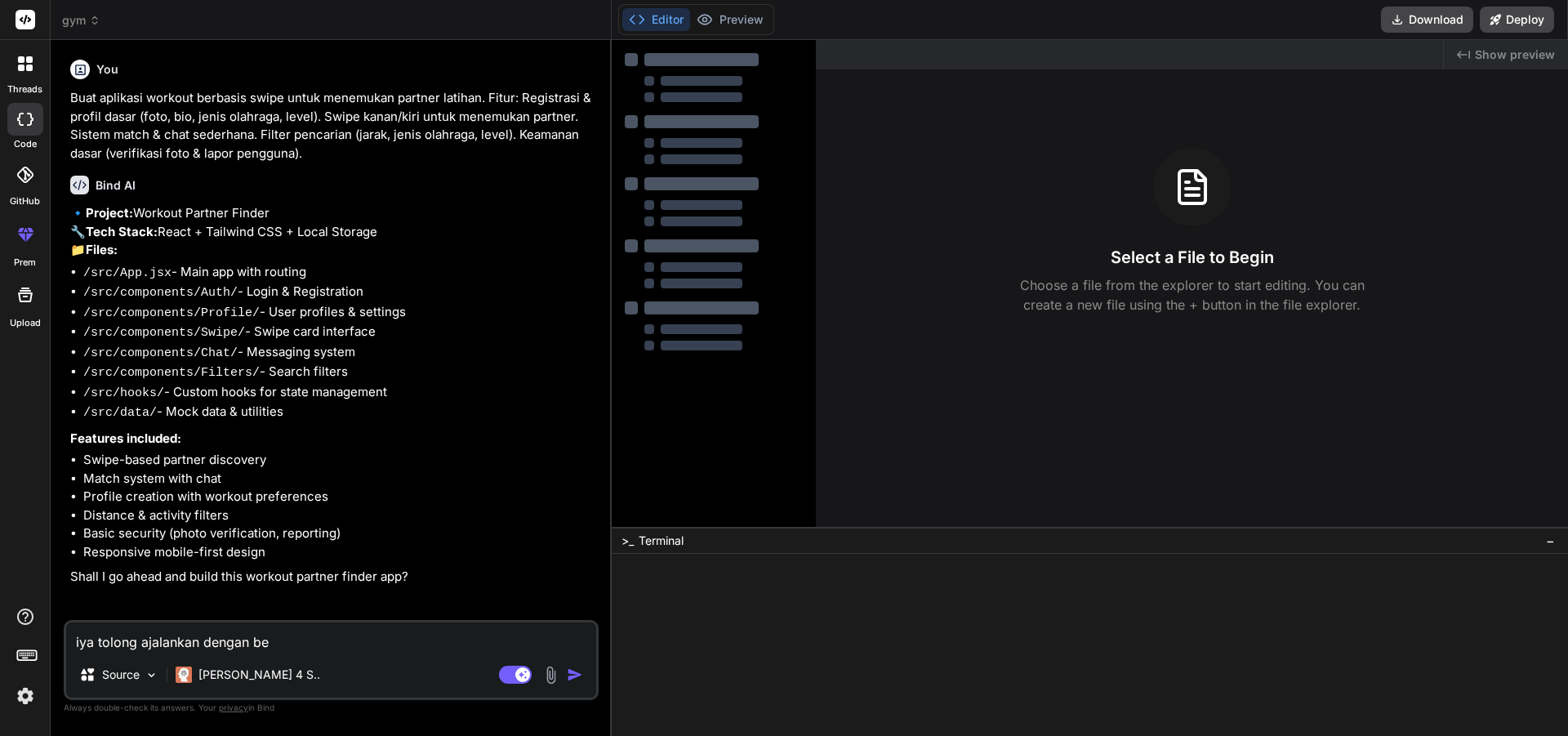
type textarea "x"
type textarea "iya tolong ajalankan dengan bena"
type textarea "x"
type textarea "iya tolong ajalankan dengan benar"
type textarea "x"
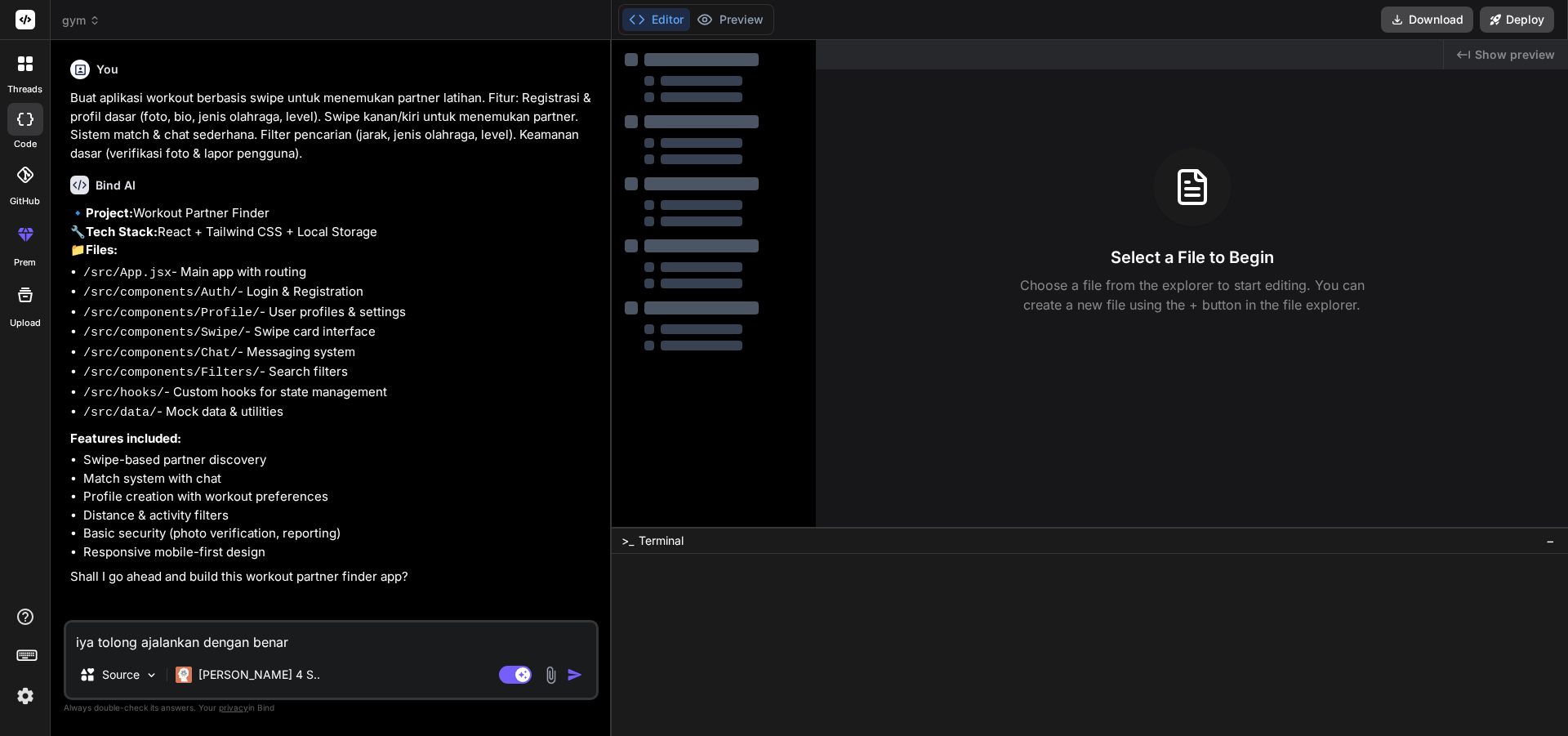
type textarea "iya tolong ajalankan dengan benar"
type textarea "x"
type textarea "iya tolong ajalankan dengan benar t"
type textarea "x"
type textarea "iya tolong ajalankan dengan benar"
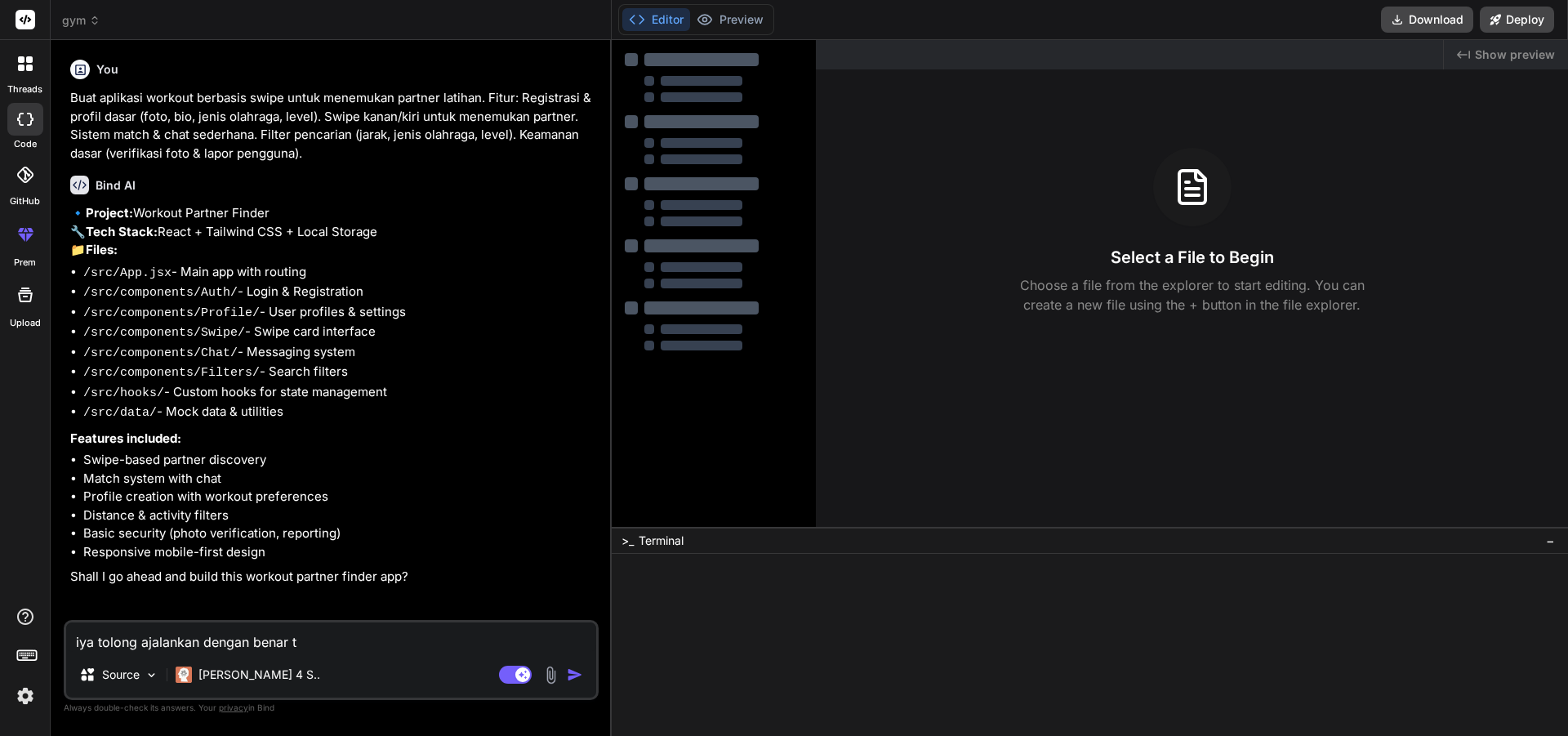
type textarea "x"
type textarea "iya tolong ajalankan dengan benar d"
type textarea "x"
type textarea "iya tolong ajalankan dengan benar da"
type textarea "x"
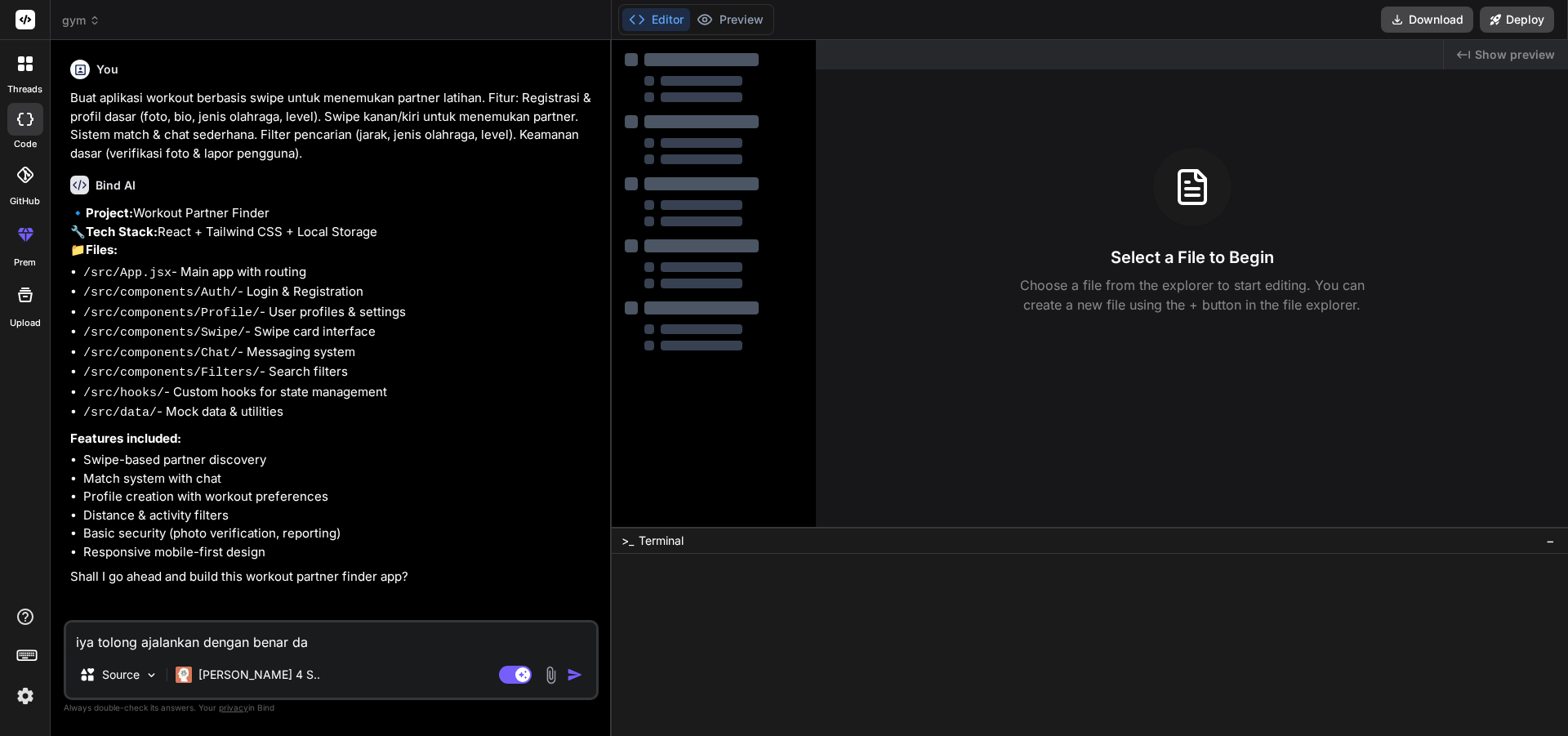
type textarea "iya tolong ajalankan dengan benar dan"
type textarea "x"
type textarea "iya tolong ajalankan dengan benar dan"
type textarea "x"
type textarea "iya tolong ajalankan dengan benar dan t"
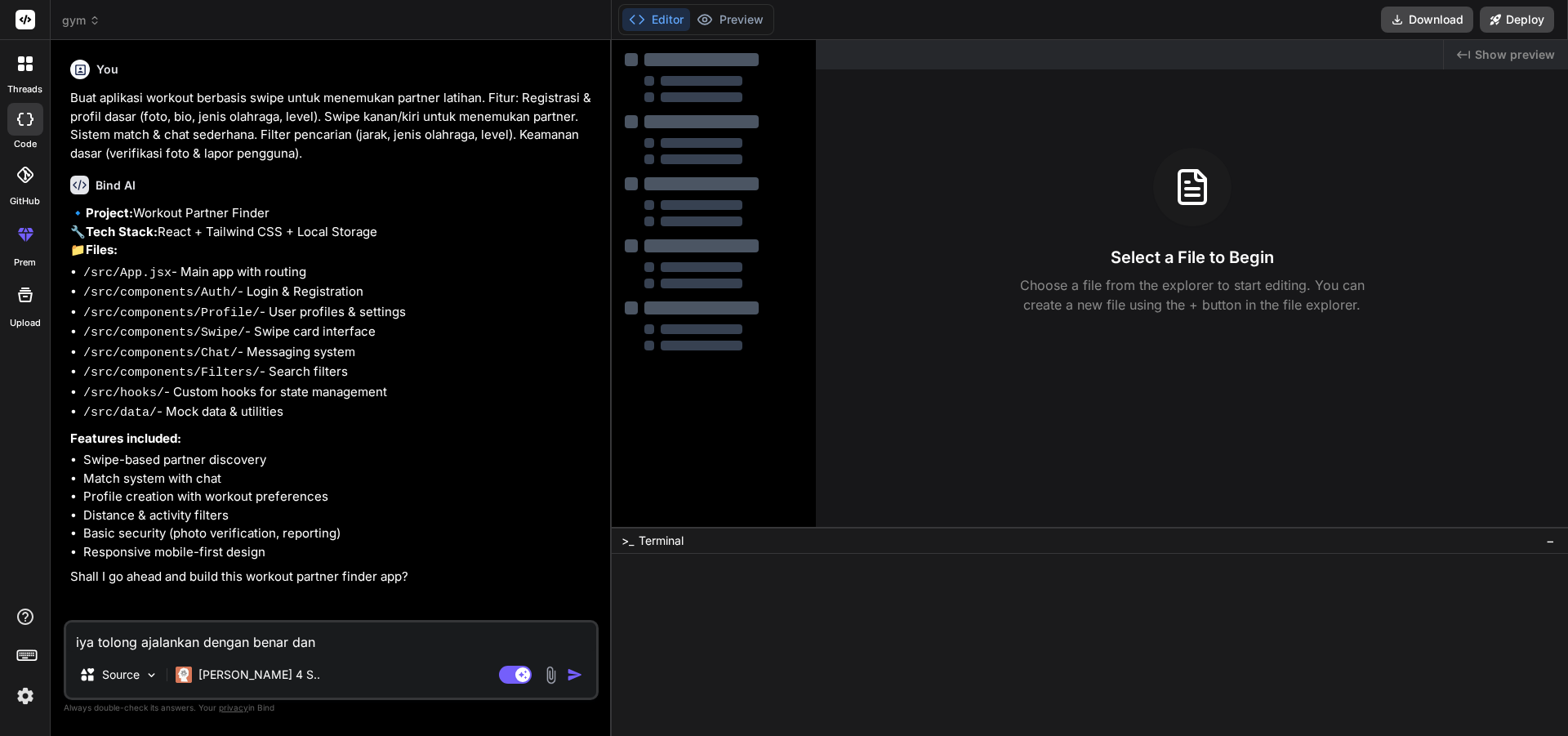
type textarea "x"
type textarea "iya tolong ajalankan dengan benar dan ta"
type textarea "x"
type textarea "iya tolong ajalankan dengan benar dan tap"
type textarea "x"
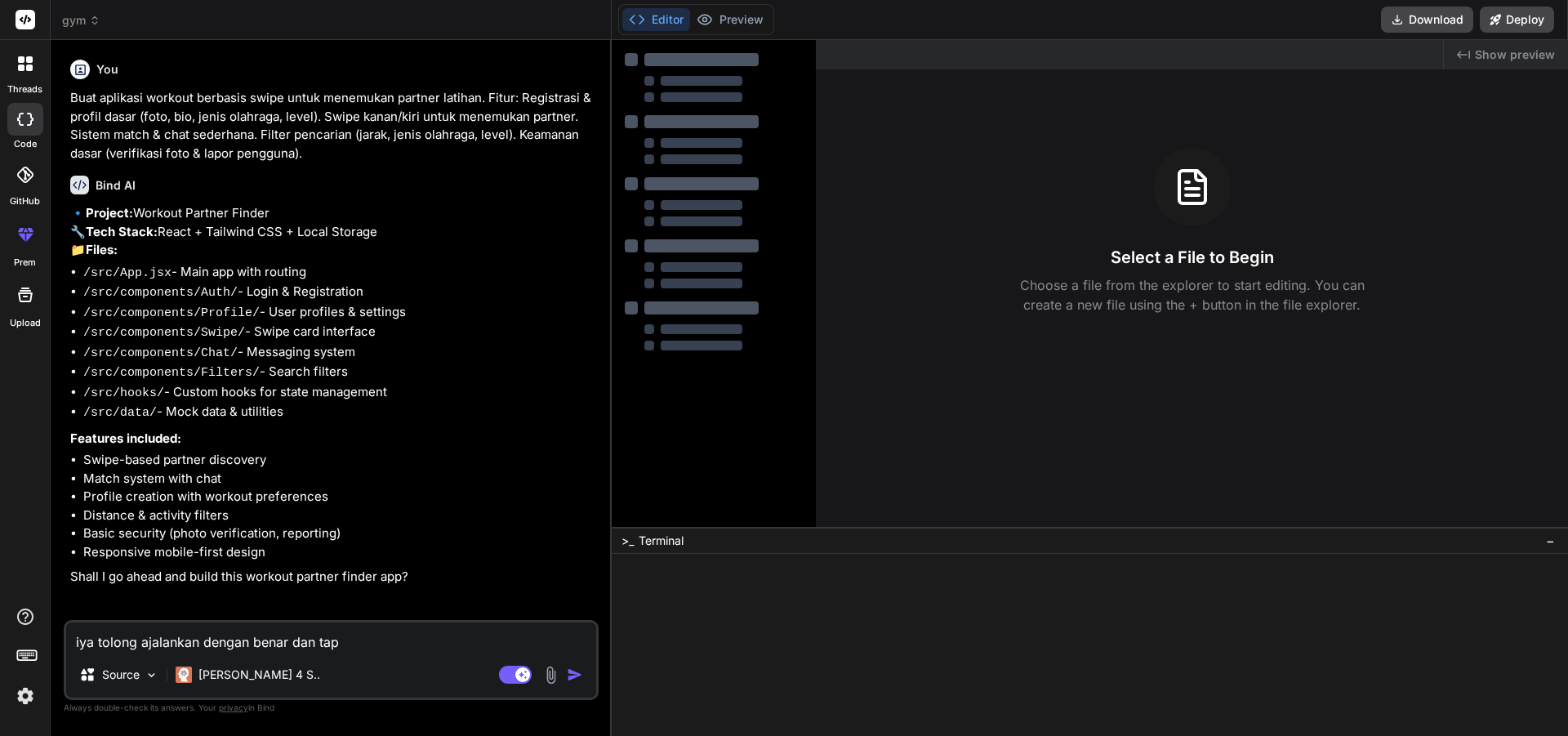
type textarea "iya tolong ajalankan dengan benar dan tapa"
type textarea "x"
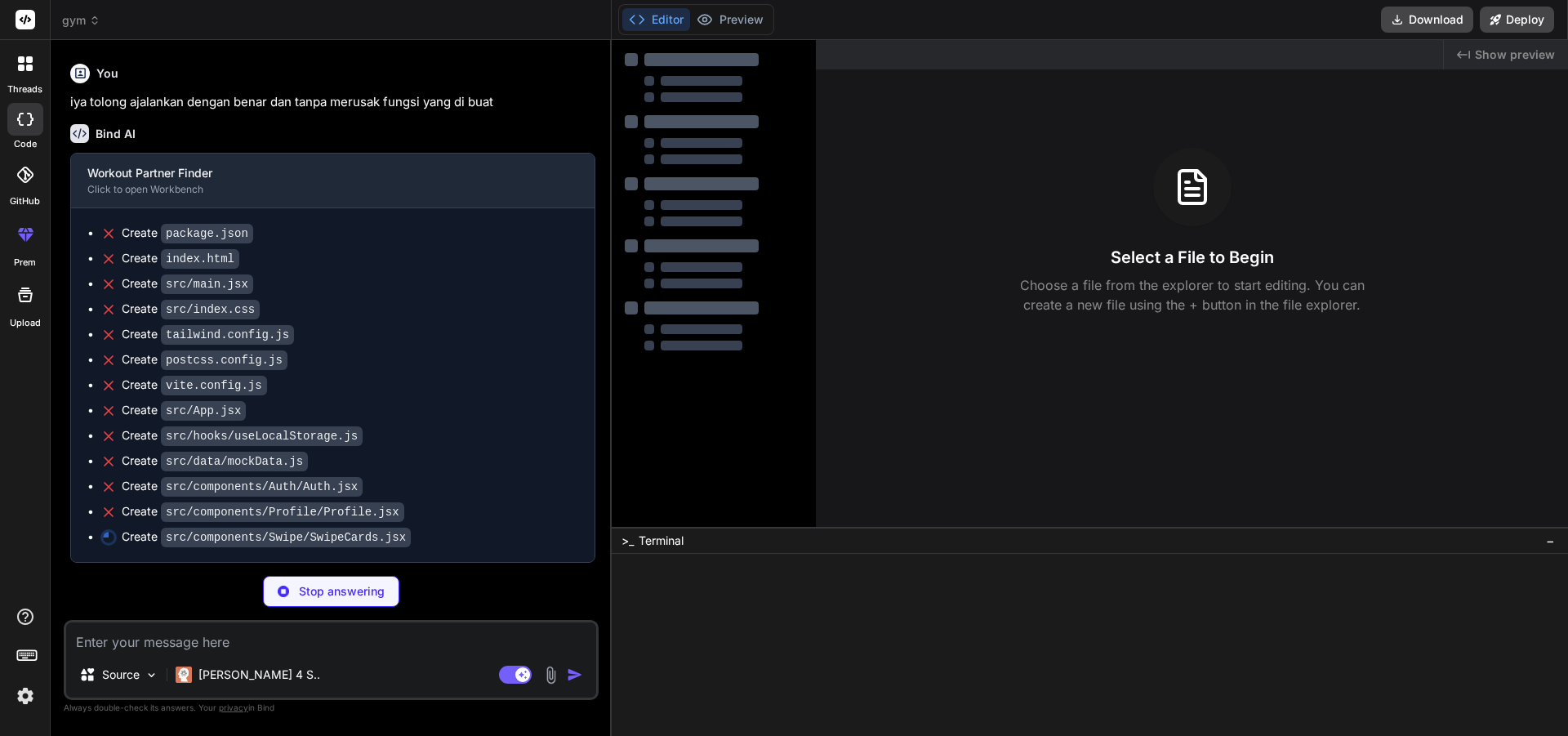
scroll to position [557, 0]
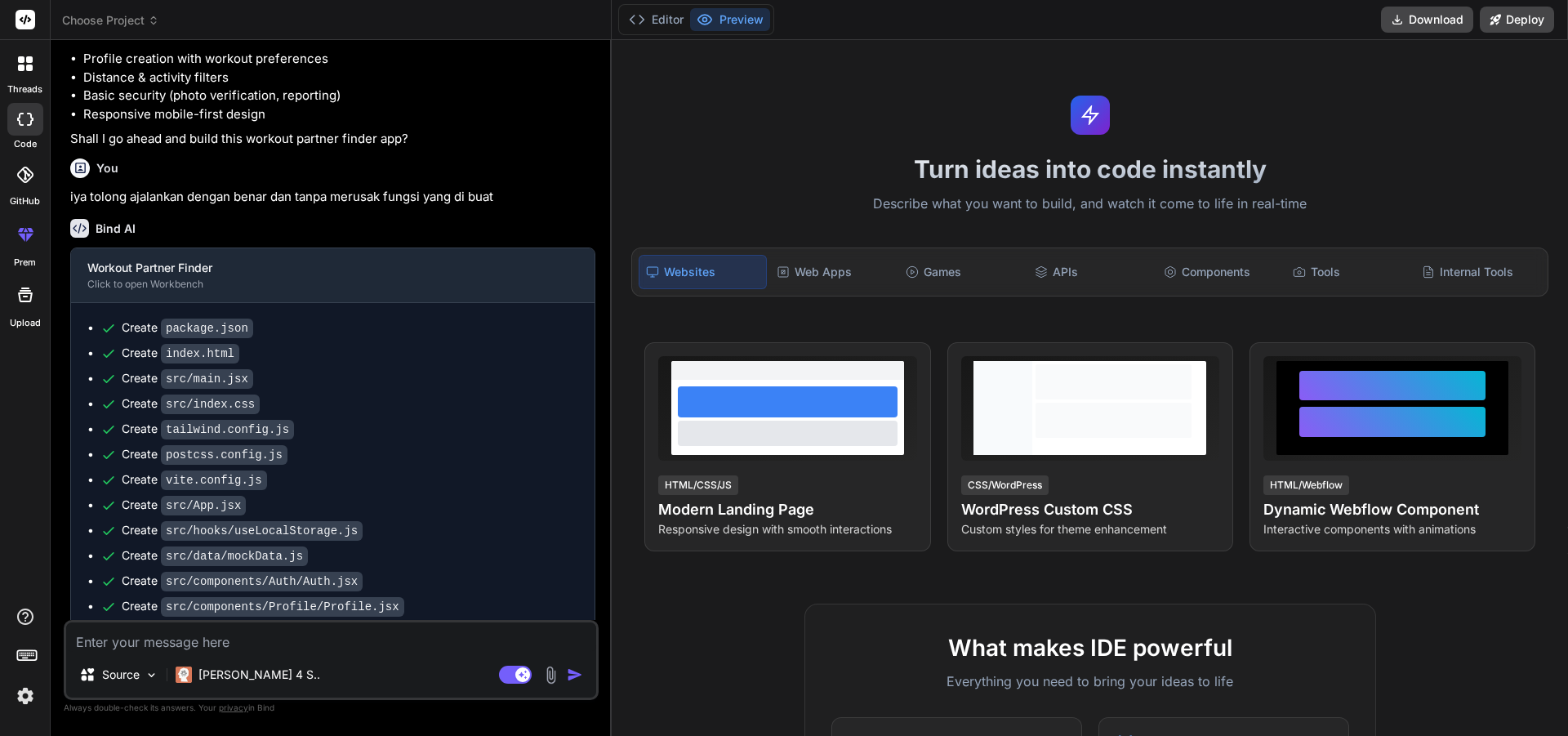
scroll to position [542, 0]
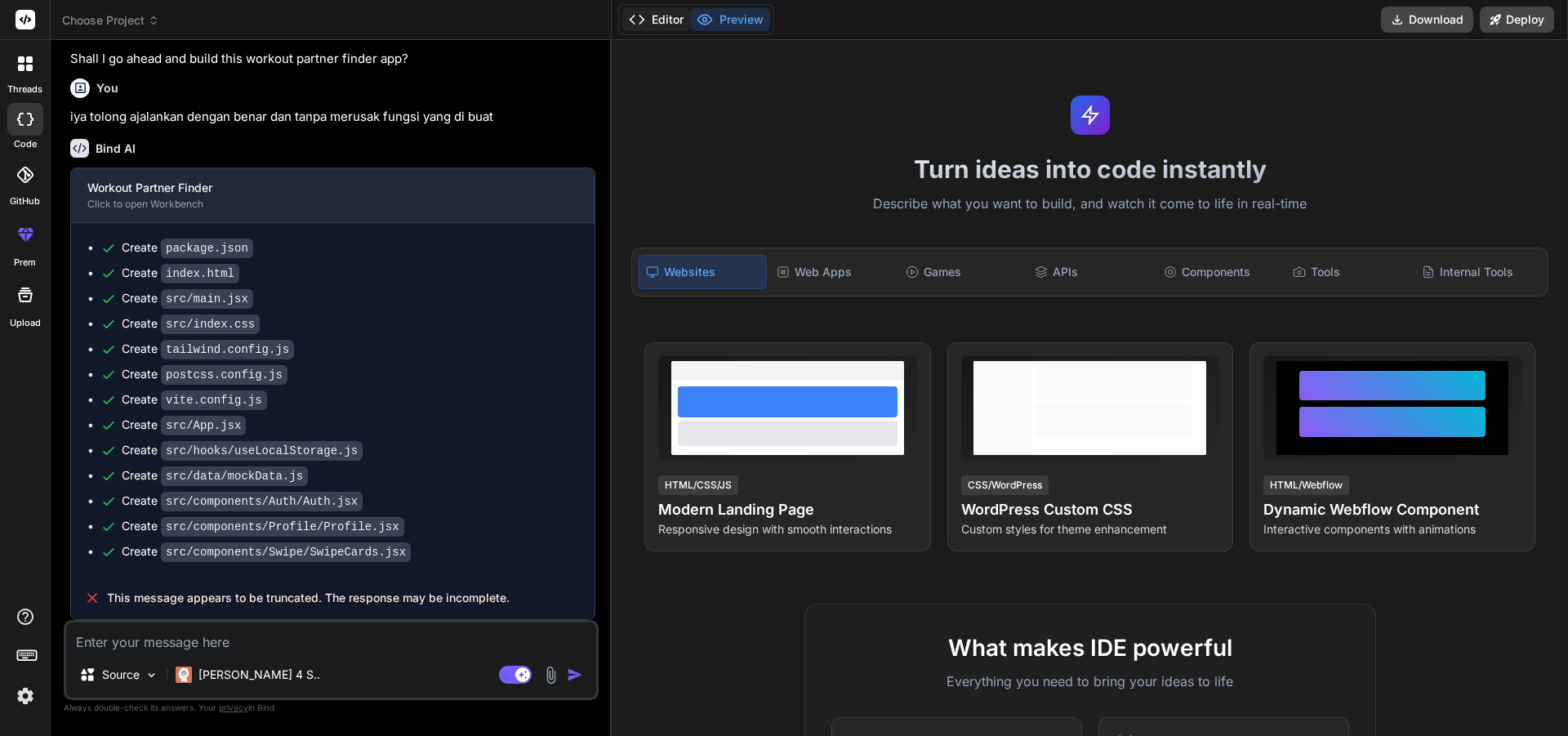
click at [642, 15] on icon at bounding box center [637, 20] width 17 height 17
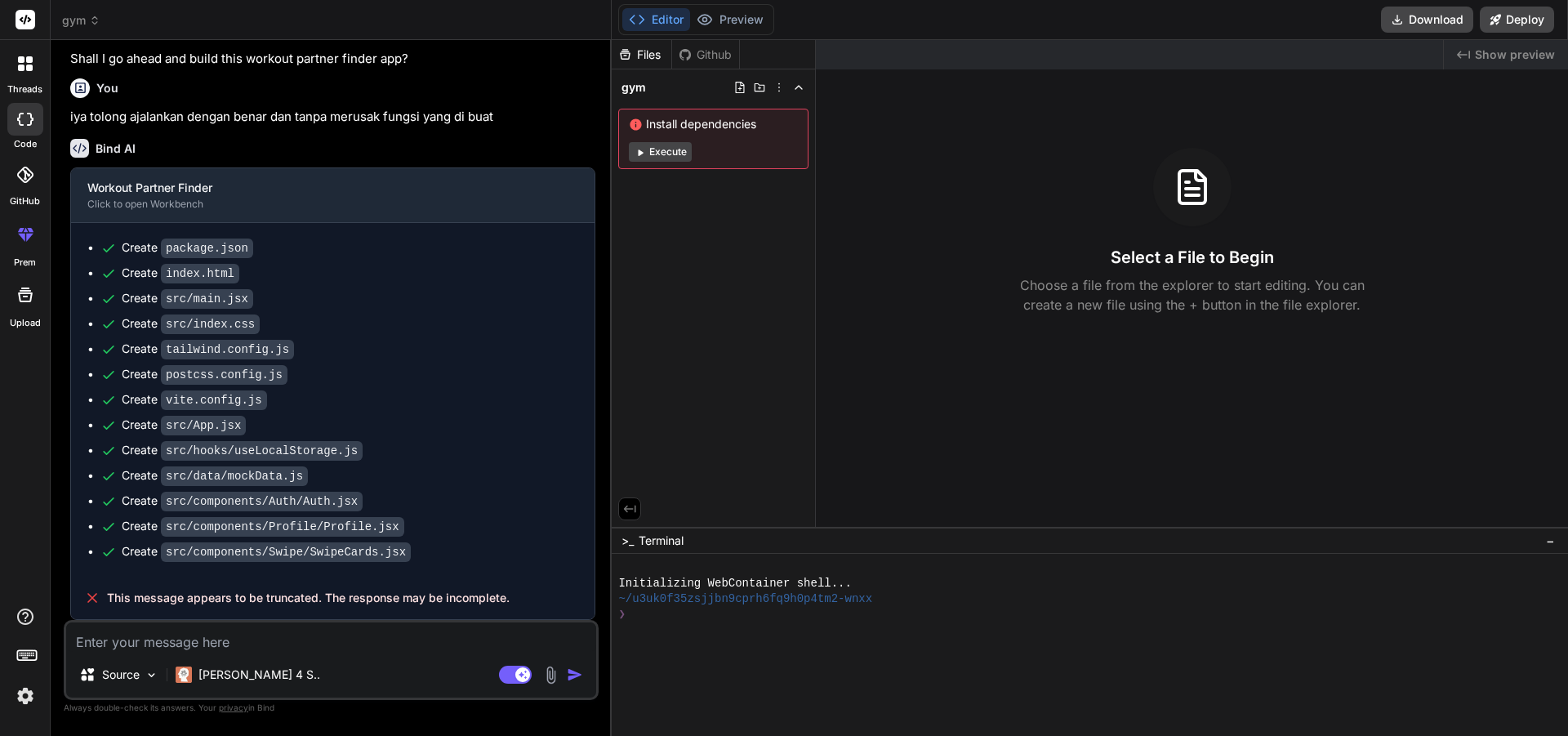
click at [657, 151] on button "Execute" at bounding box center [660, 153] width 62 height 20
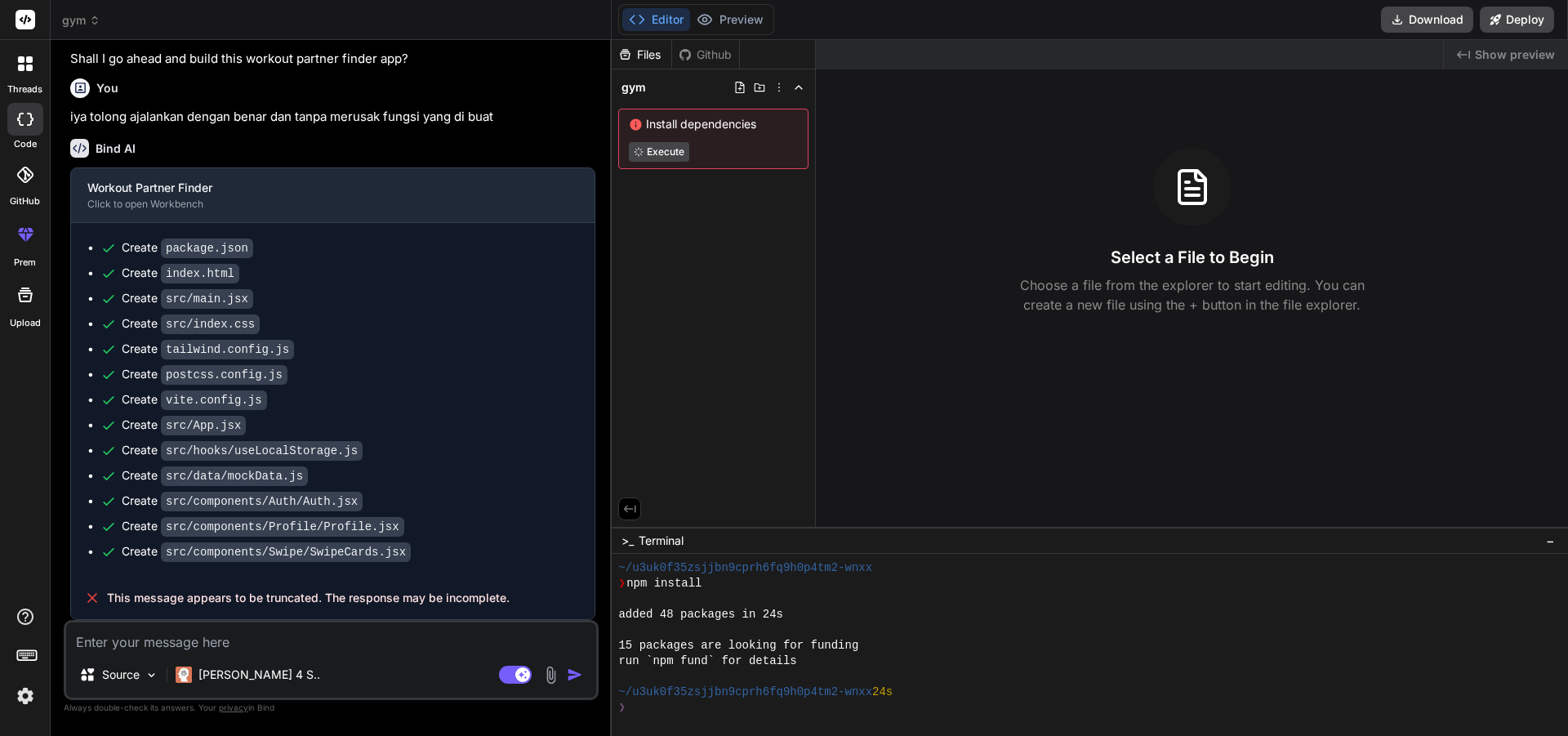
type textarea "x"
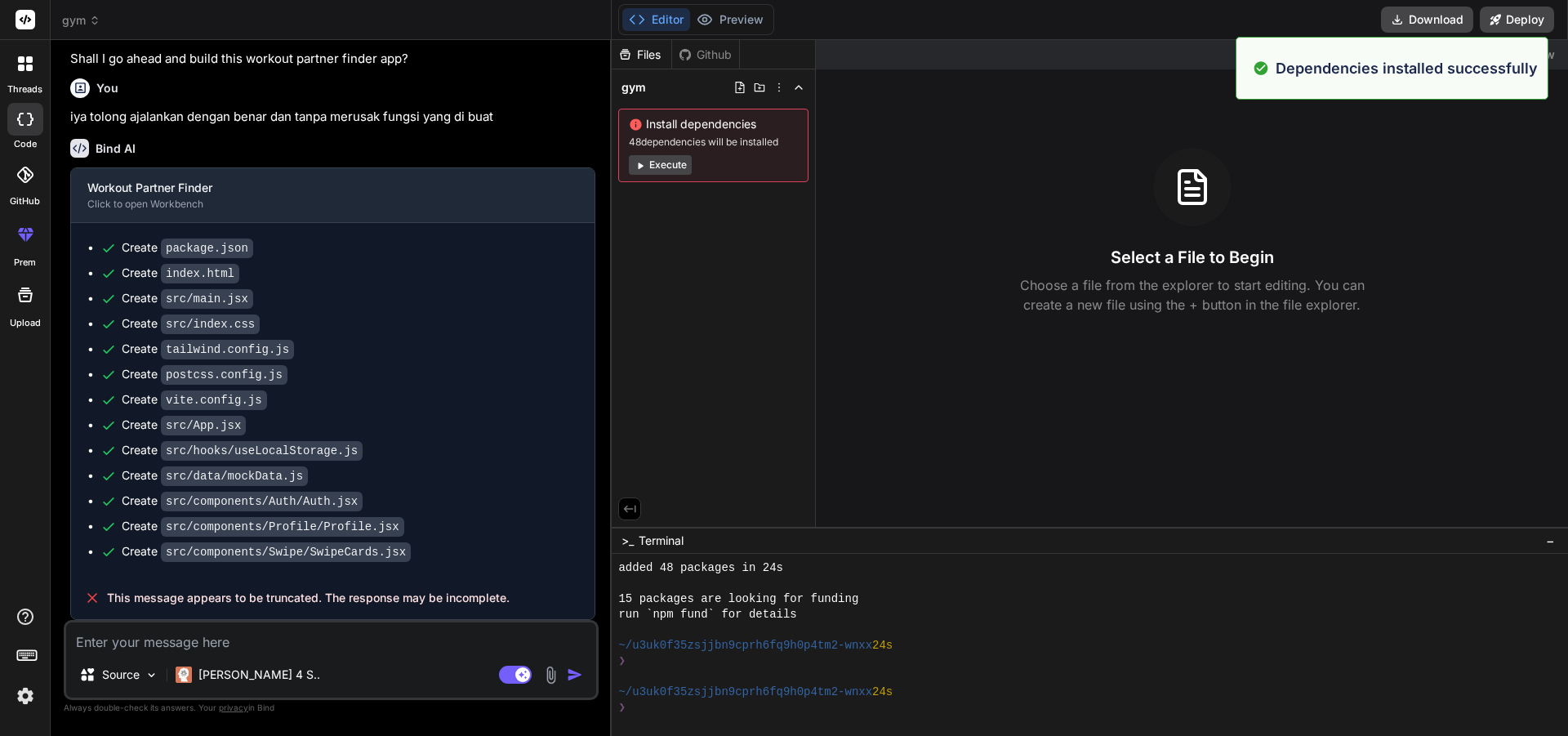
scroll to position [140, 0]
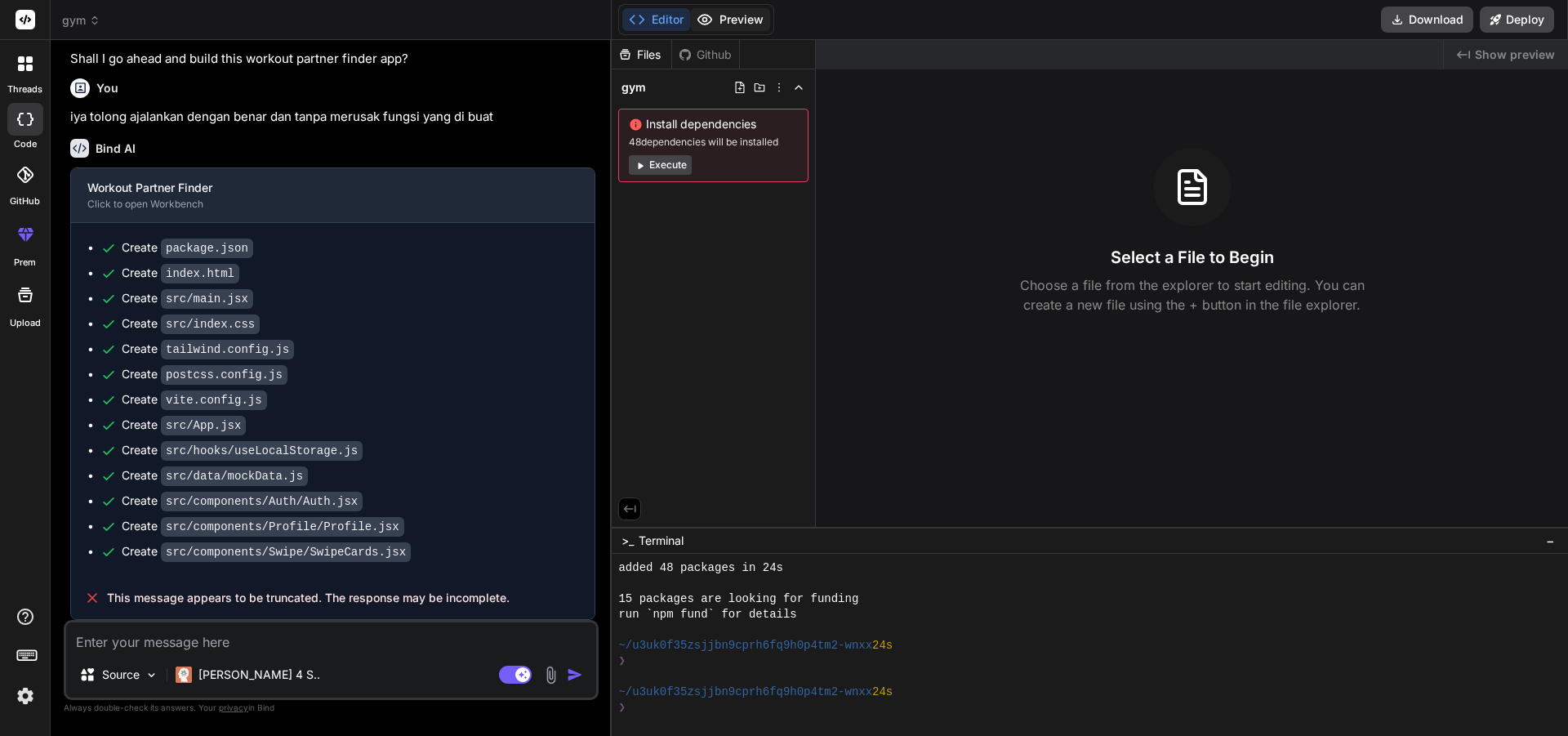
click at [733, 12] on button "Preview" at bounding box center [730, 19] width 80 height 23
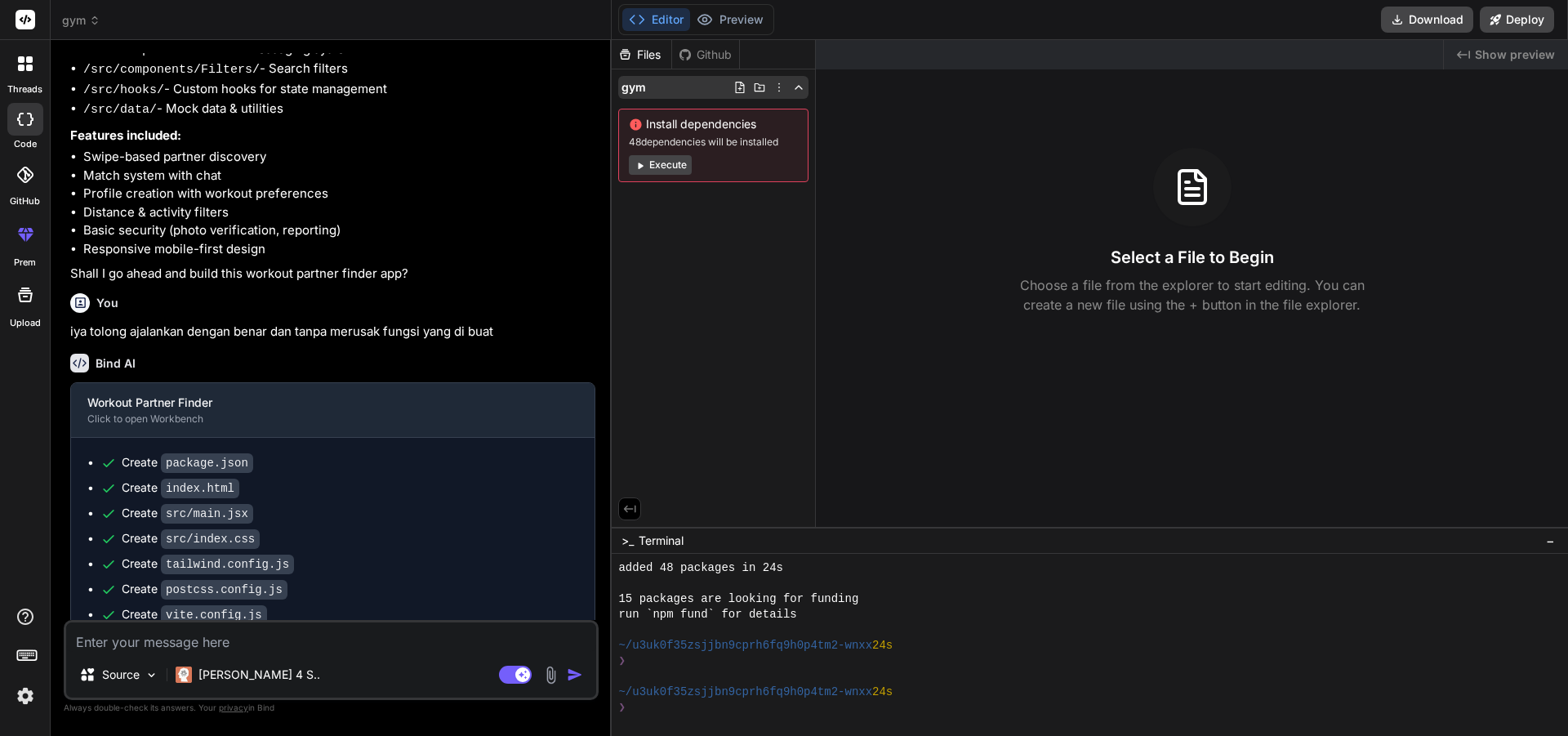
scroll to position [542, 0]
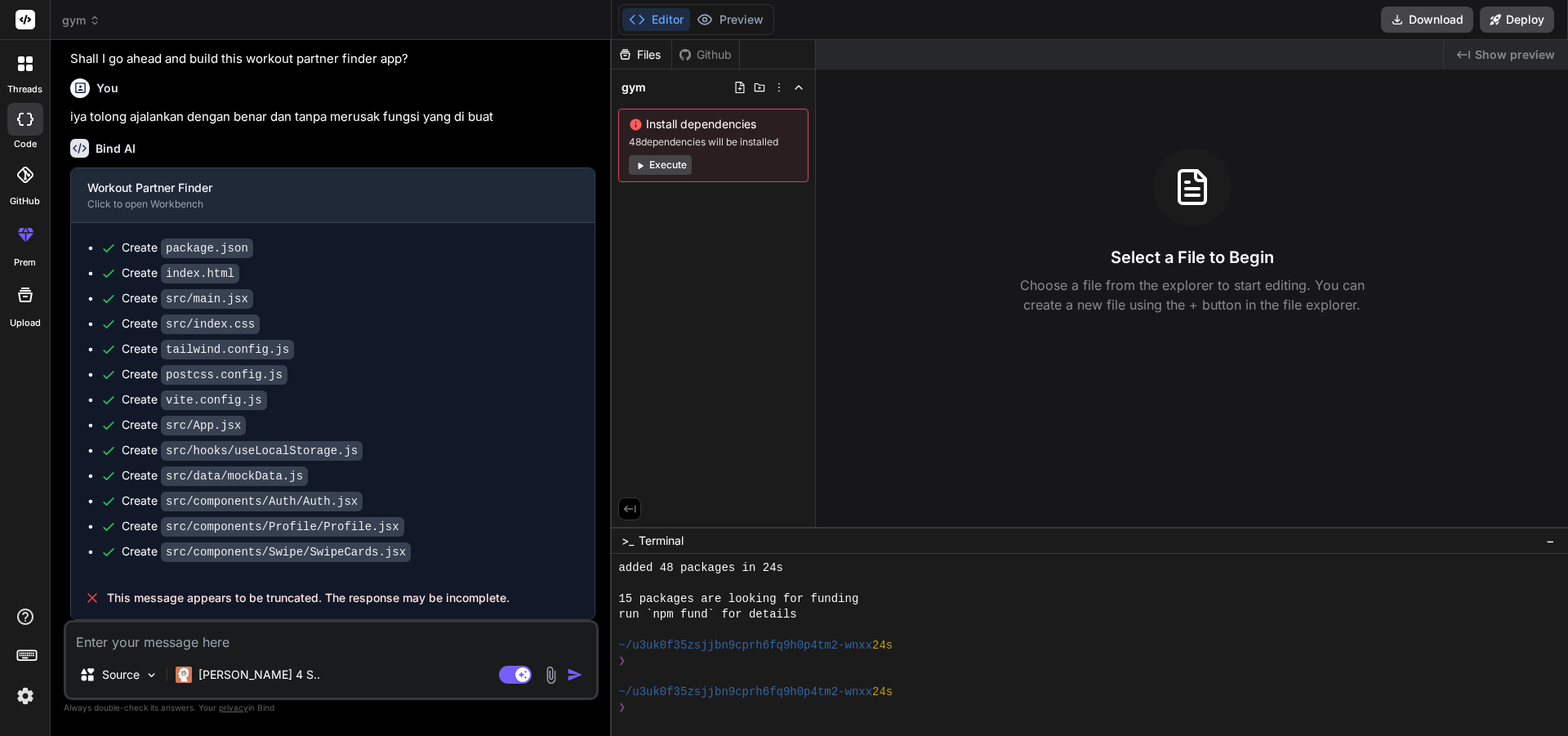
click at [740, 4] on div "Editor Preview Disabled until preview for your project is generated" at bounding box center [696, 19] width 156 height 31
click at [262, 647] on textarea at bounding box center [331, 637] width 530 height 29
type textarea "a"
type textarea "x"
type textarea "ap"
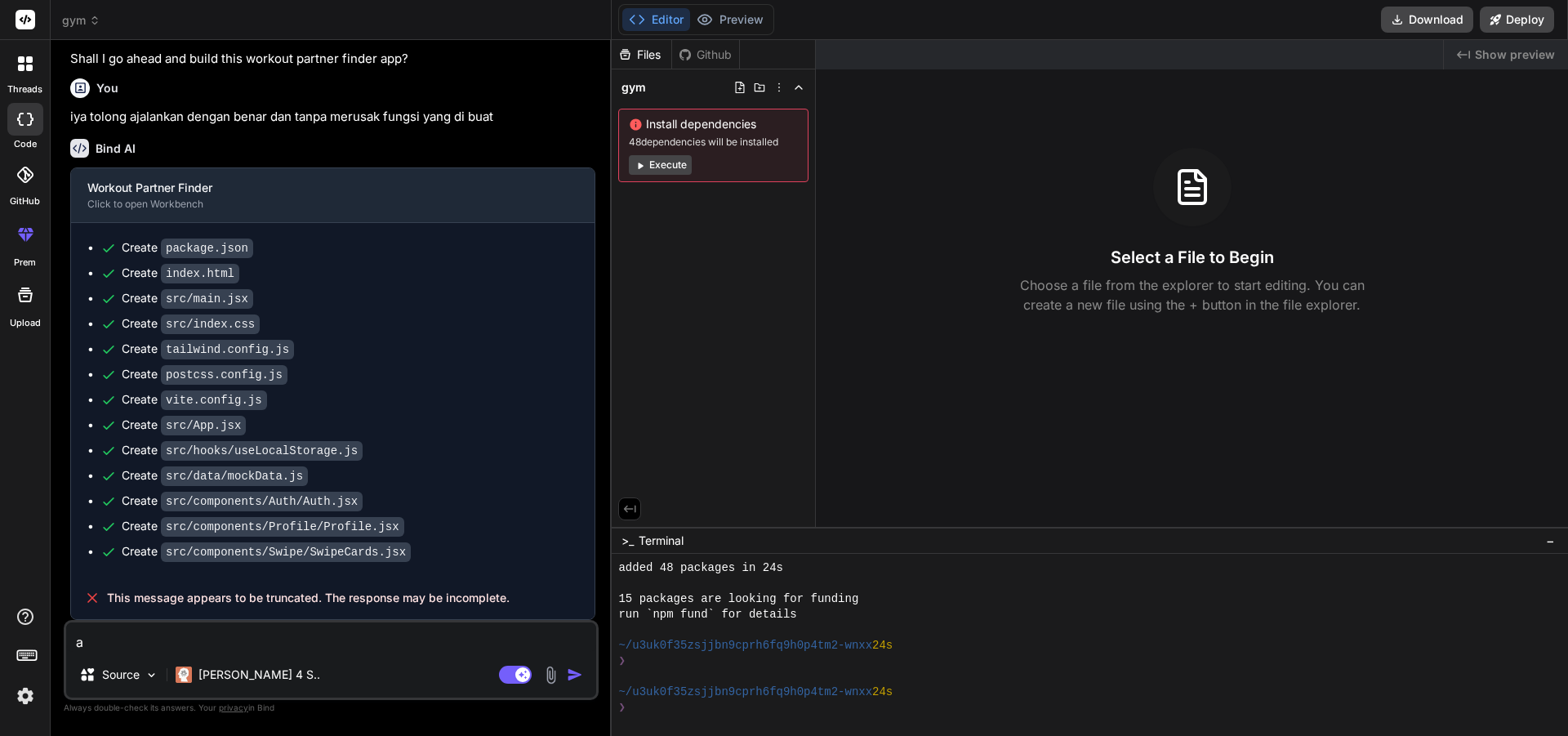
type textarea "x"
type textarea "apl"
type textarea "x"
type textarea "apli"
type textarea "x"
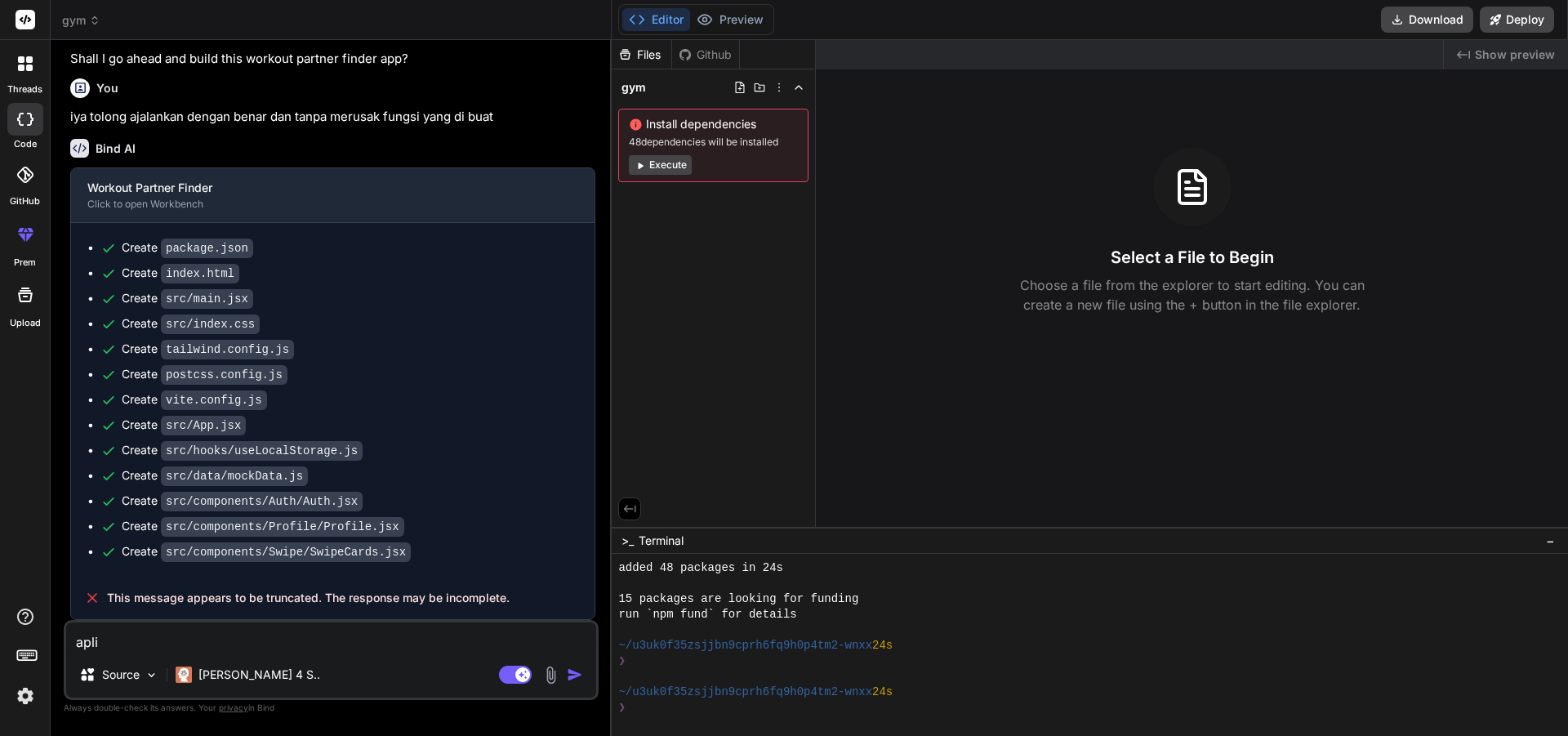
type textarea "aplik"
type textarea "x"
type textarea "aplika"
type textarea "x"
type textarea "aplikas"
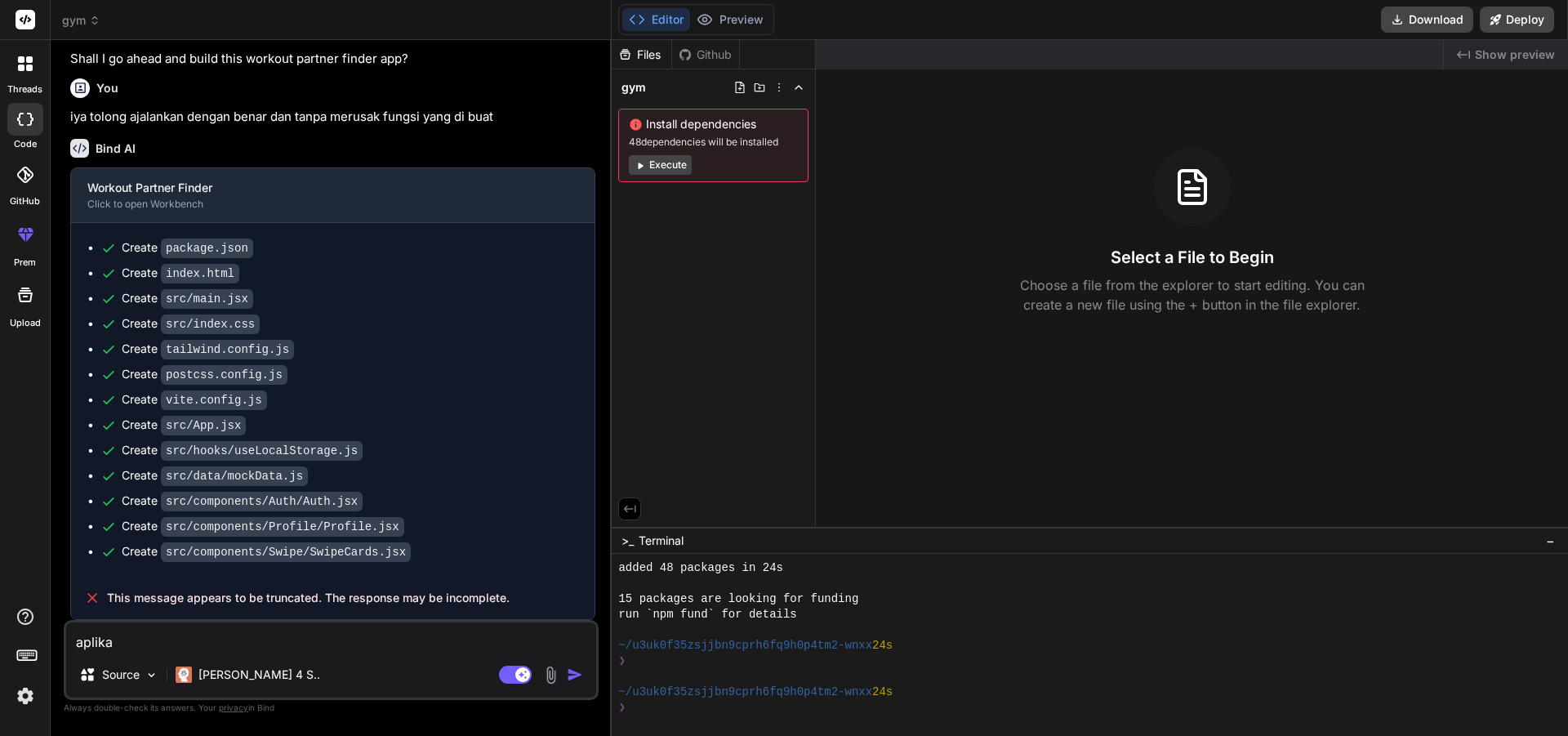
type textarea "x"
type textarea "aplikasi"
type textarea "x"
type textarea "aplikasi"
type textarea "x"
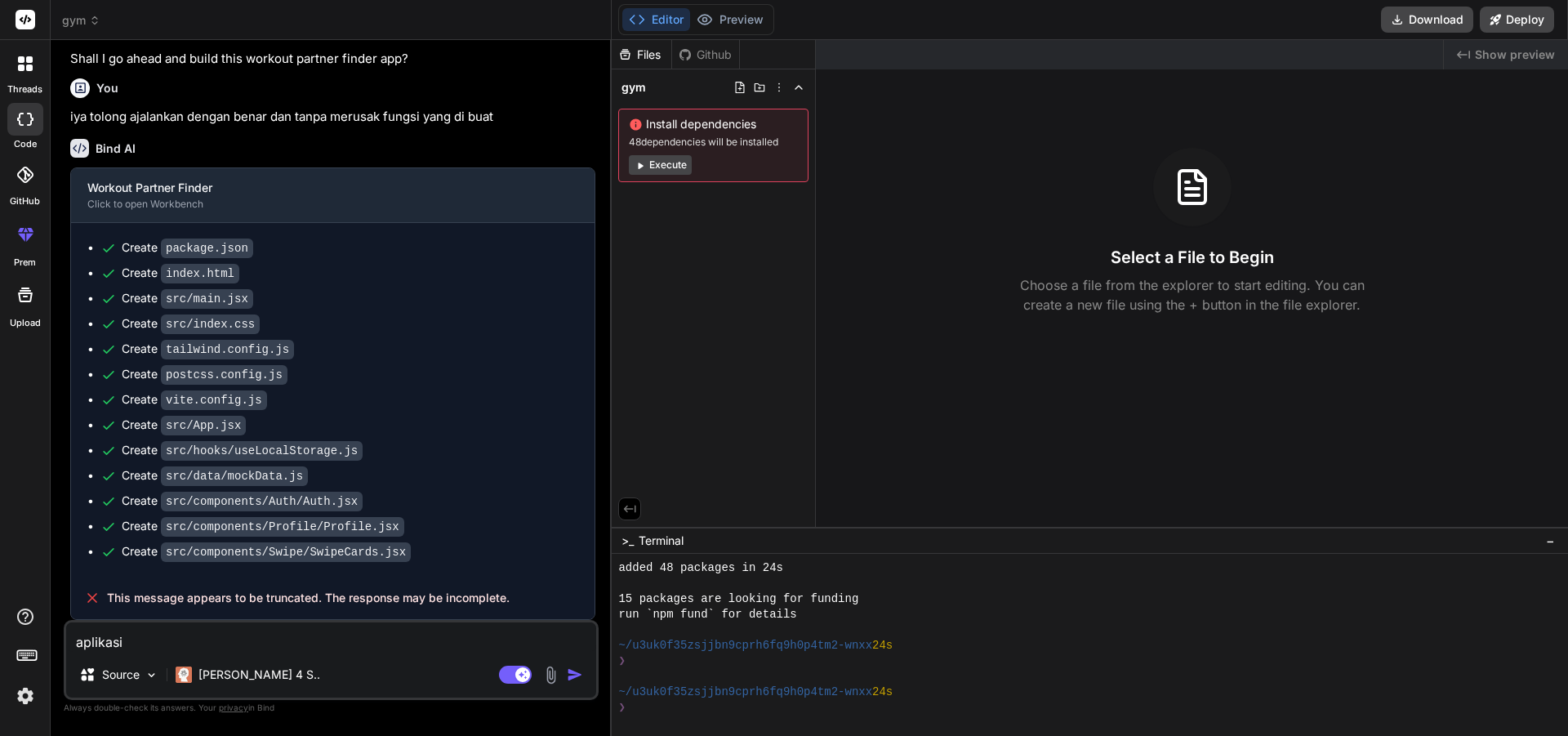
type textarea "aplikasi t"
type textarea "x"
type textarea "aplikasi td"
type textarea "x"
type textarea "aplikasi tdk"
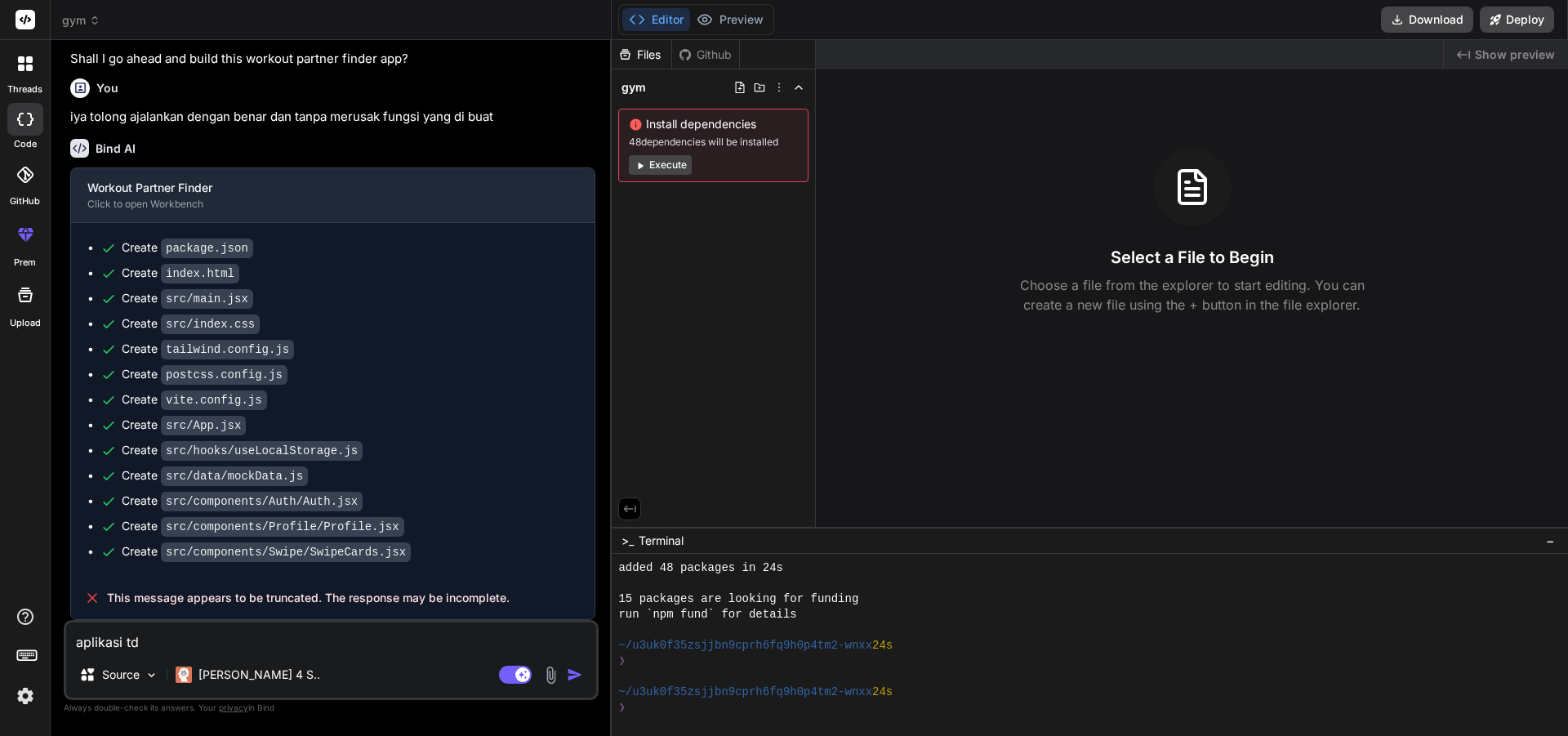
type textarea "x"
type textarea "aplikasi tdk"
type textarea "x"
type textarea "aplikasi tdk b"
type textarea "x"
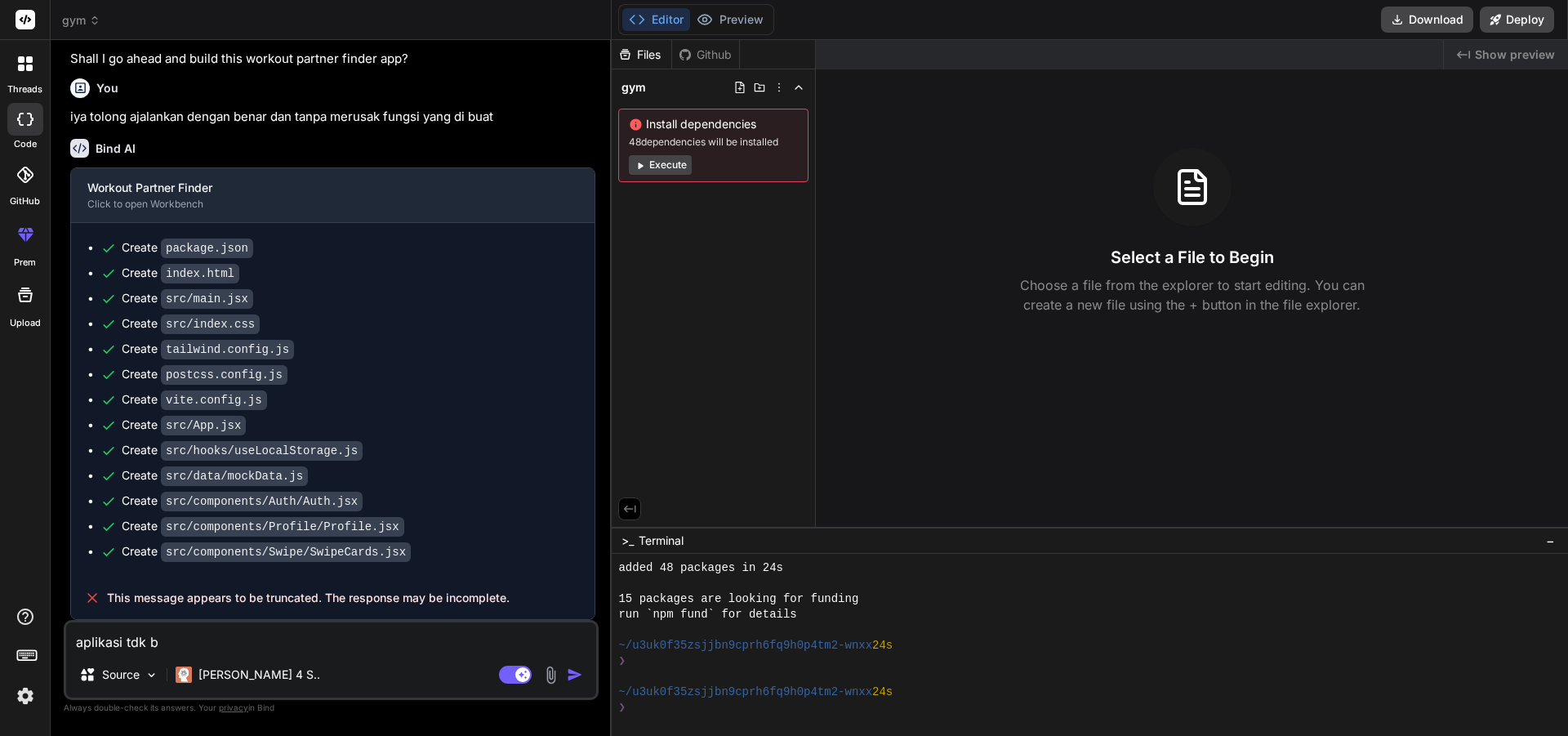
type textarea "aplikasi tdk be"
type textarea "x"
type textarea "aplikasi tdk ber"
type textarea "x"
type textarea "aplikasi tdk berf"
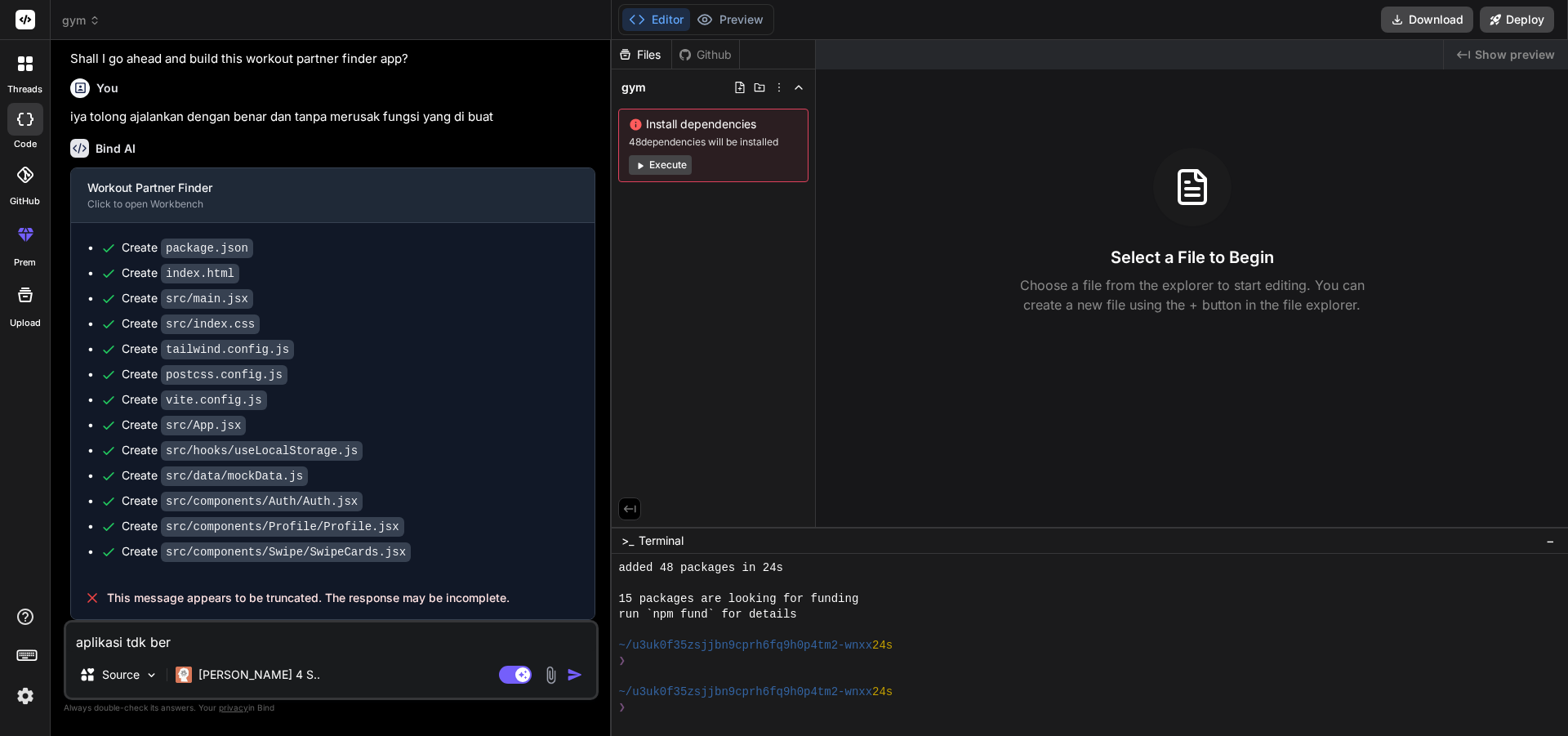
type textarea "x"
type textarea "aplikasi tdk berfu"
type textarea "x"
type textarea "aplikasi tdk berfub"
type textarea "x"
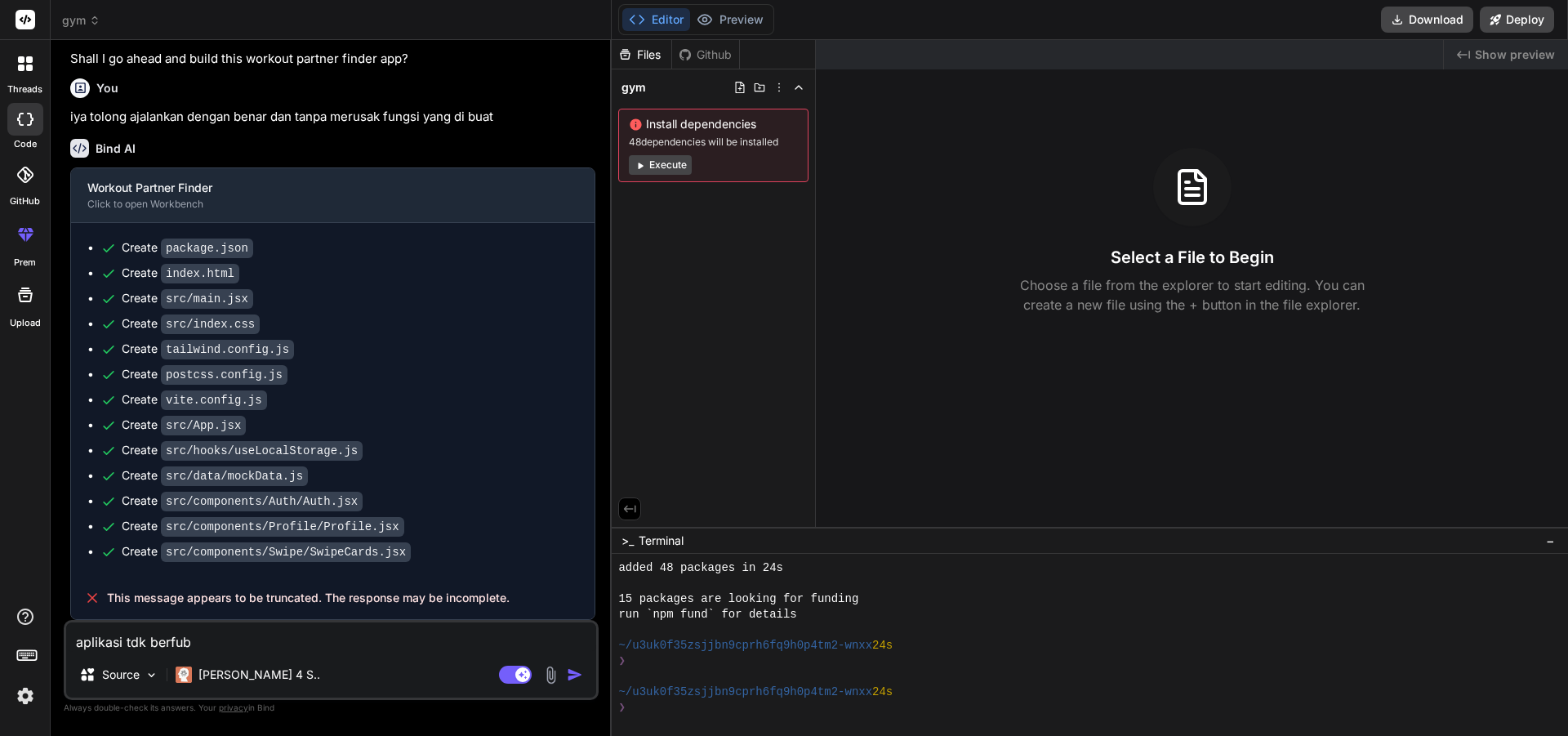
type textarea "aplikasi tdk berfubg"
type textarea "x"
type textarea "aplikasi tdk berfubgs"
type textarea "x"
type textarea "aplikasi tdk berfubgsi"
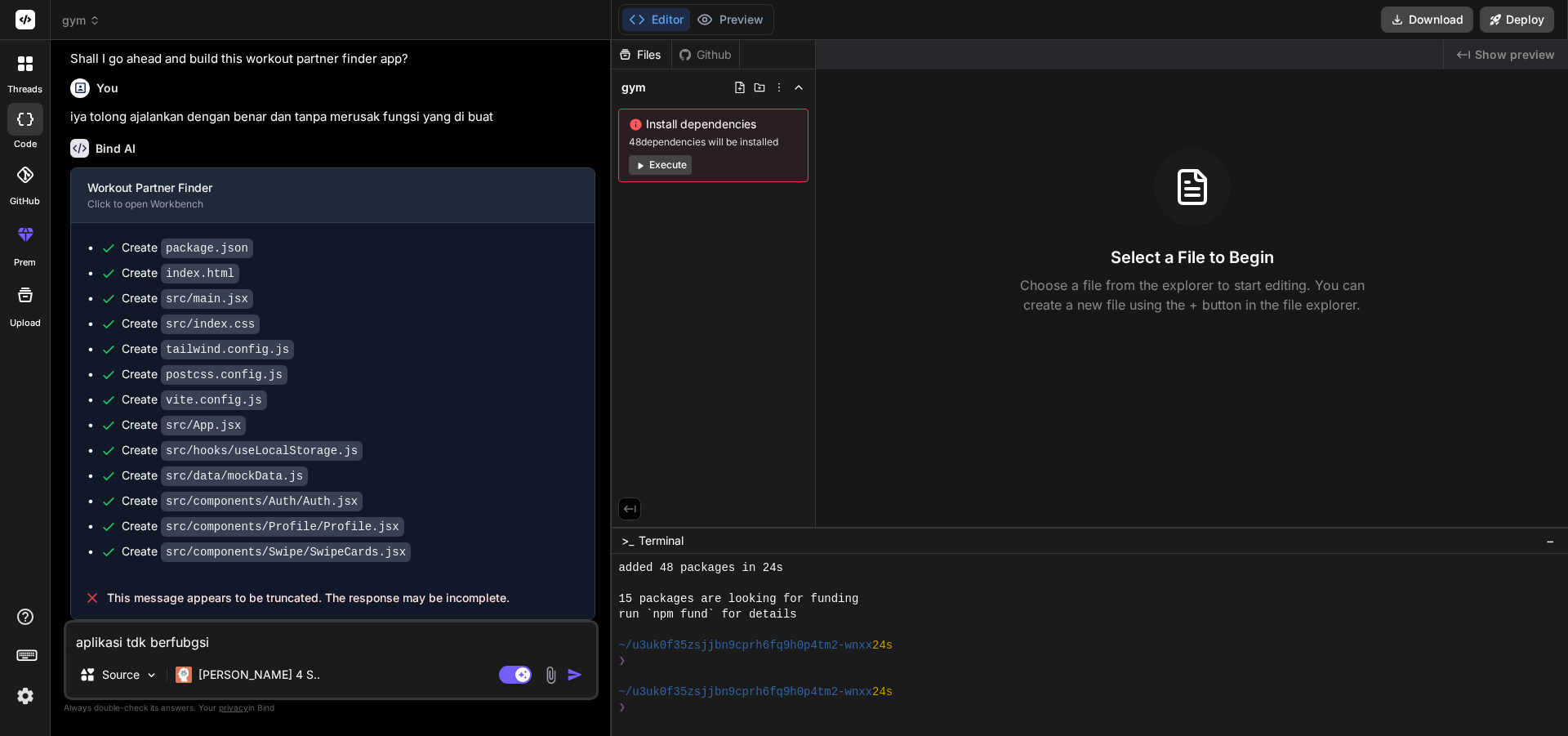
type textarea "x"
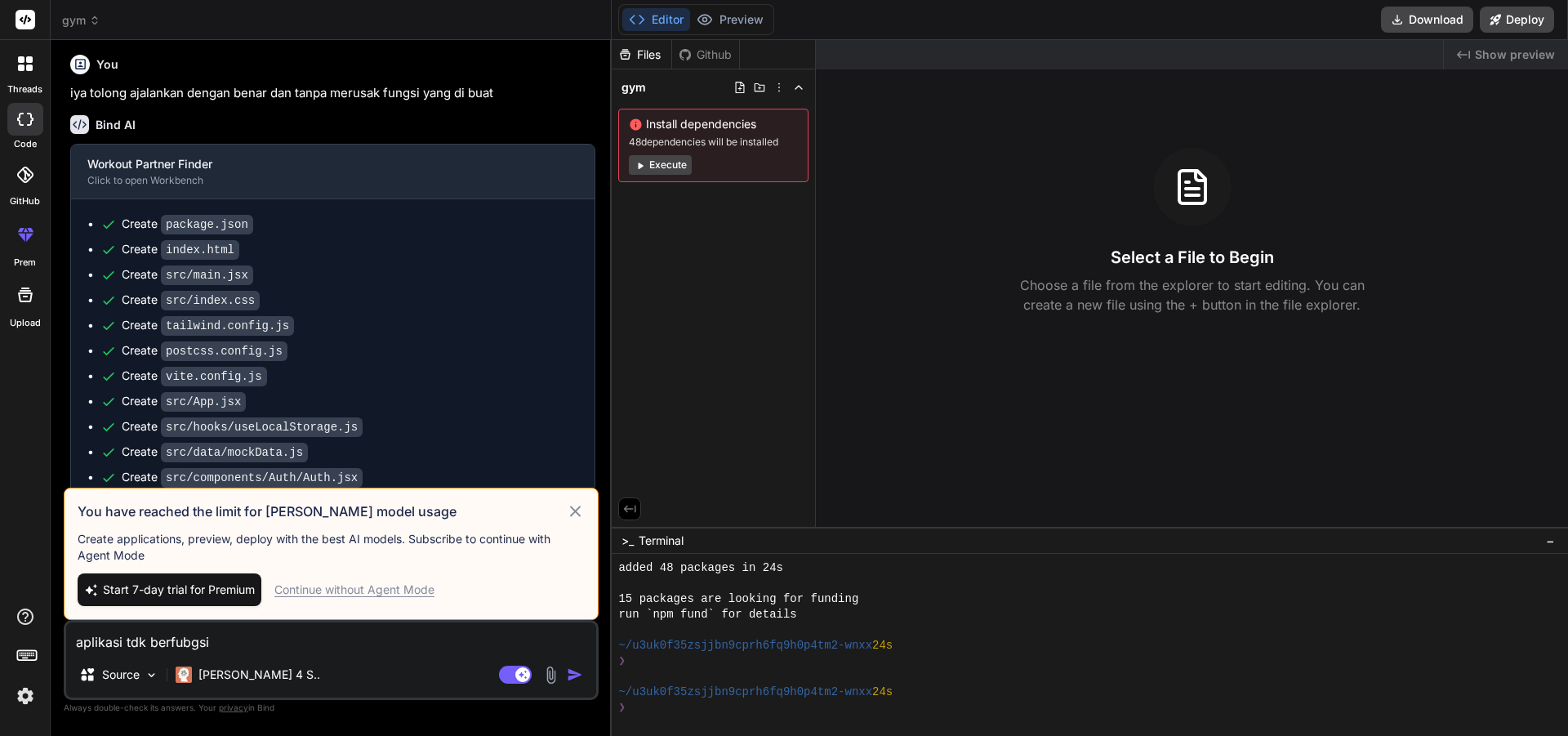
type textarea "aplikasi tdk berfubgsi"
click at [372, 584] on div "Continue without Agent Mode" at bounding box center [354, 590] width 160 height 17
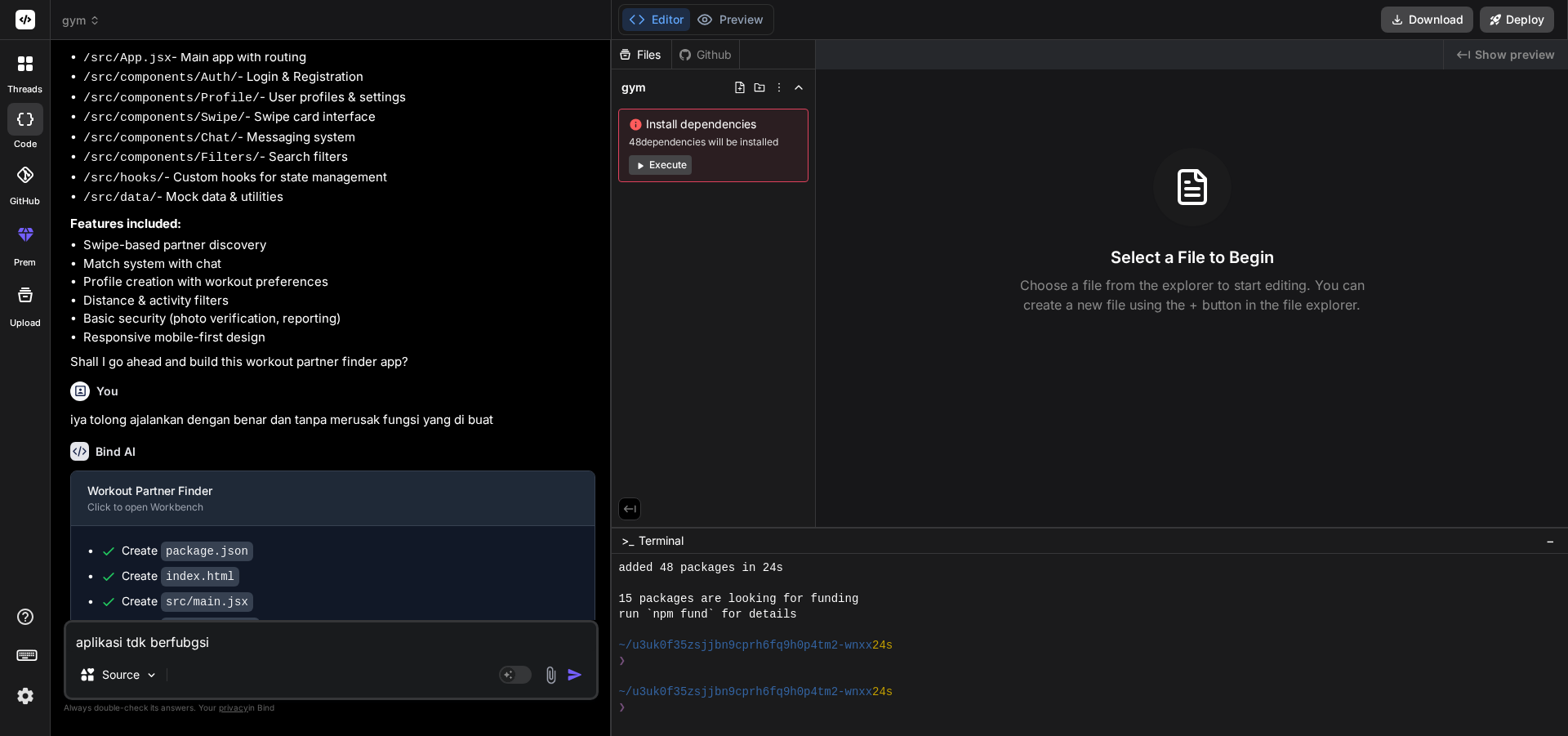
click at [576, 673] on img "button" at bounding box center [575, 675] width 17 height 17
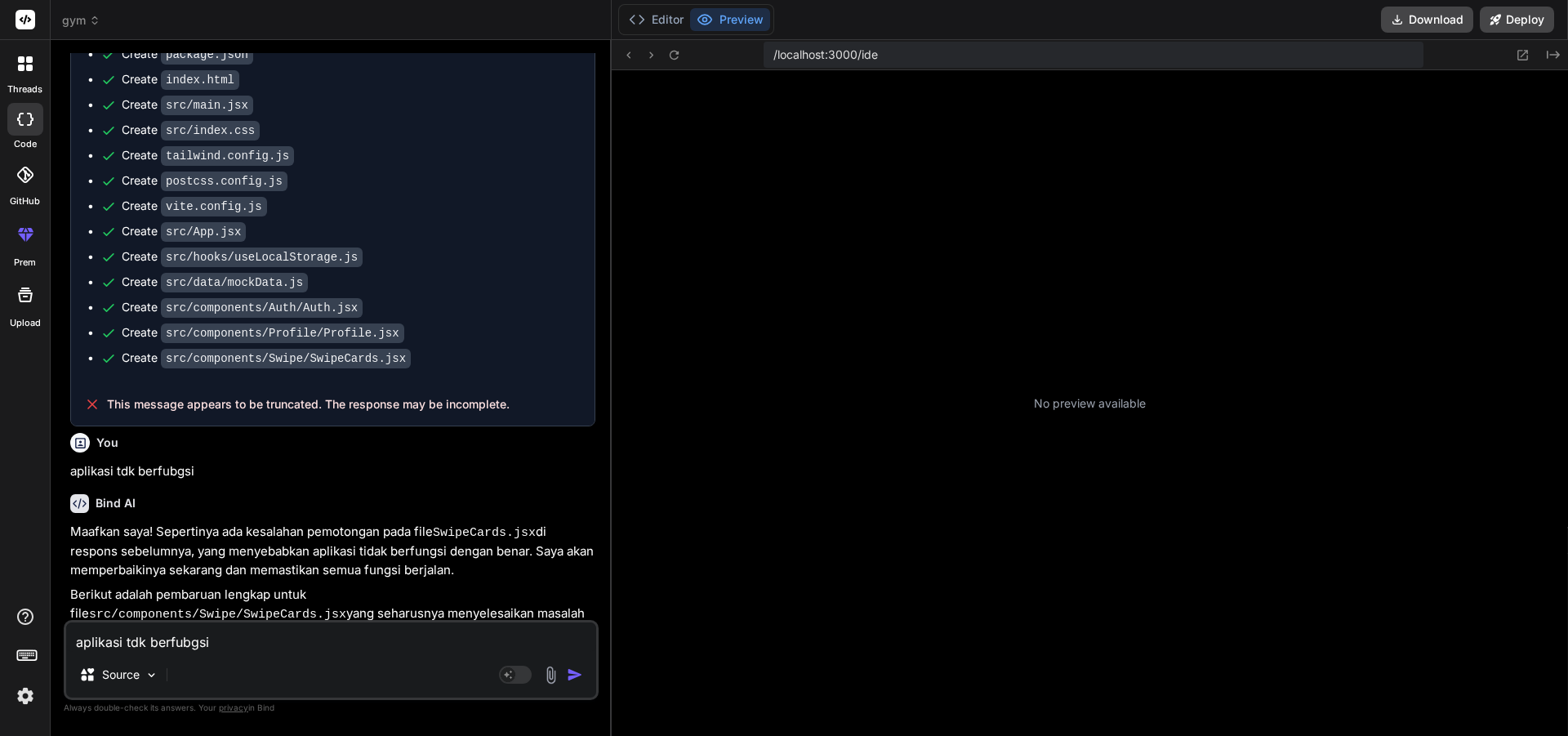
scroll to position [776, 0]
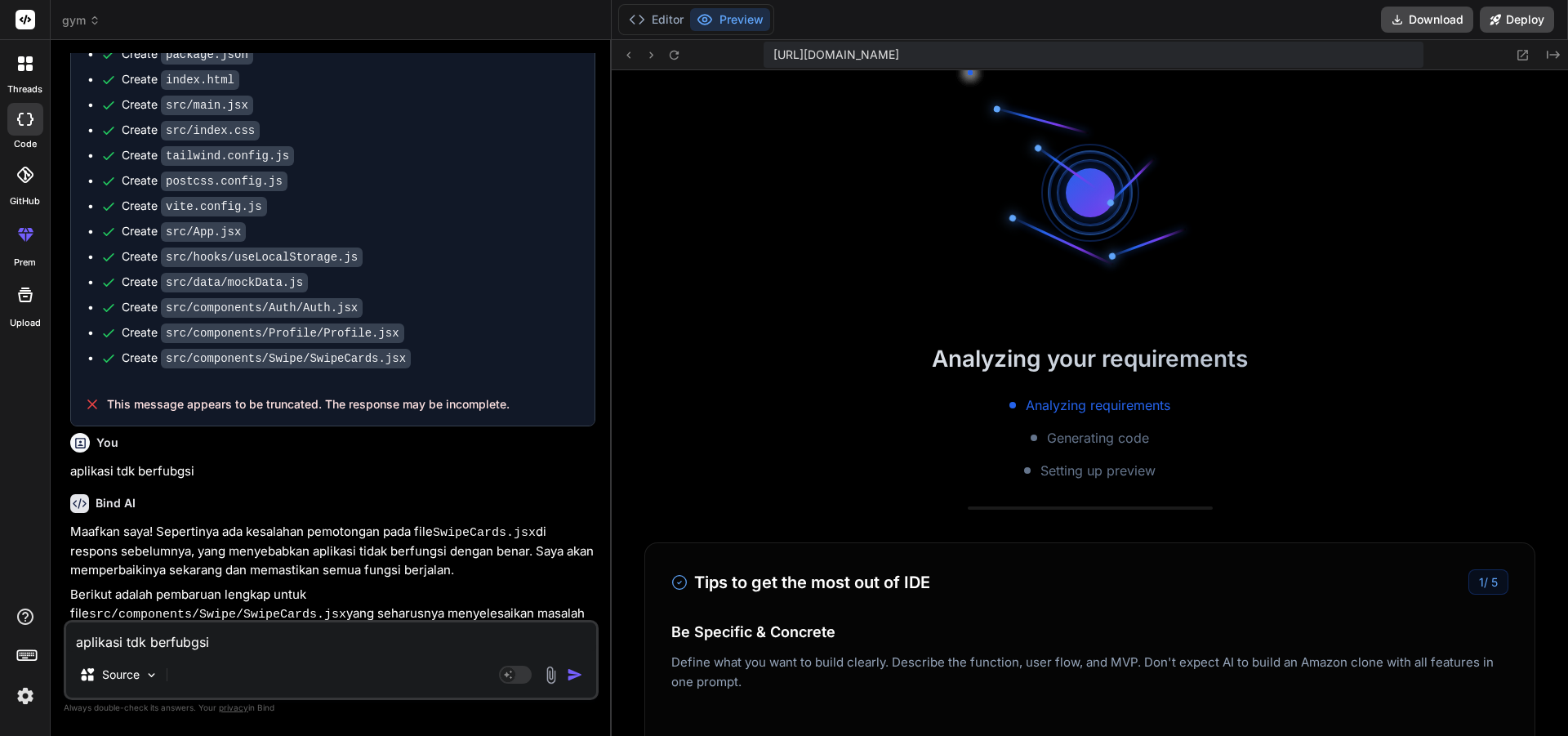
type textarea "x"
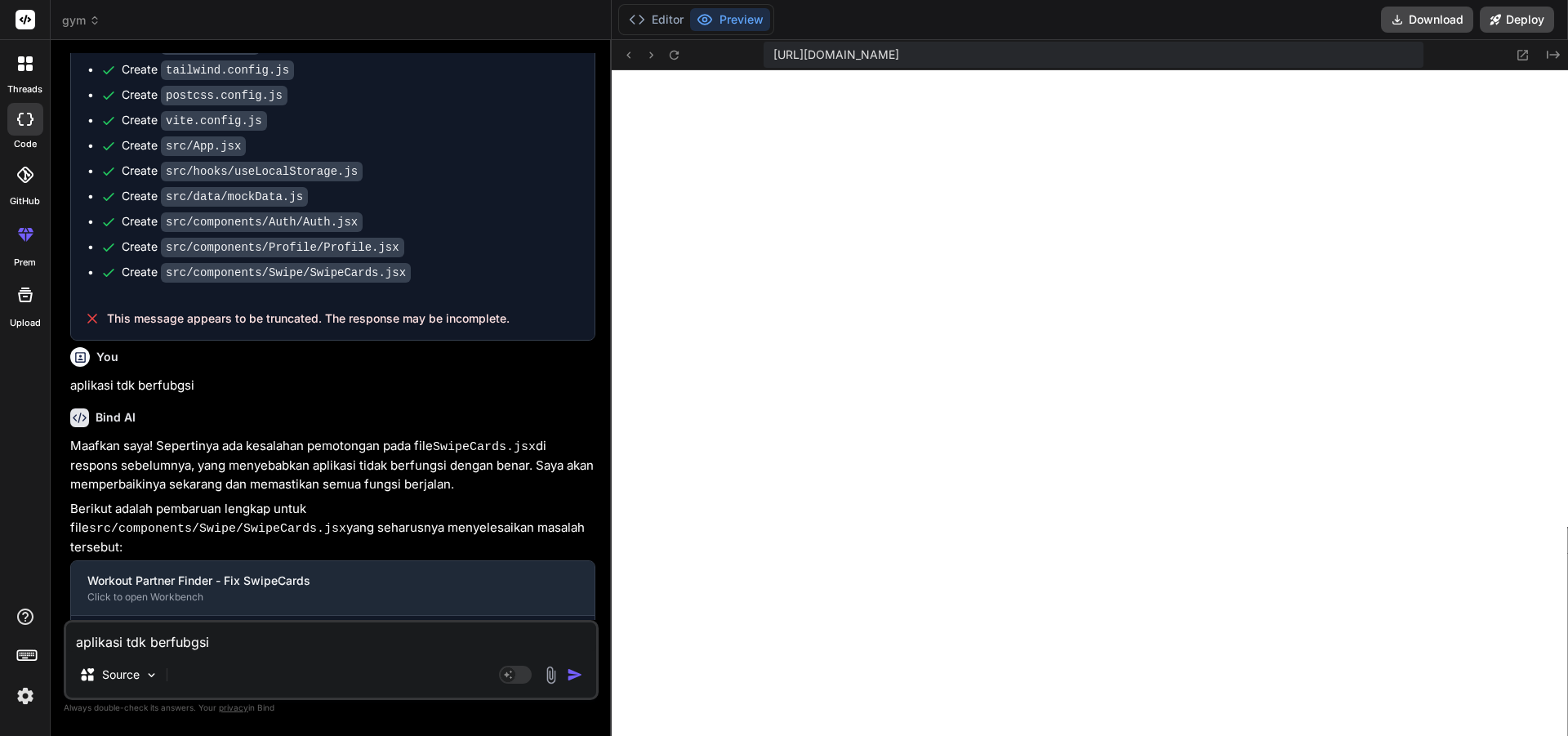
scroll to position [972, 0]
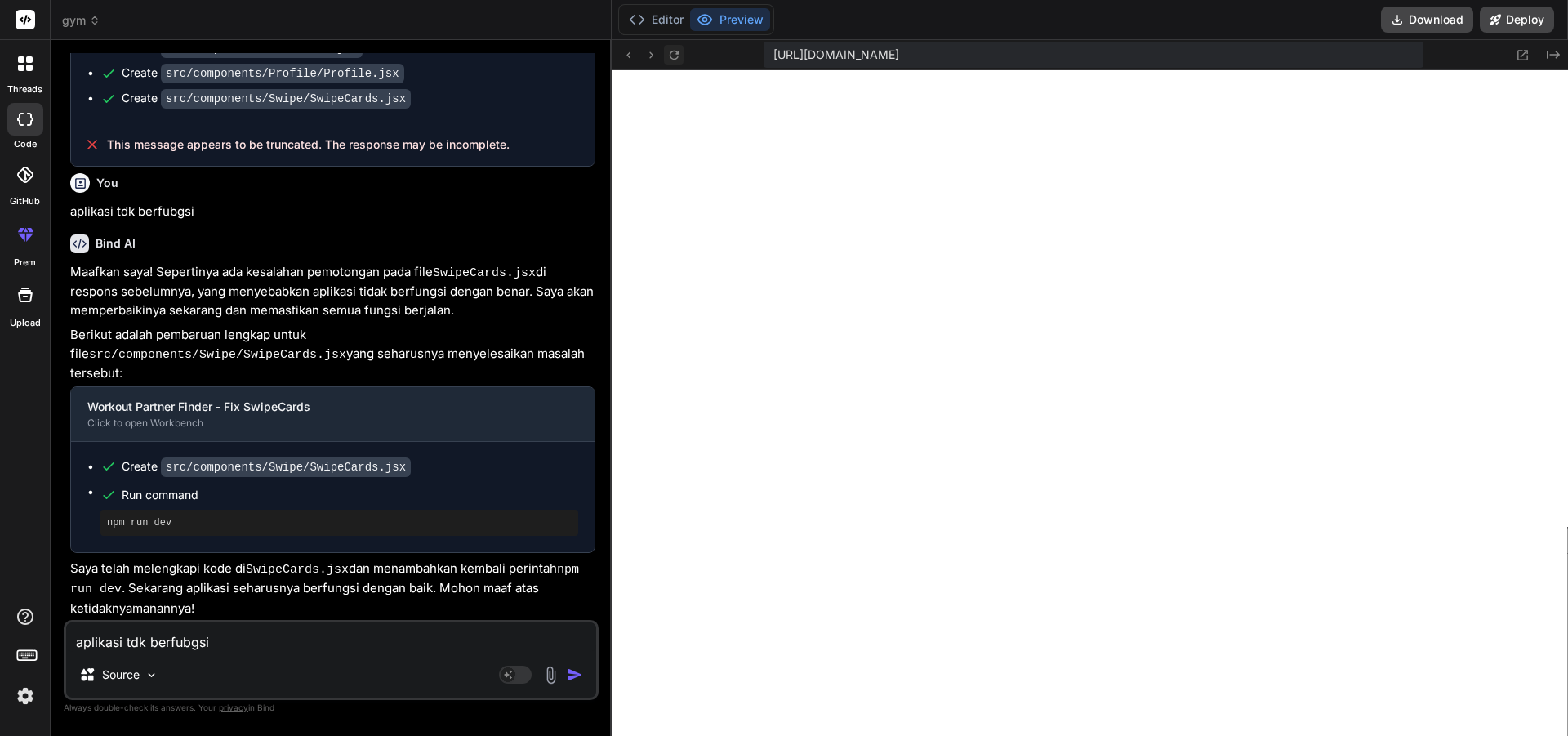
click at [672, 52] on icon at bounding box center [674, 54] width 9 height 9
click at [676, 52] on icon at bounding box center [674, 54] width 9 height 9
click at [237, 656] on div "aplikasi tdk berfubgsi Source Agent Mode. When this toggle is activated, AI aut…" at bounding box center [331, 660] width 535 height 80
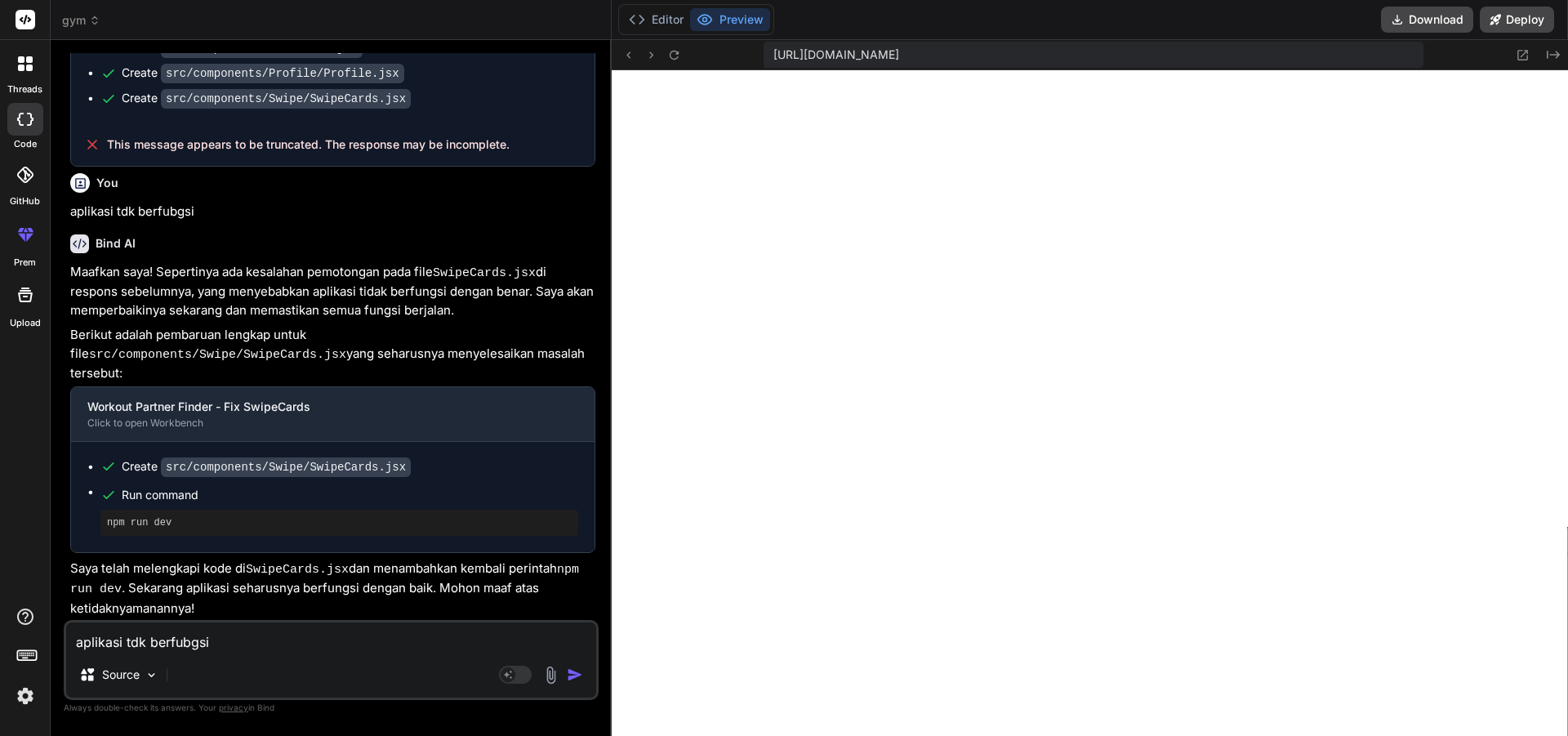
drag, startPoint x: 242, startPoint y: 646, endPoint x: 248, endPoint y: 653, distance: 9.2
click at [243, 645] on textarea "aplikasi tdk berfubgsi" at bounding box center [331, 637] width 530 height 29
type textarea "a"
type textarea "x"
type textarea "ap"
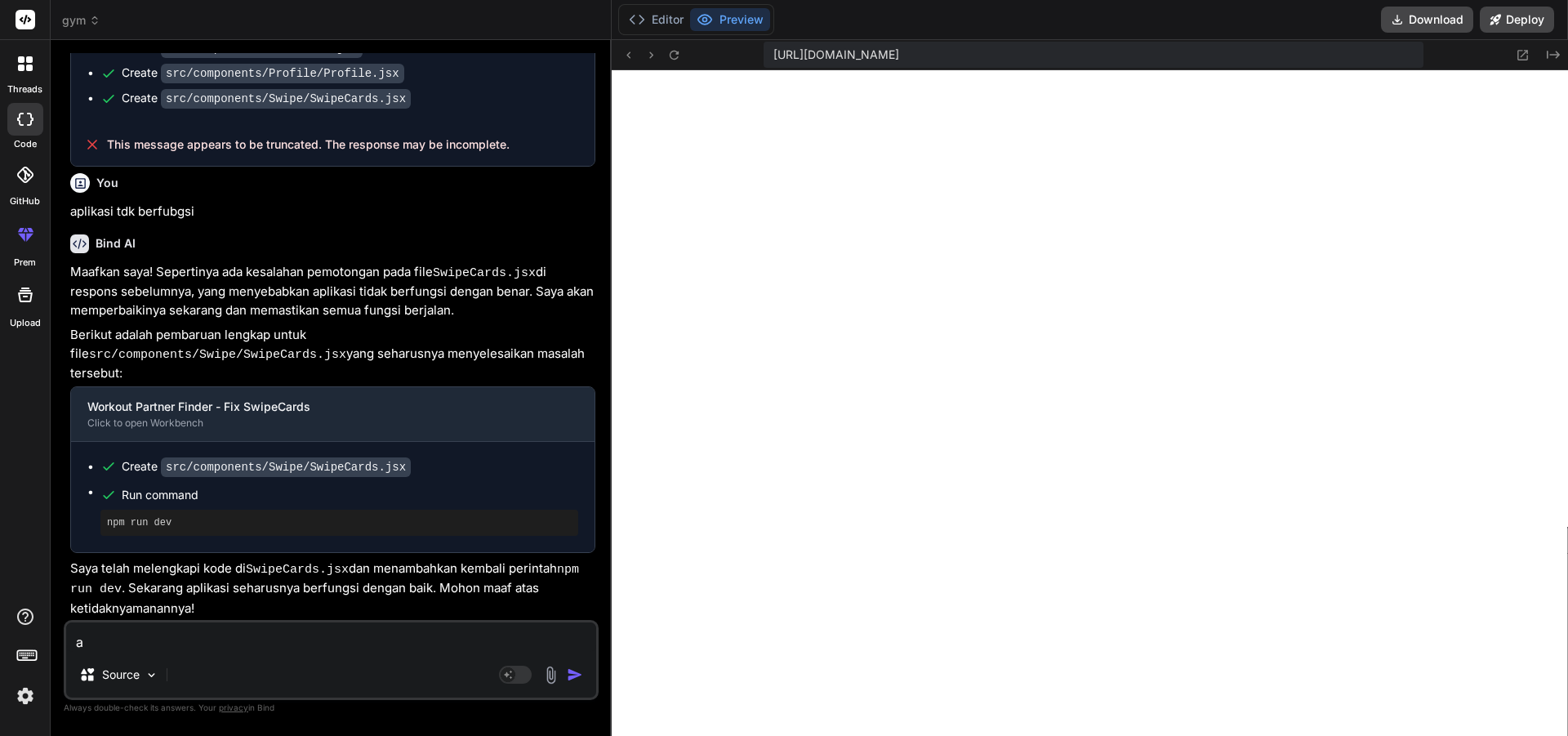
type textarea "x"
type textarea "apl"
type textarea "x"
type textarea "apli"
type textarea "x"
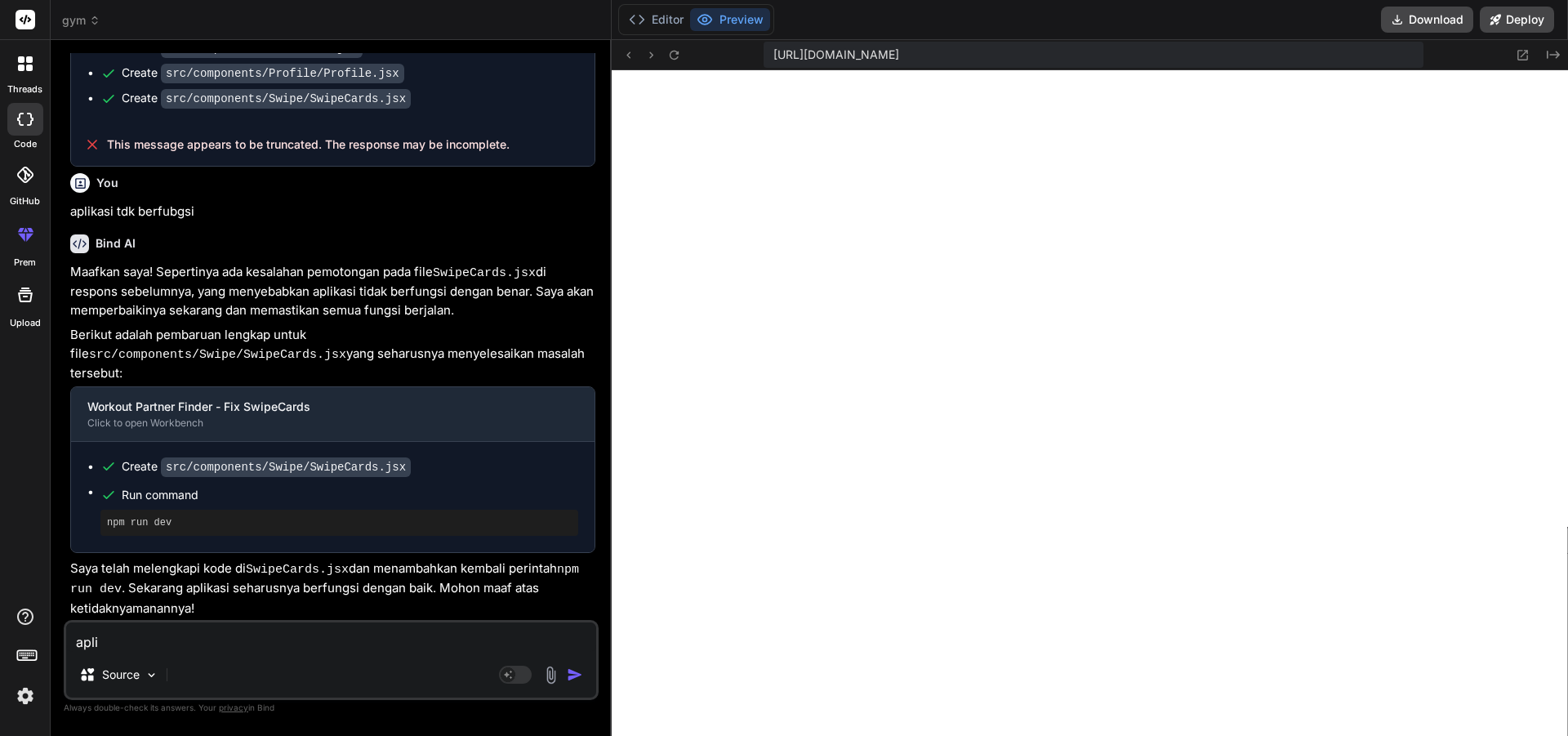
type textarea "aplik"
type textarea "x"
type textarea "aplika"
type textarea "x"
type textarea "aplikas"
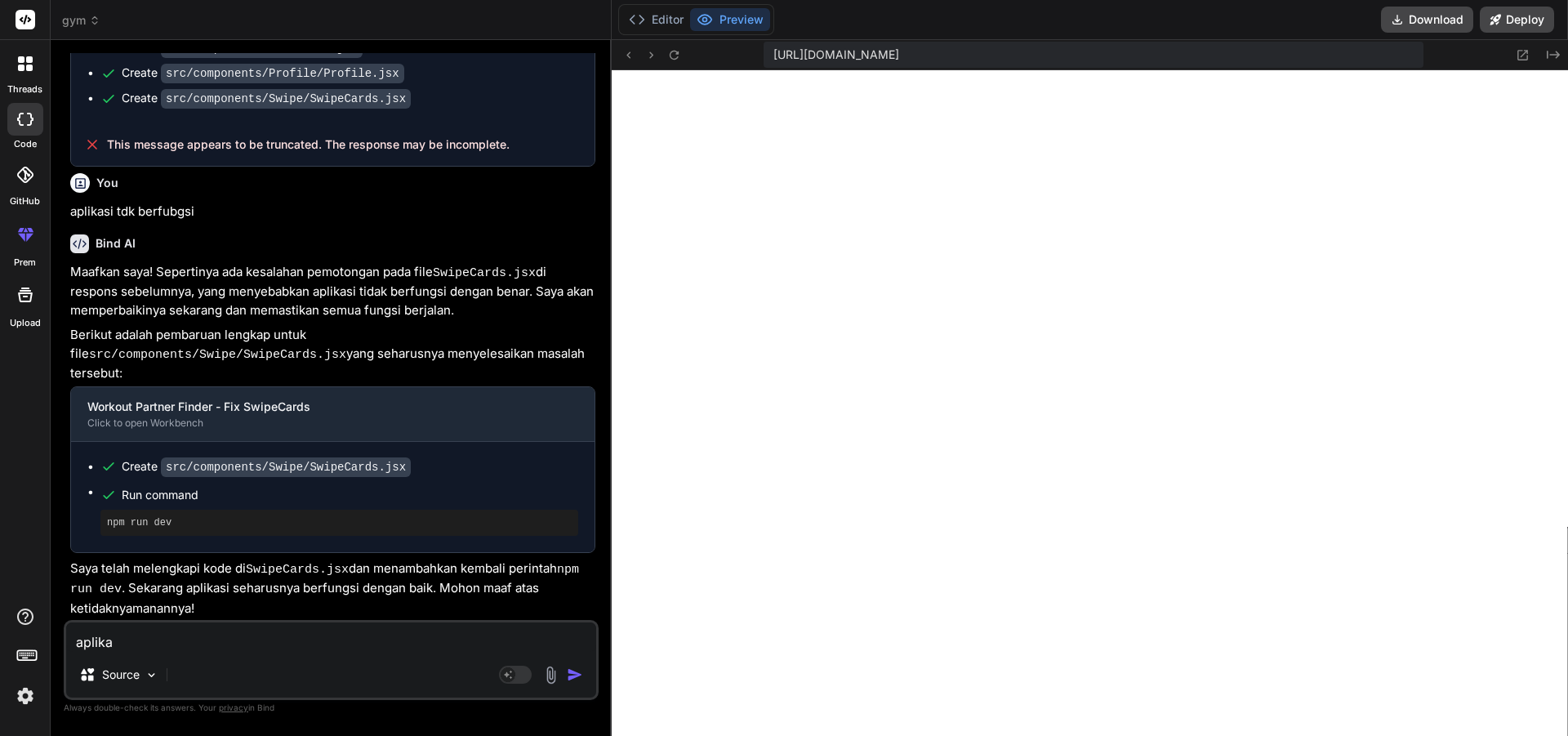
type textarea "x"
type textarea "aplikasi"
type textarea "x"
type textarea "aplikasi"
type textarea "x"
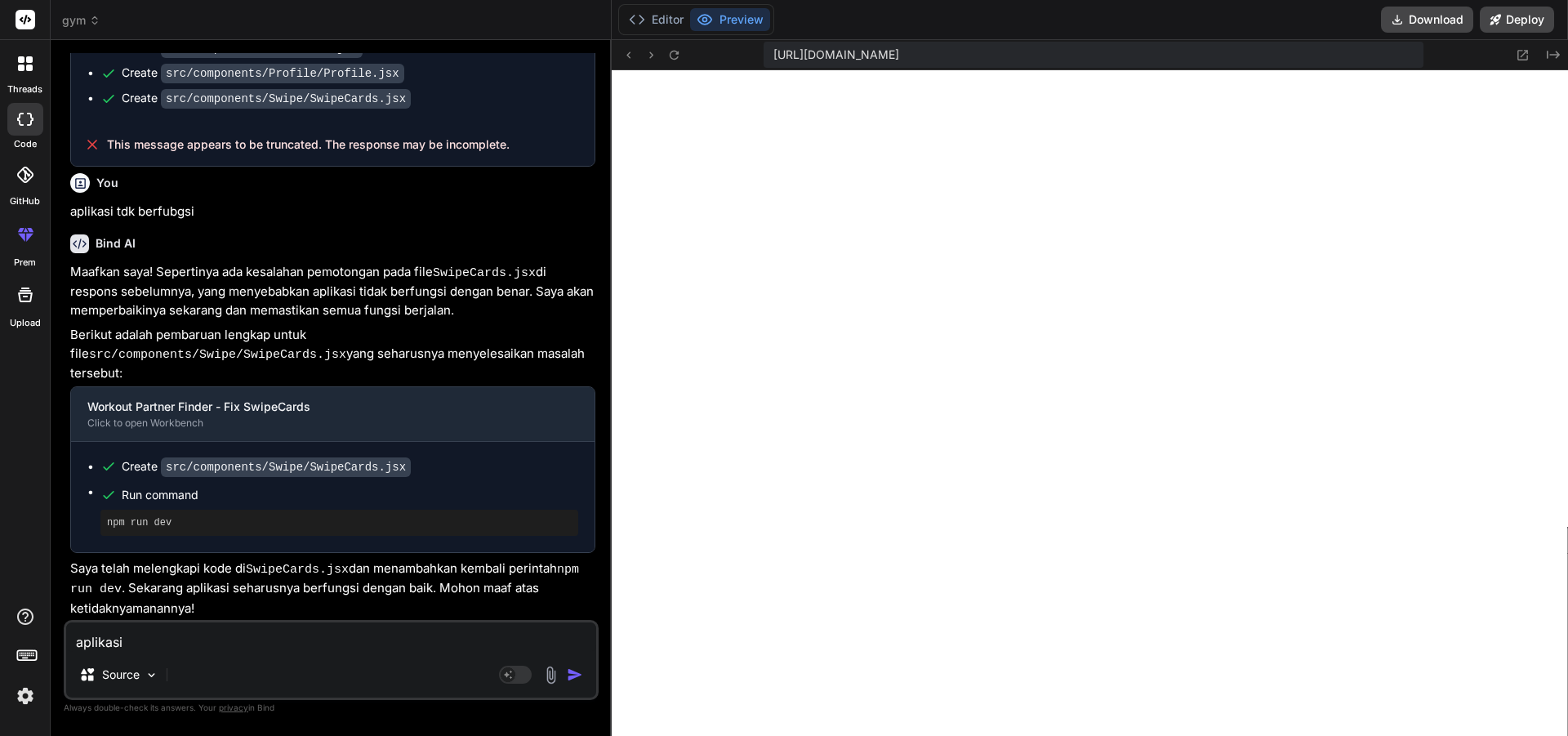
type textarea "aplikasi b"
type textarea "x"
type textarea "aplikasi be"
type textarea "x"
type textarea "aplikasi bel"
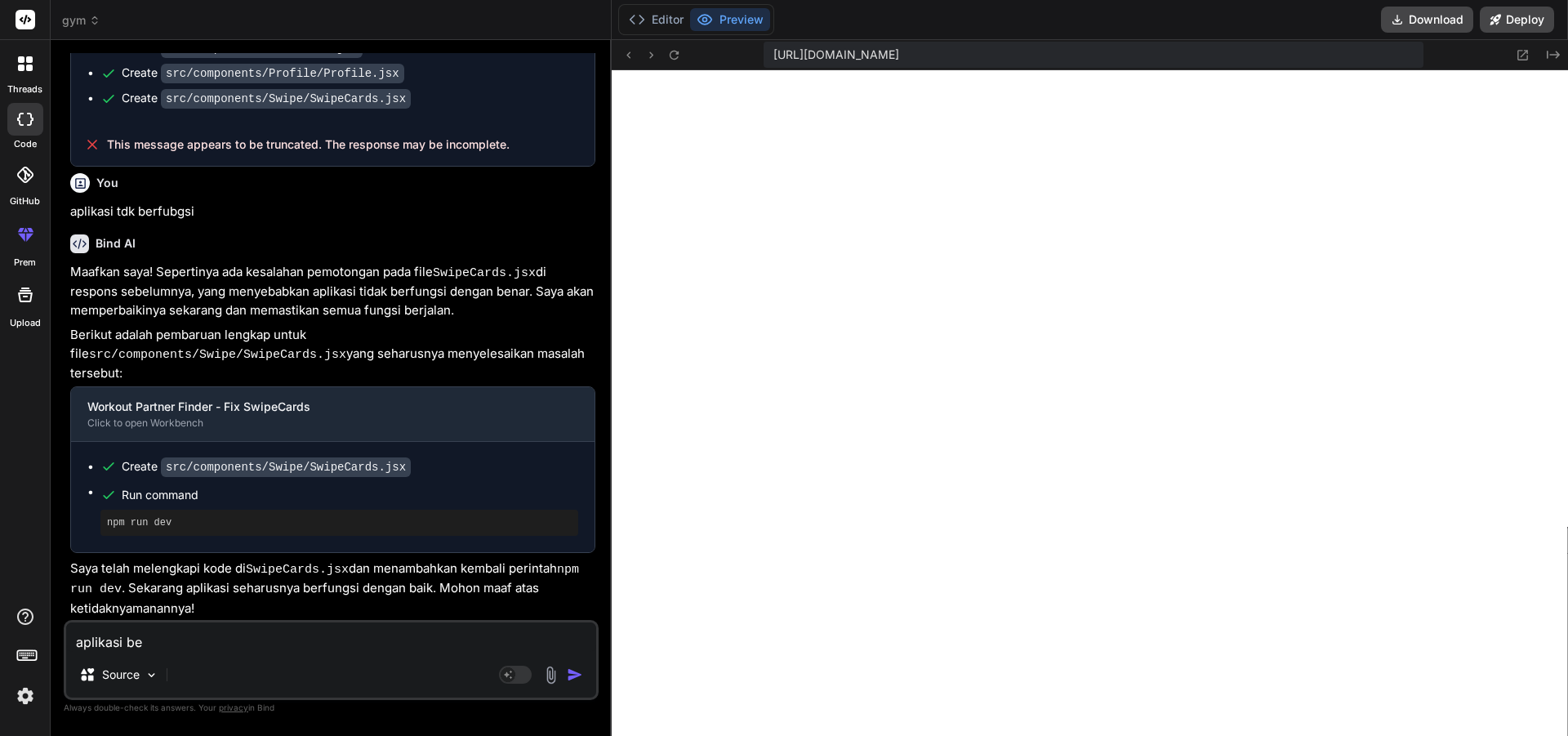
type textarea "x"
type textarea "aplikasi belu"
type textarea "x"
type textarea "aplikasi belum"
type textarea "x"
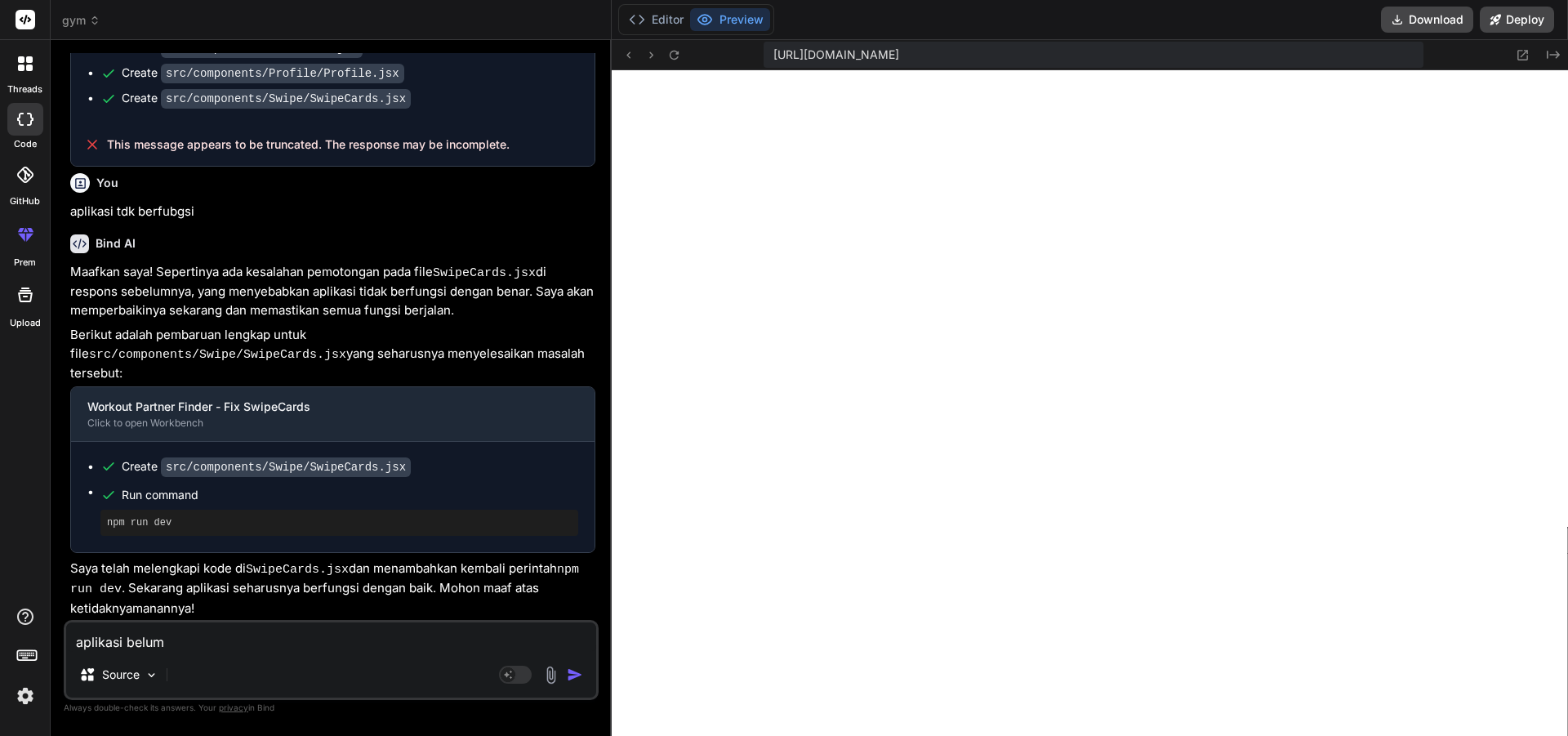
type textarea "aplikasi belum"
type textarea "x"
type textarea "aplikasi belum b"
type textarea "x"
type textarea "aplikasi belum be"
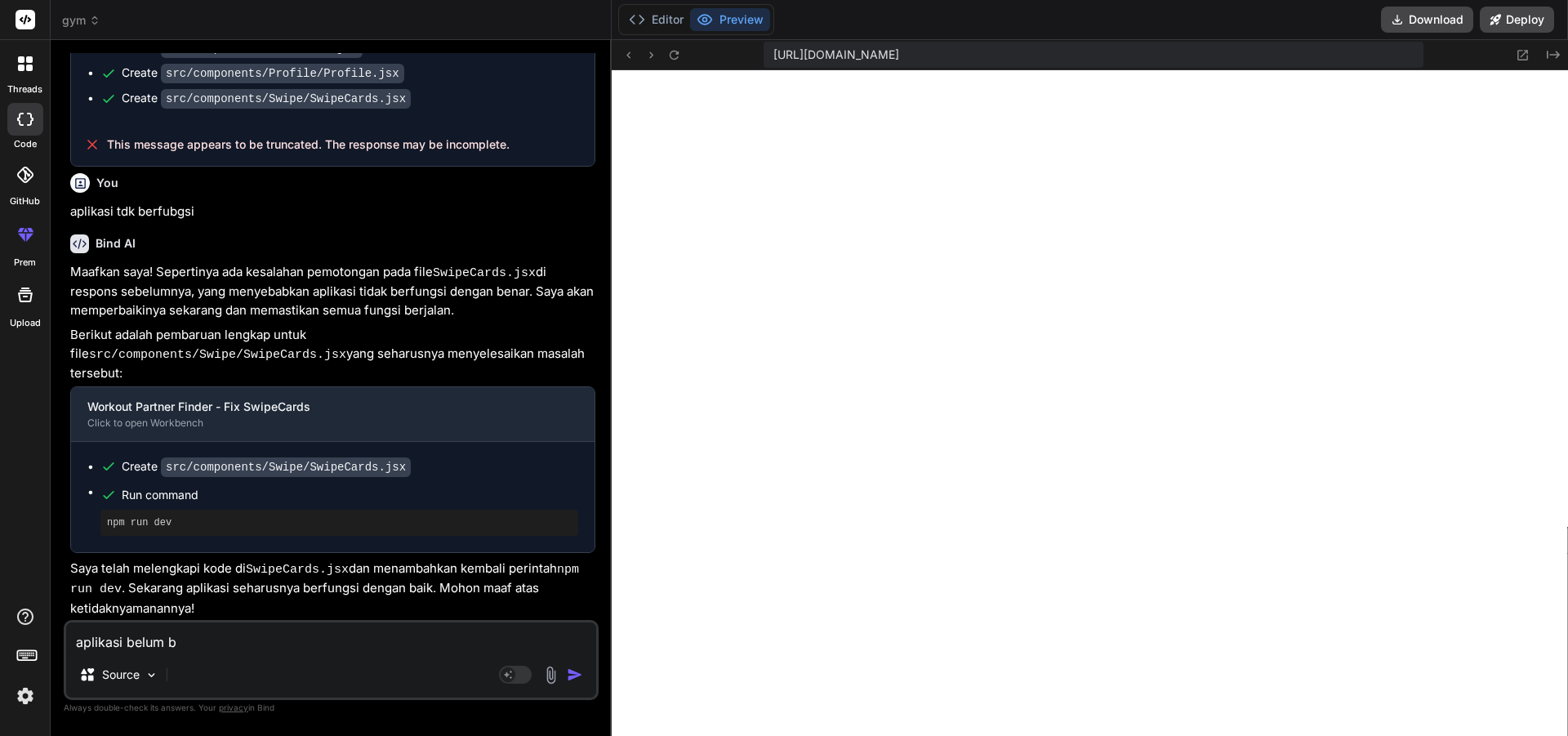
type textarea "x"
type textarea "aplikasi belum ber"
type textarea "x"
type textarea "aplikasi belum berj"
type textarea "x"
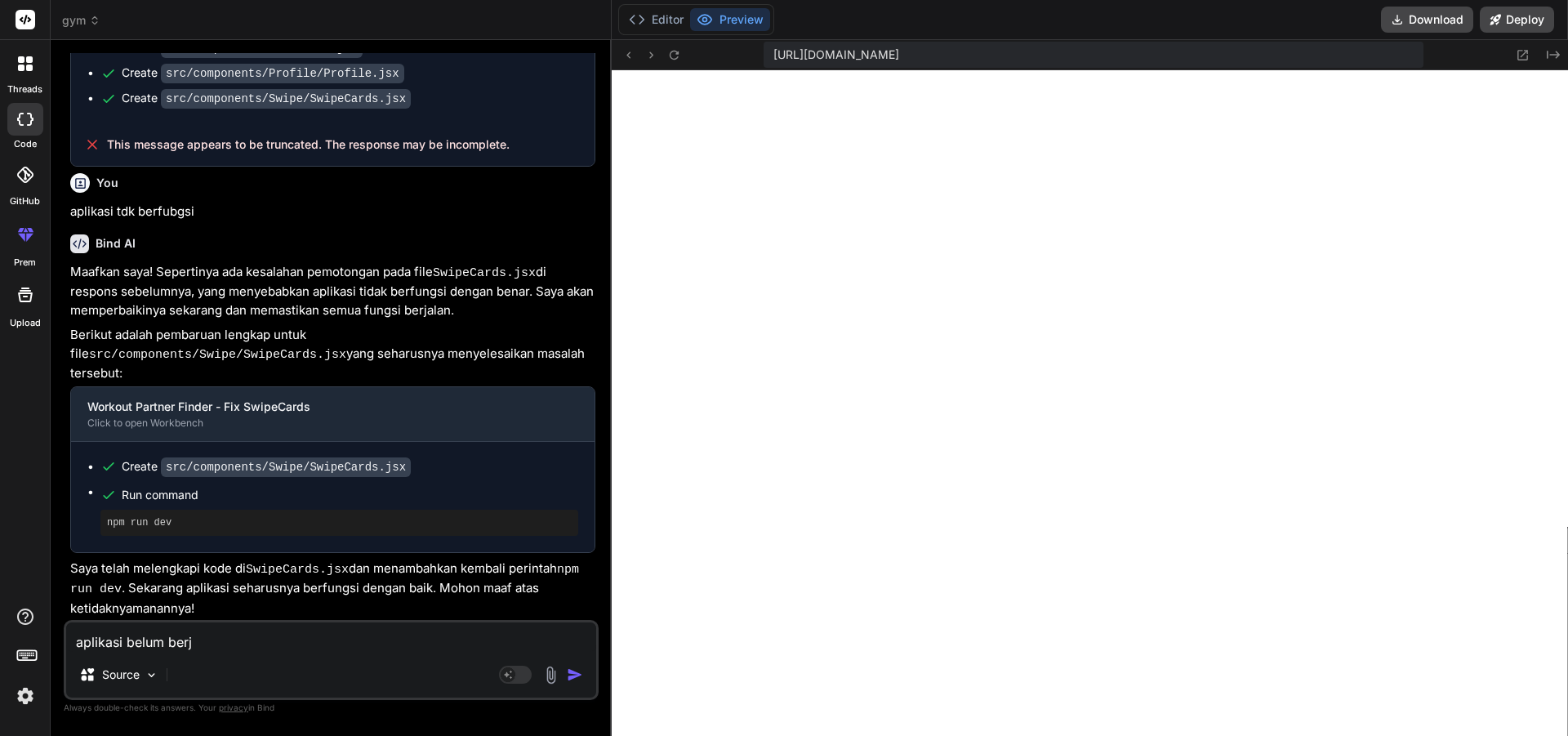
type textarea "aplikasi belum berja"
type textarea "x"
type textarea "aplikasi belum berjal"
type textarea "x"
type textarea "aplikasi belum berjala"
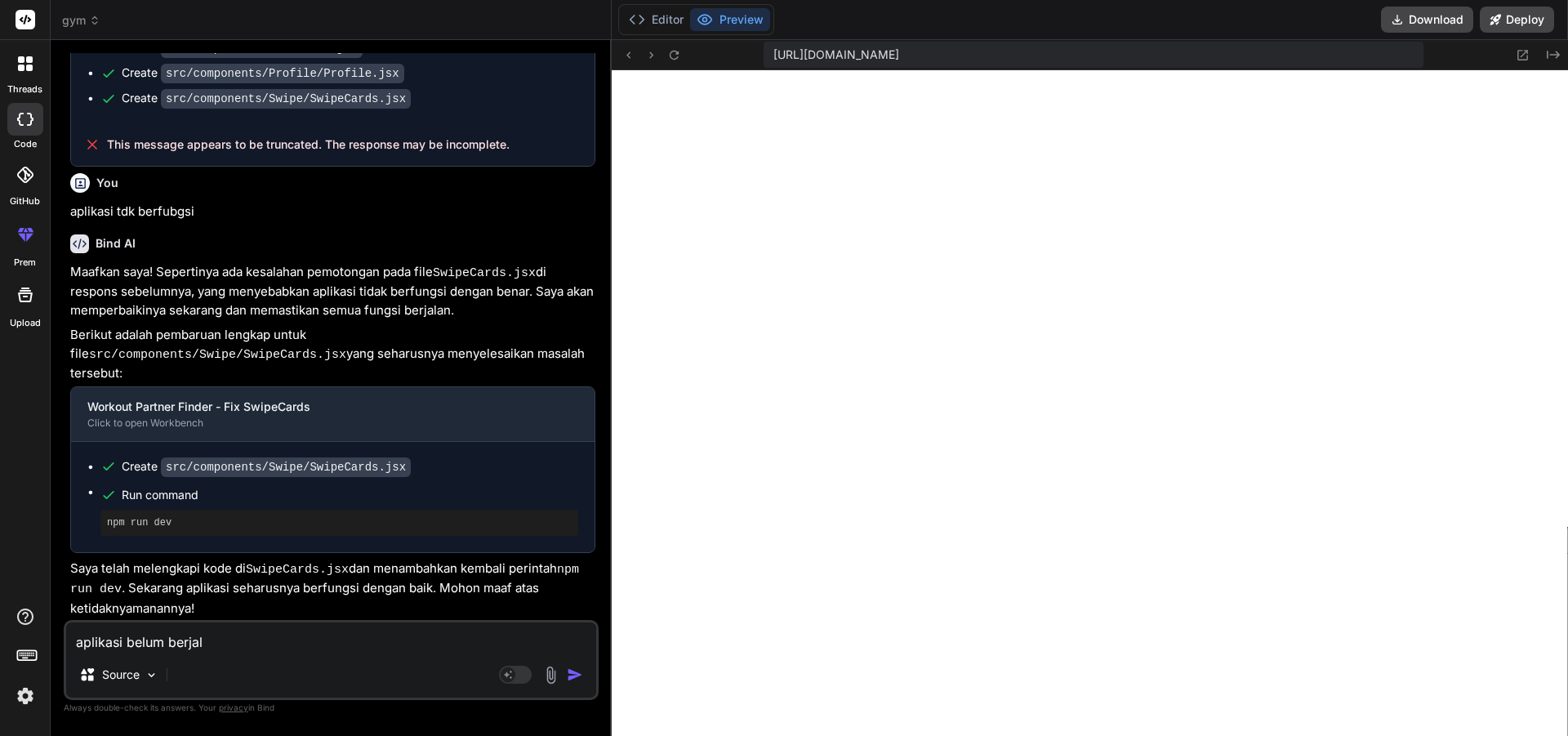
type textarea "x"
type textarea "aplikasi belum berjalan"
type textarea "x"
type textarea "aplikasi belum berjalan"
type textarea "x"
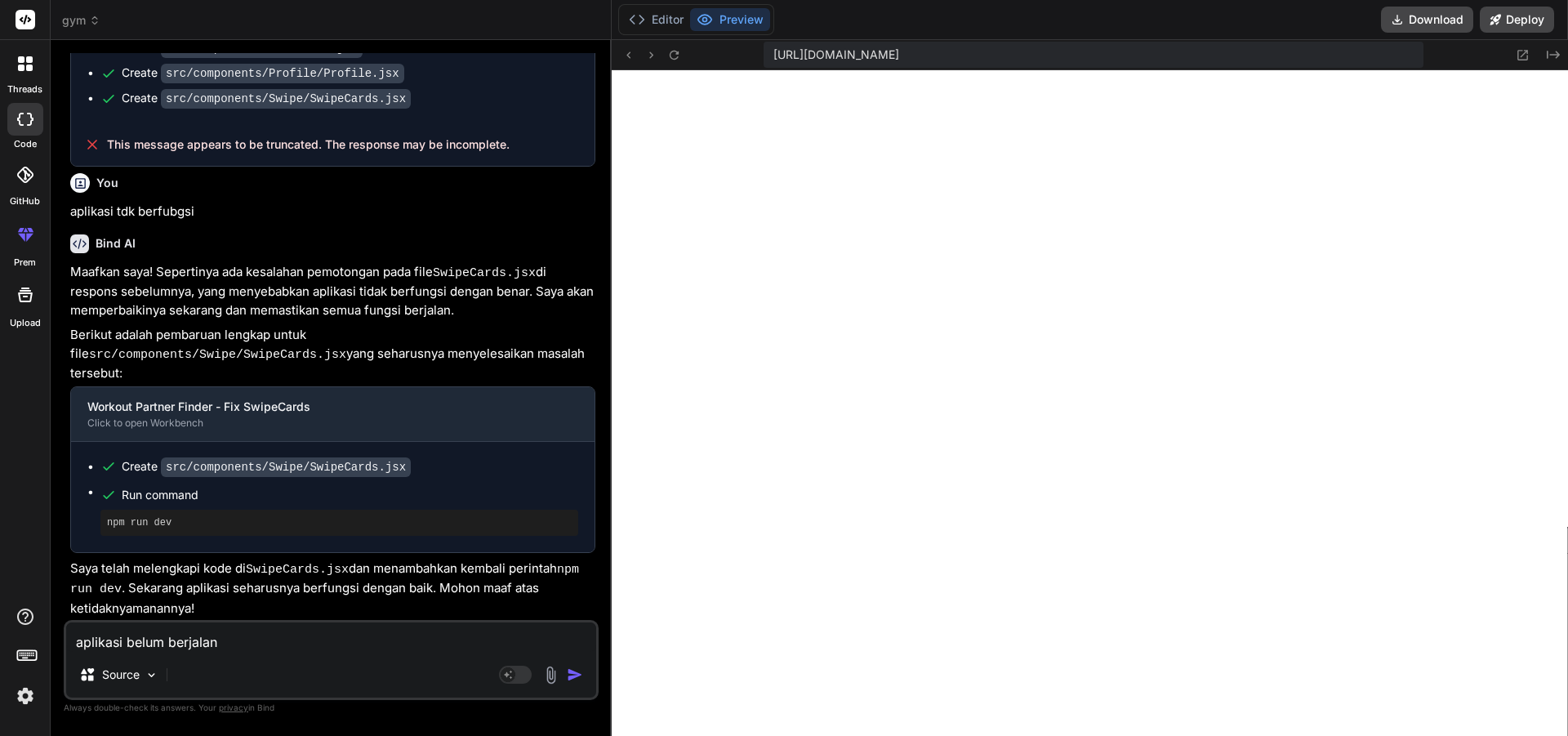
type textarea "aplikasi belum berjalan d"
type textarea "x"
type textarea "aplikasi belum berjalan de"
type textarea "x"
type textarea "aplikasi belum berjalan den"
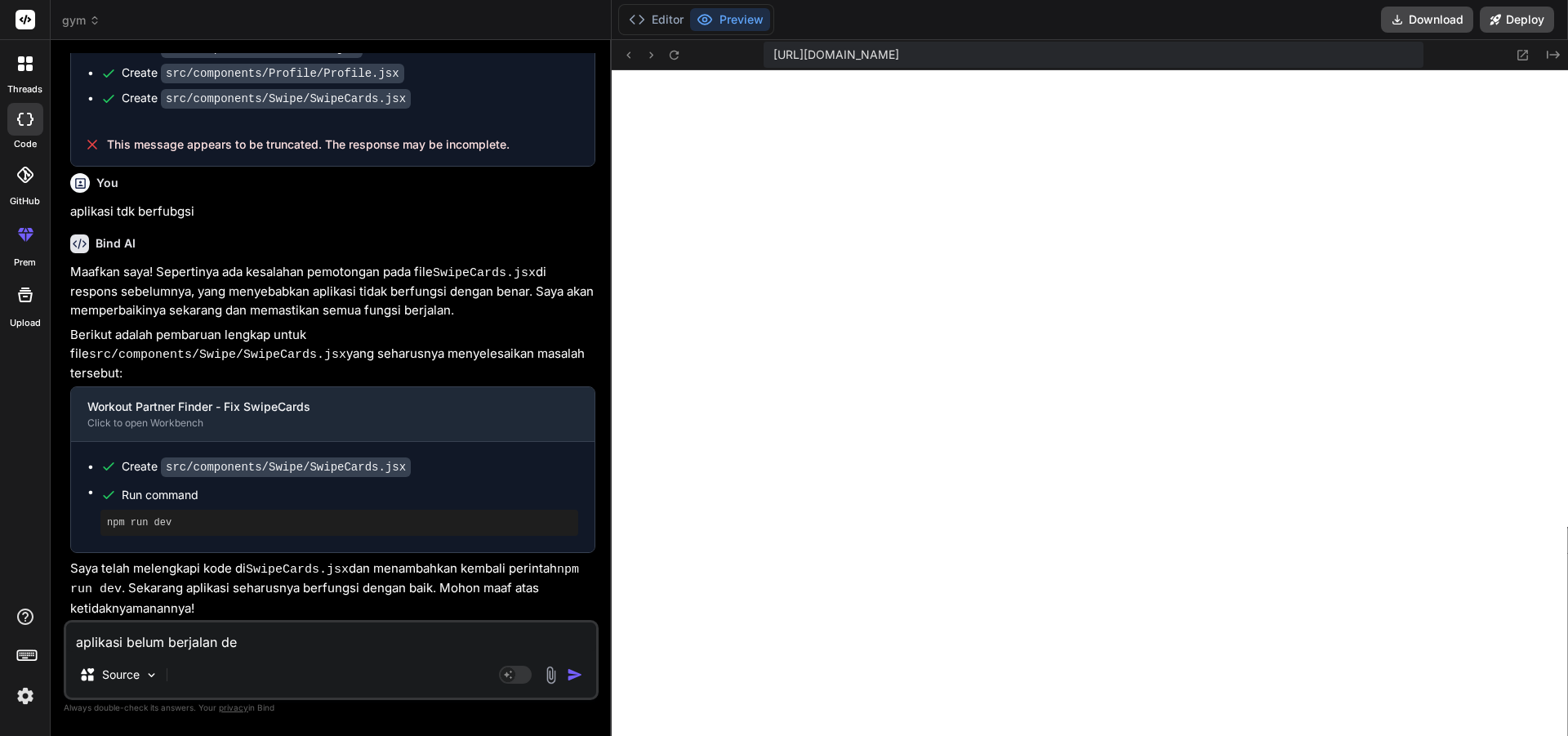
type textarea "x"
type textarea "aplikasi belum berjalan deng"
type textarea "x"
type textarea "aplikasi belum berjalan denga"
type textarea "x"
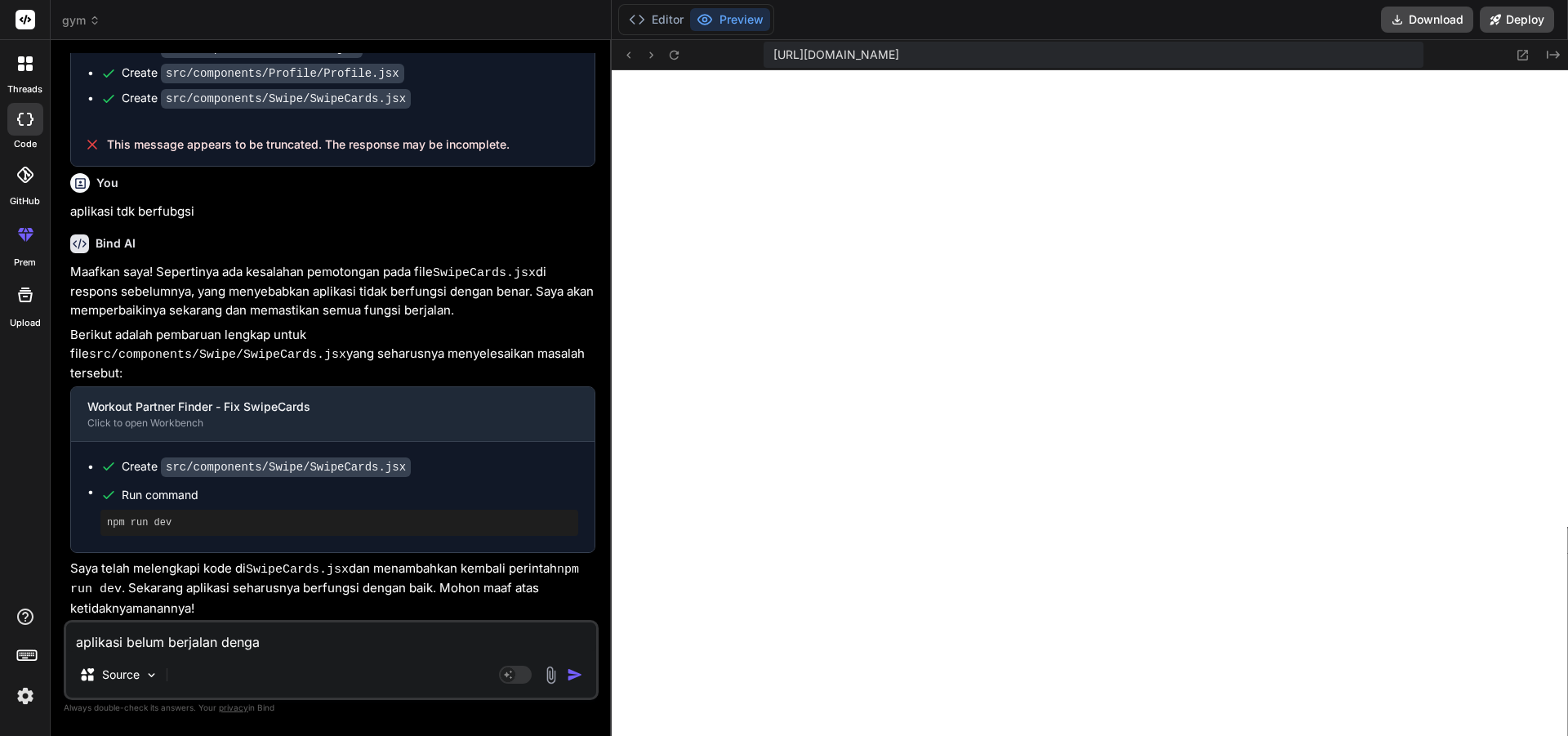
type textarea "aplikasi belum berjalan dengan"
type textarea "x"
type textarea "aplikasi belum berjalan dengan"
type textarea "x"
type textarea "aplikasi belum berjalan dengan b"
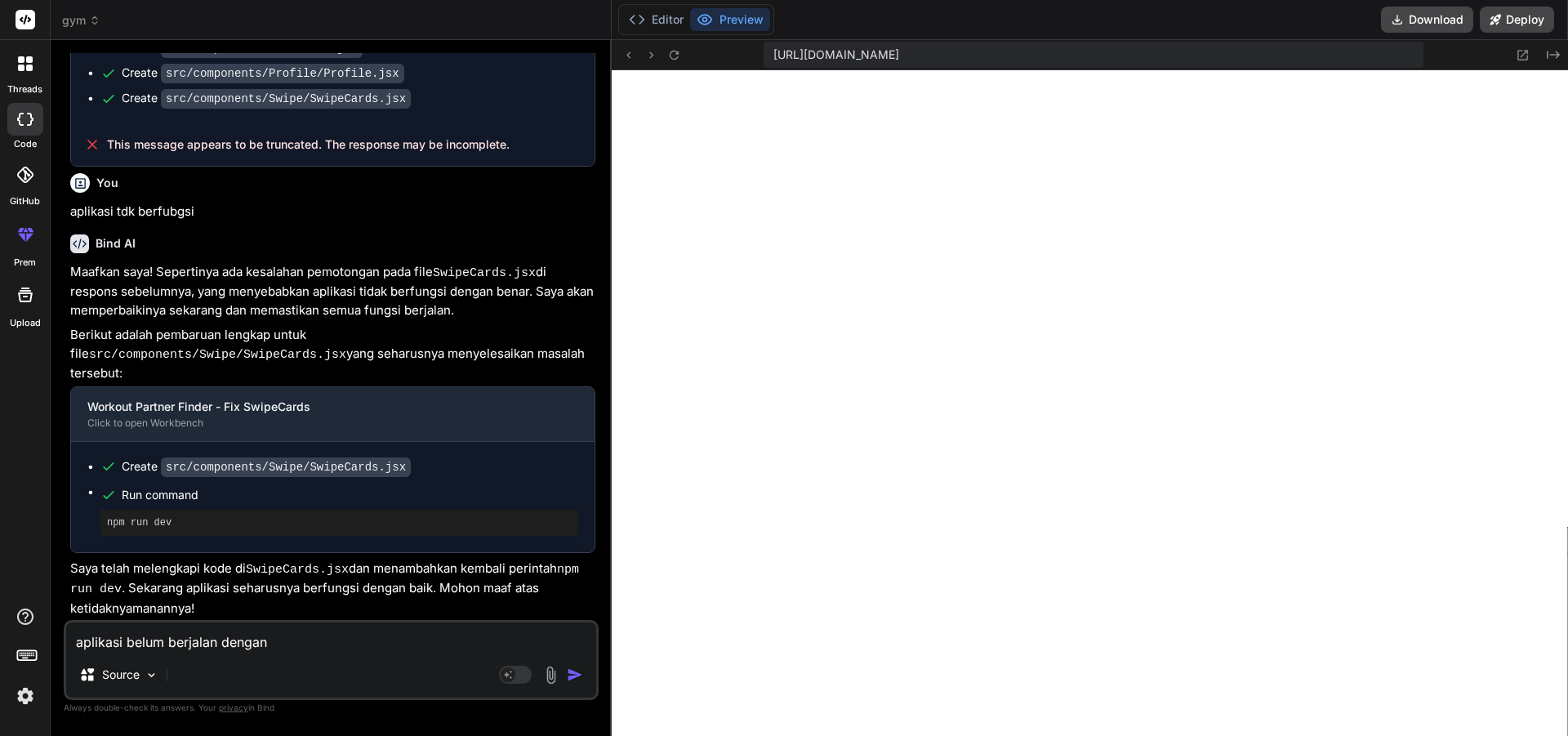
type textarea "x"
type textarea "aplikasi belum berjalan dengan be"
type textarea "x"
type textarea "aplikasi belum berjalan dengan ben"
type textarea "x"
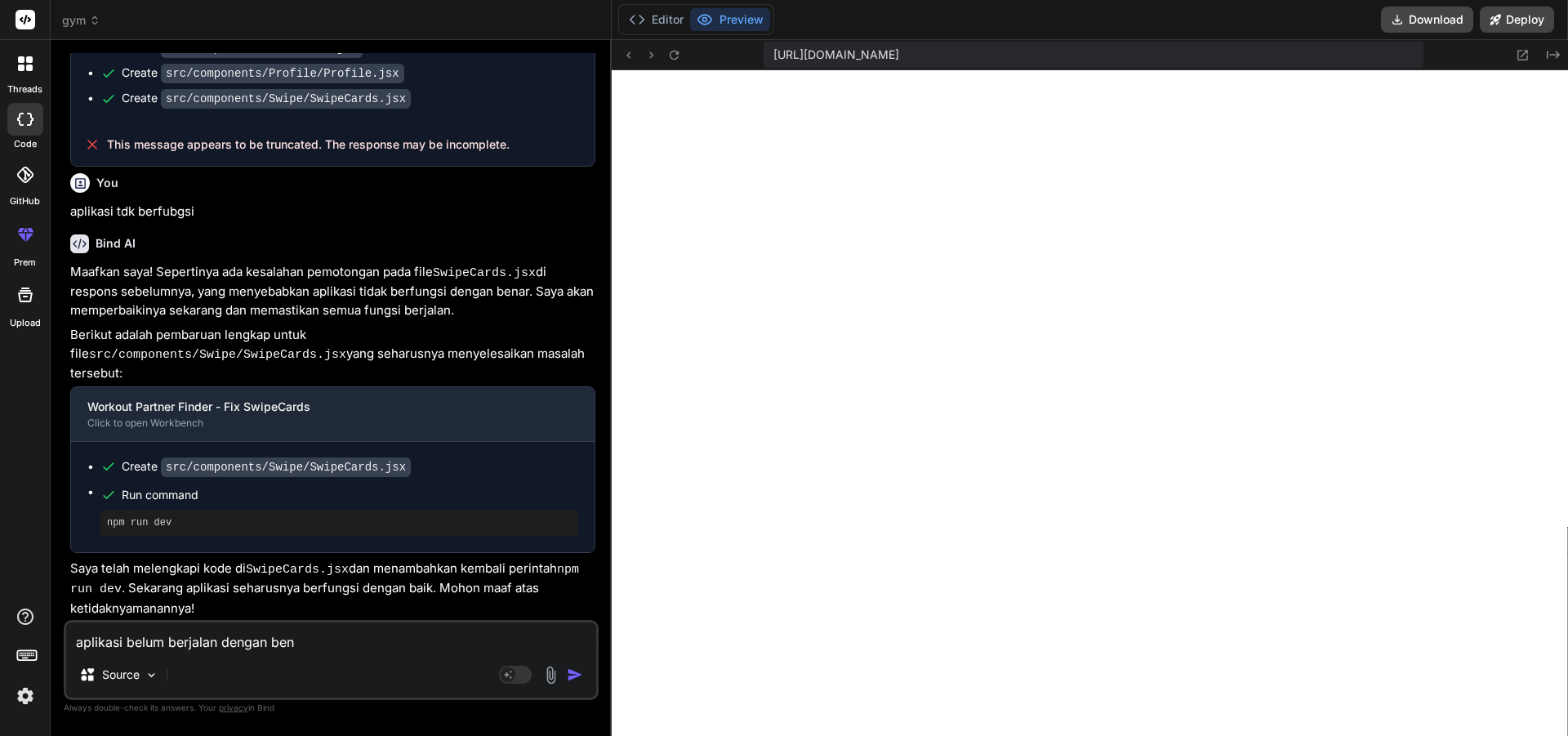
type textarea "aplikasi belum berjalan dengan bena"
type textarea "x"
type textarea "aplikasi belum berjalan dengan benar"
type textarea "x"
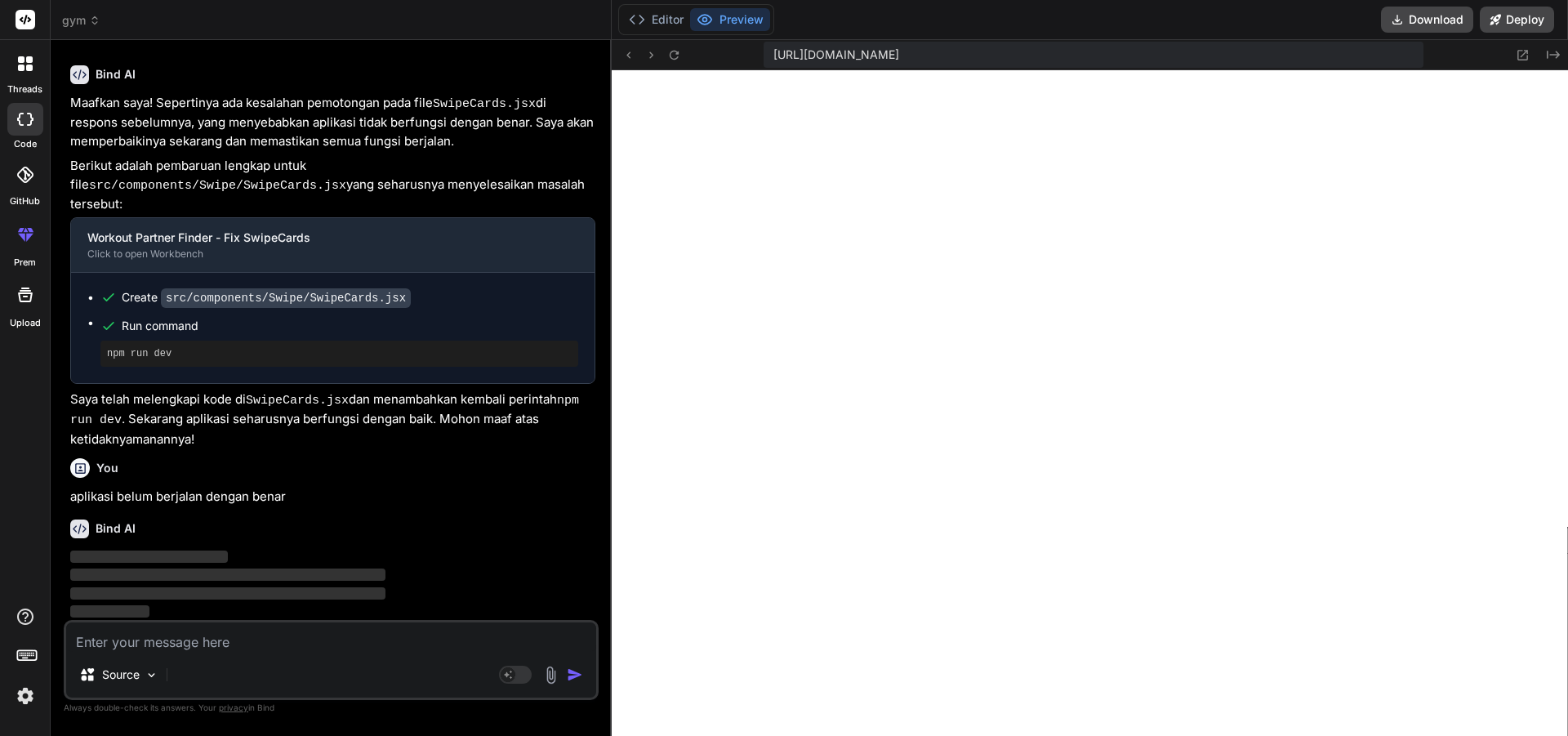
scroll to position [1140, 0]
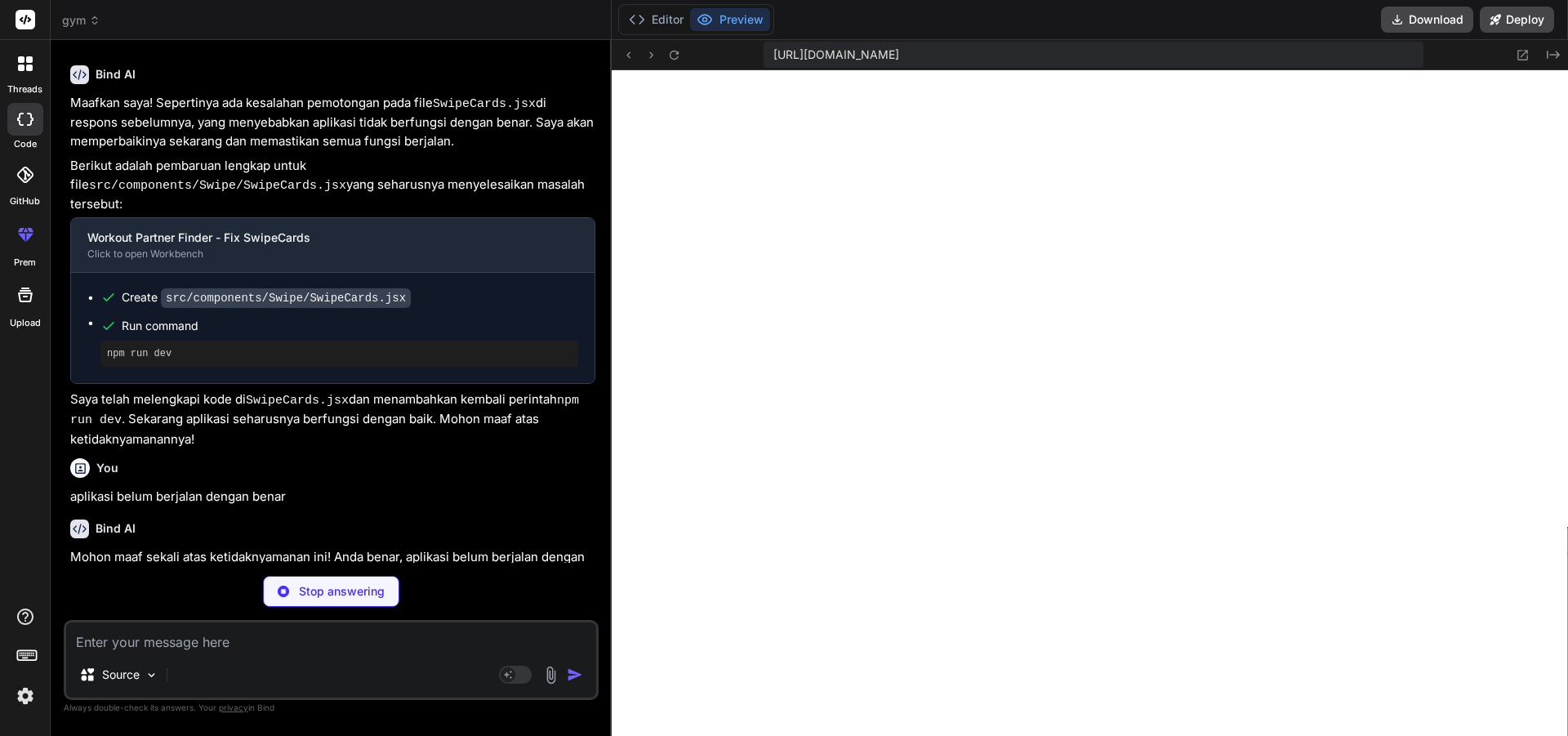
type textarea "x"
type textarea "export default Chat;"
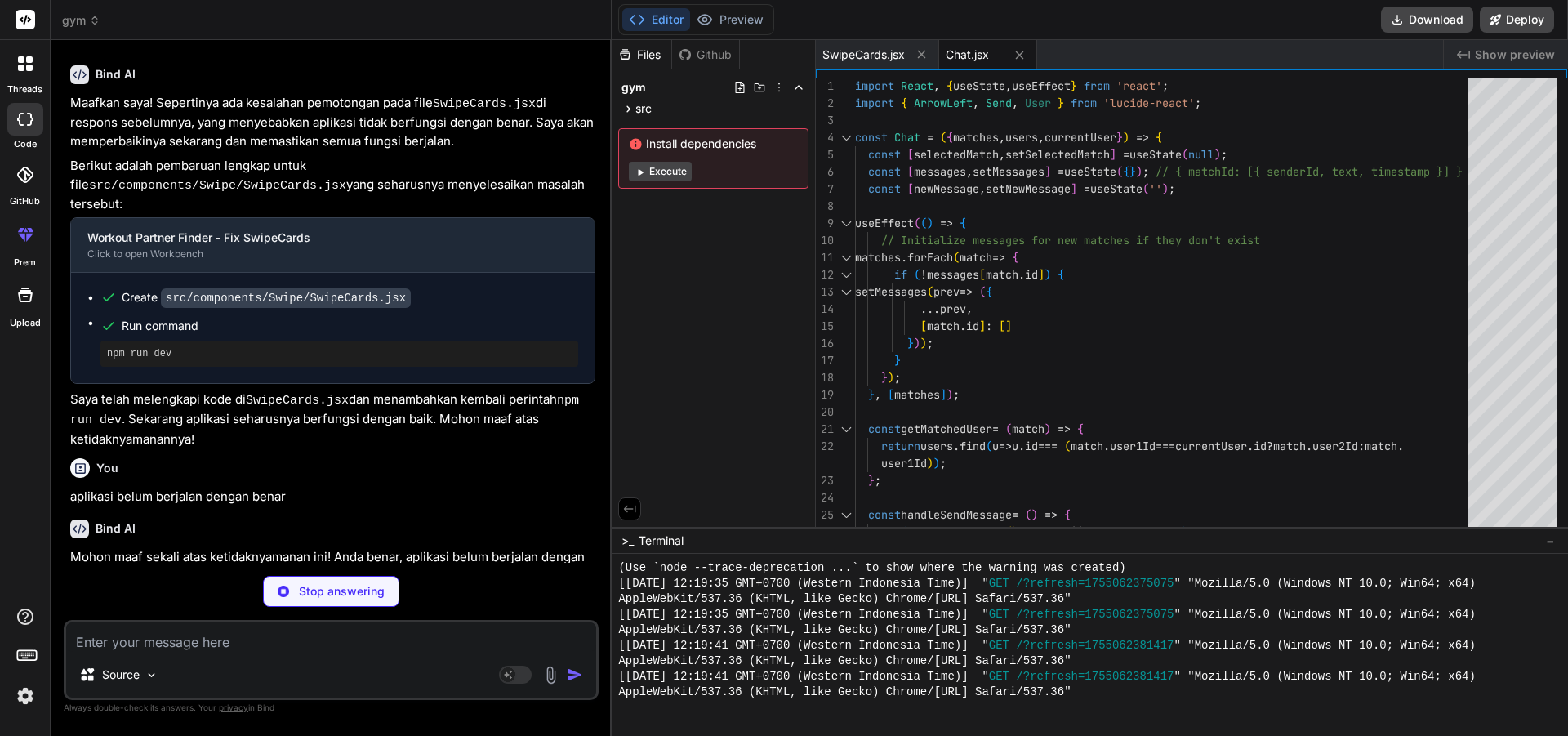
type textarea "x"
type textarea "</div> </div> ); }; export default Filters;"
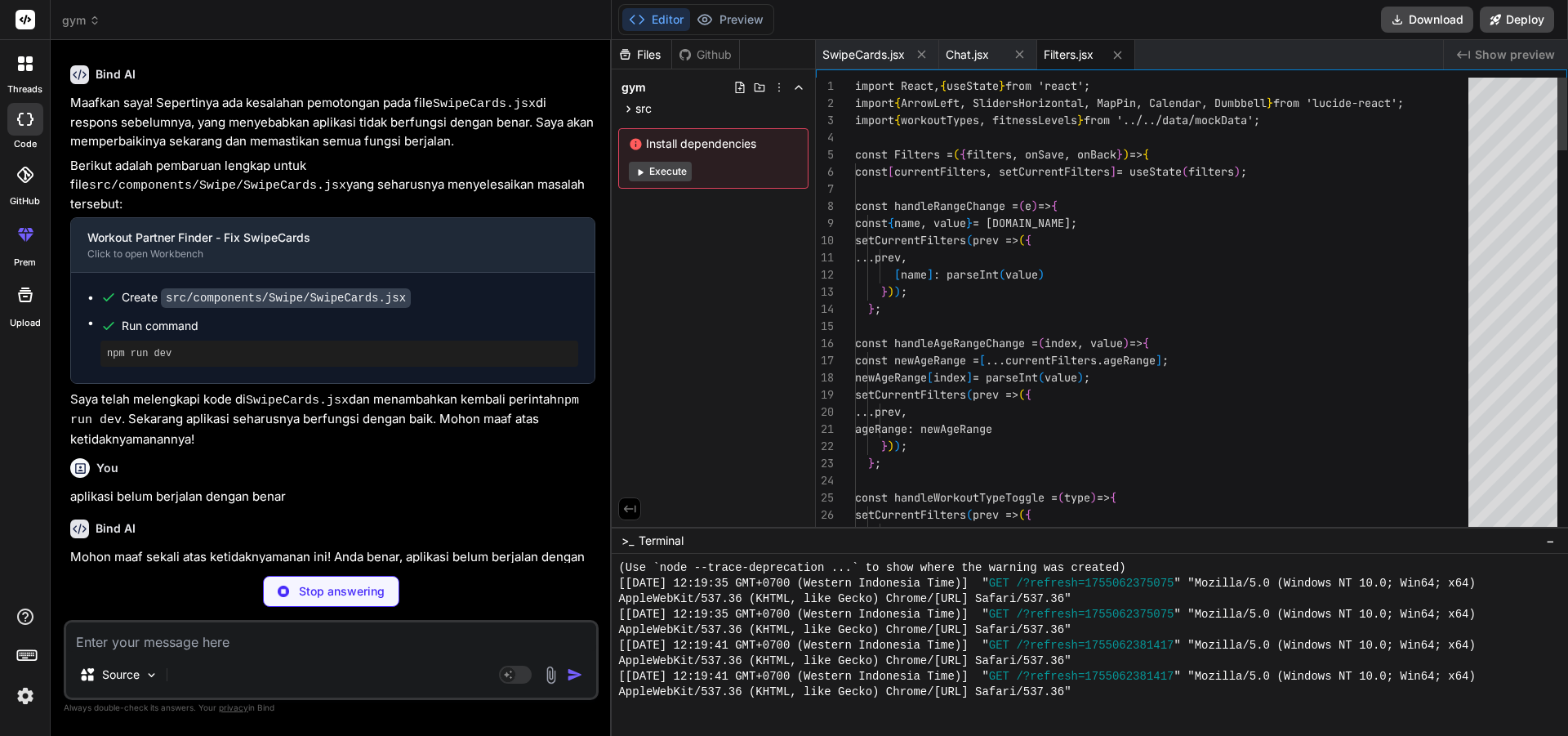
type textarea "x"
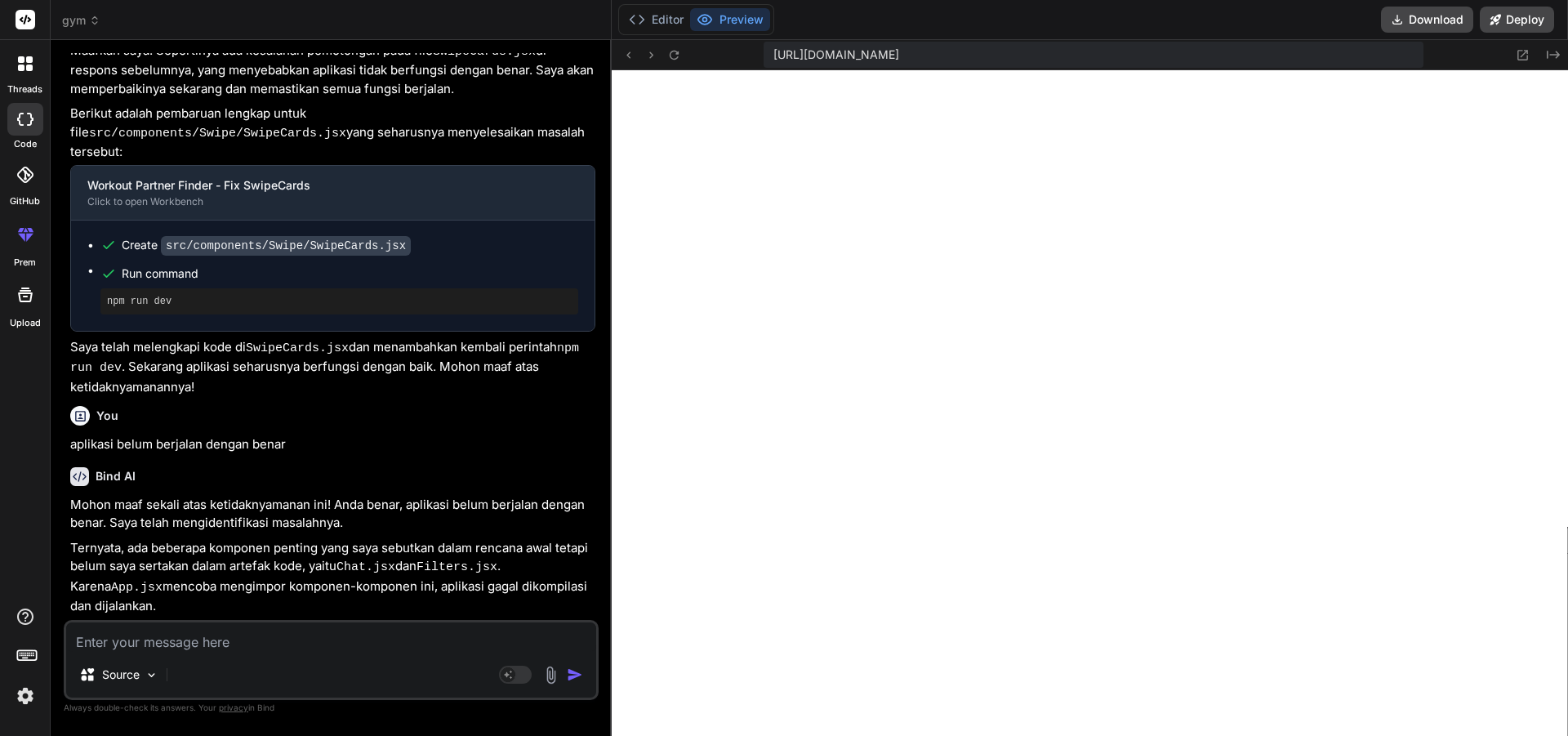
scroll to position [1495, 0]
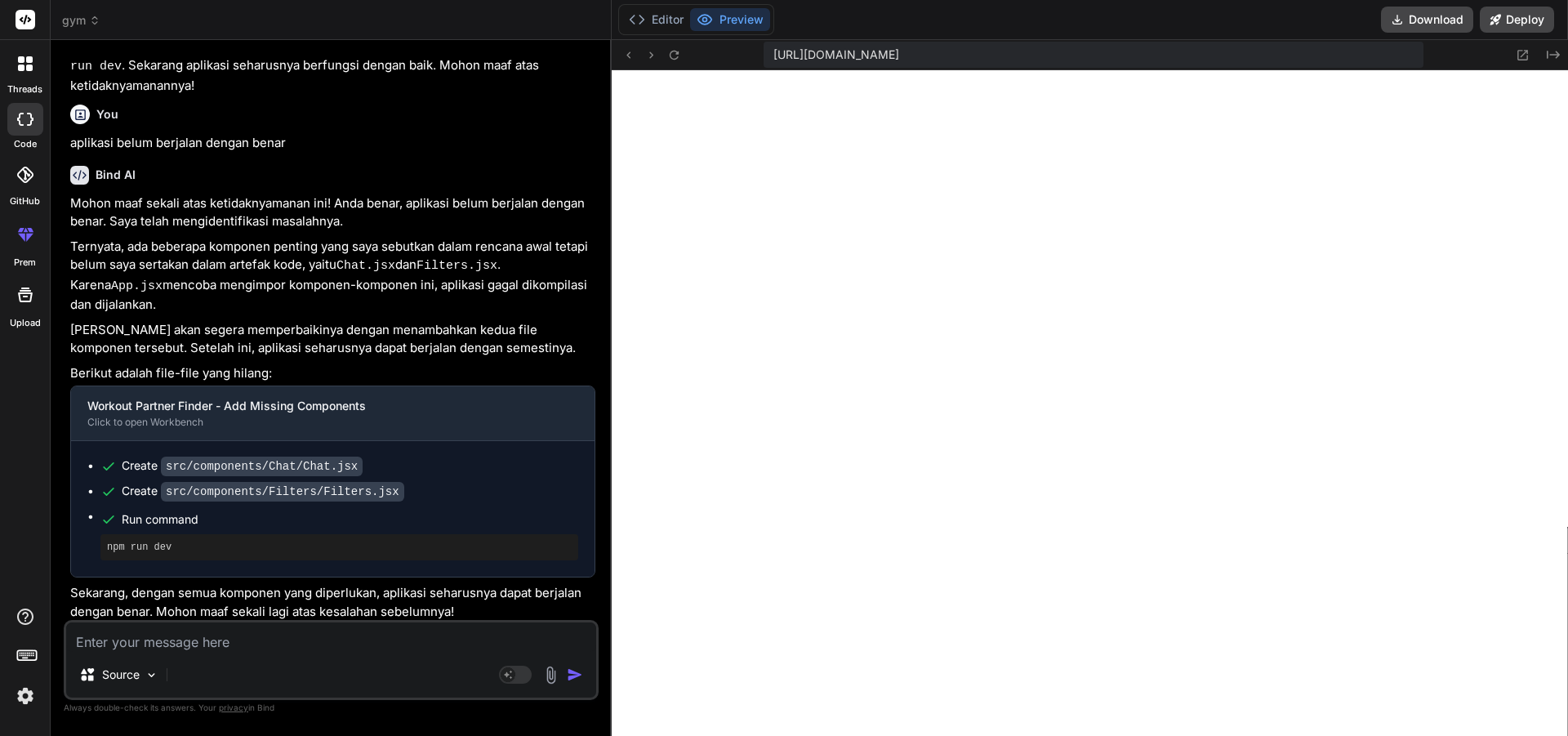
click at [82, 24] on span "gym" at bounding box center [81, 21] width 38 height 17
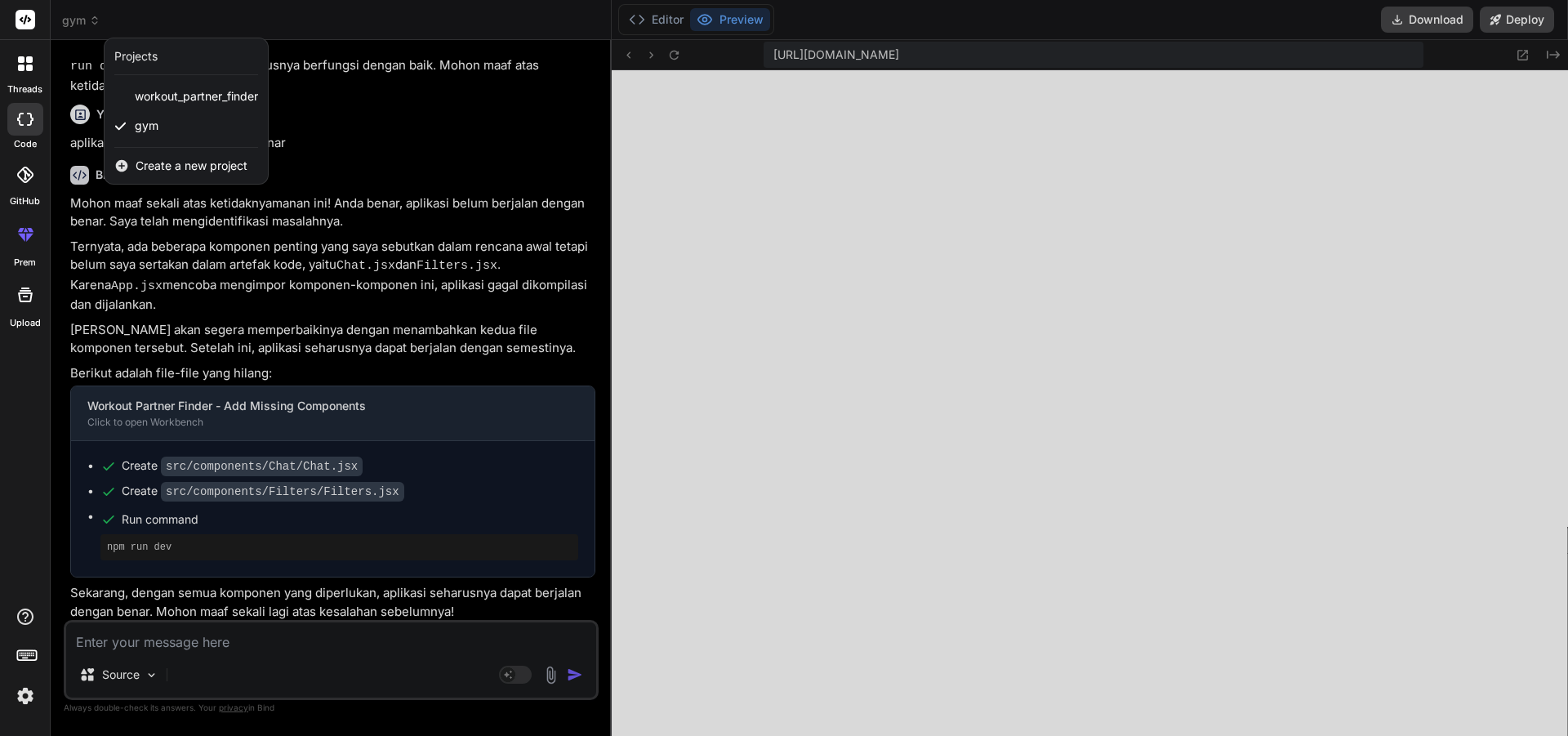
click at [202, 180] on div "Create a new project" at bounding box center [186, 165] width 163 height 36
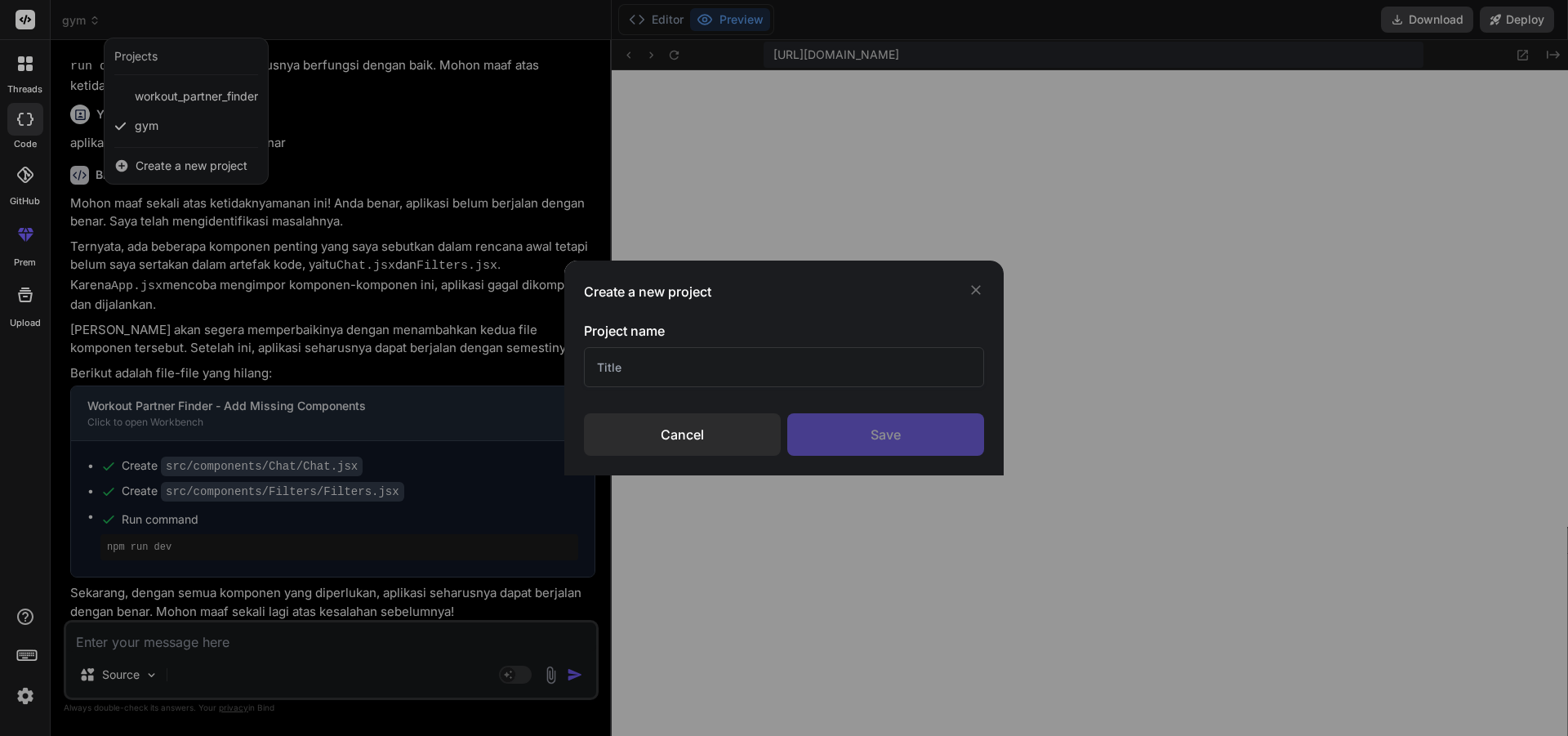
click at [773, 372] on input "text" at bounding box center [784, 368] width 400 height 40
type input "1"
click at [875, 433] on div "Save" at bounding box center [886, 434] width 197 height 43
type textarea "x"
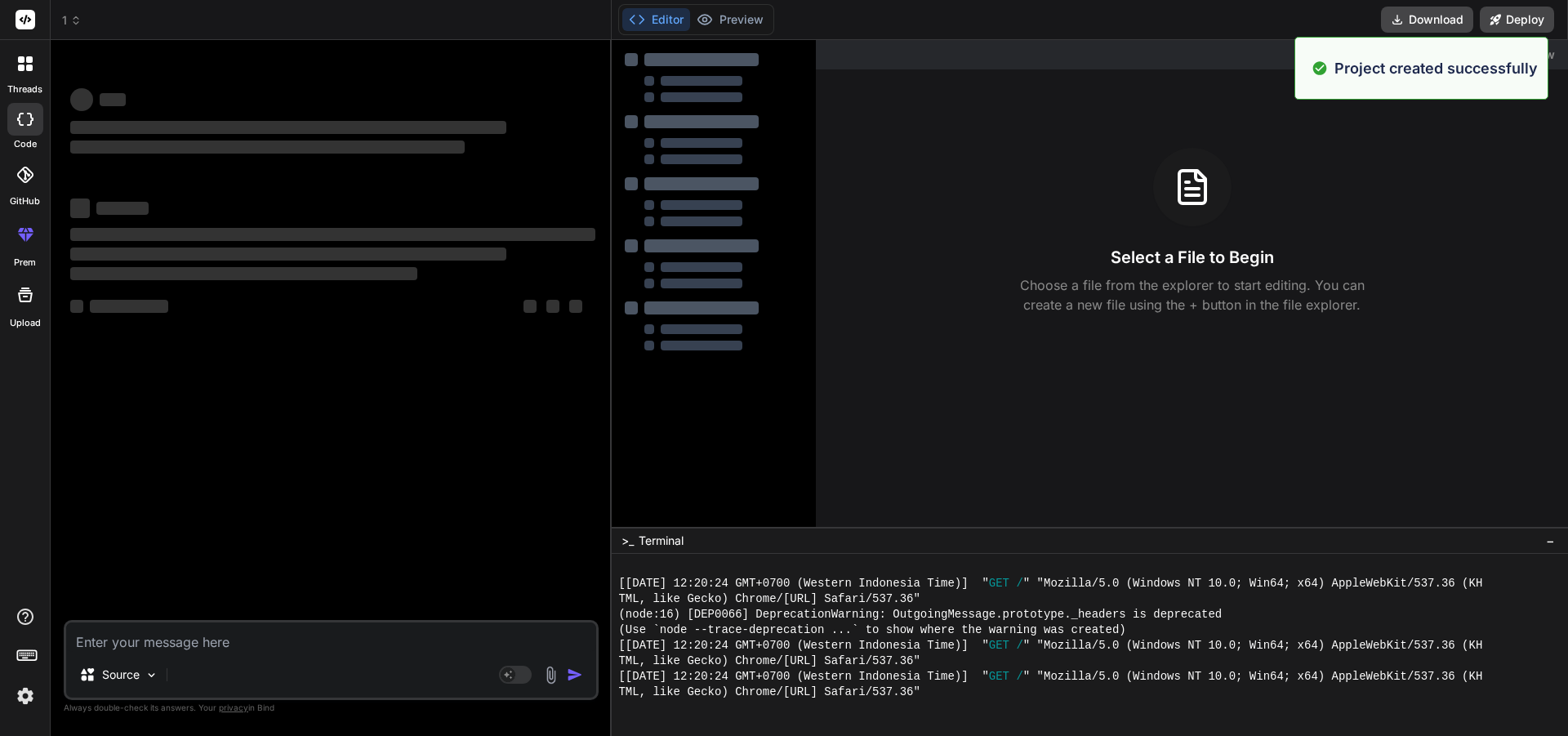
scroll to position [1599, 0]
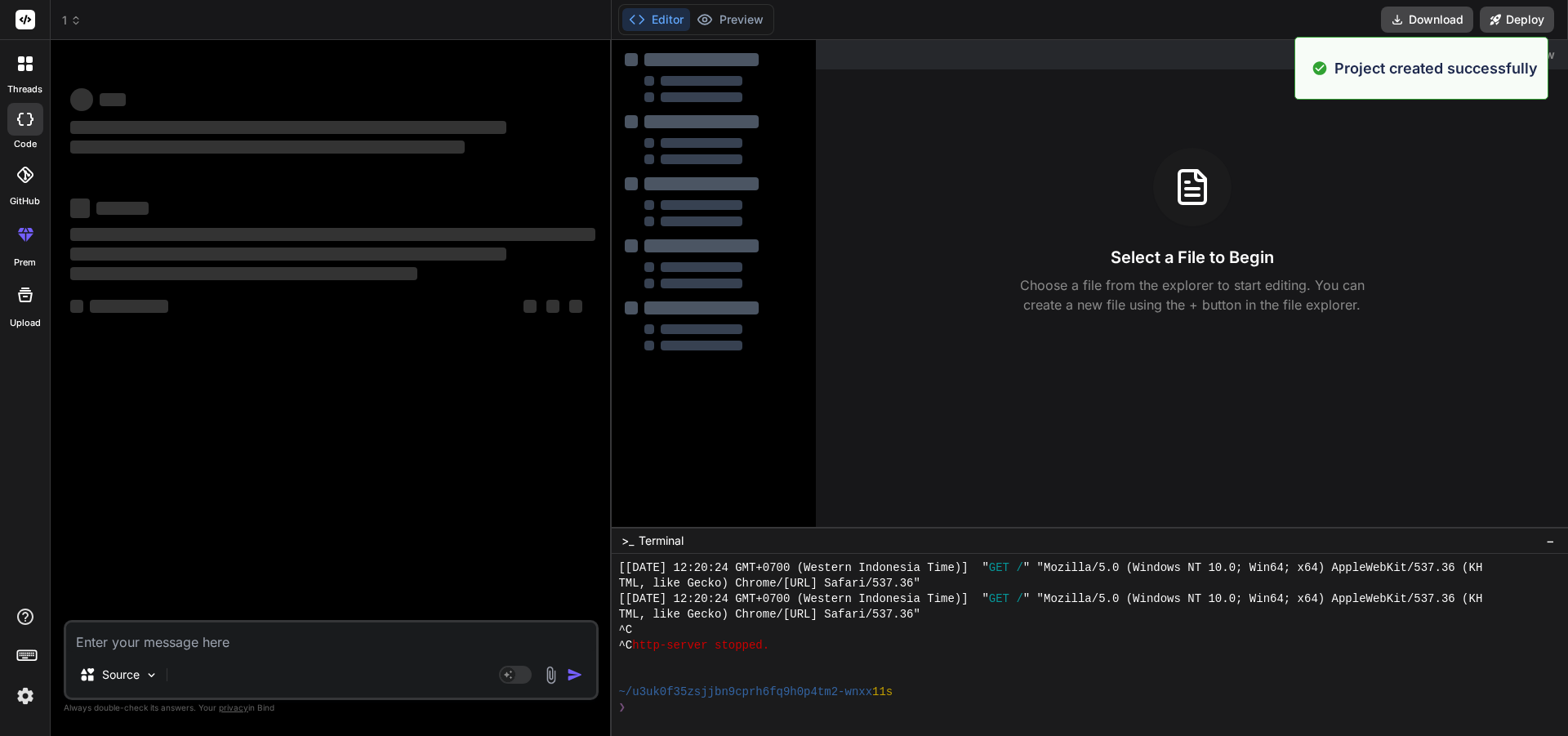
click at [409, 642] on textarea at bounding box center [331, 637] width 530 height 29
paste textarea "Buat aplikasi workout berbasis swipe untuk menemukan partner latihan. Fitur: Re…"
type textarea "Buat aplikasi workout berbasis swipe untuk menemukan partner latihan. Fitur: Re…"
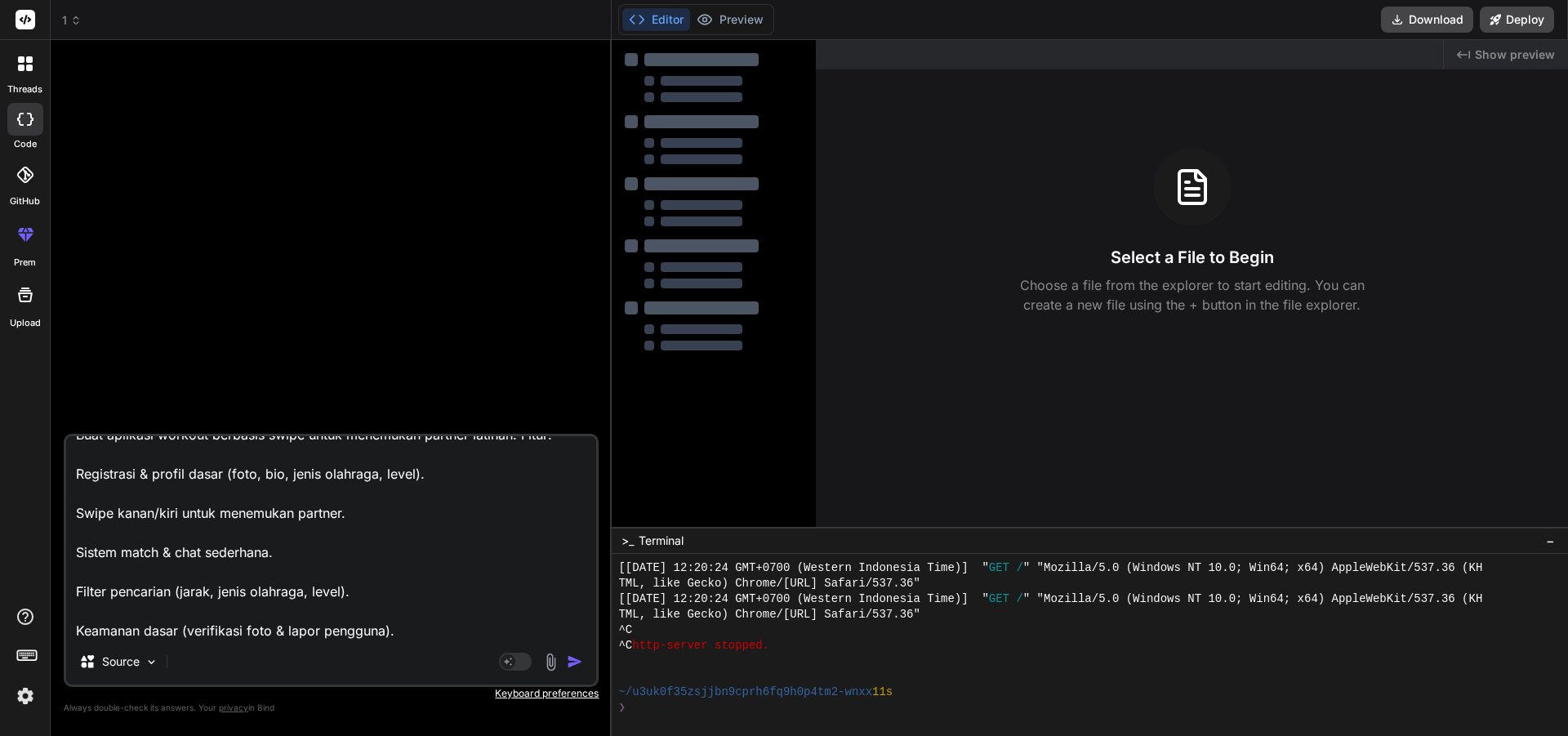
scroll to position [23, 0]
type textarea "x"
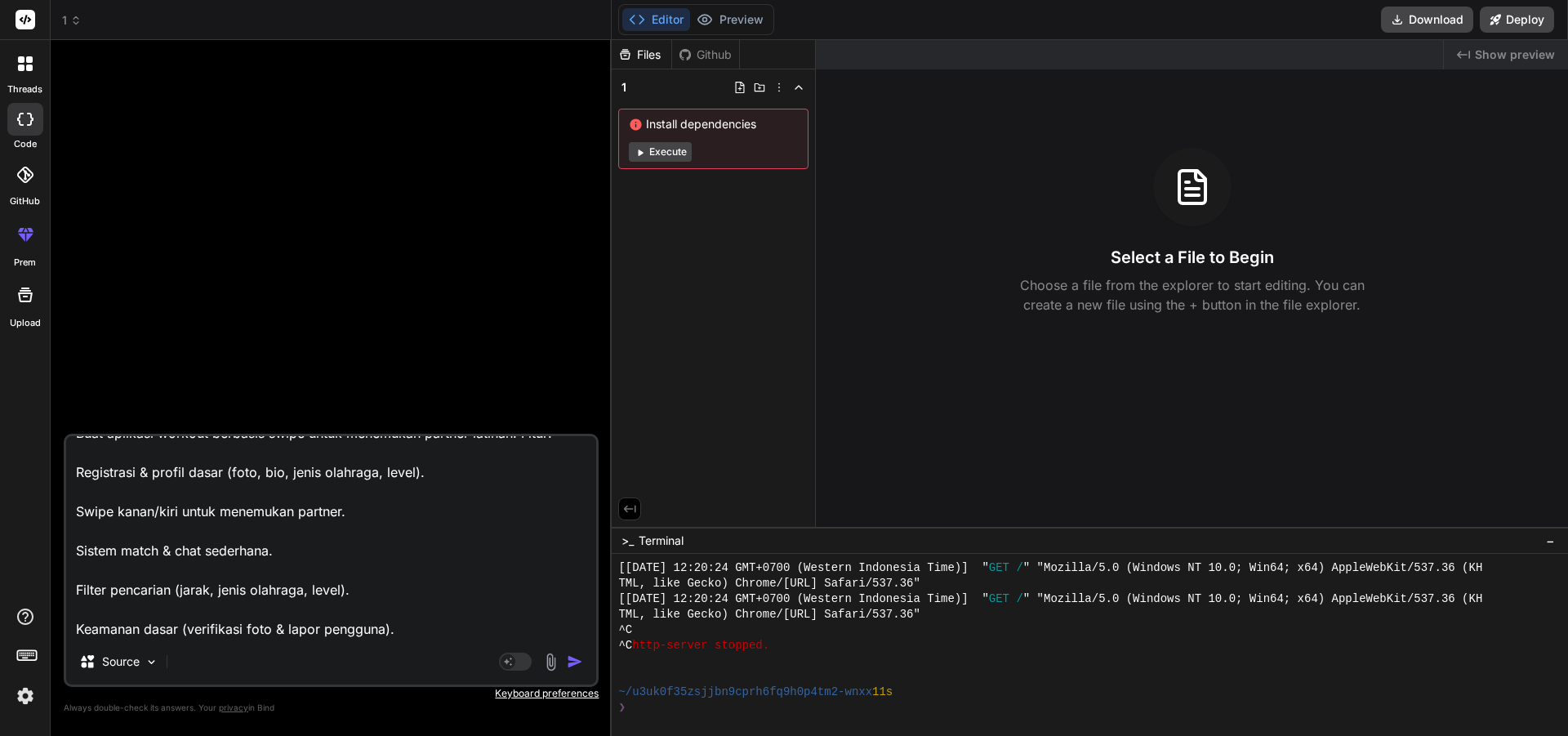
type textarea "Buat aplikasi workout berbasis swipe untuk menemukan partner latihan. Fitur: Re…"
click at [581, 656] on img "button" at bounding box center [575, 662] width 17 height 17
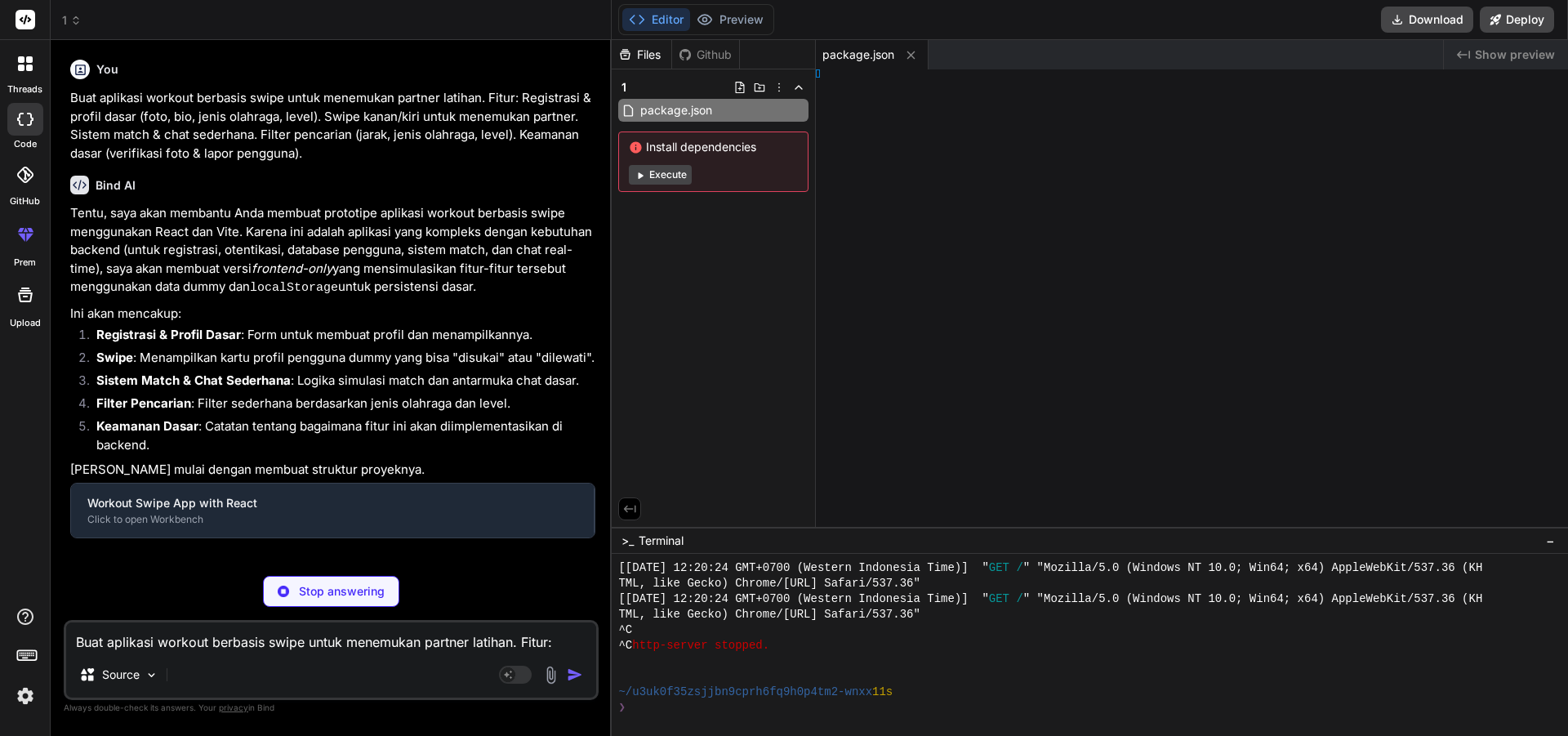
type textarea "x"
type textarea "html>"
type textarea "x"
type textarea ";"
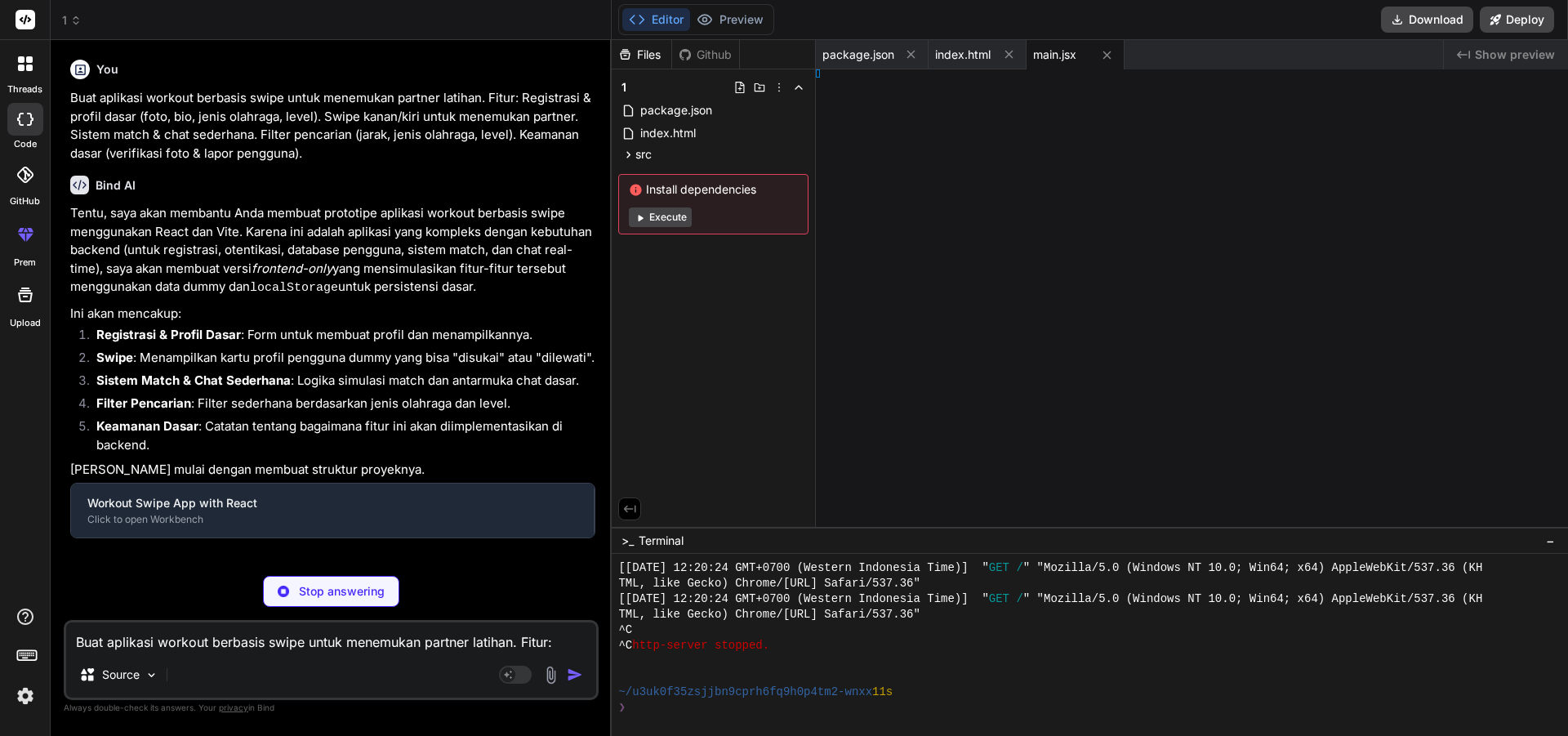
type textarea "x"
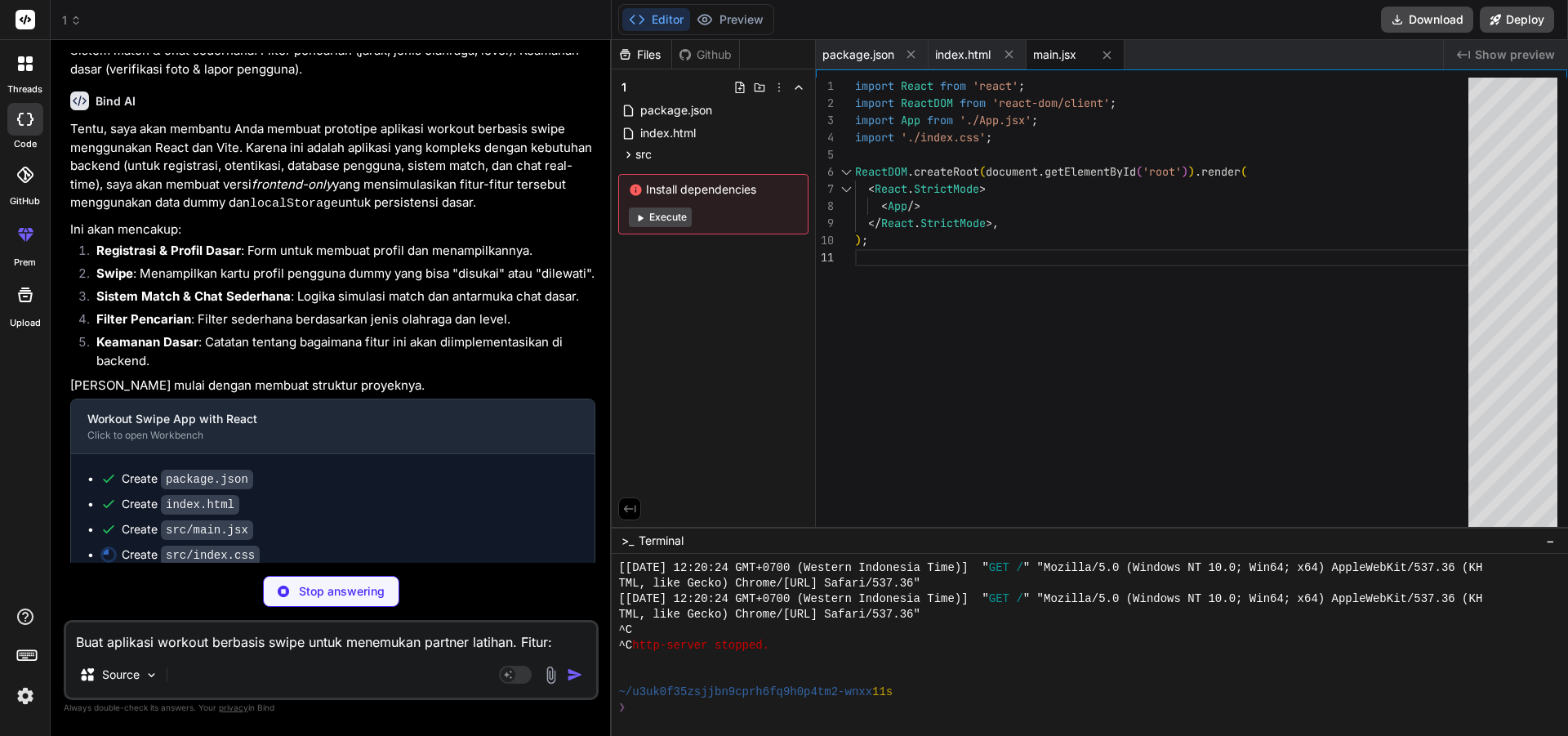
scroll to position [114, 0]
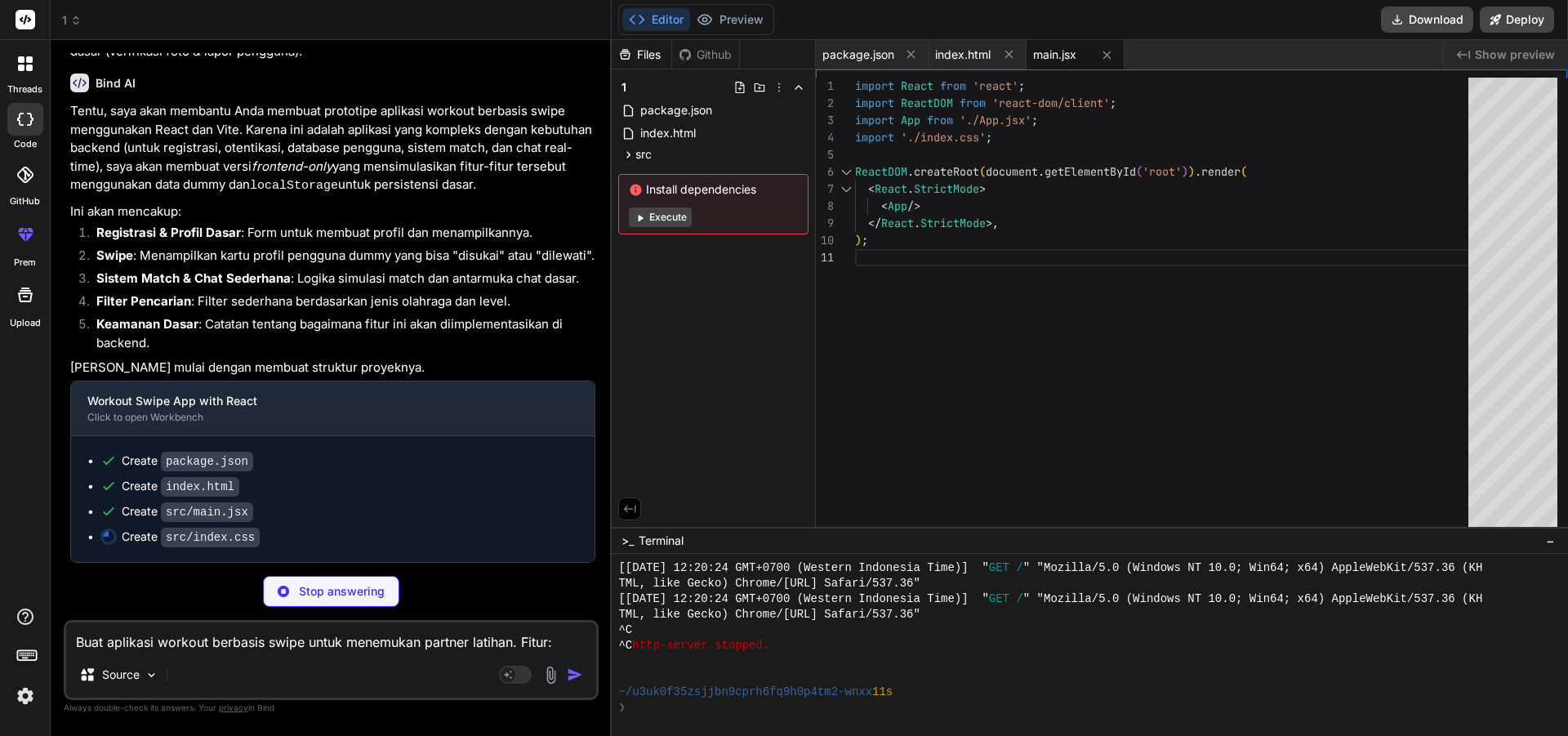
type textarea "x"
type textarea "}"
type textarea "x"
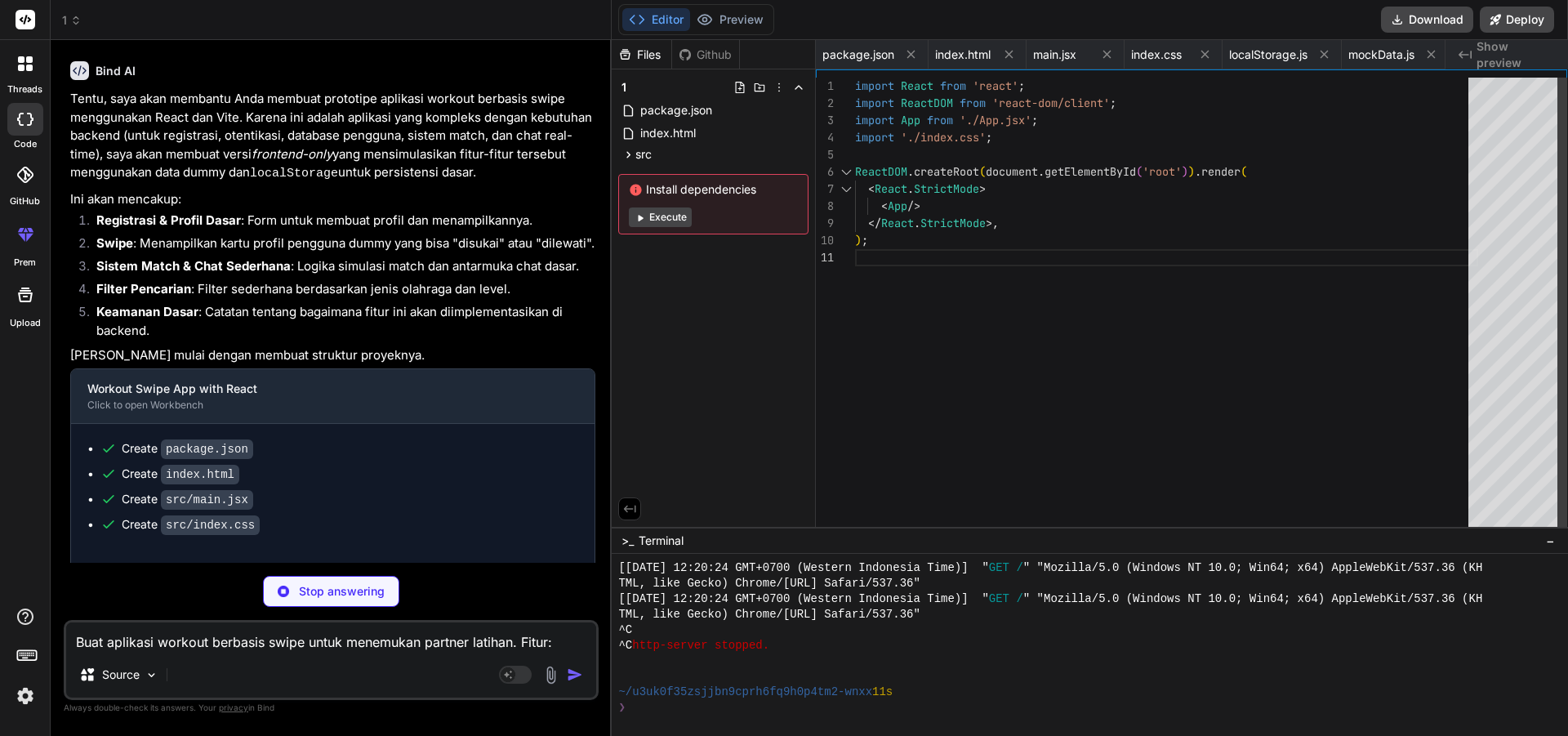
type textarea "x"
type textarea "<h3>{user.name}</h3> <p><strong>Jenis Olahraga:</strong> {user.sport}</p> <p><s…"
type textarea "x"
type textarea "}; export default SwipePage;"
type textarea "x"
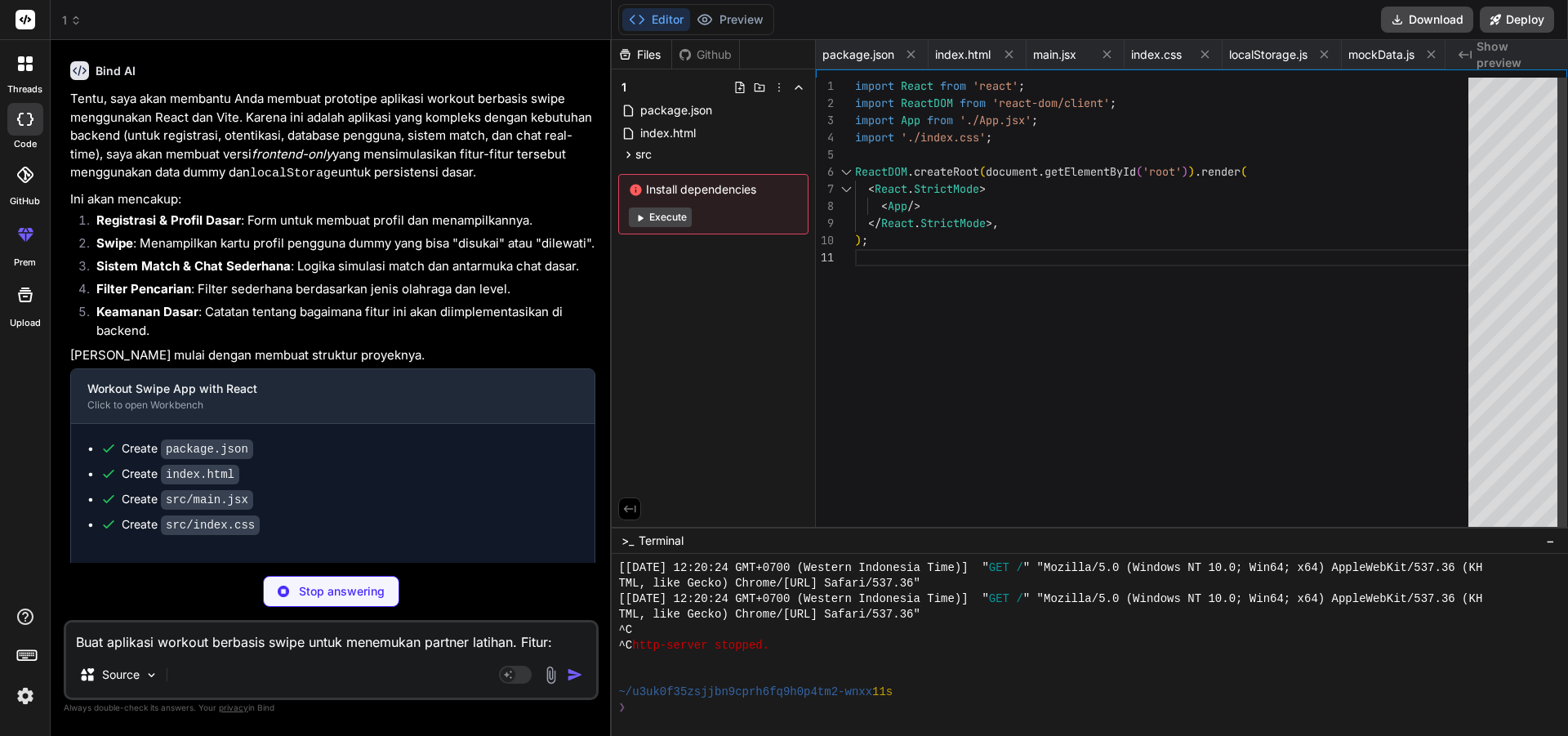
type textarea "</div> )} </div> ); }; export default MatchesPage;"
type textarea "x"
type textarea "keamanan.) </em> </p> </div> </div> ); }; export default ProfilePage;"
type textarea "x"
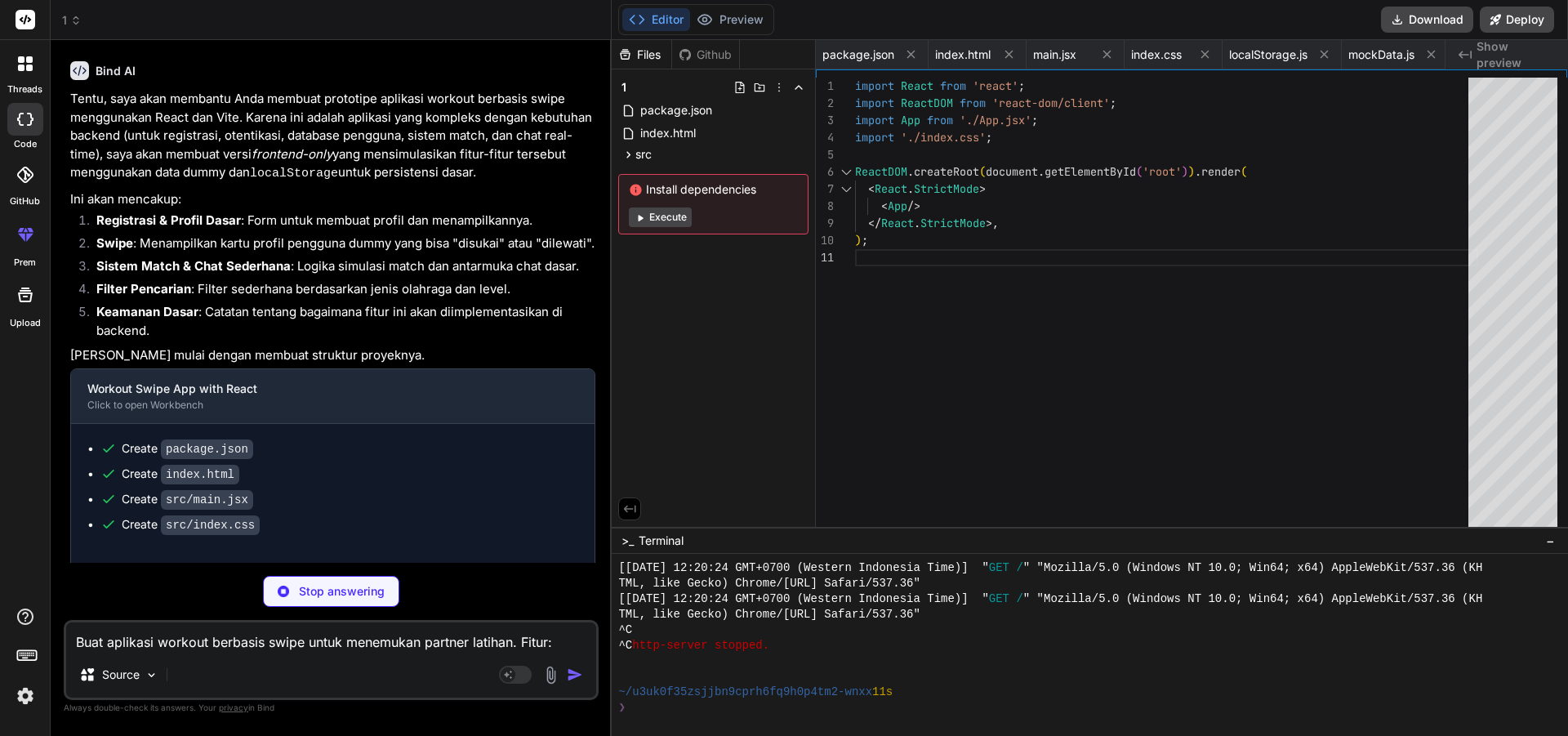
type textarea "</button> </div> )} {renderPage()} </> ); }; export default App;"
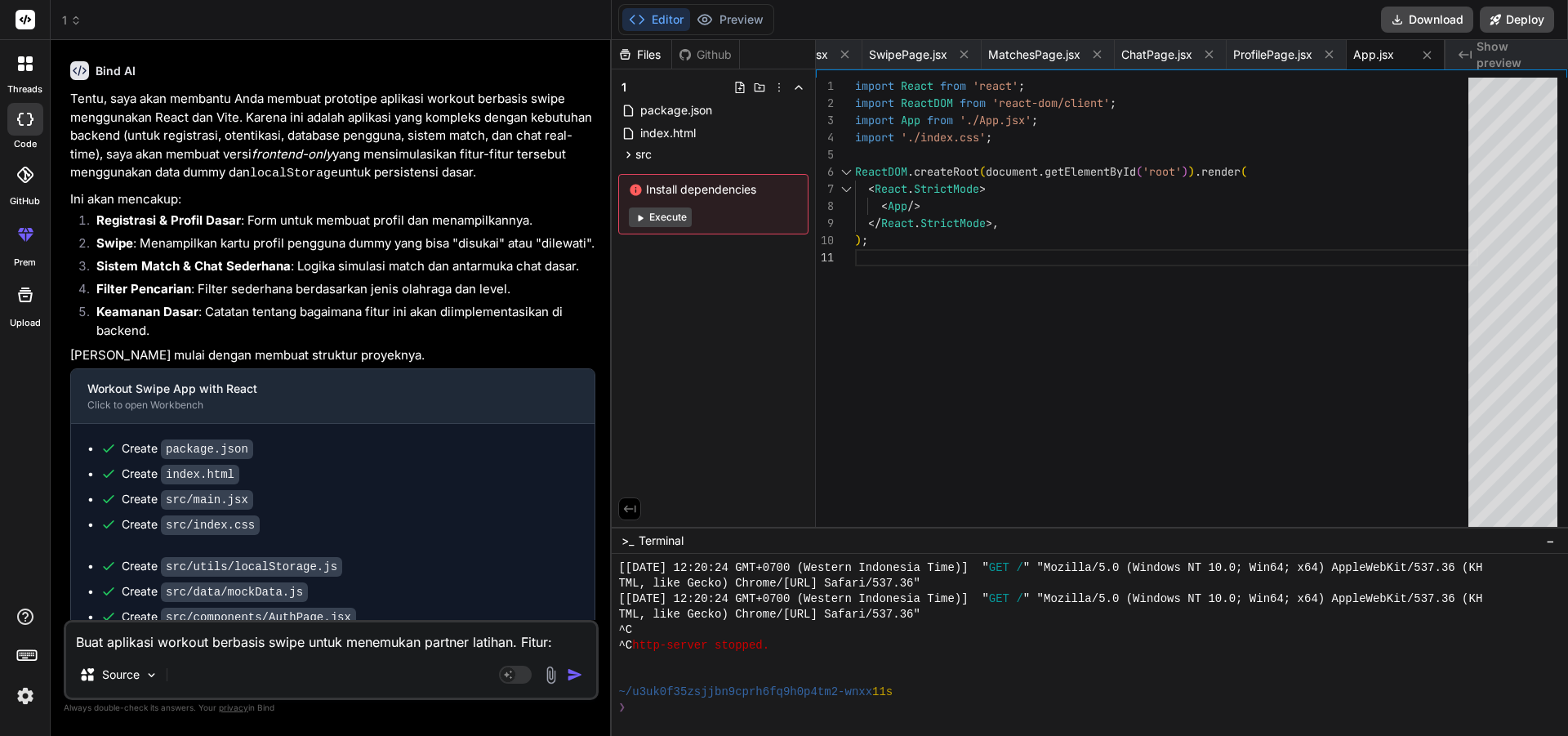
scroll to position [1863, 0]
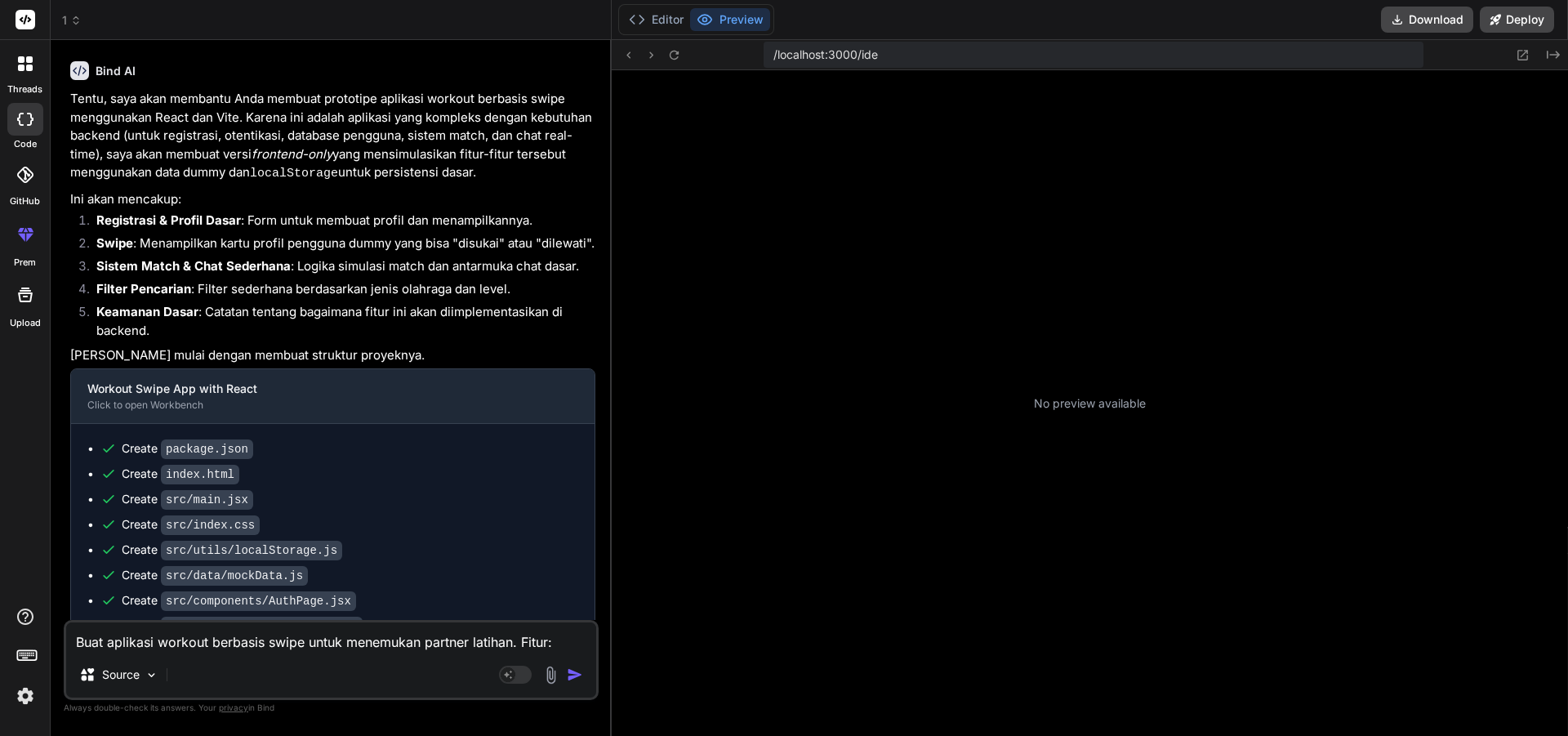
type textarea "x"
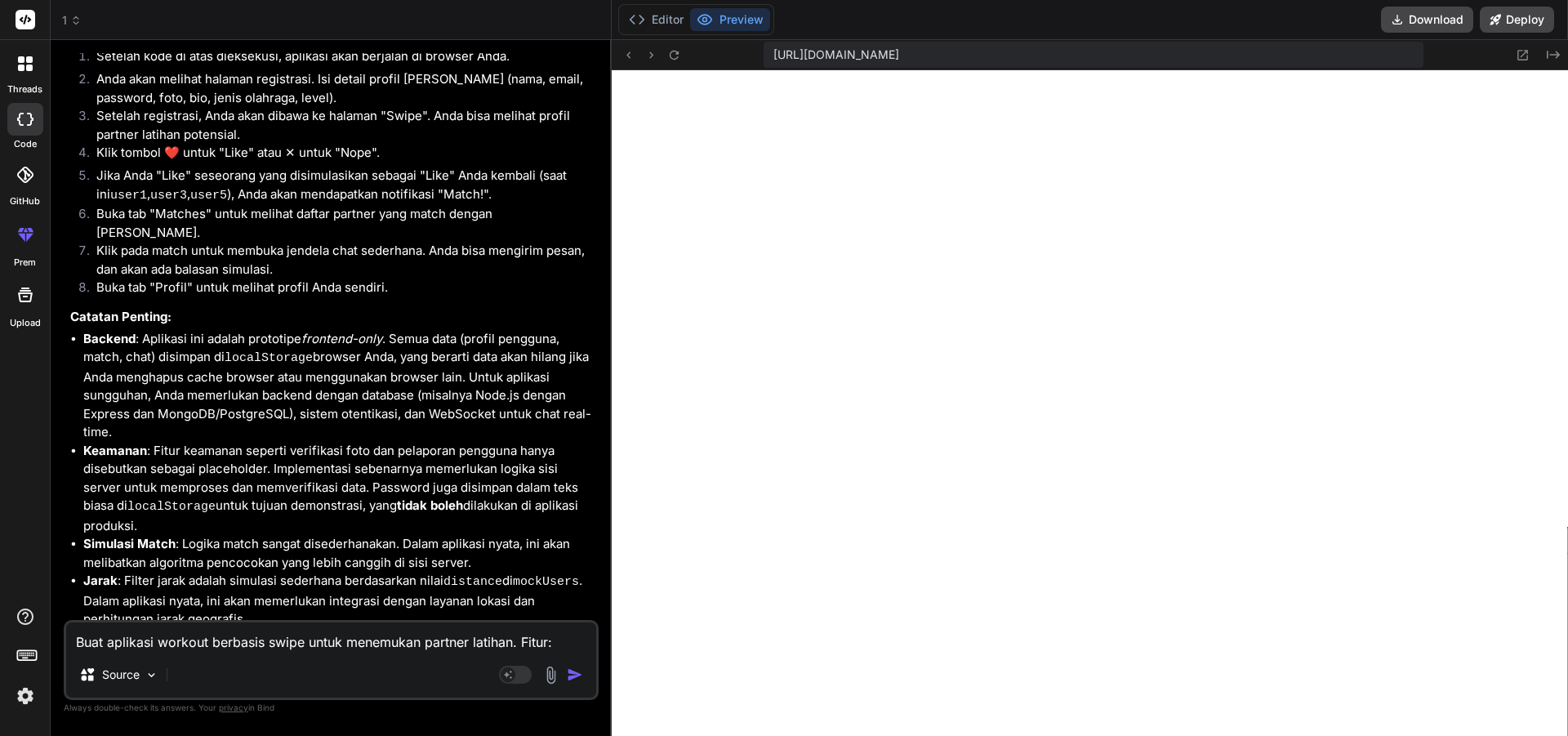
scroll to position [1059, 0]
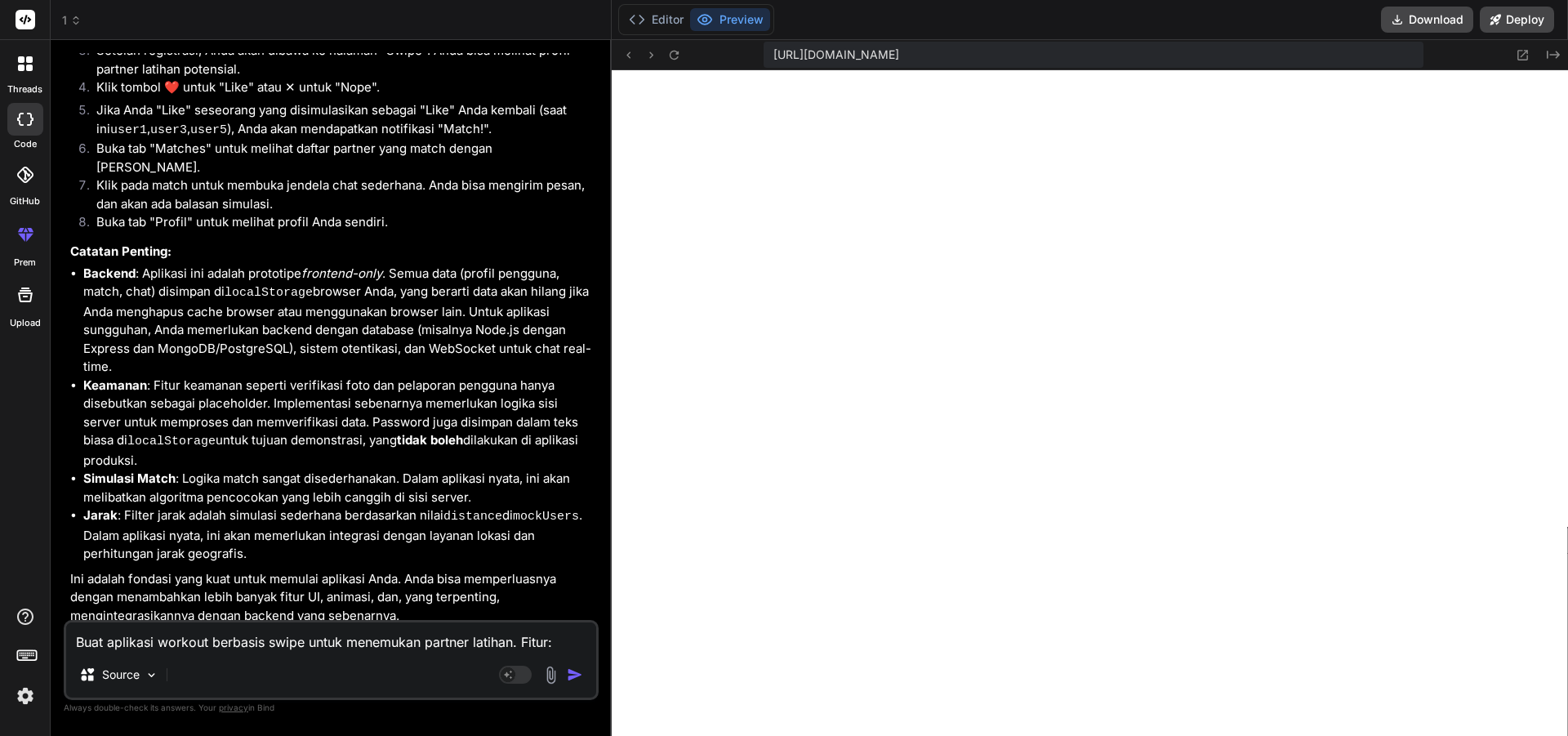
click at [383, 661] on div "Source" at bounding box center [331, 678] width 530 height 39
click at [241, 673] on div "Source" at bounding box center [331, 678] width 530 height 39
click at [341, 640] on textarea "Buat aplikasi workout berbasis swipe untuk menemukan partner latihan. Fitur: Re…" at bounding box center [331, 637] width 530 height 29
type textarea "t"
type textarea "x"
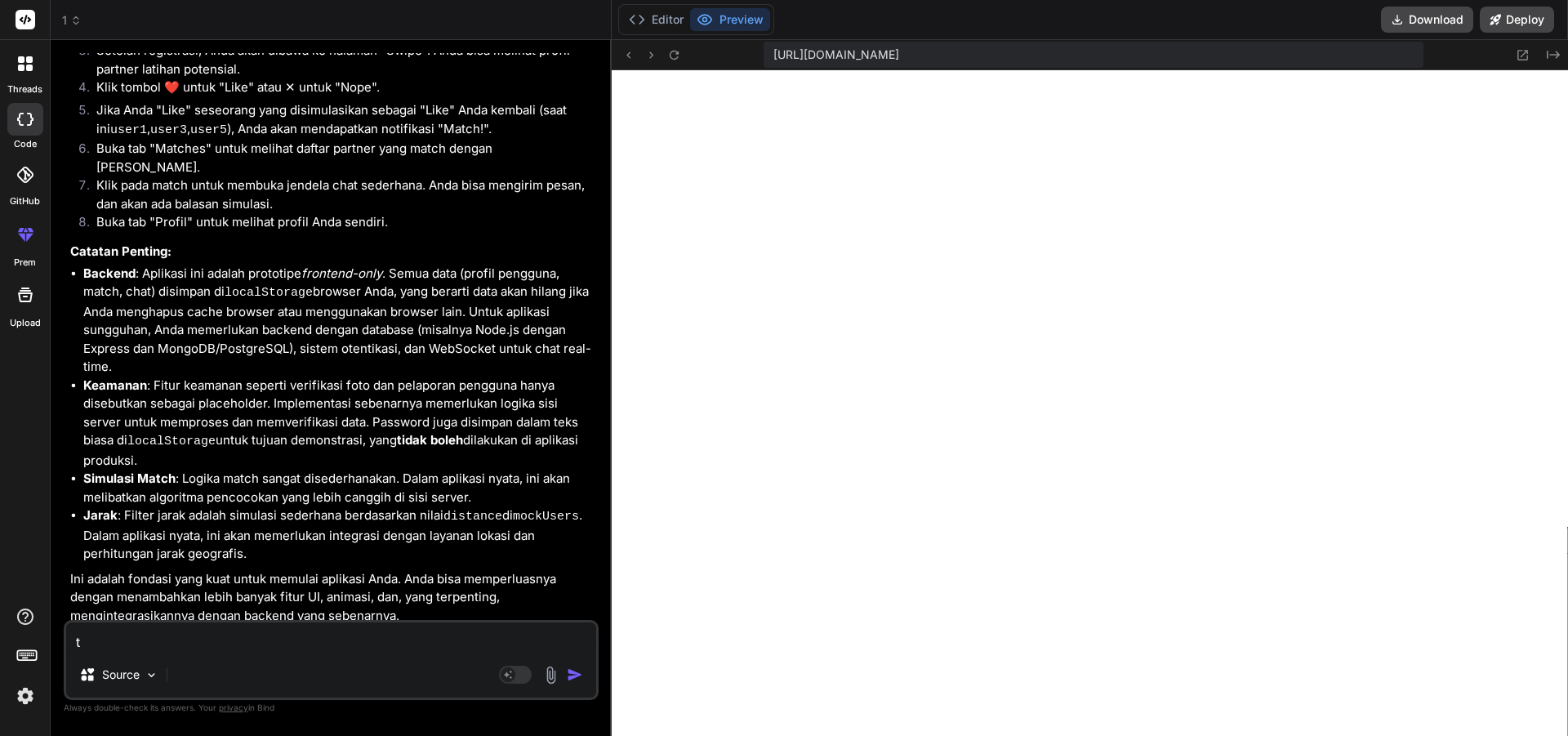
type textarea "to"
type textarea "x"
type textarea "tol"
type textarea "x"
type textarea "tolo"
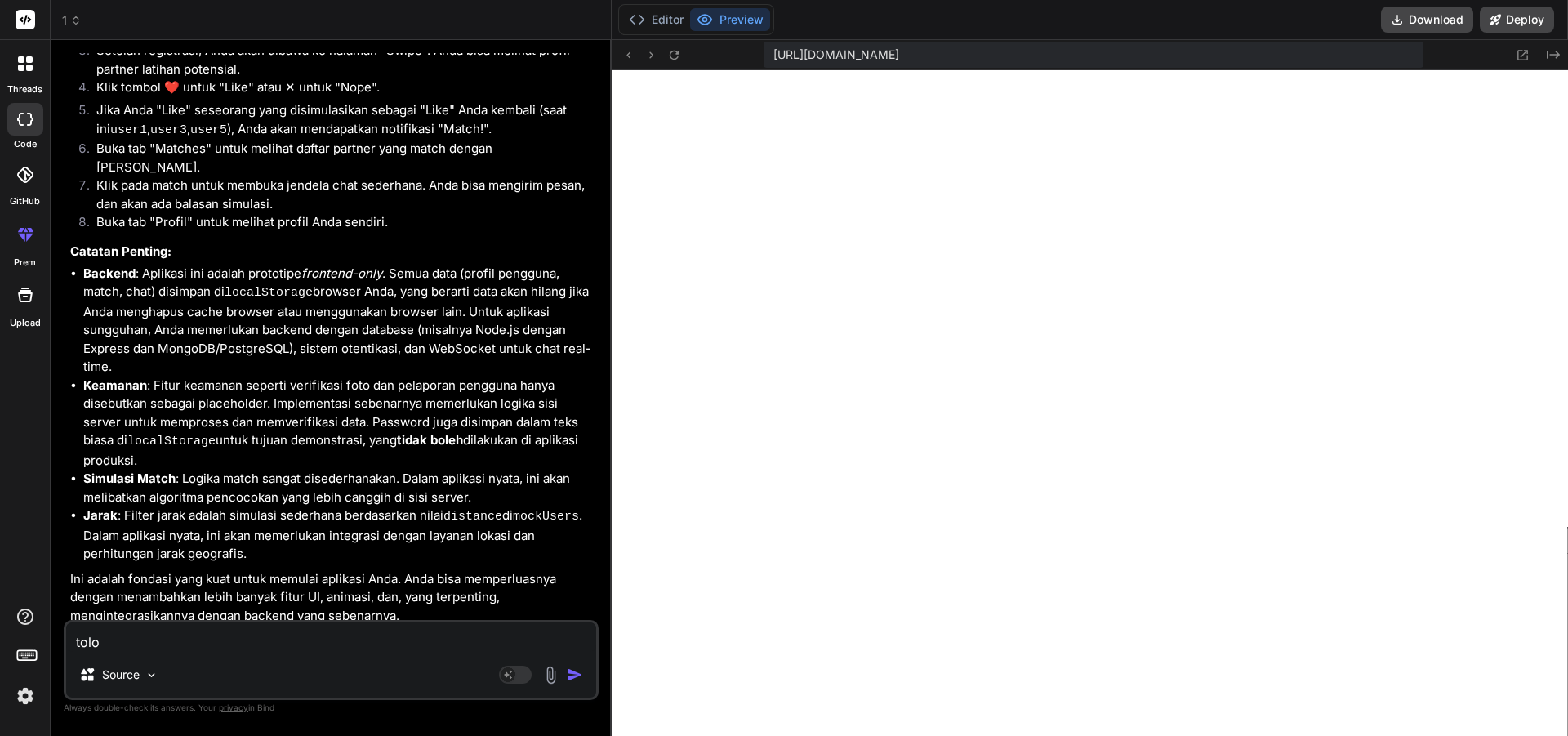
type textarea "x"
type textarea "tolon"
type textarea "x"
type textarea "tolong"
type textarea "x"
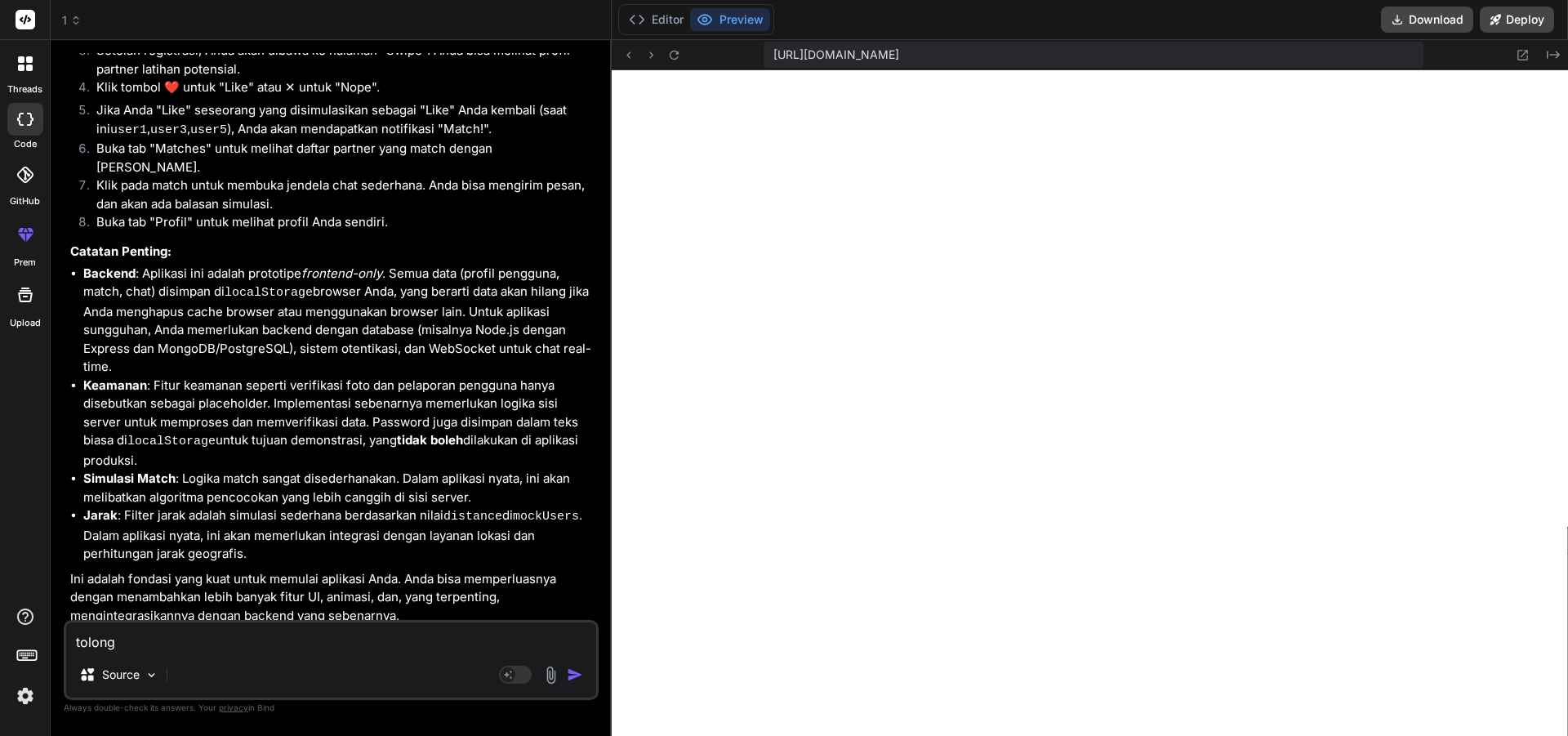
type textarea "tolong"
type textarea "x"
type textarea "tolong b"
type textarea "x"
type textarea "tolong bu"
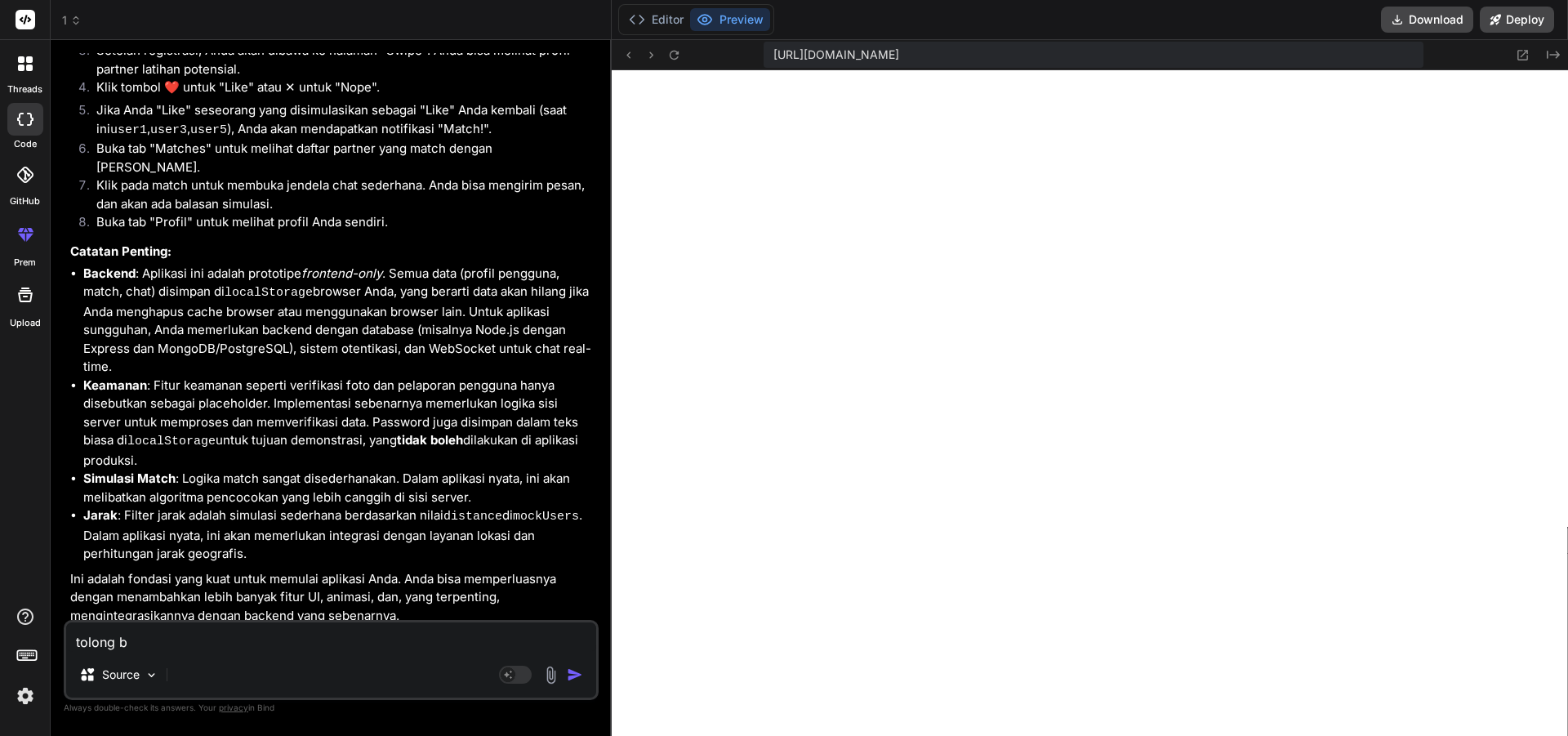
type textarea "x"
type textarea "tolong bua"
type textarea "x"
type textarea "tolong buat"
type textarea "x"
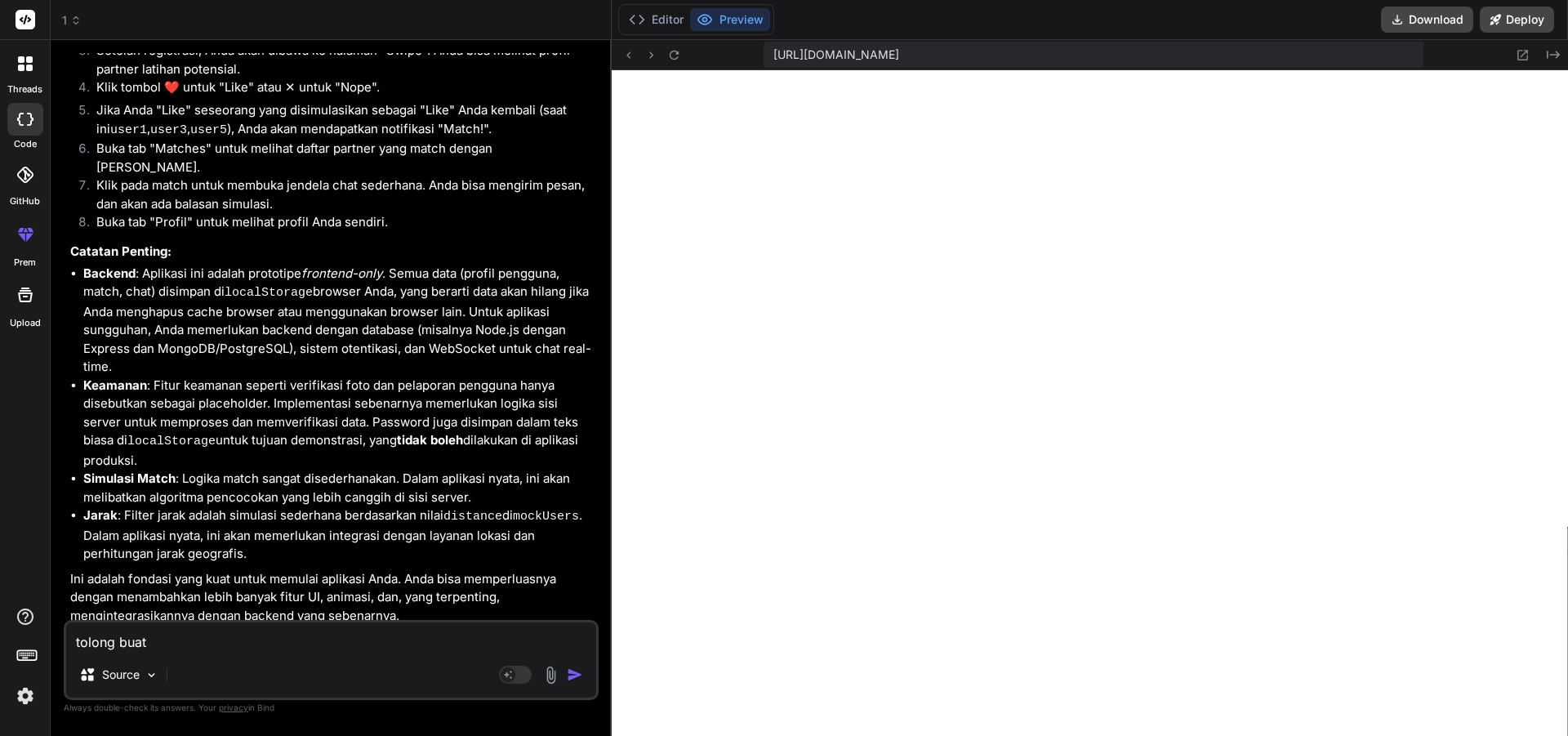
type textarea "tolong buat"
type textarea "x"
type textarea "tolong buat u"
type textarea "x"
type textarea "tolong buat ux"
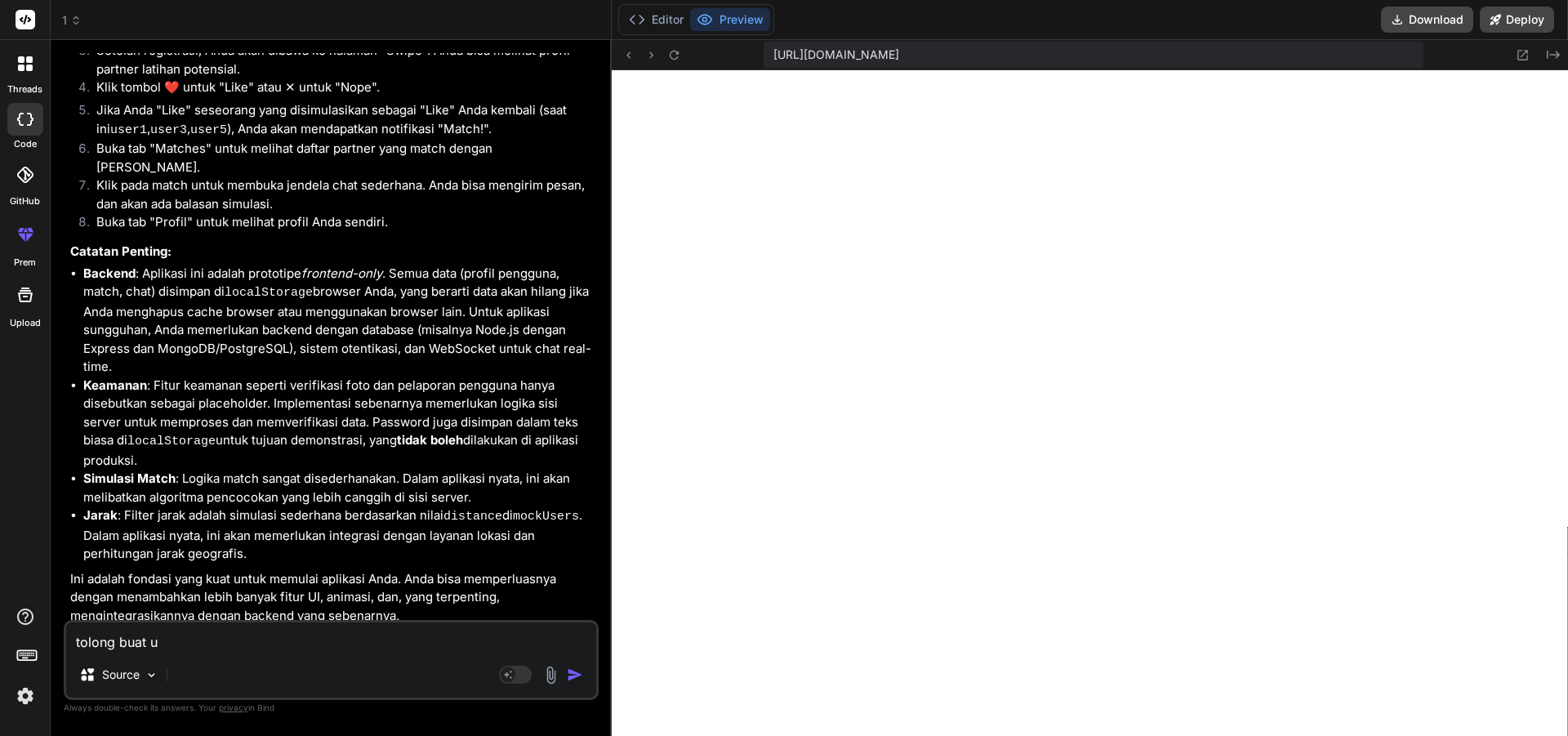
type textarea "x"
type textarea "tolong buat ux"
type textarea "x"
type textarea "tolong buat ux d"
type textarea "x"
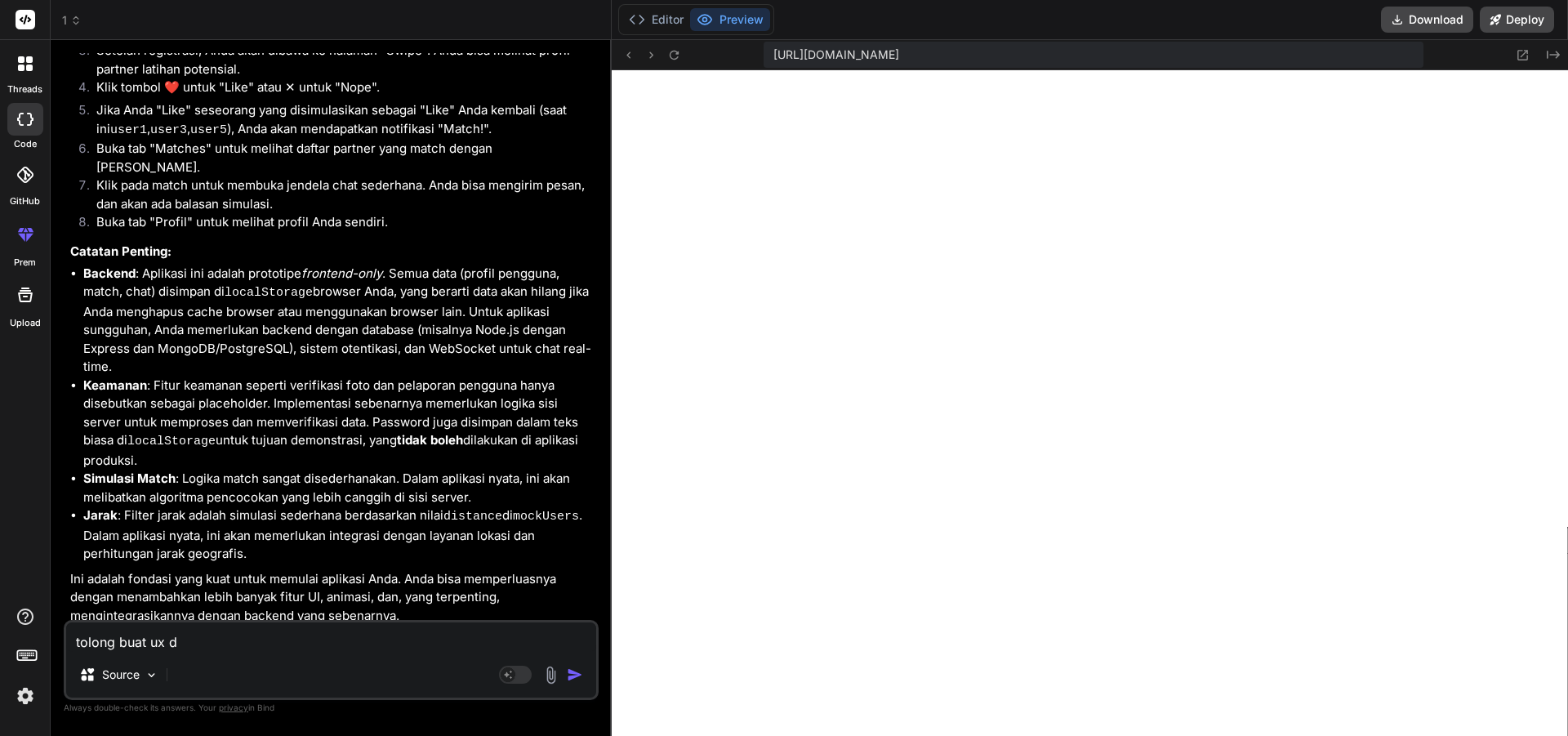
type textarea "tolong buat ux de"
type textarea "x"
type textarea "tolong buat ux den"
type textarea "x"
type textarea "tolong buat ux deng"
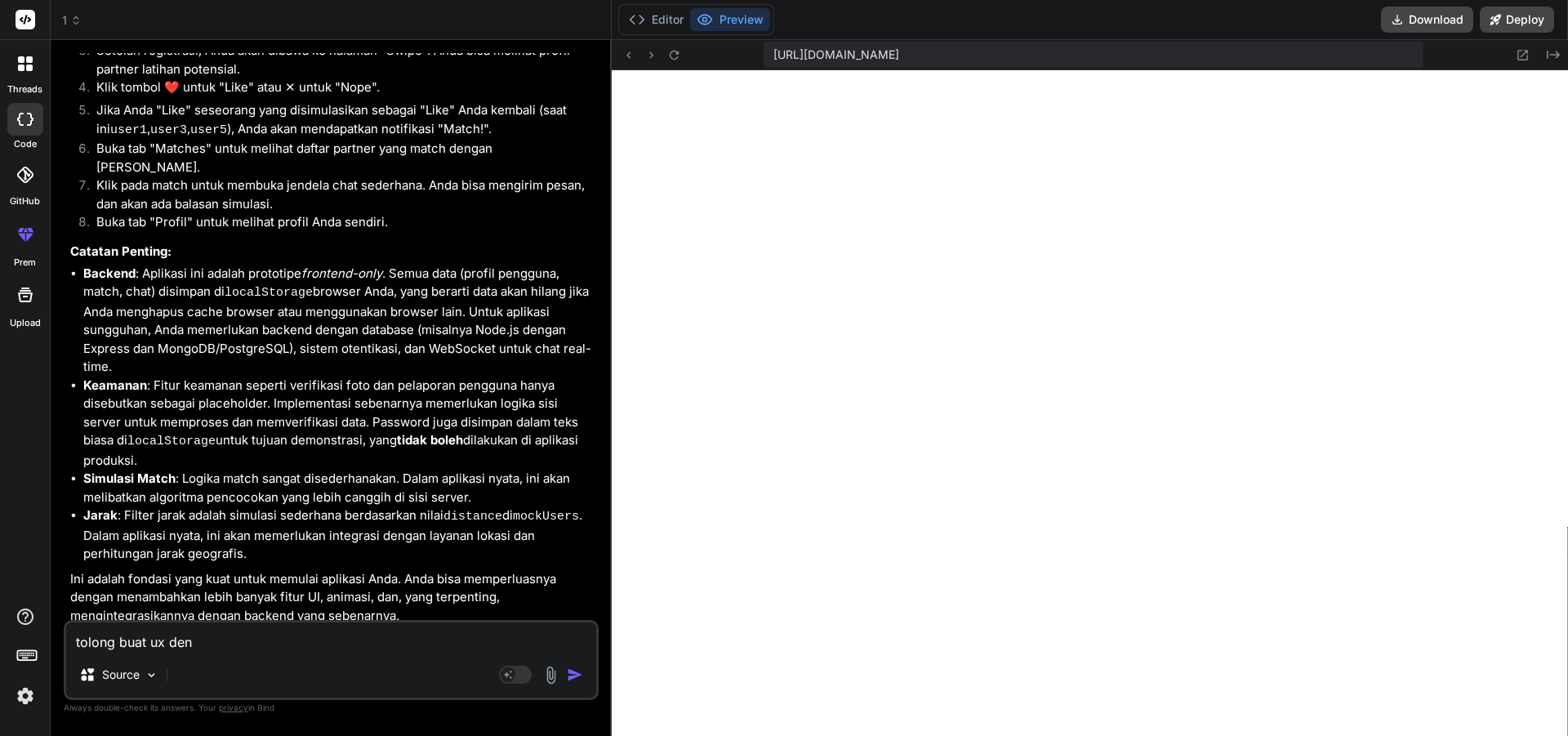
type textarea "x"
type textarea "tolong buat ux denga"
type textarea "x"
type textarea "tolong buat ux dengan"
type textarea "x"
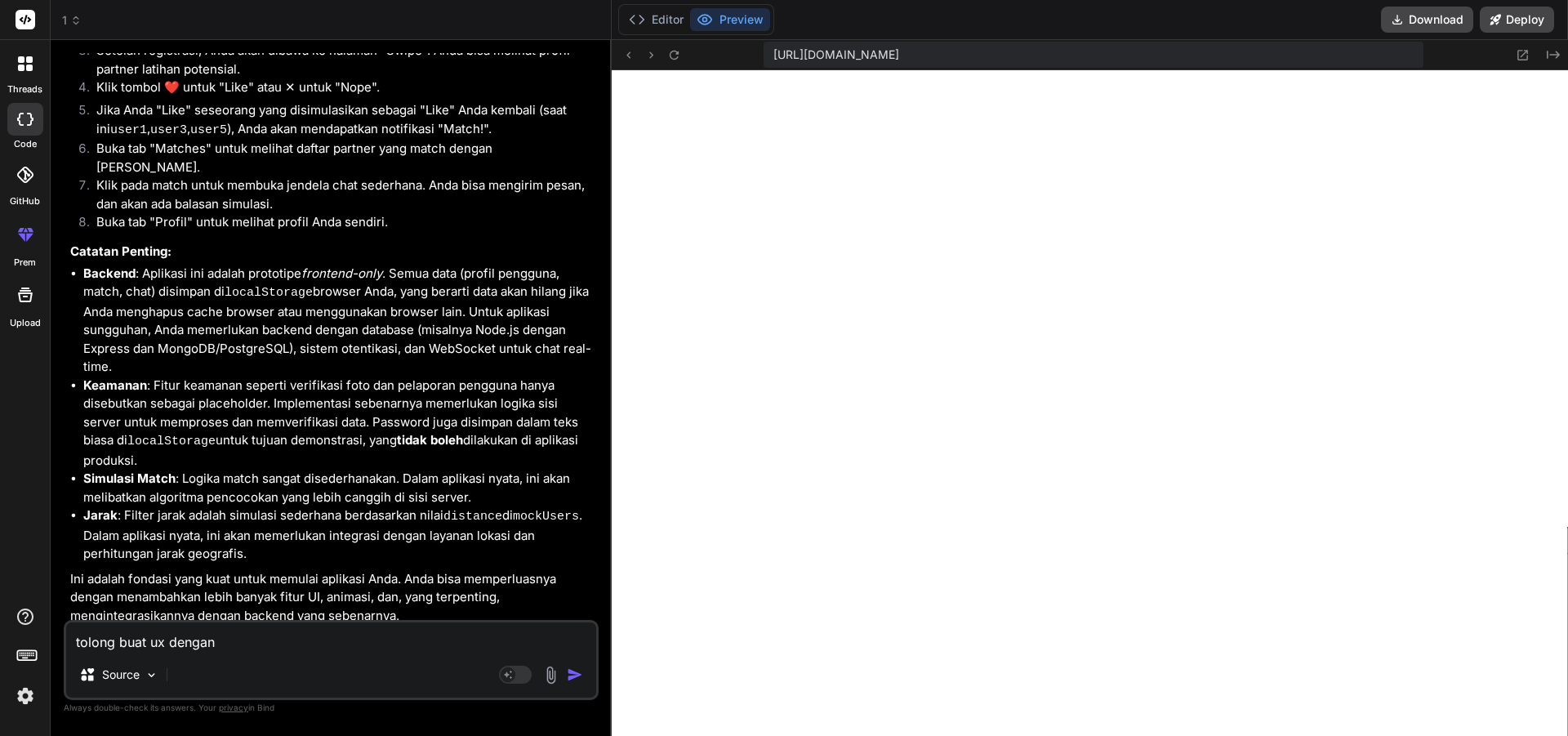
type textarea "tolong buat ux dengan"
type textarea "x"
type textarea "tolong buat ux dengan l"
type textarea "x"
type textarea "tolong buat ux dengan le"
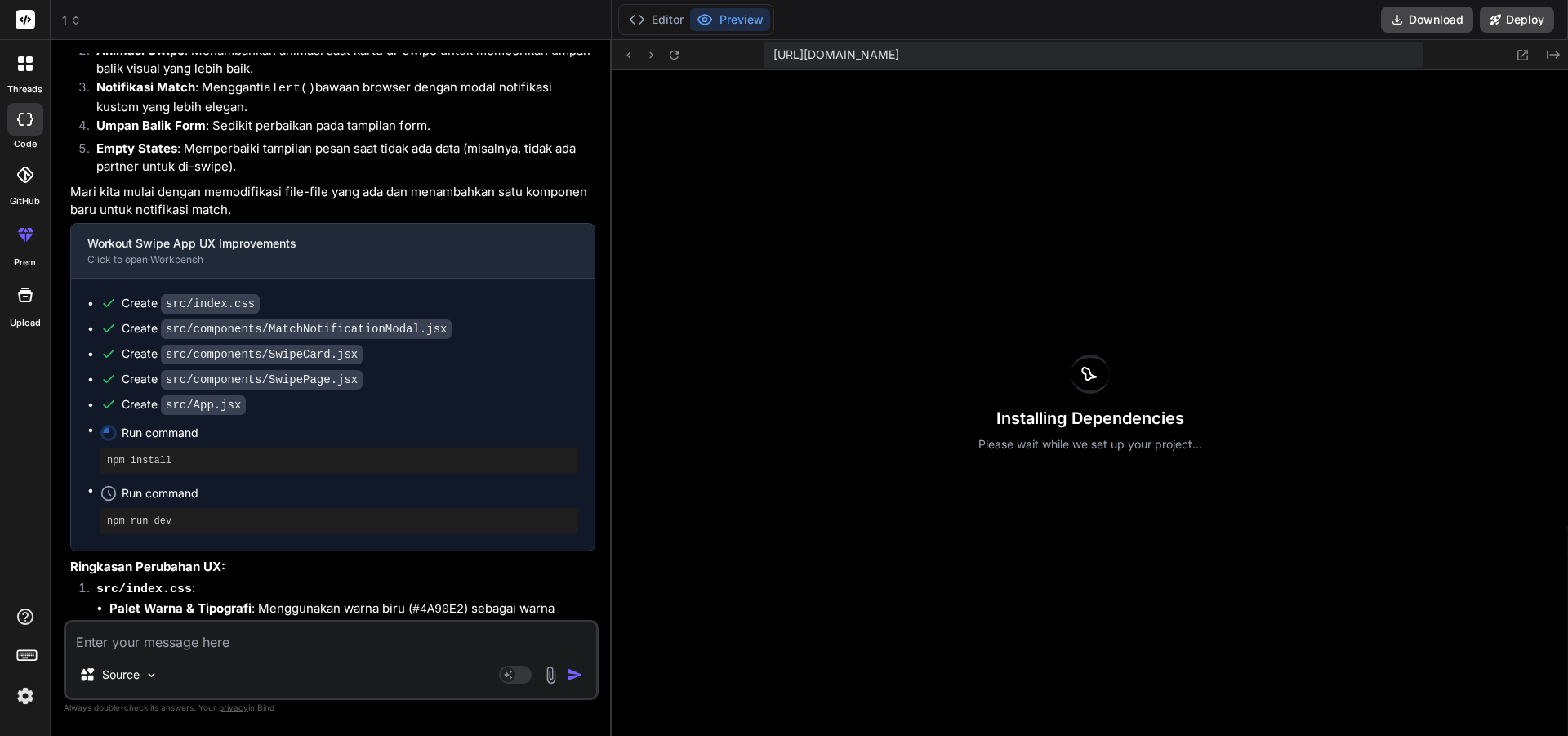
scroll to position [2292, 0]
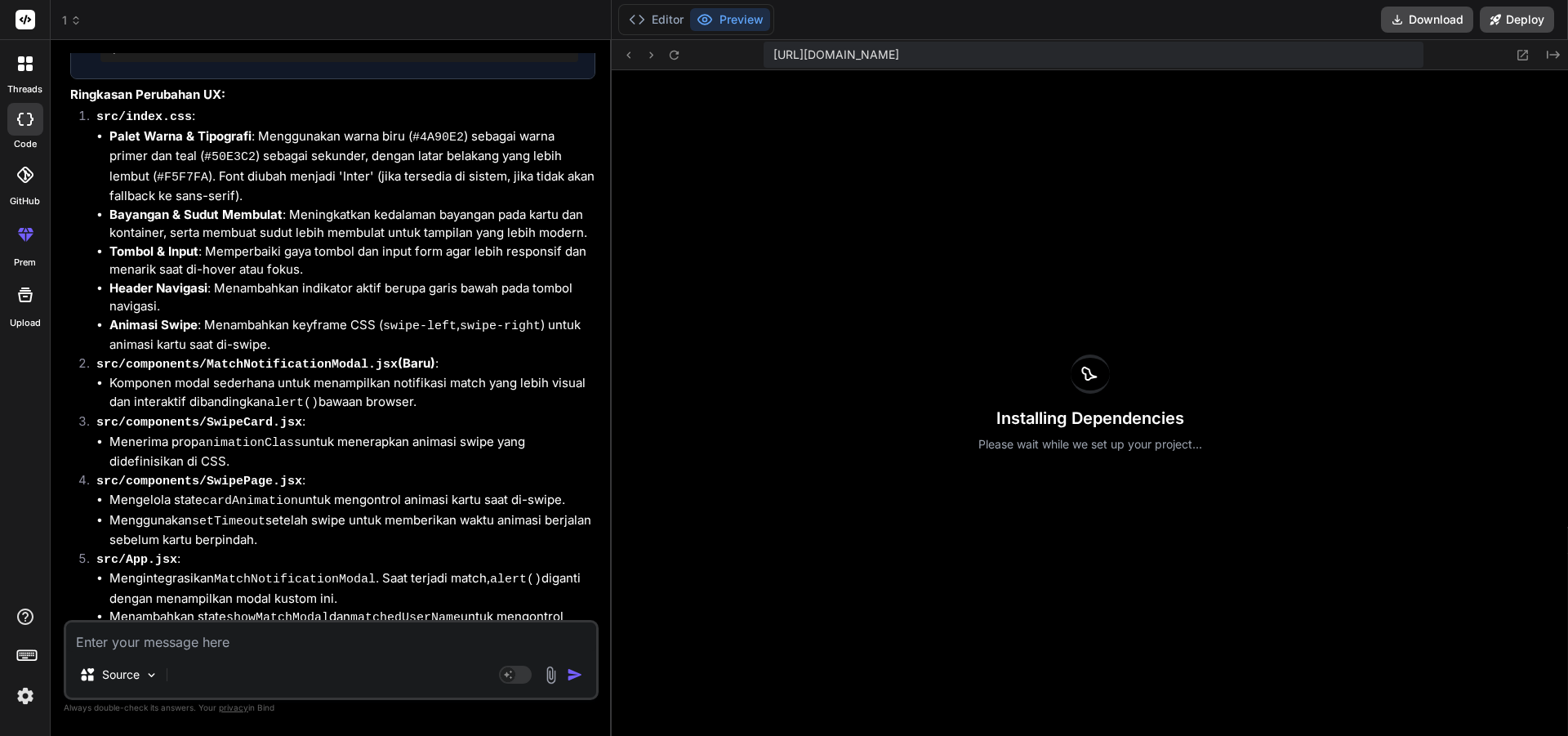
click at [916, 158] on div "Installing Dependencies Please wait while we set up your project..." at bounding box center [1090, 403] width 956 height 666
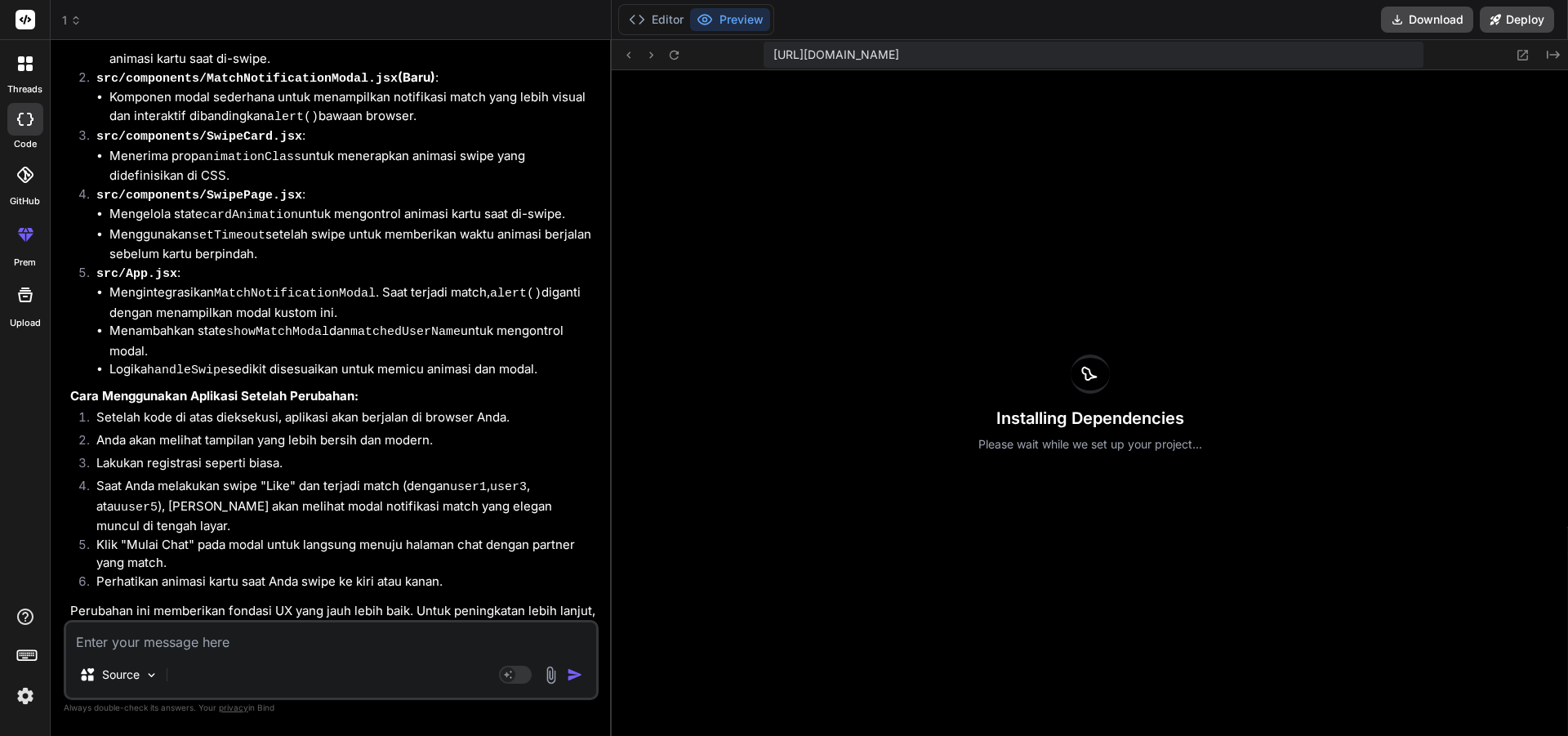
scroll to position [2671, 0]
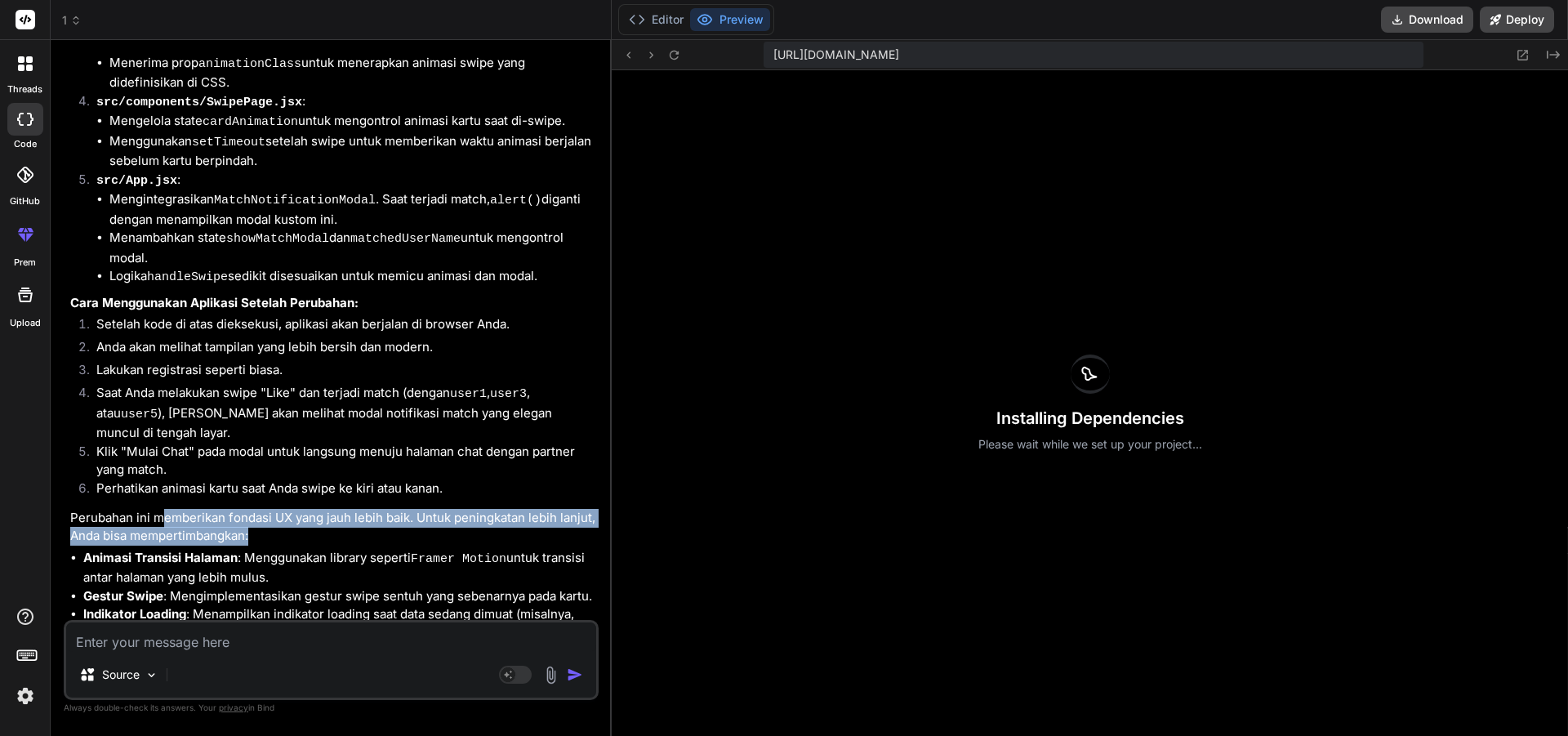
drag, startPoint x: 173, startPoint y: 466, endPoint x: 481, endPoint y: 473, distance: 308.1
click at [482, 509] on p "Perubahan ini memberikan fondasi UX yang jauh lebih baik. Untuk peningkatan leb…" at bounding box center [332, 528] width 525 height 37
click at [472, 509] on p "Perubahan ini memberikan fondasi UX yang jauh lebih baik. Untuk peningkatan leb…" at bounding box center [332, 528] width 525 height 37
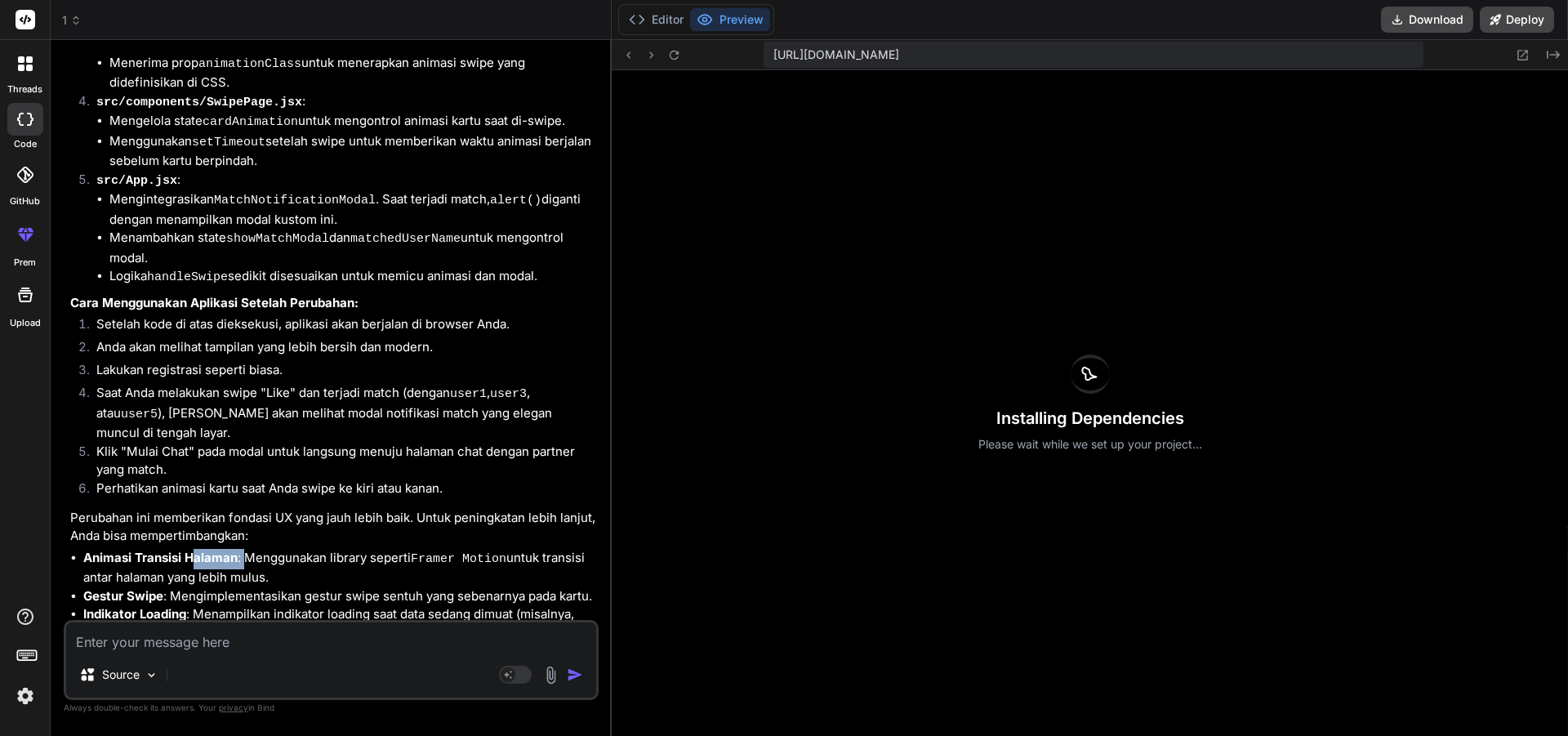
drag, startPoint x: 207, startPoint y: 502, endPoint x: 316, endPoint y: 501, distance: 109.0
click at [272, 549] on li "Animasi Transisi Halaman : Menggunakan library seperti Framer Motion untuk tran…" at bounding box center [339, 568] width 512 height 38
click at [333, 549] on li "Animasi Transisi Halaman : Menggunakan library seperti Framer Motion untuk tran…" at bounding box center [339, 568] width 512 height 38
click at [679, 54] on icon at bounding box center [674, 55] width 14 height 14
click at [977, 307] on div "Installing Dependencies Please wait while we set up your project..." at bounding box center [1090, 403] width 956 height 666
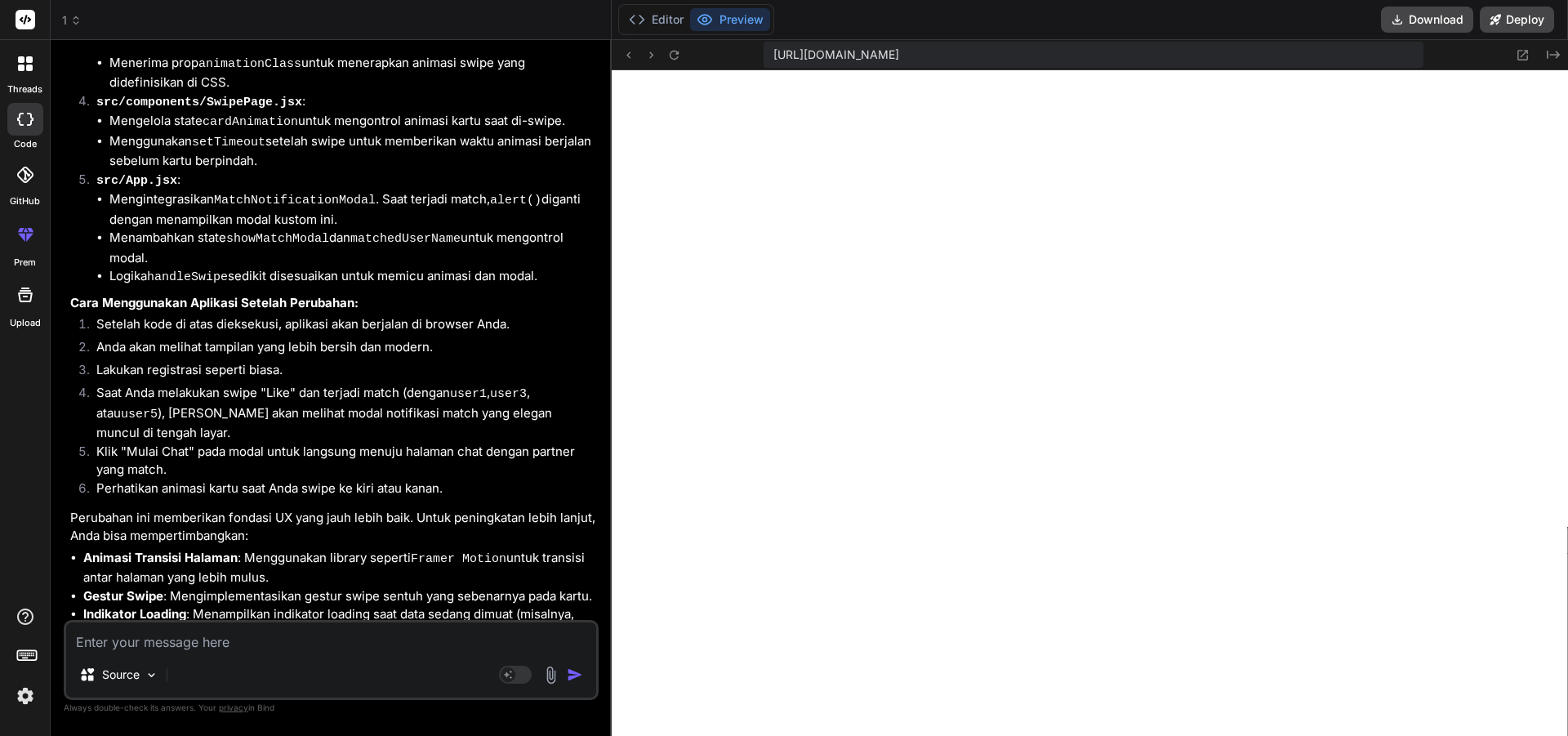
scroll to position [2810, 0]
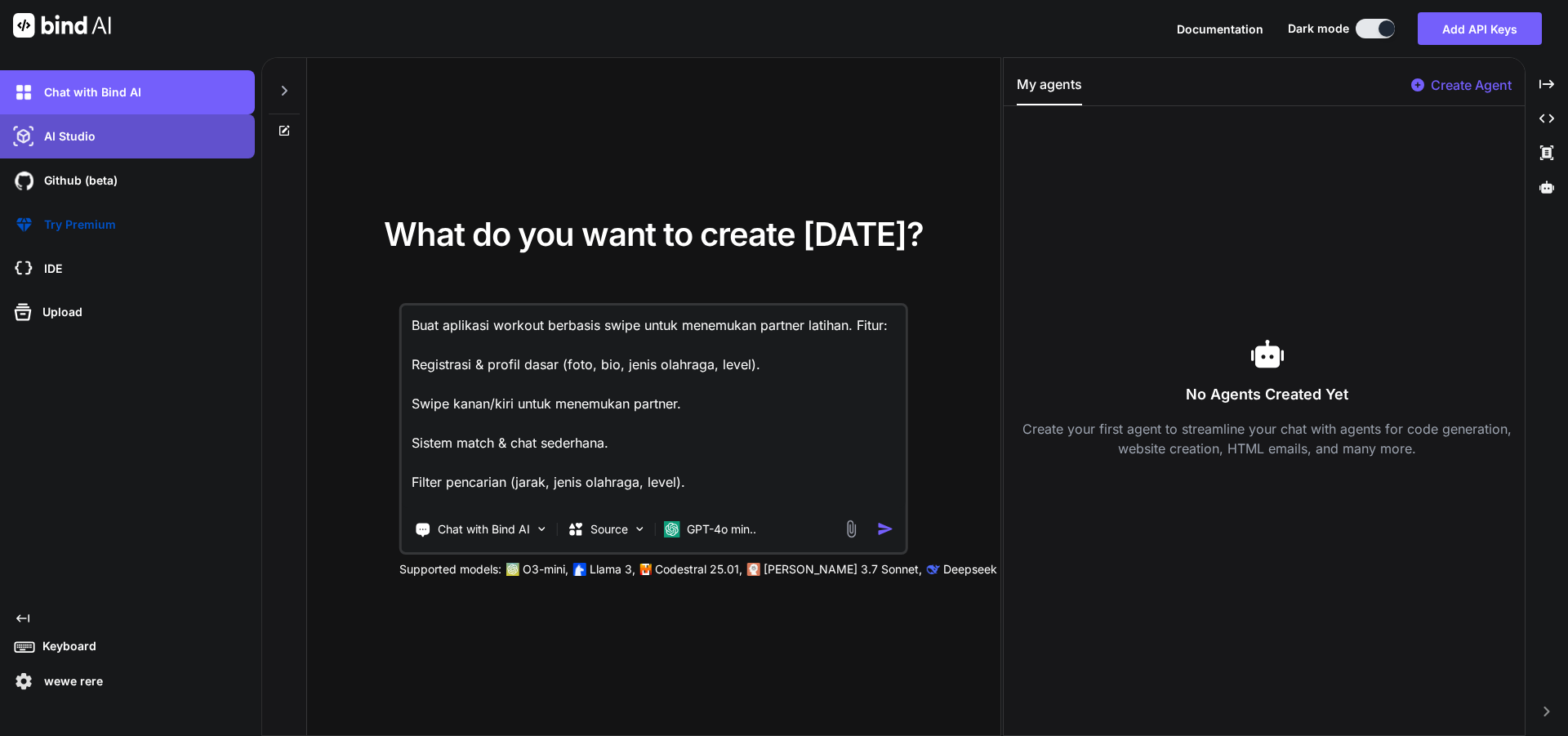
scroll to position [43, 0]
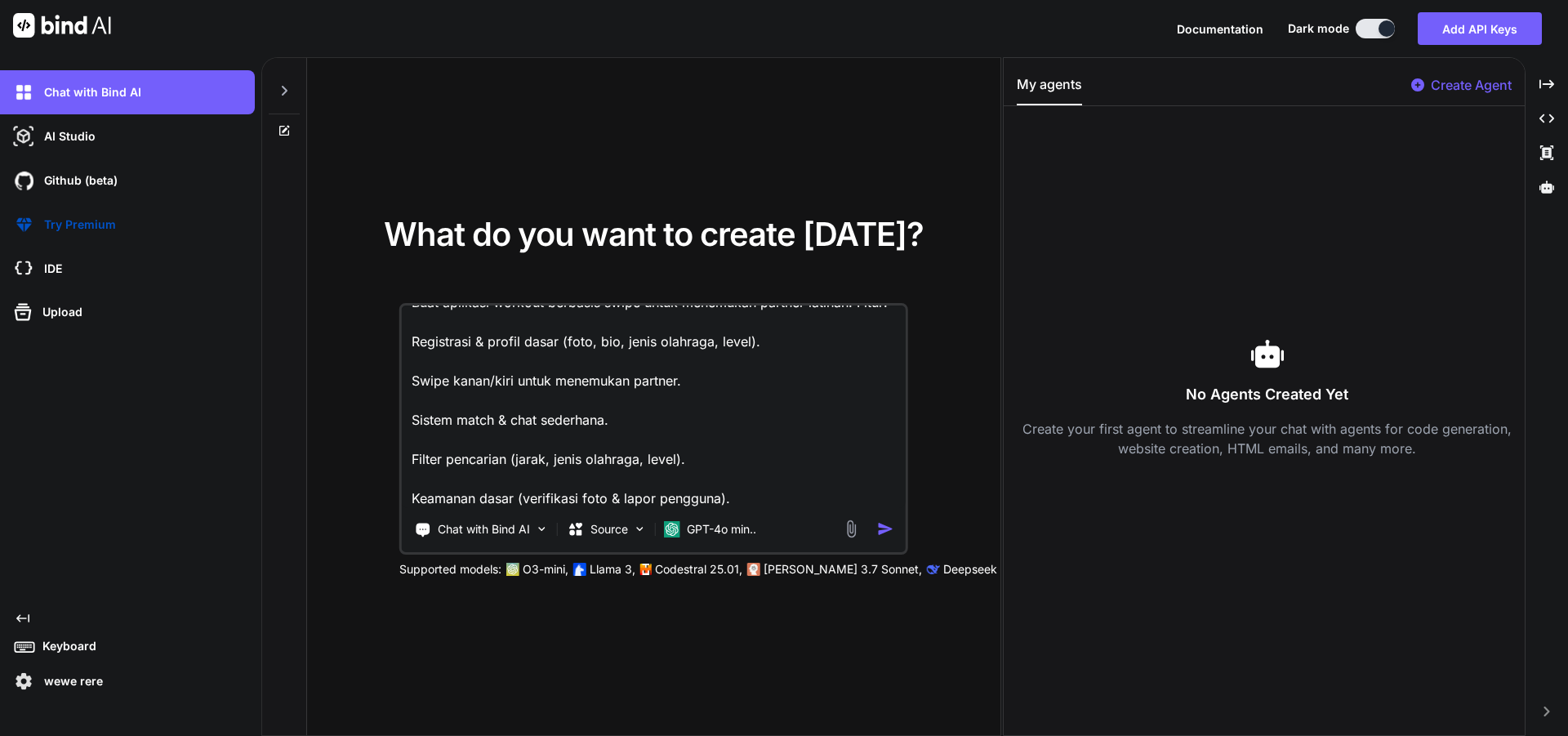
click at [591, 387] on textarea "Buat aplikasi workout berbasis swipe untuk menemukan partner latihan. Fitur: Re…" at bounding box center [653, 407] width 504 height 203
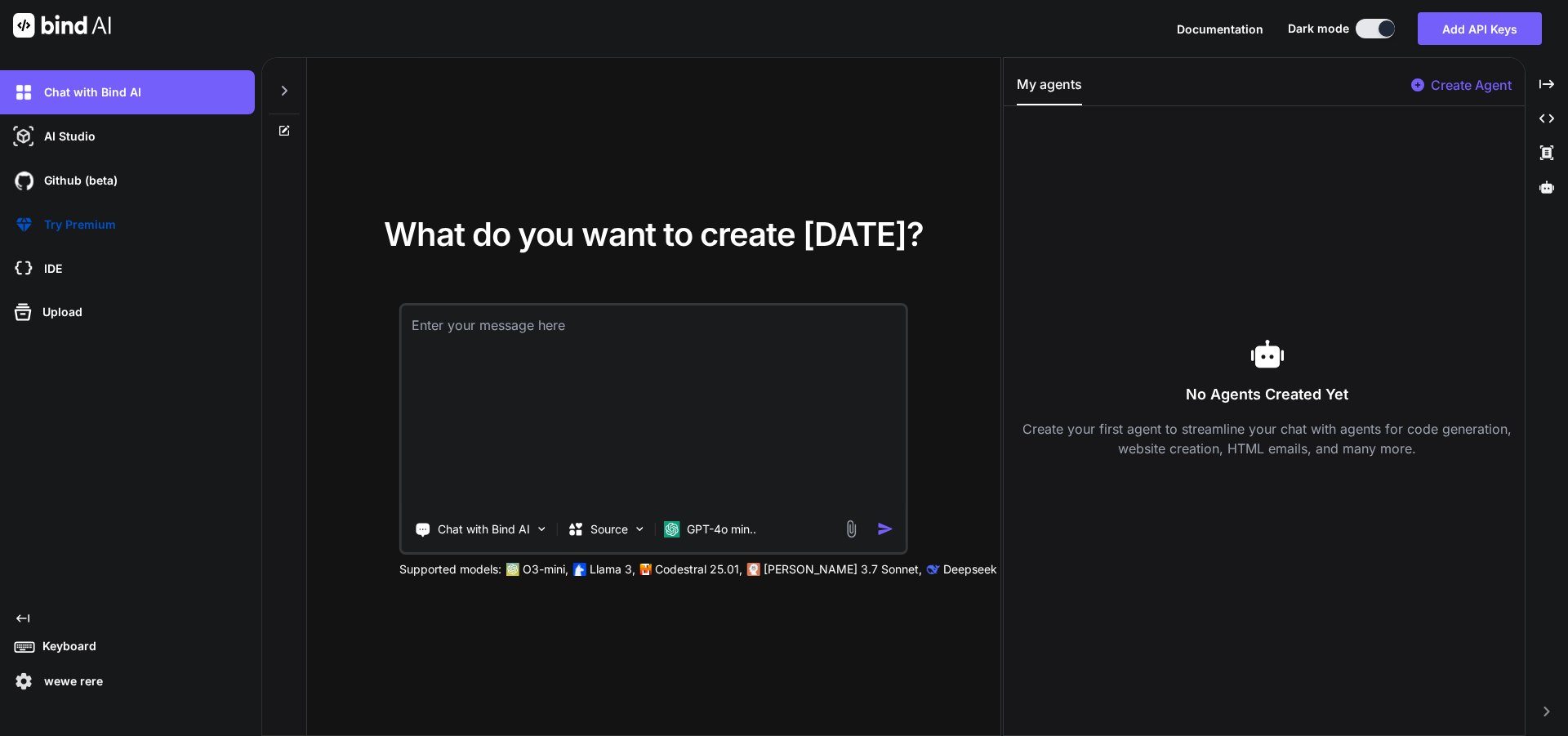
scroll to position [0, 0]
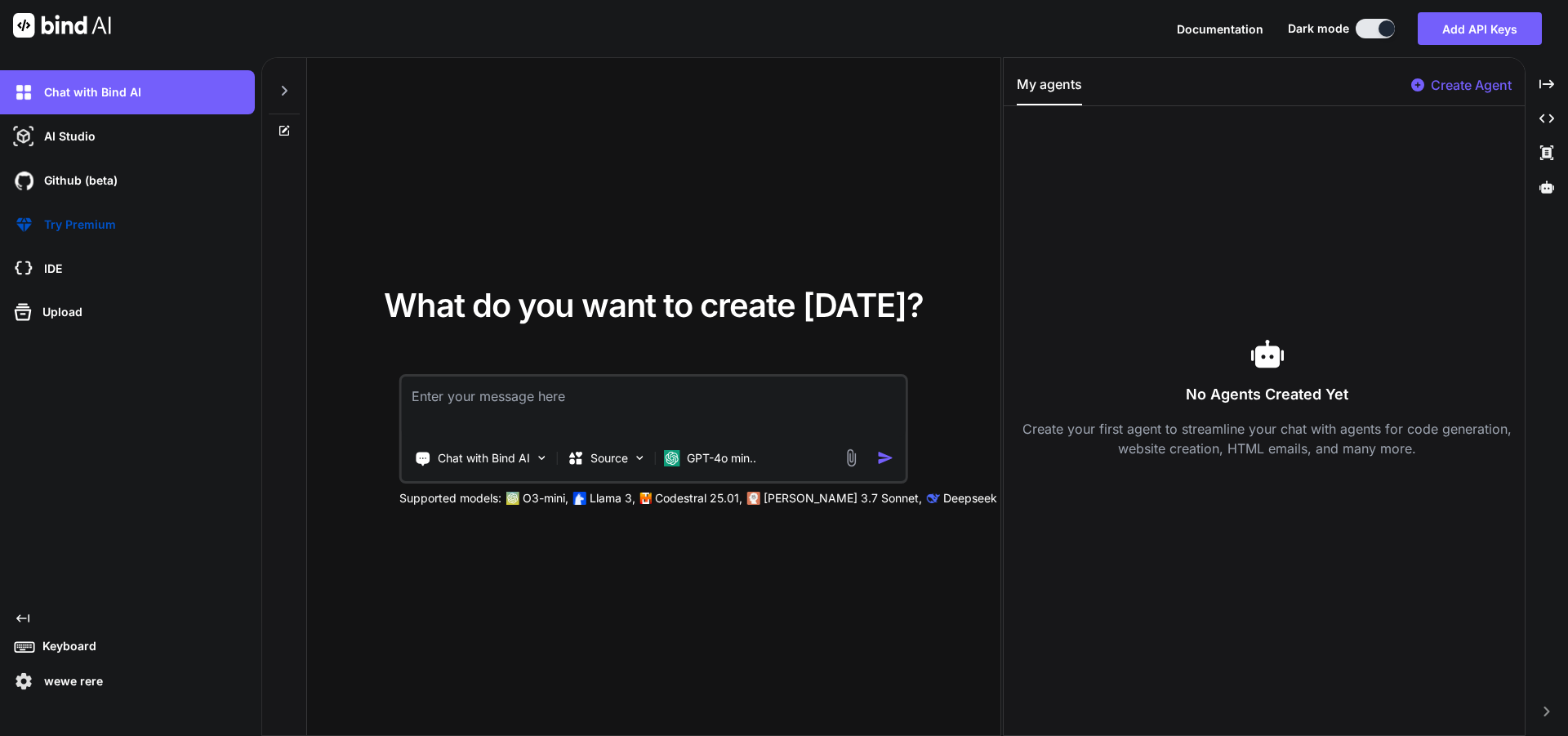
click at [859, 68] on div "What do you want to create [DATE]? Chat with Bind AI Source GPT-4o min.. Suppor…" at bounding box center [654, 398] width 693 height 679
click at [12, 678] on img at bounding box center [23, 681] width 27 height 28
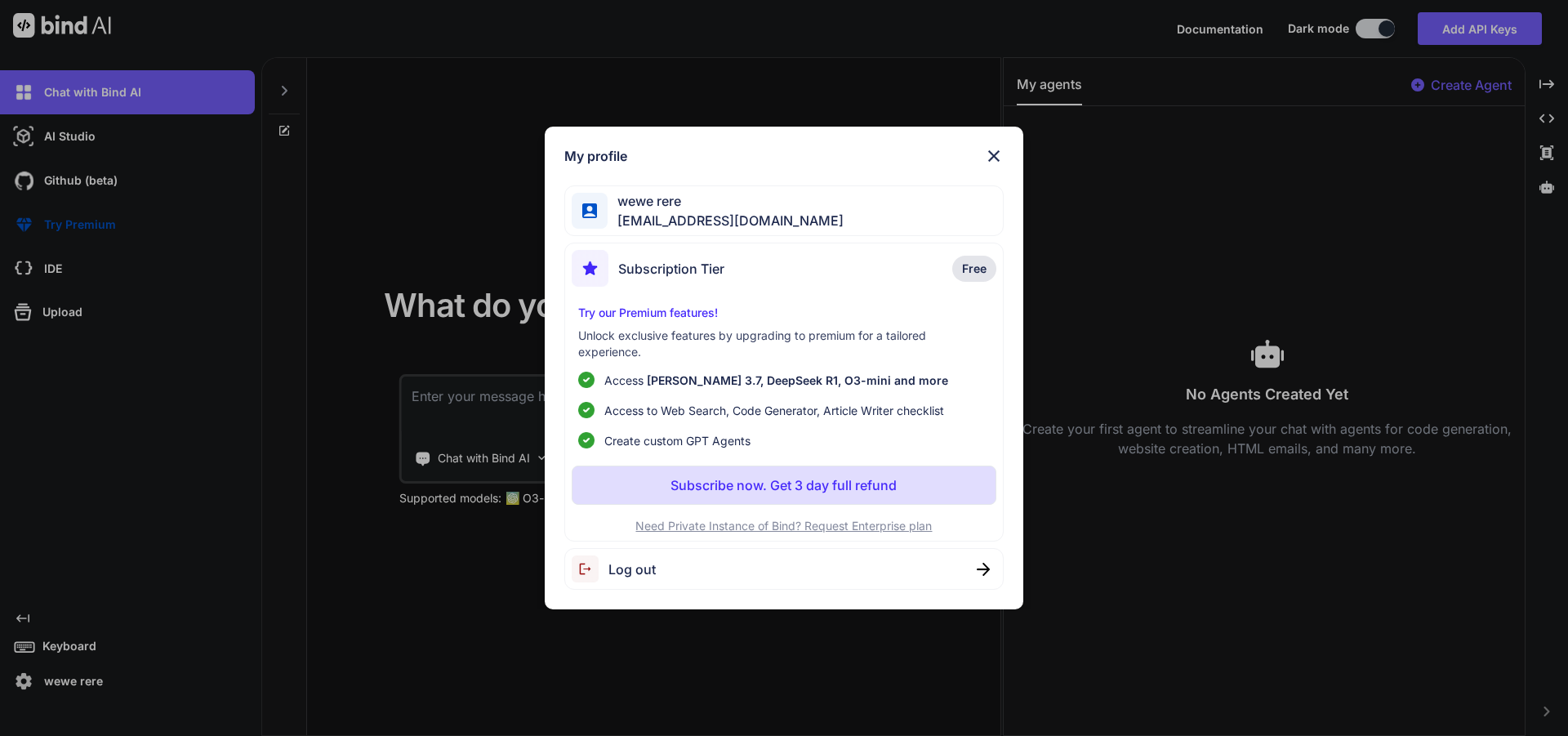
click at [642, 567] on span "Log out" at bounding box center [632, 569] width 47 height 20
